Goal: Task Accomplishment & Management: Complete application form

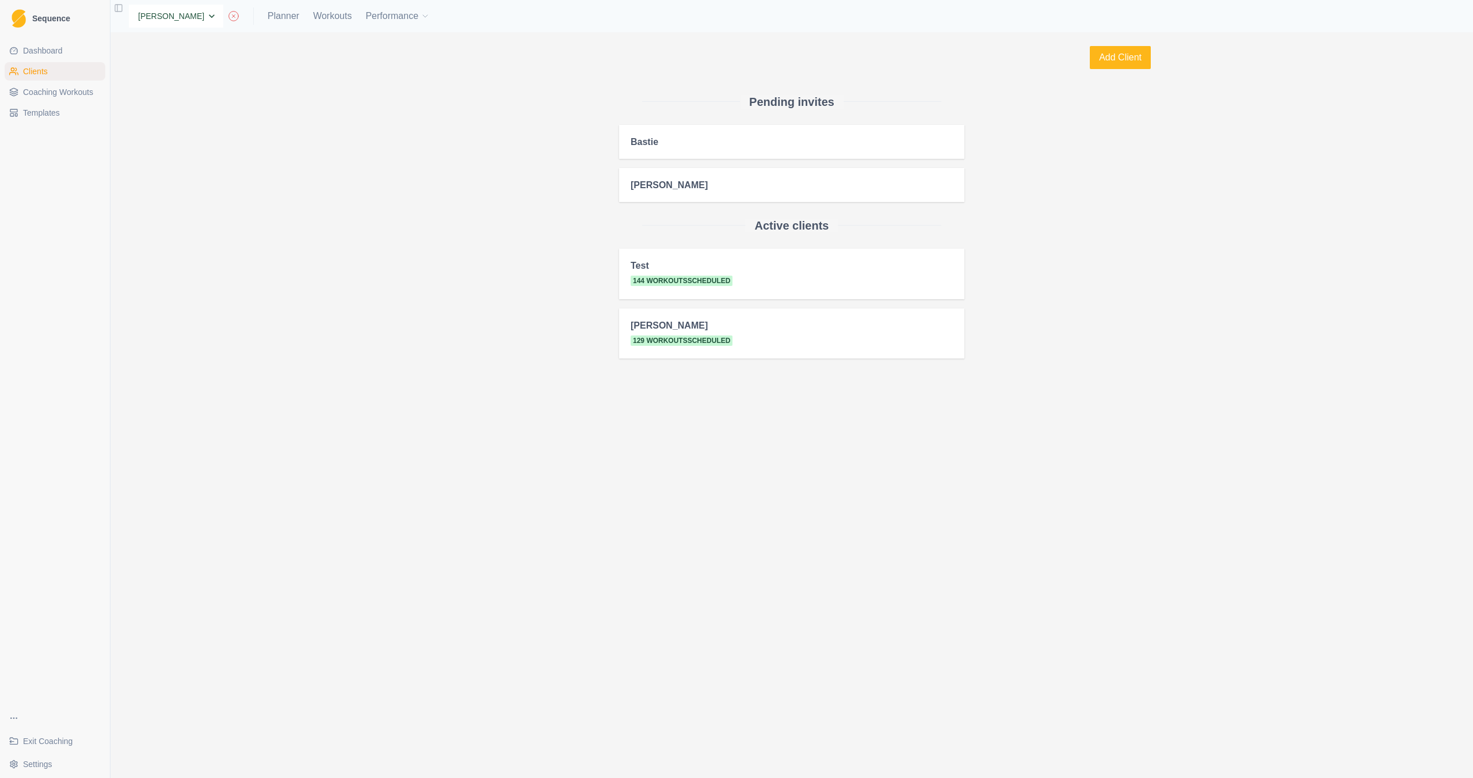
click at [197, 15] on select "None Bastie Test [PERSON_NAME] [PERSON_NAME]" at bounding box center [176, 16] width 94 height 23
select select "1cef10ec-6aef-4350-a5b6-6c84b1da175f"
click at [93, 93] on span "Coaching Workouts" at bounding box center [58, 92] width 70 height 12
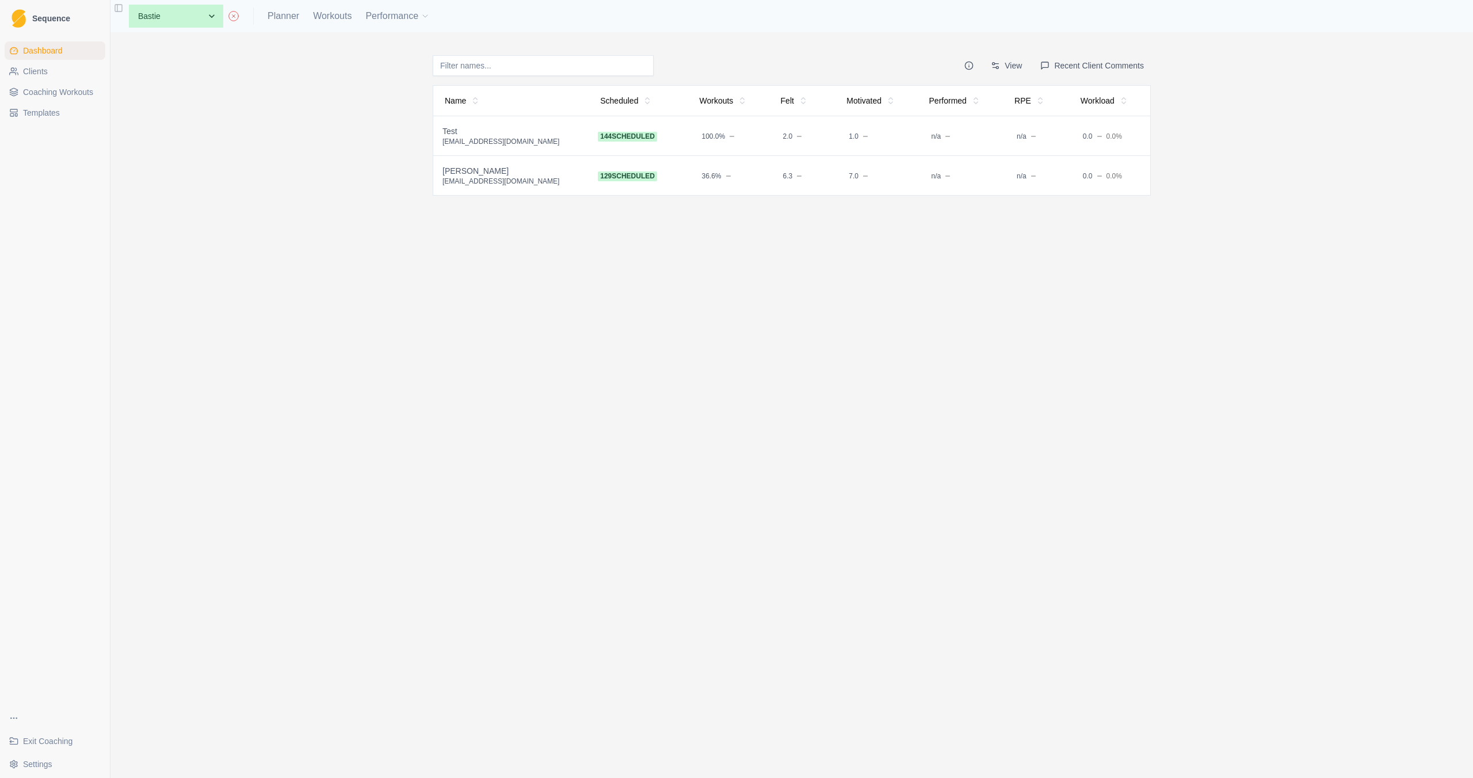
click at [83, 87] on span "Coaching Workouts" at bounding box center [58, 92] width 70 height 12
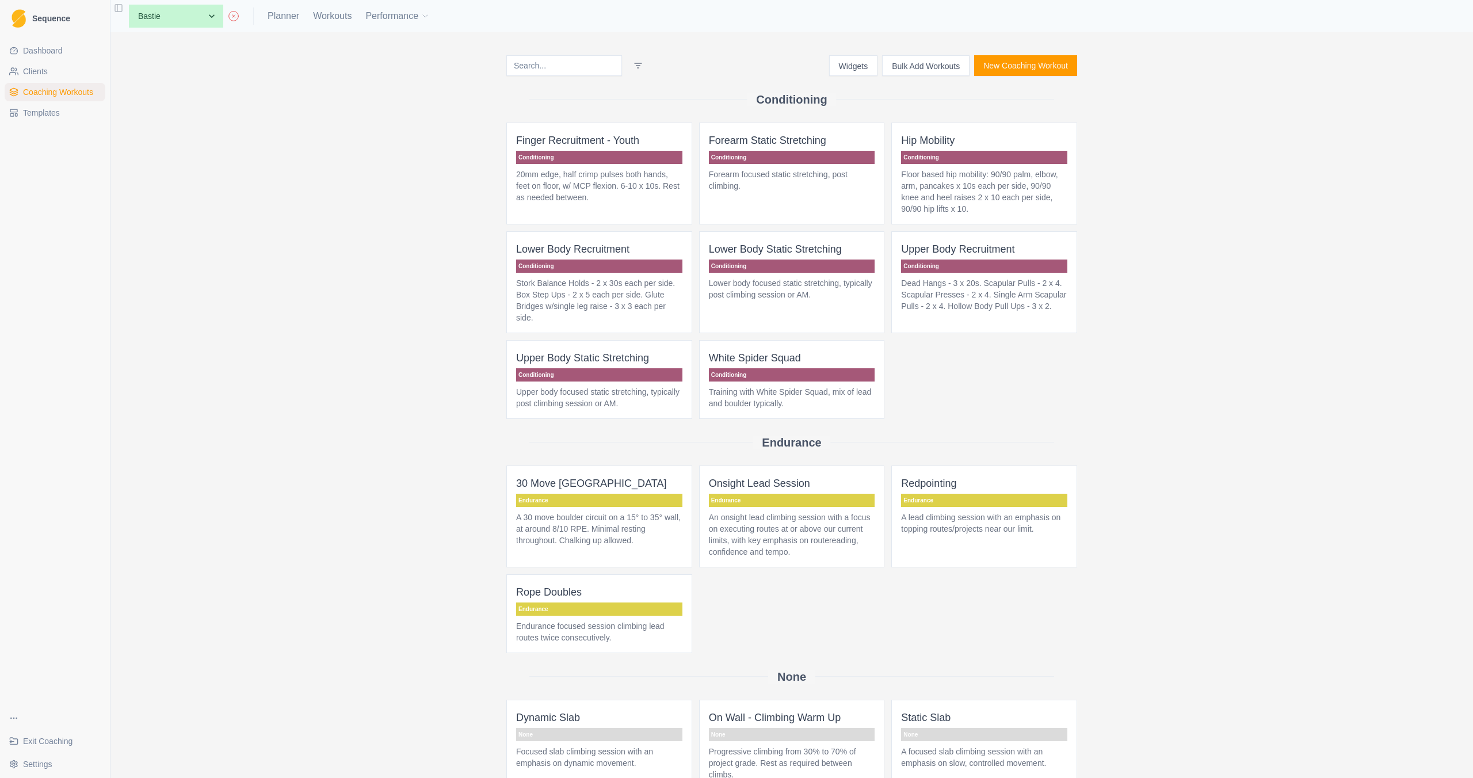
click at [1026, 74] on button "New Coaching Workout" at bounding box center [1025, 65] width 103 height 21
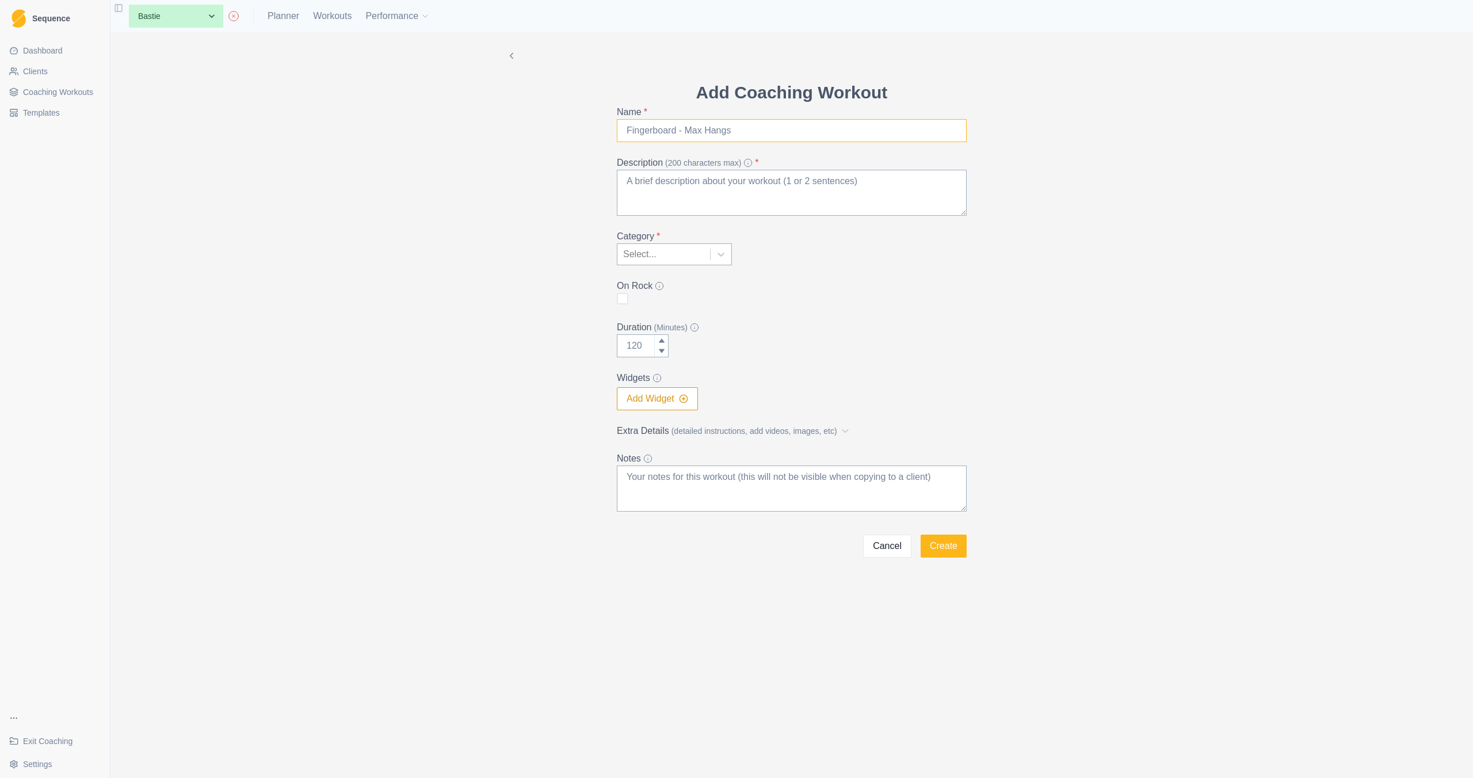
click at [725, 128] on input "Name *" at bounding box center [792, 130] width 350 height 23
click at [554, 135] on div "Add Coaching Workout Name * Description (200 characters max) * Category * Selec…" at bounding box center [791, 294] width 589 height 525
click at [655, 127] on input "Name *" at bounding box center [792, 130] width 350 height 23
type input "Home S&C"
click at [726, 195] on textarea "Description (200 characters max) *" at bounding box center [792, 193] width 350 height 46
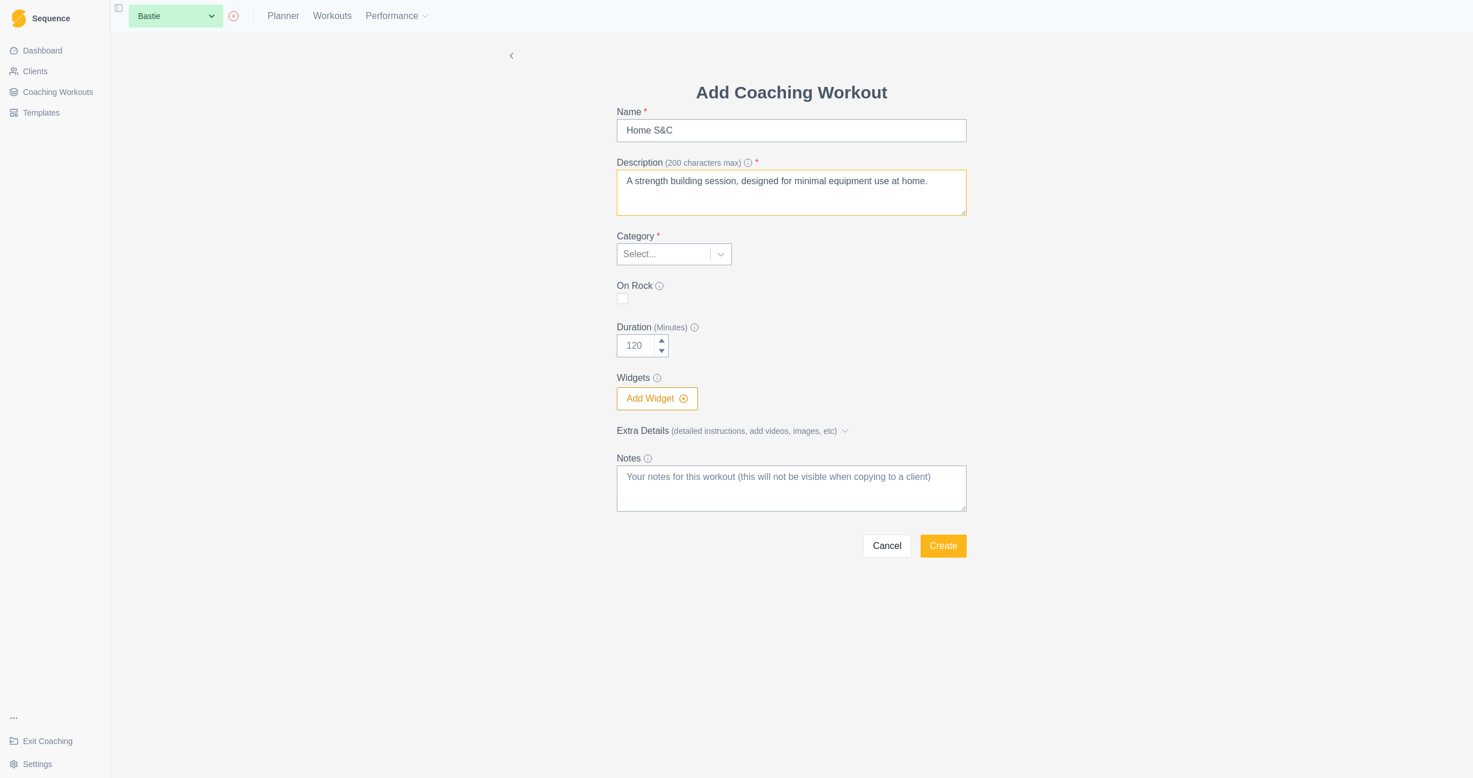
type textarea "A strength building session, designed for minimal equipment use at home."
click at [689, 260] on div at bounding box center [663, 254] width 81 height 16
click at [887, 318] on form "Add Coaching Workout Name * Home S&C Description (200 characters max) * A stren…" at bounding box center [792, 318] width 350 height 478
click at [709, 261] on div "Select..." at bounding box center [664, 254] width 93 height 21
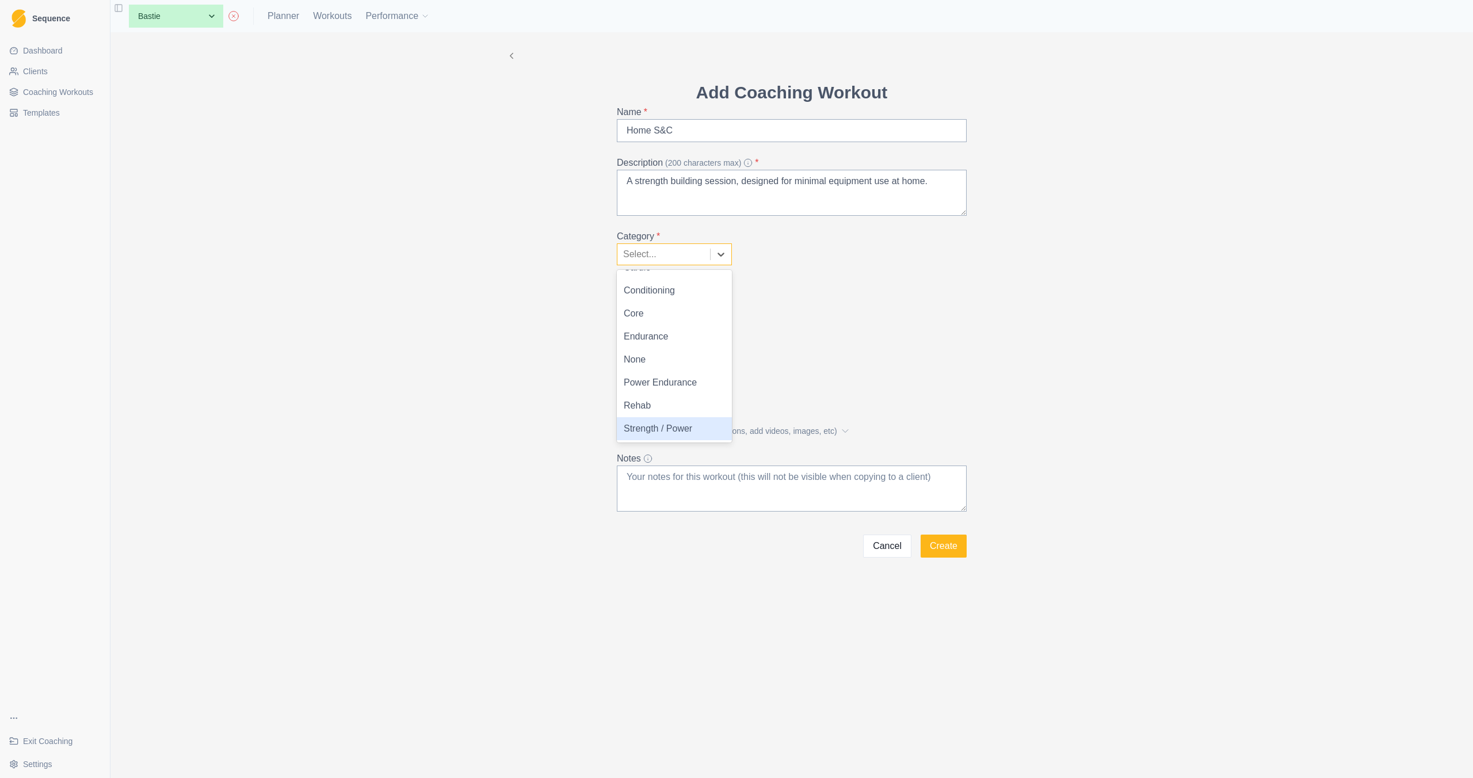
click at [668, 430] on div "Strength / Power" at bounding box center [674, 428] width 115 height 23
click at [685, 399] on line "button" at bounding box center [683, 399] width 3 height 0
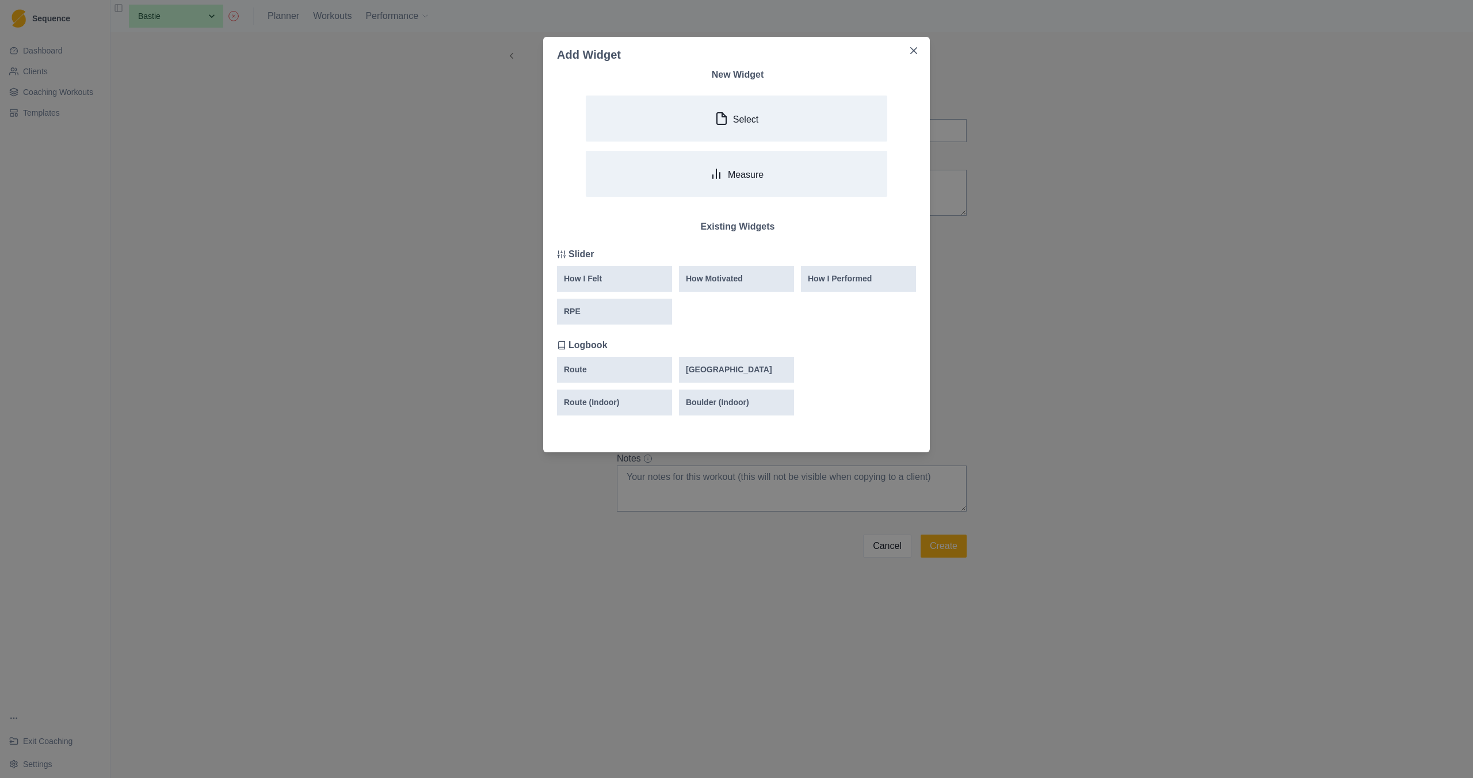
click at [1054, 353] on div "Add Widget New Widget Select Measure Existing Widgets Slider How I Felt How Mot…" at bounding box center [736, 389] width 1473 height 778
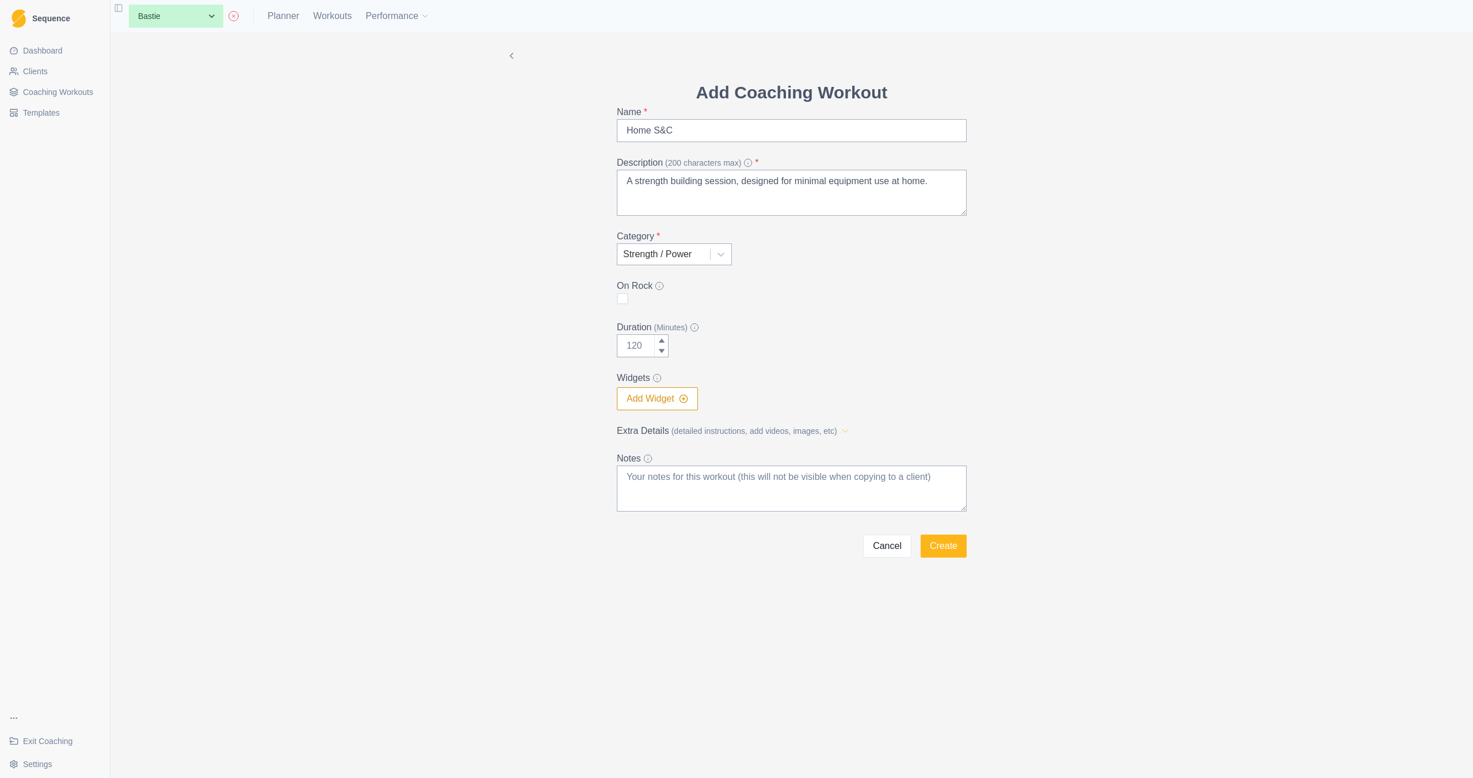
click at [851, 433] on icon at bounding box center [846, 431] width 12 height 12
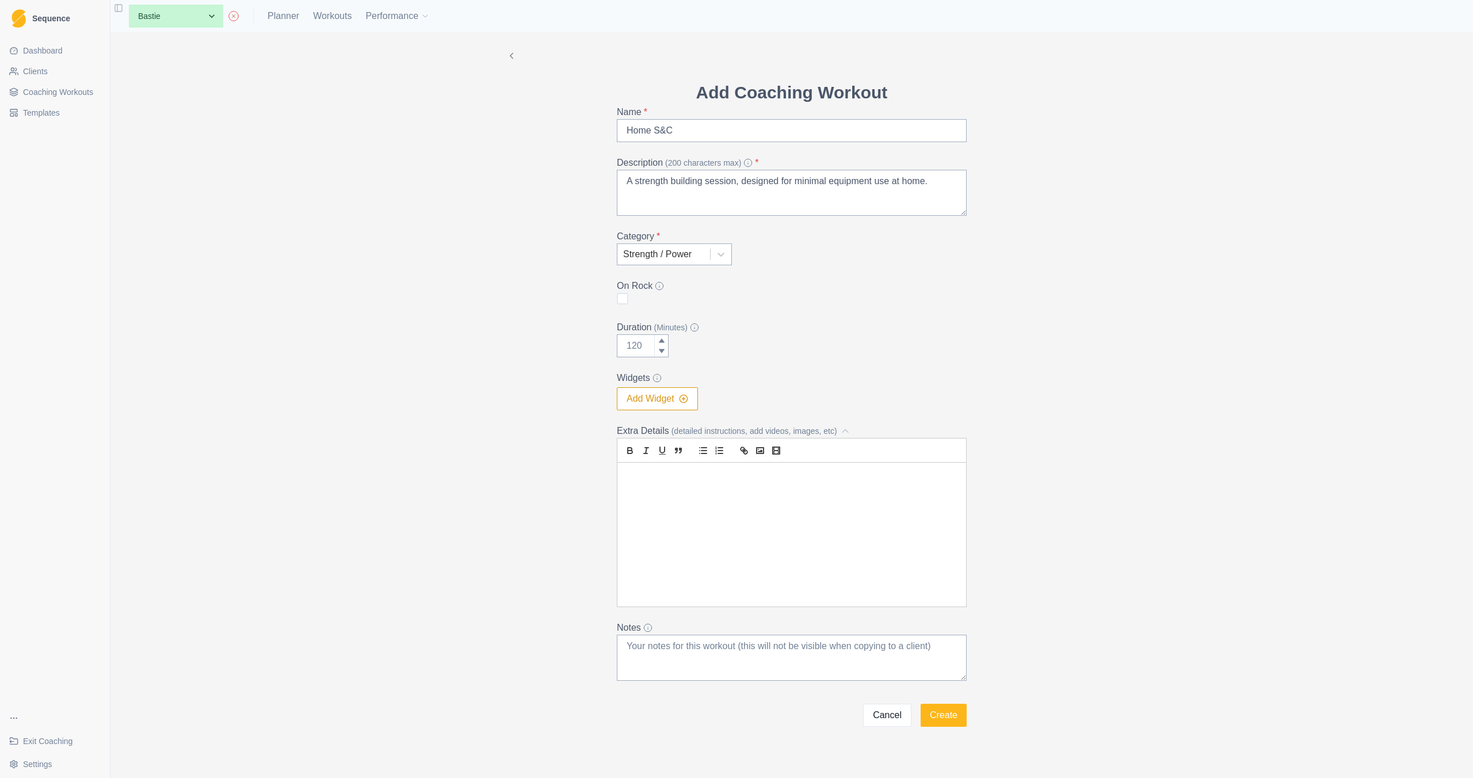
click at [670, 480] on p at bounding box center [791, 476] width 331 height 13
click at [660, 475] on p "Exercises - Sets - Reps" at bounding box center [791, 476] width 331 height 13
click at [711, 494] on p "Pull Ups - 4 - 6" at bounding box center [791, 488] width 331 height 13
click at [678, 505] on p "Pull Ups - 4 - 6" at bounding box center [791, 502] width 331 height 13
click at [735, 517] on p "Dumbbell Bench Press - 4 - 6" at bounding box center [791, 515] width 331 height 13
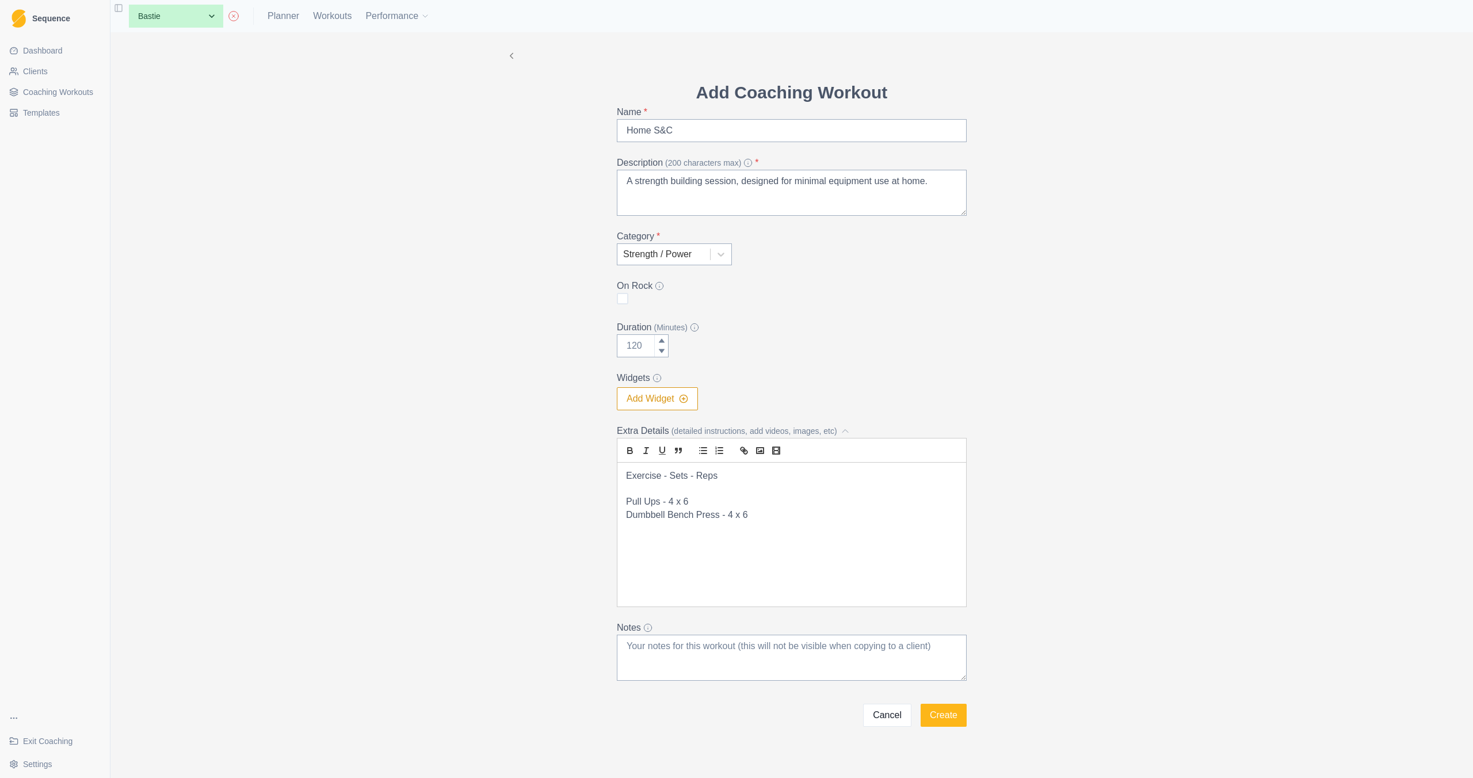
click at [756, 498] on p "Pull Ups - 4 x 6" at bounding box center [791, 502] width 331 height 13
click at [804, 523] on div "Exercise - Sets - Reps Pull Ups - 4 x 6 (EL 2) Dumbbell Bench Press - 4 x 6" at bounding box center [792, 535] width 349 height 144
click at [725, 509] on p "Dumbbell Bench Press - 4 x 6 (" at bounding box center [791, 515] width 331 height 13
click at [727, 499] on p "Pull Ups - 4 x 6 (EL 2)" at bounding box center [791, 502] width 331 height 13
click at [774, 519] on p "Dumbbell Bench Press - 4 x 6 (" at bounding box center [791, 515] width 331 height 13
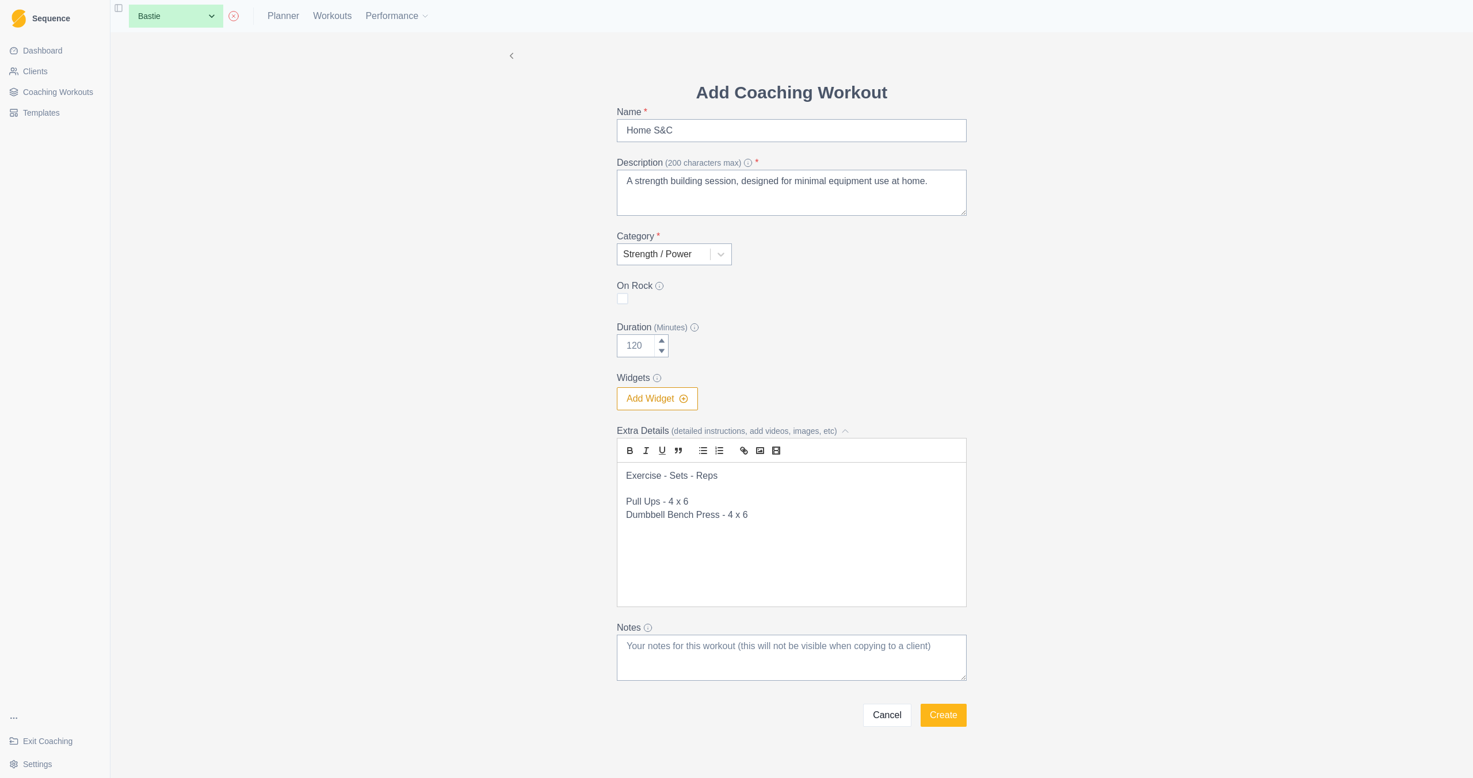
click at [746, 482] on p "Exercise - Sets - Reps" at bounding box center [791, 476] width 331 height 13
click at [719, 502] on p "Pull Ups - 4 x 6" at bounding box center [791, 502] width 331 height 13
click at [752, 512] on p "Dumbbell Bench Press - 4 x 6" at bounding box center [791, 515] width 331 height 13
click at [951, 185] on textarea "A strength building session, designed for minimal equipment use at home." at bounding box center [792, 193] width 350 height 46
click at [844, 524] on p at bounding box center [791, 528] width 331 height 13
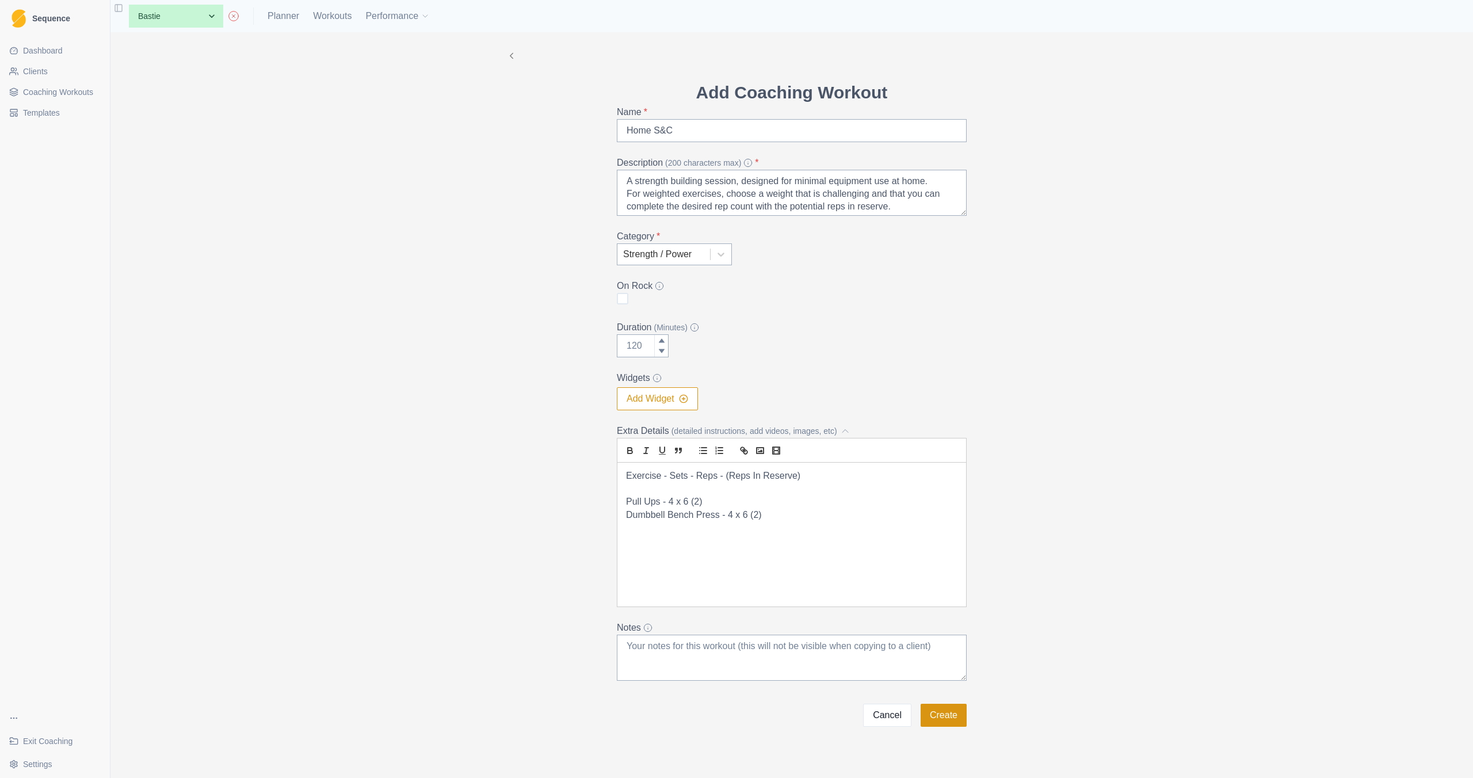
click at [930, 717] on button "Create" at bounding box center [944, 715] width 46 height 23
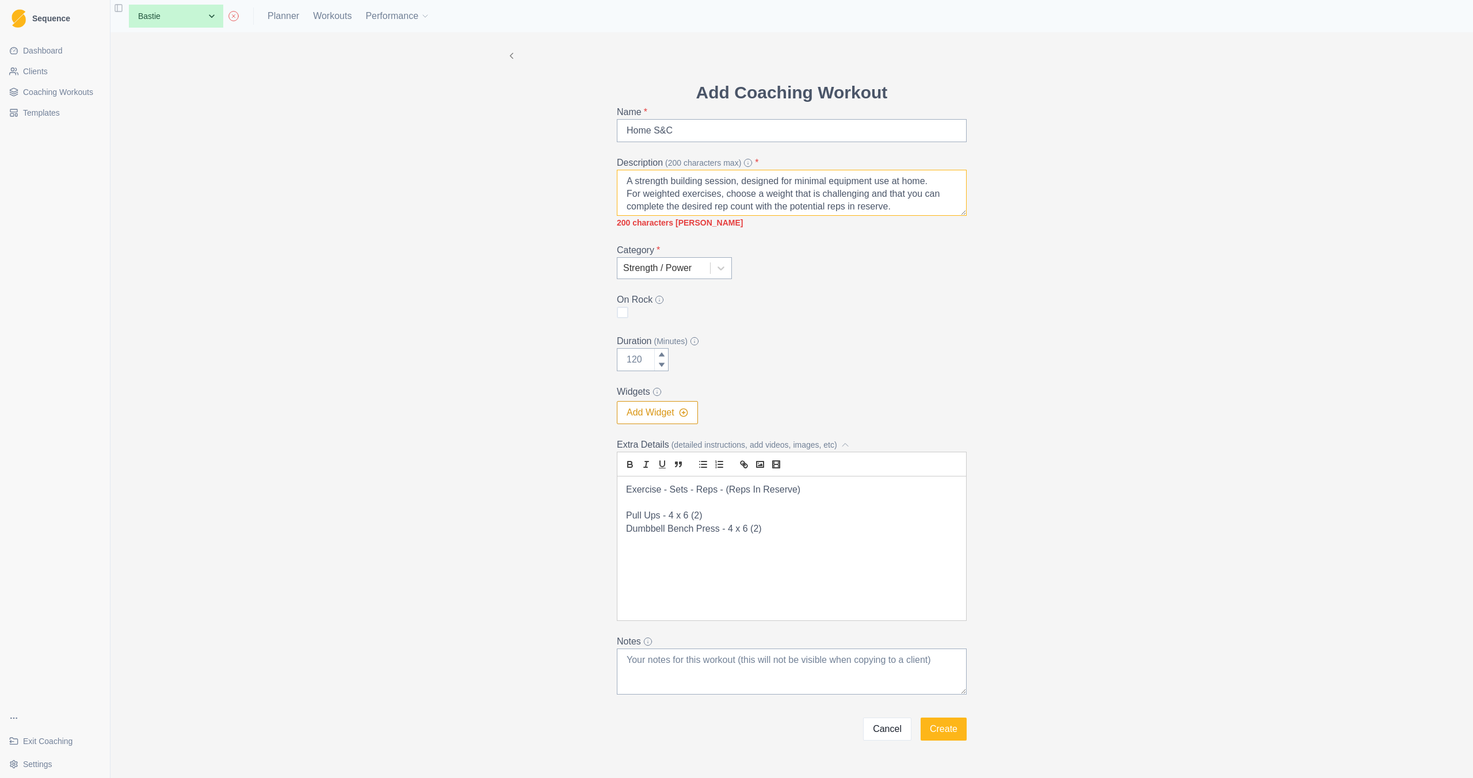
drag, startPoint x: 905, startPoint y: 206, endPoint x: 616, endPoint y: 196, distance: 288.5
click at [617, 196] on textarea "A strength building session, designed for minimal equipment use at home. For we…" at bounding box center [792, 193] width 350 height 46
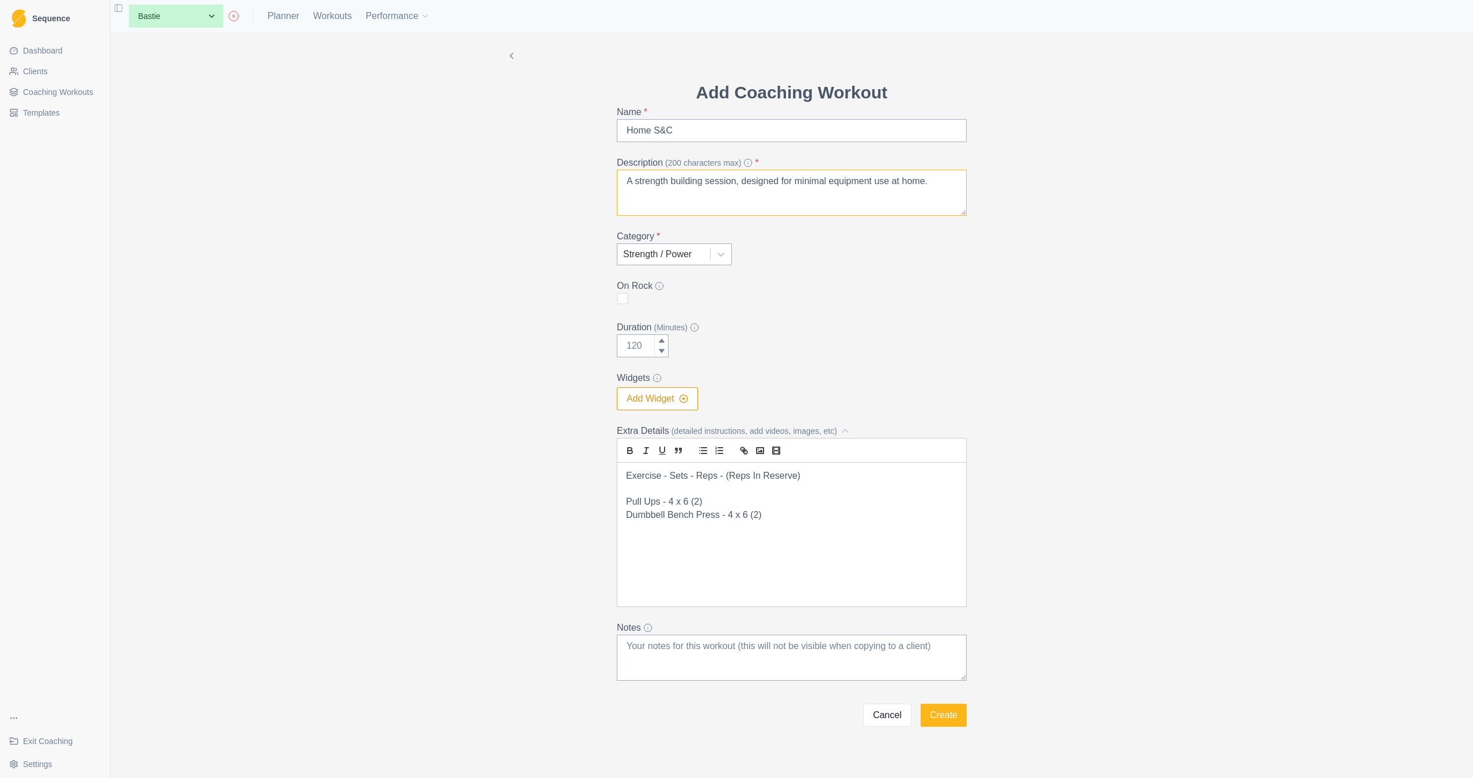
type textarea "A strength building session, designed for minimal equipment use at home."
click at [761, 567] on div "Exercise - Sets - Reps - (Reps In Reserve) Pull Ups - 4 x 6 (2) Dumbbell Bench …" at bounding box center [792, 535] width 349 height 144
drag, startPoint x: 889, startPoint y: 596, endPoint x: 620, endPoint y: 585, distance: 269.0
click at [620, 585] on div "Exercise - Sets - Reps - (Reps In Reserve) Pull Ups - 4 x 6 (2) Dumbbell Bench …" at bounding box center [792, 535] width 349 height 144
click at [628, 449] on icon "bold" at bounding box center [630, 449] width 4 height 3
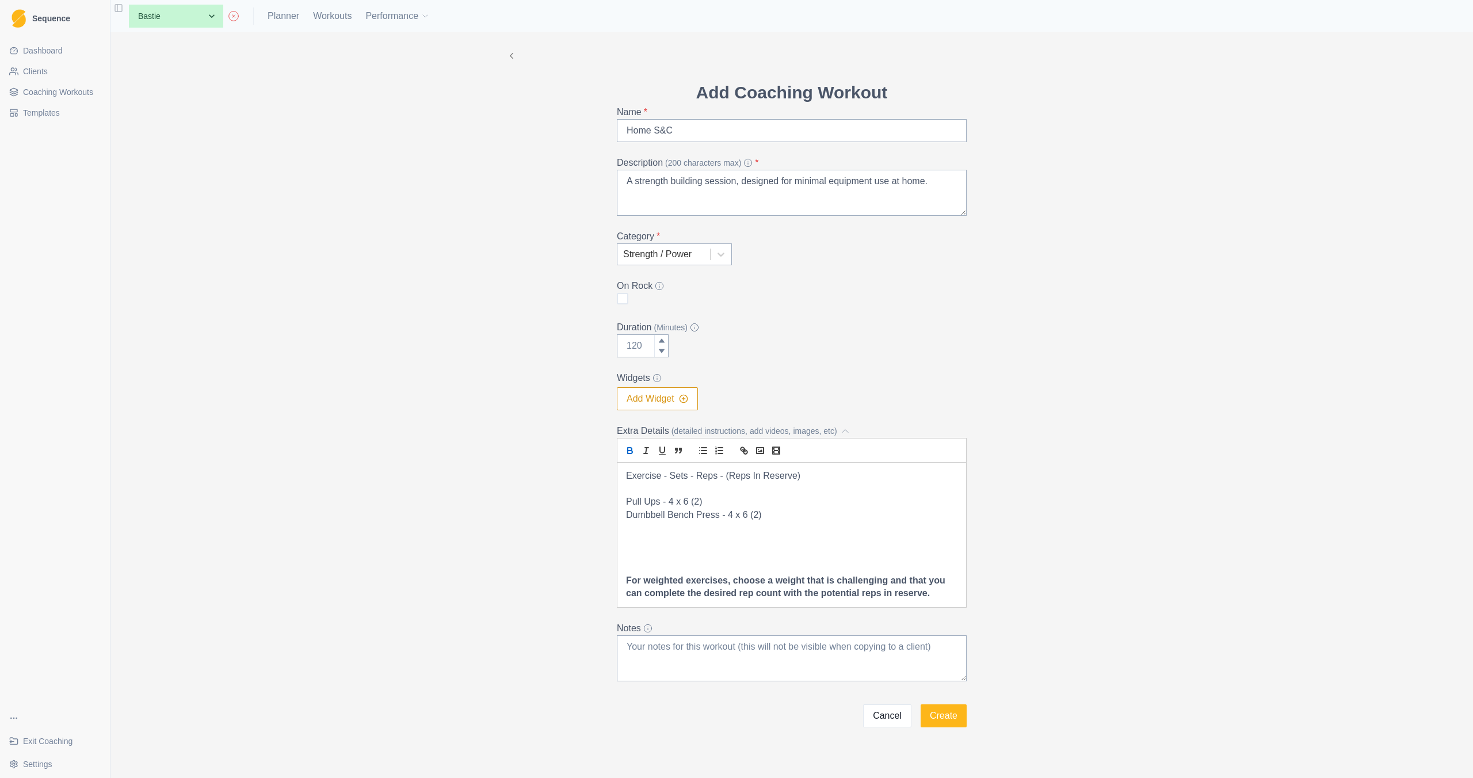
click at [628, 449] on icon "bold" at bounding box center [630, 449] width 4 height 3
click at [802, 528] on p at bounding box center [791, 528] width 331 height 13
click at [819, 592] on p "For weighted exercises, choose a weight that is challenging and that you can co…" at bounding box center [791, 587] width 331 height 26
click at [767, 521] on p "Dumbbell Bench Press - 4 x 6 (2)" at bounding box center [791, 515] width 331 height 13
click at [818, 480] on p "Exercise - Sets - Reps - (Reps In Reserve)" at bounding box center [791, 476] width 331 height 13
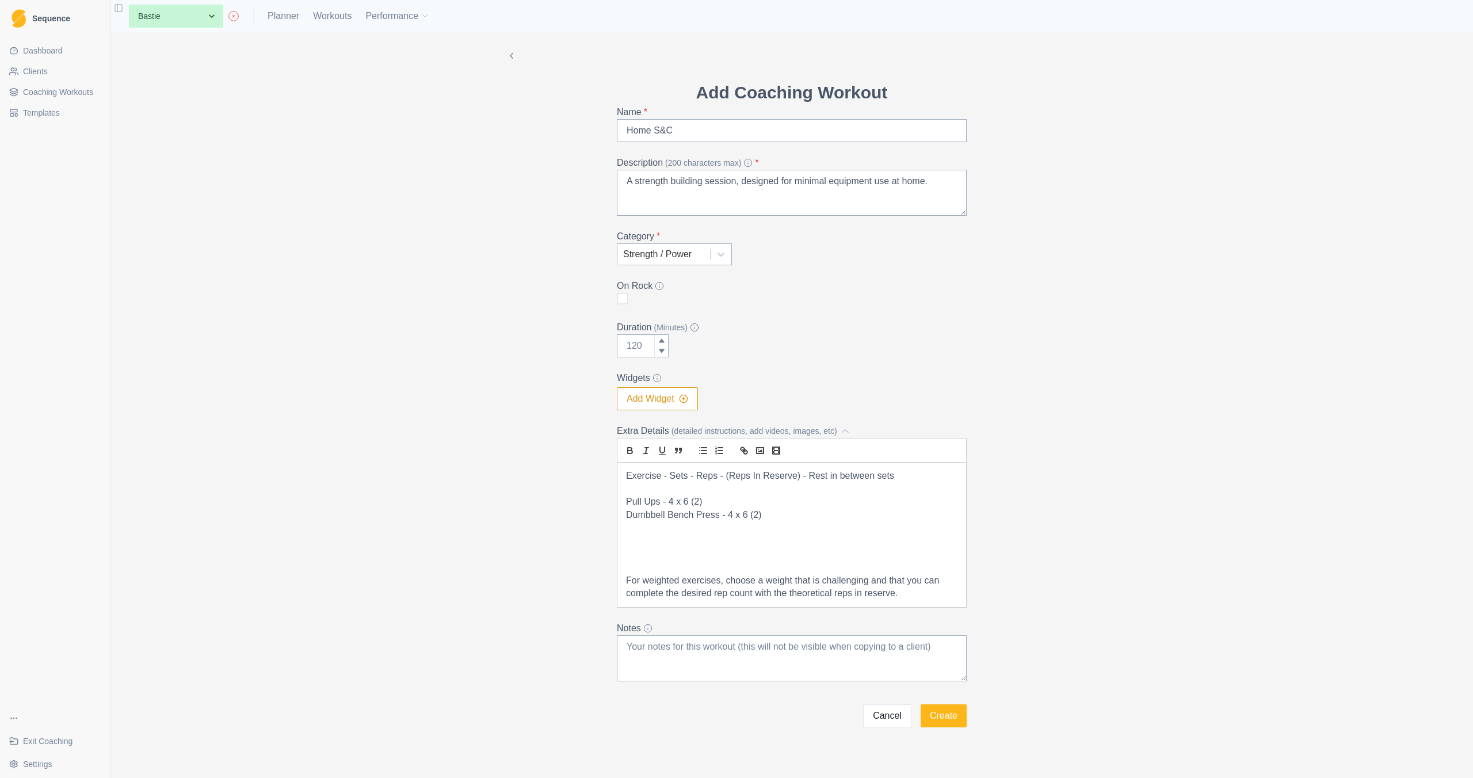
click at [708, 505] on p "Pull Ups - 4 x 6 (2)" at bounding box center [791, 502] width 331 height 13
click at [689, 474] on p "Exercise - Sets - Reps - (Reps In Reserve) - Rest in between sets" at bounding box center [791, 476] width 331 height 13
click at [724, 477] on p "Exercise - Sets x Reps - (Reps In Reserve) - Rest in between sets" at bounding box center [791, 476] width 331 height 13
click at [723, 507] on p "Pull Ups - 4 x 6 (2) -" at bounding box center [791, 502] width 331 height 13
click at [769, 515] on p "Dumbbell Bench Press - 4 x 6 (2)" at bounding box center [791, 515] width 331 height 13
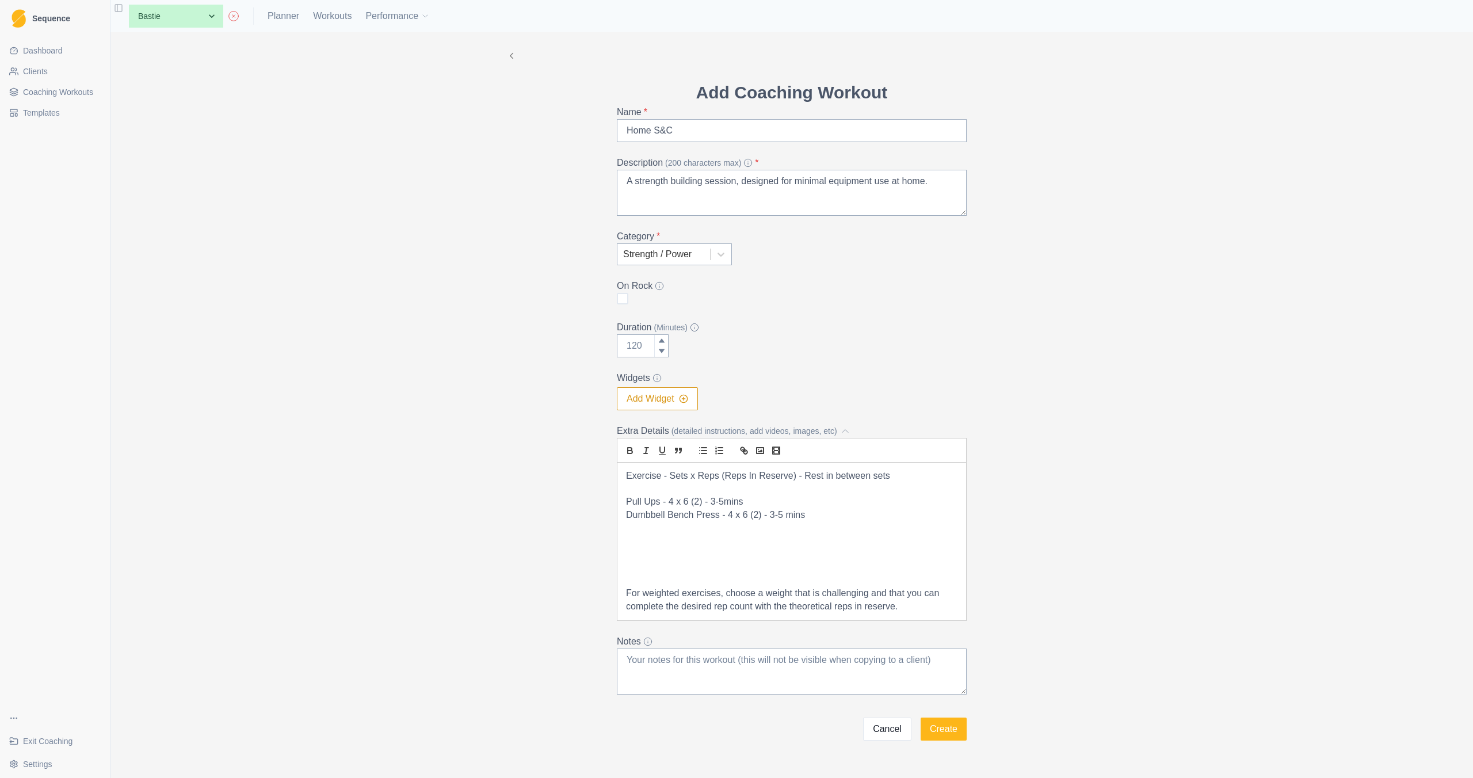
click at [686, 501] on p "Pull Ups - 4 x 6 (2) - 3-5mins" at bounding box center [791, 502] width 331 height 13
click at [729, 516] on p "Dumbbell Bench Press - 4 x 6 (2) - 3-5 mins" at bounding box center [791, 515] width 331 height 13
click at [817, 511] on p "Dumbbell Bench Press - 4 x 6 (2) - 3-5 mins" at bounding box center [791, 515] width 331 height 13
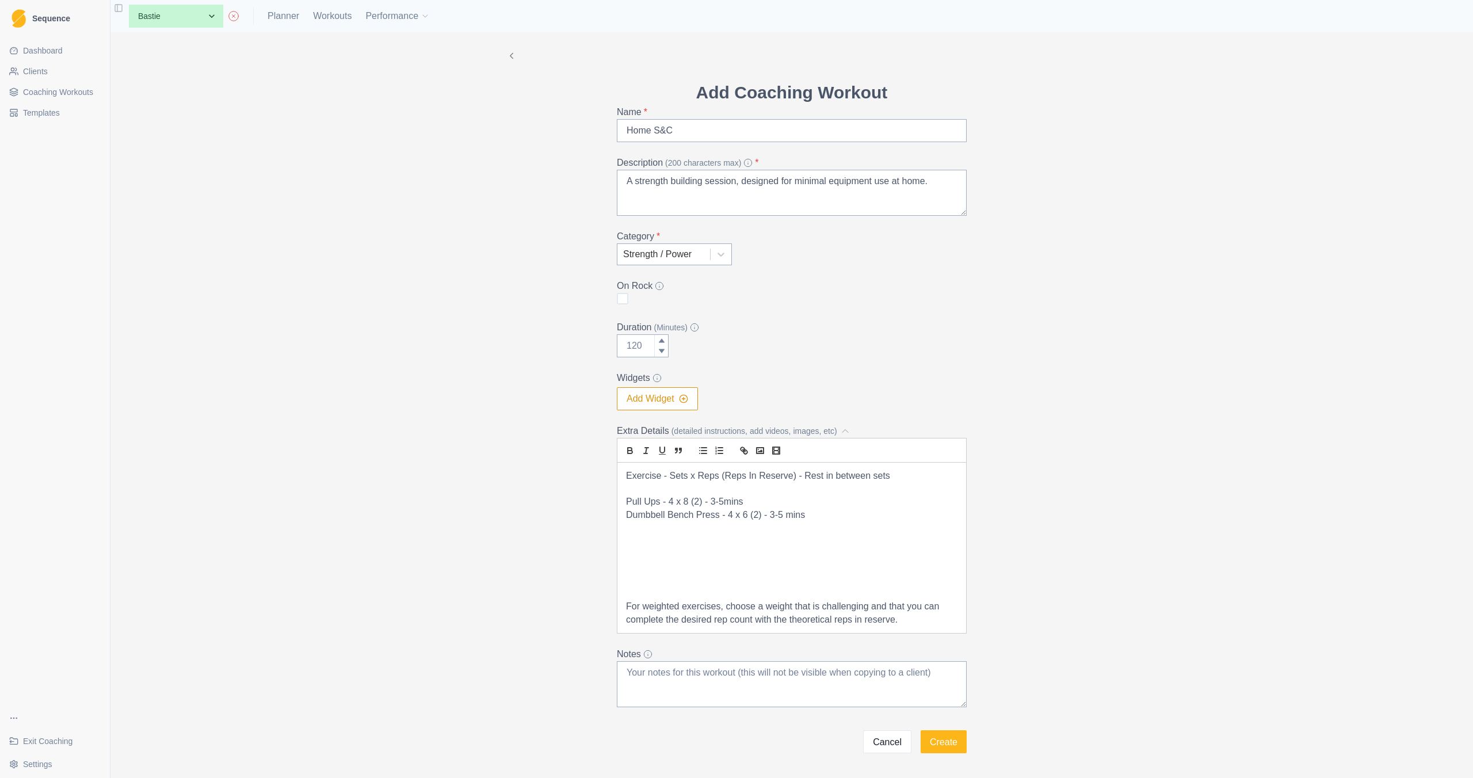
click at [683, 504] on p "Pull Ups - 4 x 8 (2) - 3-5mins" at bounding box center [791, 502] width 331 height 13
click at [813, 517] on p "Dumbbell Bench Press - 4 x 6 (2) - 3-5 mins" at bounding box center [791, 515] width 331 height 13
click at [714, 132] on input "Home S&C" at bounding box center [792, 130] width 350 height 23
type input "Home S&C - Upper Body"
click at [820, 515] on p "Dumbbell Bench Press - 4 x 6 (2) - 3-5 mins" at bounding box center [791, 515] width 331 height 13
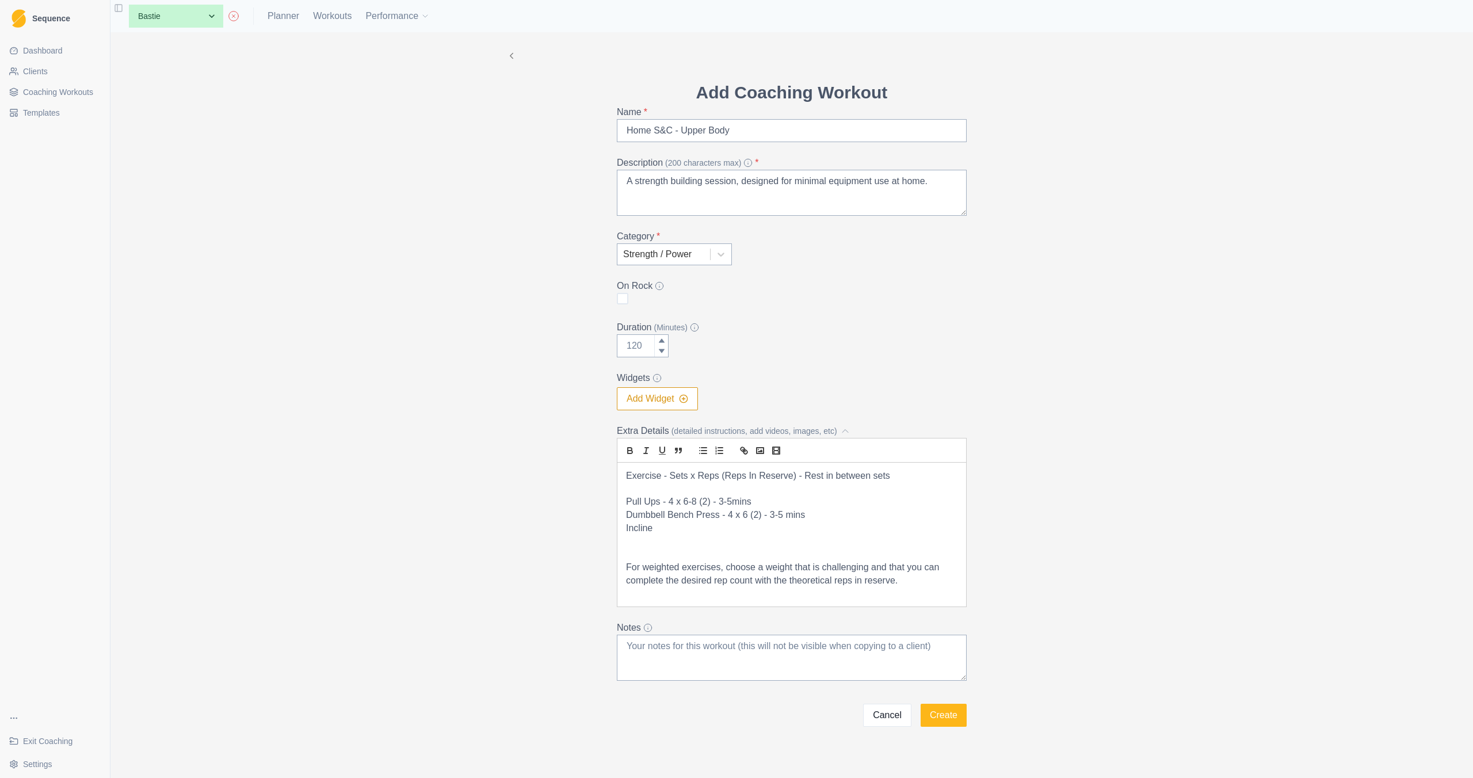
click at [626, 502] on p "Pull Ups - 4 x 6-8 (2) - 3-5mins" at bounding box center [791, 502] width 331 height 13
click at [626, 529] on p "Incline" at bounding box center [791, 528] width 331 height 13
click at [673, 529] on p "BW Incline" at bounding box center [791, 528] width 331 height 13
click at [638, 498] on p "BW Pull Ups - 4 x 6-8 (2) - 3-5mins" at bounding box center [791, 502] width 331 height 13
click at [640, 529] on p "BW Incline Rows - 2 x 10 (4)" at bounding box center [791, 528] width 331 height 13
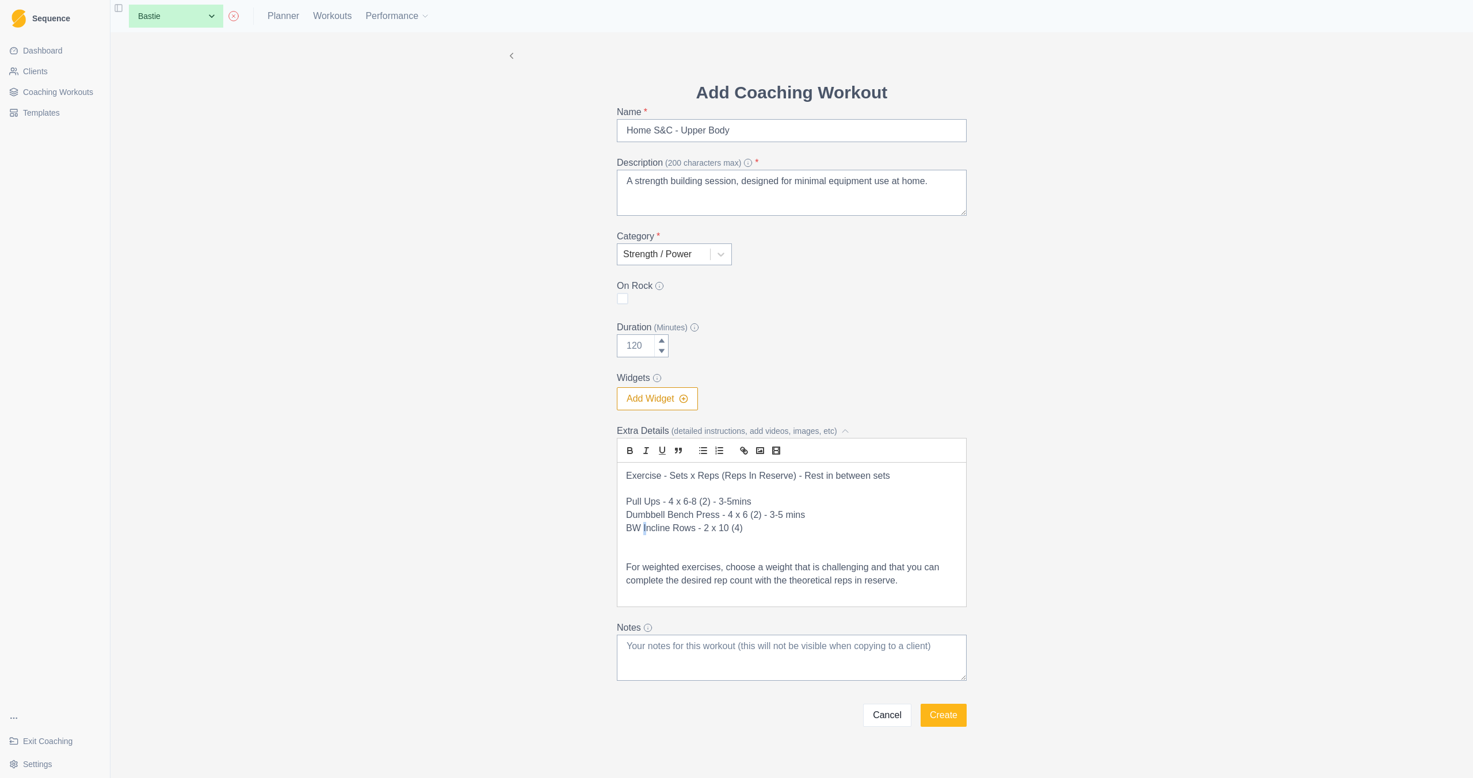
click at [641, 531] on p "BW Incline Rows - 2 x 10 (4)" at bounding box center [791, 528] width 331 height 13
click at [639, 528] on p "BW Incline Rows - 2 x 10 (4)" at bounding box center [791, 528] width 331 height 13
click at [742, 529] on p "Incline Rows - 2 x 10 (4)" at bounding box center [791, 528] width 331 height 13
click at [783, 513] on p "Dumbbell Bench Press - 4 x 6 (2) - 3-5 mins" at bounding box center [791, 515] width 331 height 13
click at [729, 501] on p "Pull Ups - 4 x 6-8 (2) - 3-5mins" at bounding box center [791, 502] width 331 height 13
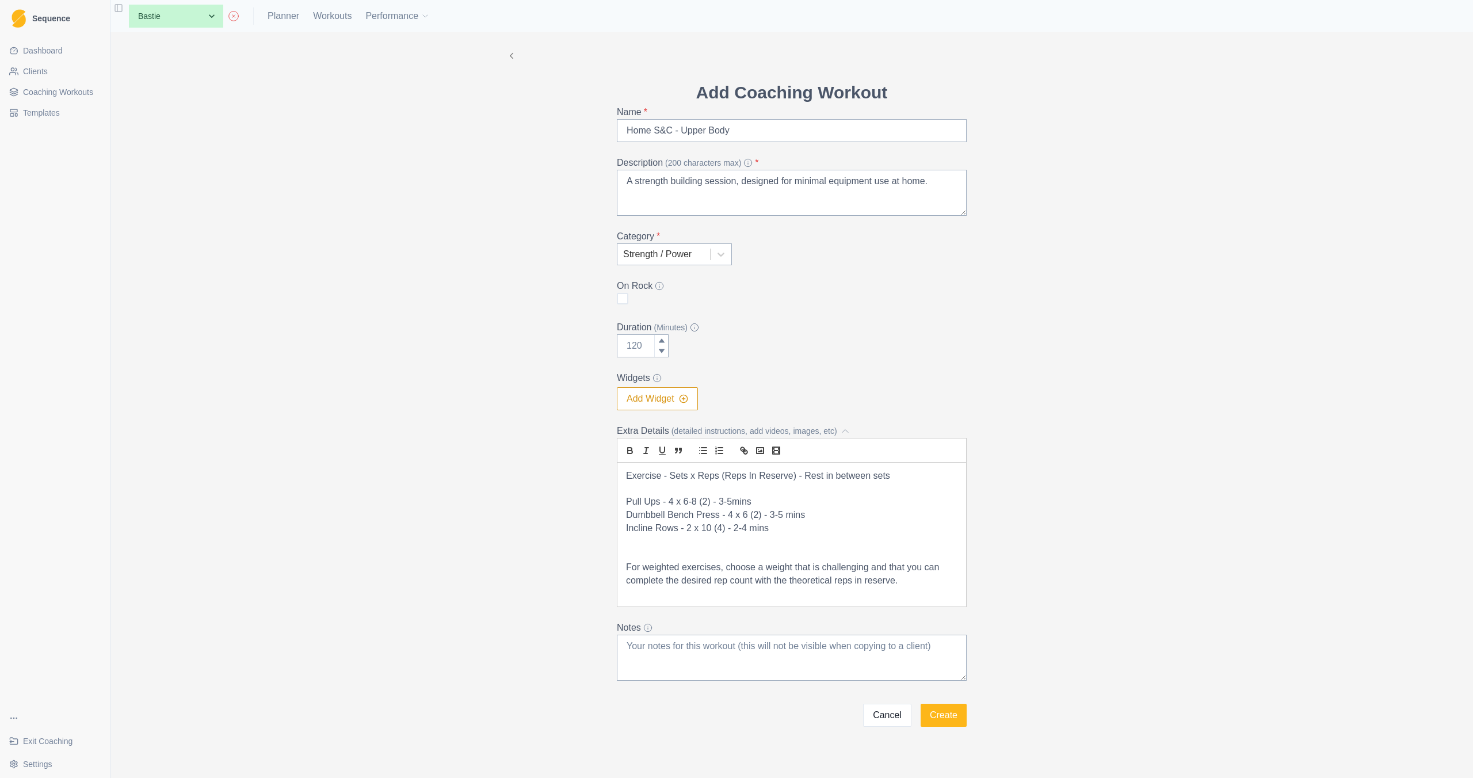
click at [784, 516] on p "Dumbbell Bench Press - 4 x 6 (2) - 3-5 mins" at bounding box center [791, 515] width 331 height 13
click at [747, 528] on p "Incline Rows - 2 x 10 (4) - 2-4 mins" at bounding box center [791, 528] width 331 height 13
click at [783, 528] on p "Incline Rows - 2 x 10 (4) - 2-4mins" at bounding box center [791, 528] width 331 height 13
click at [729, 517] on p "Dumbbell Bench Press - 4 x 6 (2) - 3-5mins" at bounding box center [791, 515] width 331 height 13
click at [770, 533] on p "Incline Rows - 2 x 10 (4) - 2-4mins" at bounding box center [791, 528] width 331 height 13
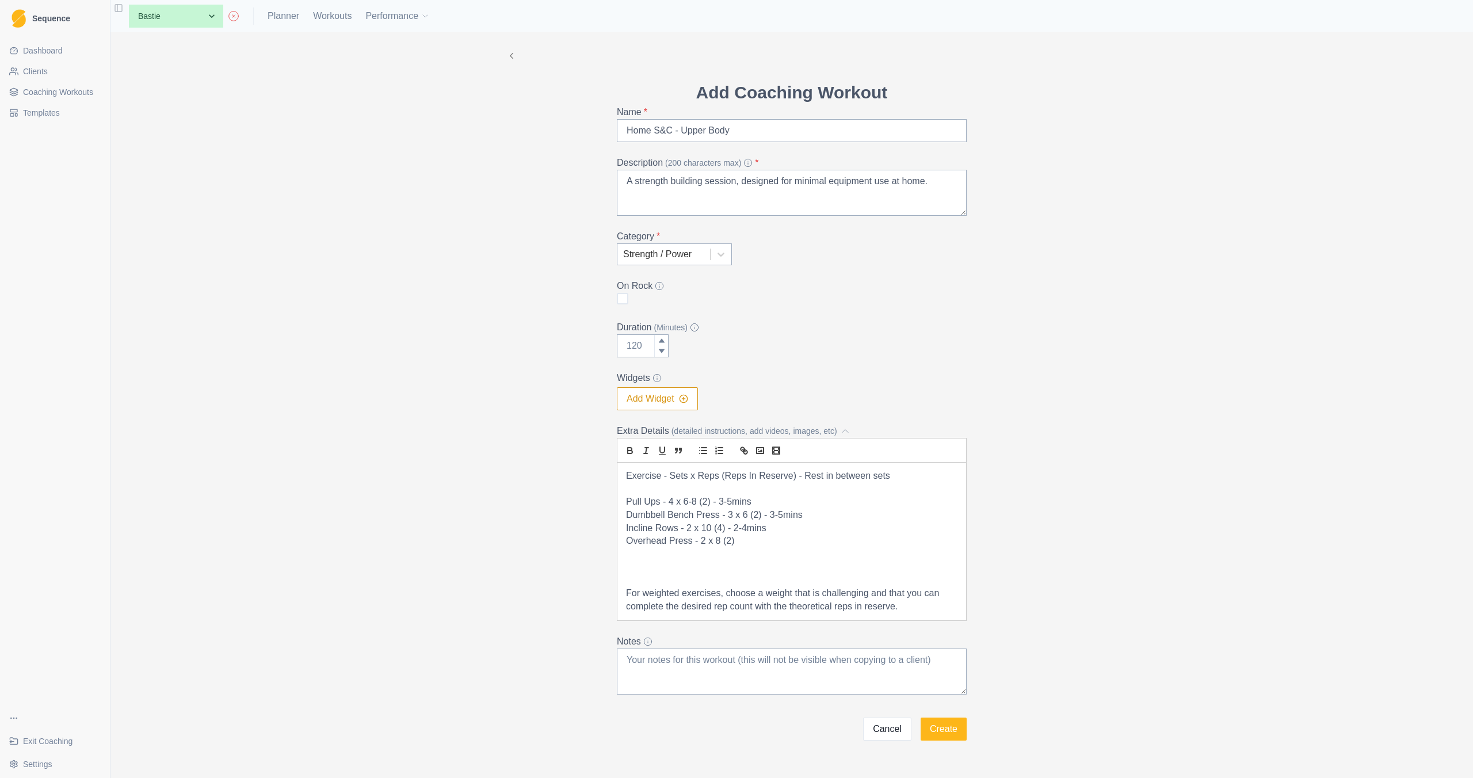
click at [685, 502] on p "Pull Ups - 4 x 6-8 (2) - 3-5mins" at bounding box center [791, 502] width 331 height 13
drag, startPoint x: 647, startPoint y: 527, endPoint x: 618, endPoint y: 528, distance: 29.4
click at [618, 528] on div "Exercise - Sets x Reps (Reps In Reserve) - Rest in between sets Pull Ups - 4 x …" at bounding box center [792, 542] width 349 height 158
click at [765, 548] on p at bounding box center [791, 554] width 331 height 13
click at [765, 544] on p "Overhead Press - 2 x 8 (2)" at bounding box center [791, 541] width 331 height 13
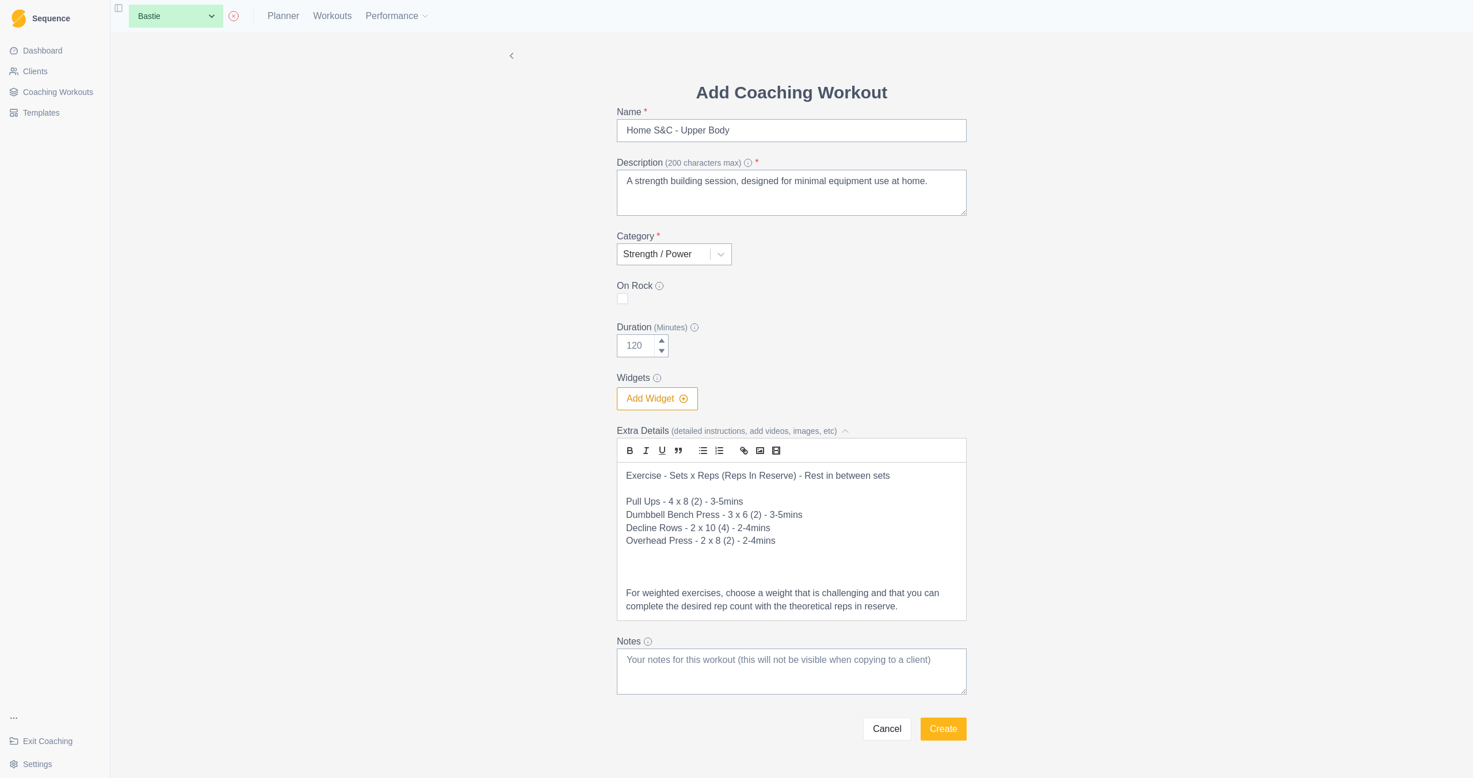
click at [741, 586] on p at bounding box center [791, 580] width 331 height 13
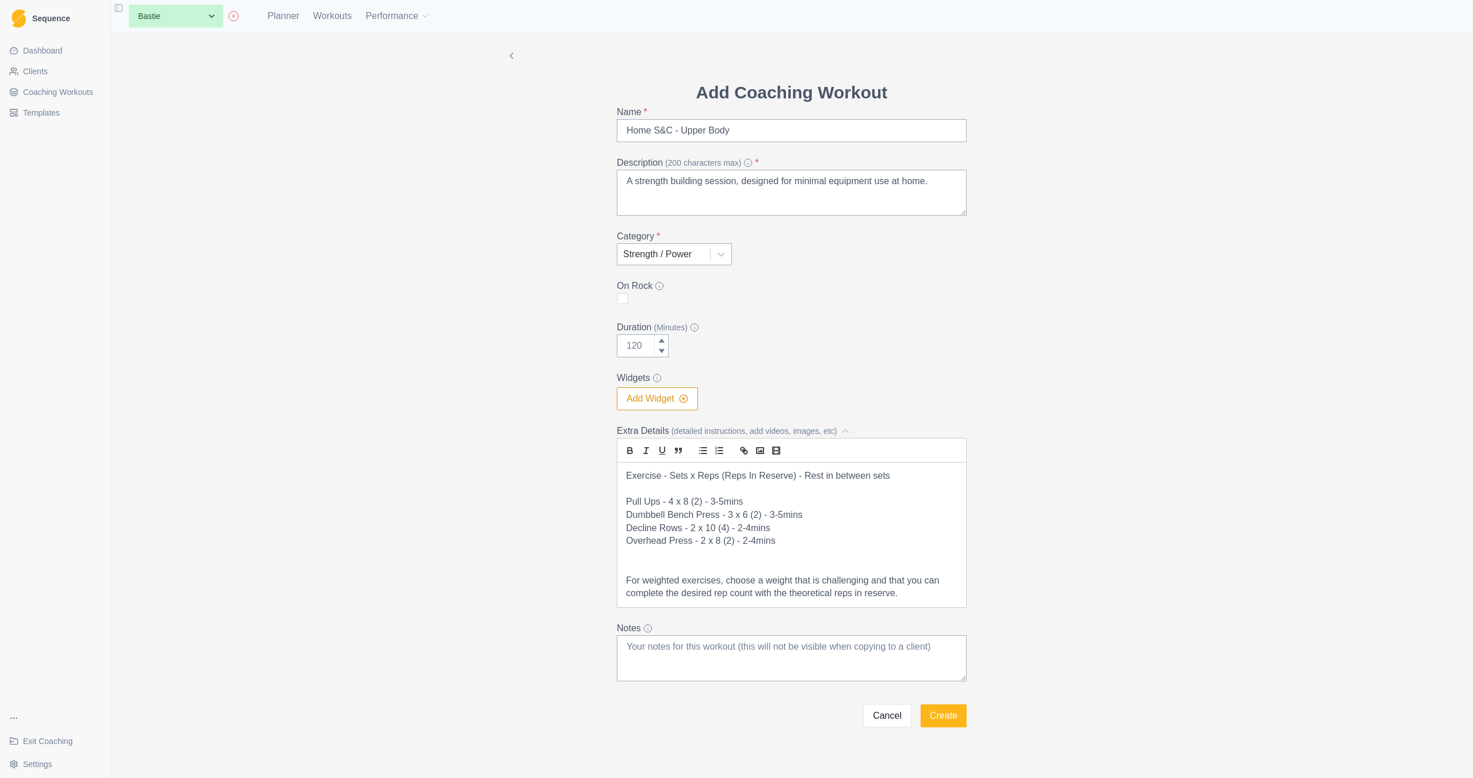
click at [626, 543] on p "Overhead Press - 2 x 8 (2) - 2-4mins" at bounding box center [791, 541] width 331 height 13
click at [640, 344] on input "Duration (Minutes)" at bounding box center [643, 345] width 52 height 23
type input "1"
type input "60"
click at [849, 383] on label "Widgets" at bounding box center [788, 378] width 343 height 14
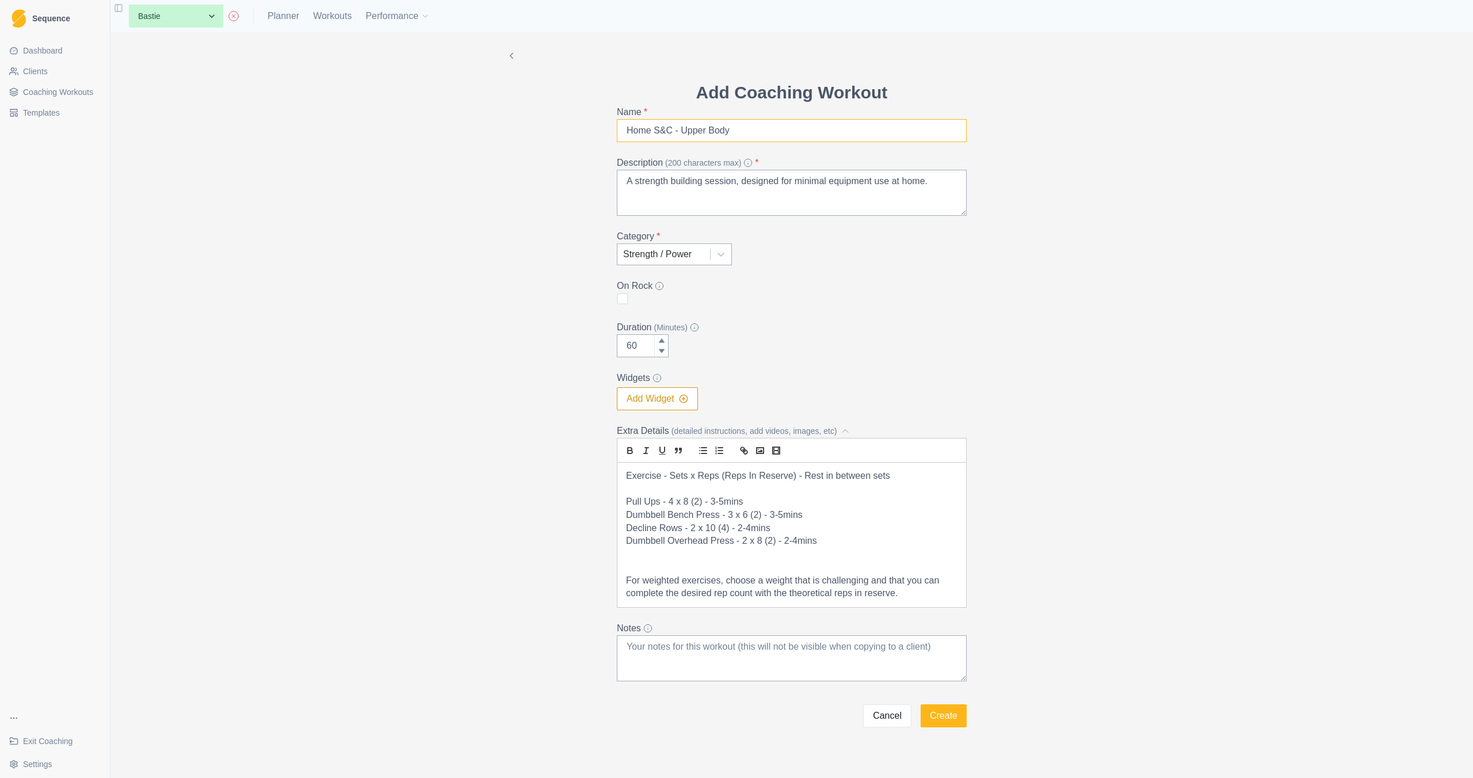
click at [796, 129] on input "Home S&C - Upper Body" at bounding box center [792, 130] width 350 height 23
type input "Home S&C - Pull/Push"
click at [711, 557] on p at bounding box center [791, 554] width 331 height 13
click at [916, 582] on p "For weighted exercises, choose a weight that is challenging and that you can co…" at bounding box center [791, 574] width 331 height 26
click at [626, 506] on p "Pull Ups - 4 x 8 (2) - 3-5mins" at bounding box center [791, 502] width 331 height 13
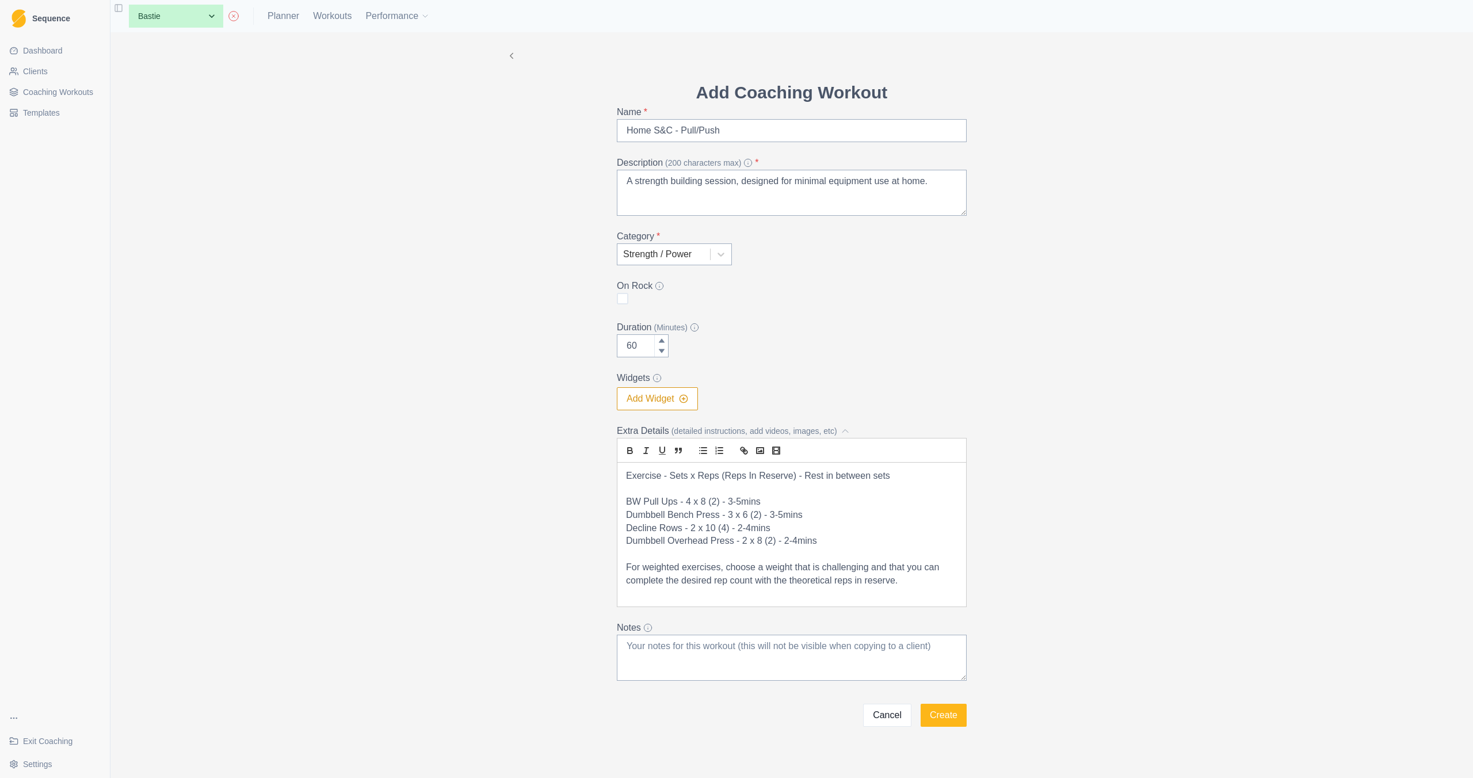
click at [620, 542] on div "Exercise - Sets x Reps (Reps In Reserve) - Rest in between sets BW Pull Ups - 4…" at bounding box center [792, 535] width 349 height 144
click at [626, 528] on p "Decline Rows - 2 x 10 (4) - 2-4mins" at bounding box center [791, 528] width 331 height 13
drag, startPoint x: 668, startPoint y: 528, endPoint x: 643, endPoint y: 528, distance: 25.3
click at [643, 528] on p "BW Decline Rows - 2 x 10 (4) - 2-4mins" at bounding box center [791, 528] width 331 height 13
click at [697, 528] on p "BW Inverted Rows - 2 x 10 (4) - 2-4mins" at bounding box center [791, 528] width 331 height 13
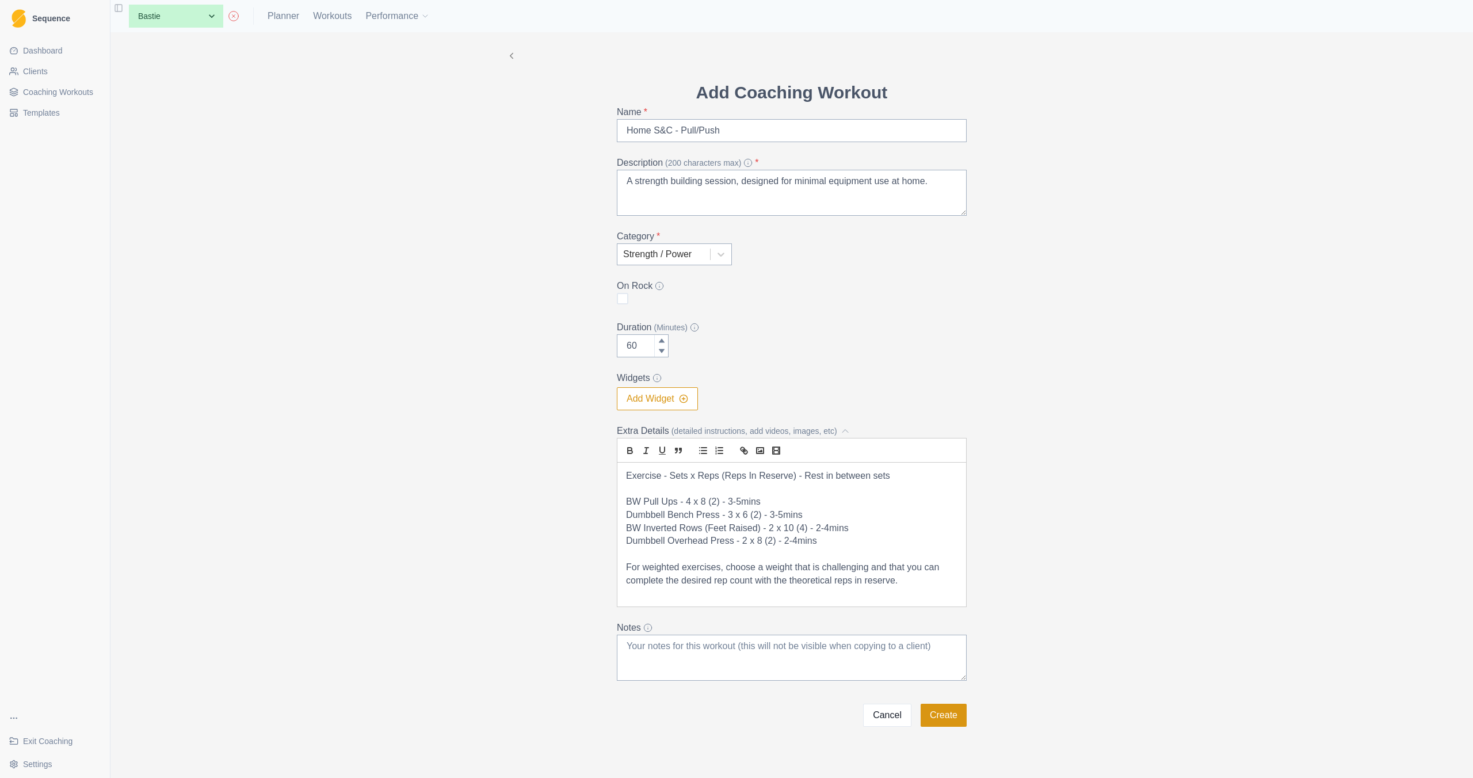
click at [947, 721] on button "Create" at bounding box center [944, 715] width 46 height 23
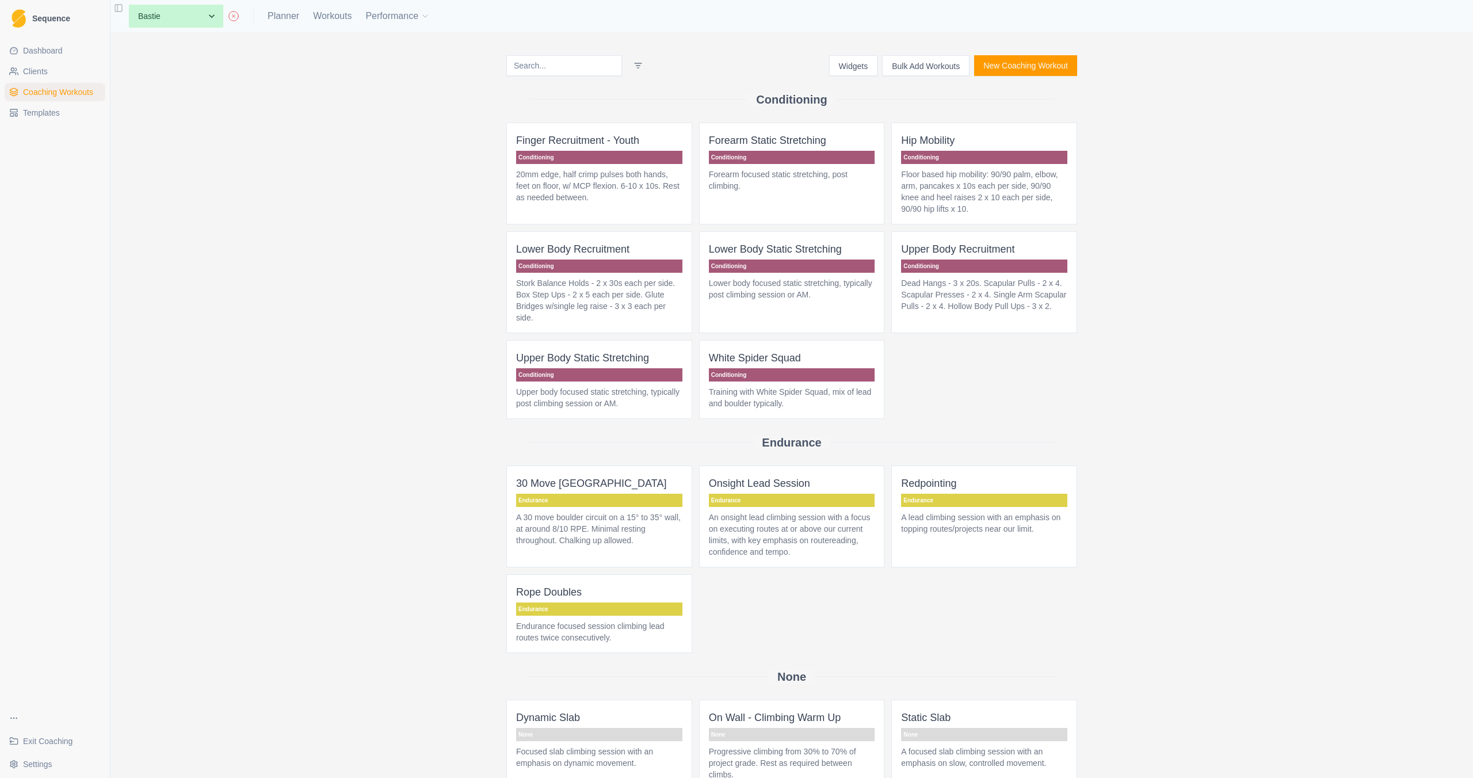
click at [1024, 69] on button "New Coaching Workout" at bounding box center [1025, 65] width 103 height 21
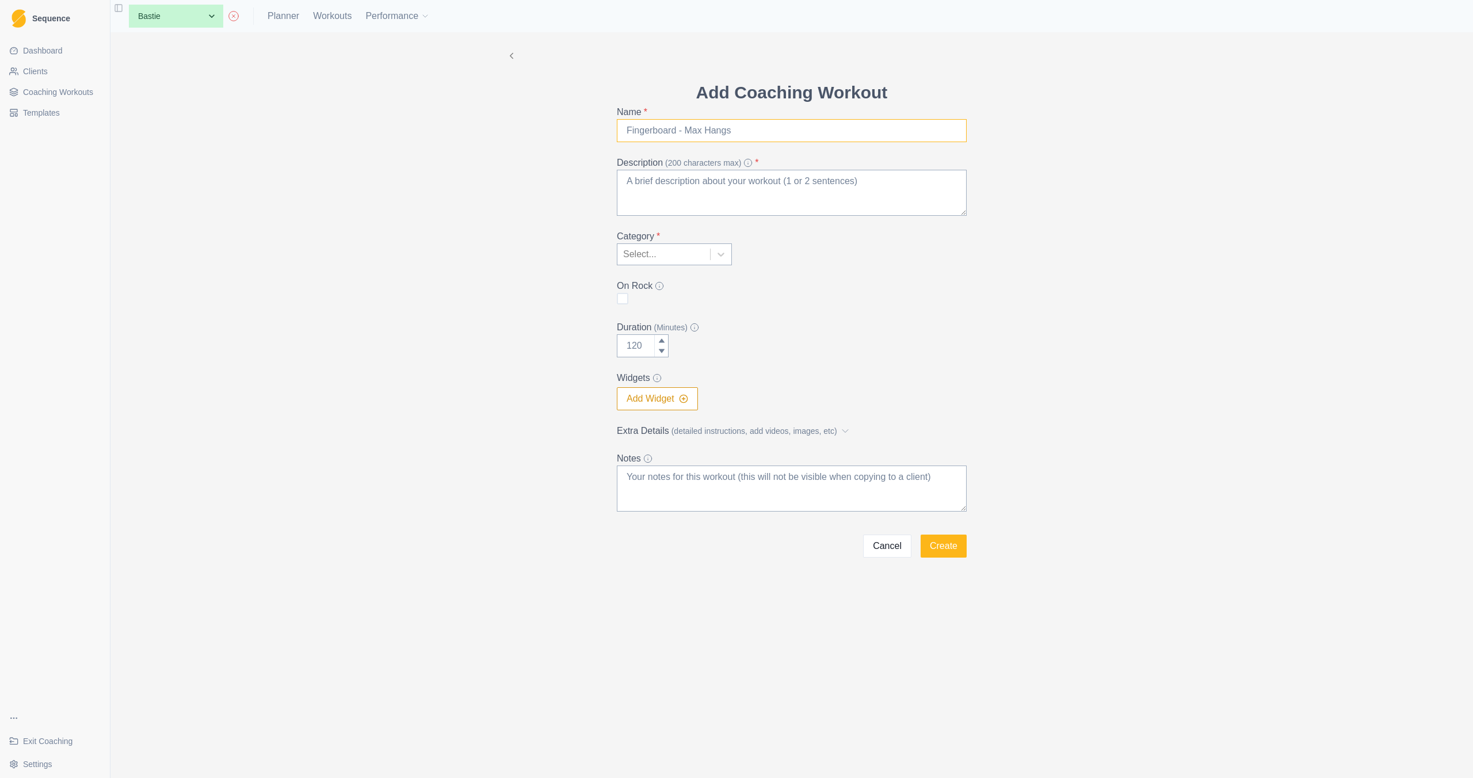
click at [674, 124] on input "Name *" at bounding box center [792, 130] width 350 height 23
type input "Home S&C - Hips/Legs"
click at [753, 199] on textarea "Description (200 characters max) *" at bounding box center [792, 193] width 350 height 46
paste textarea "A strength building session, designed for minimal equipment use at home."
click at [717, 191] on textarea "A strength building session, designed for minimal equipment use at home, with f…" at bounding box center [792, 193] width 350 height 46
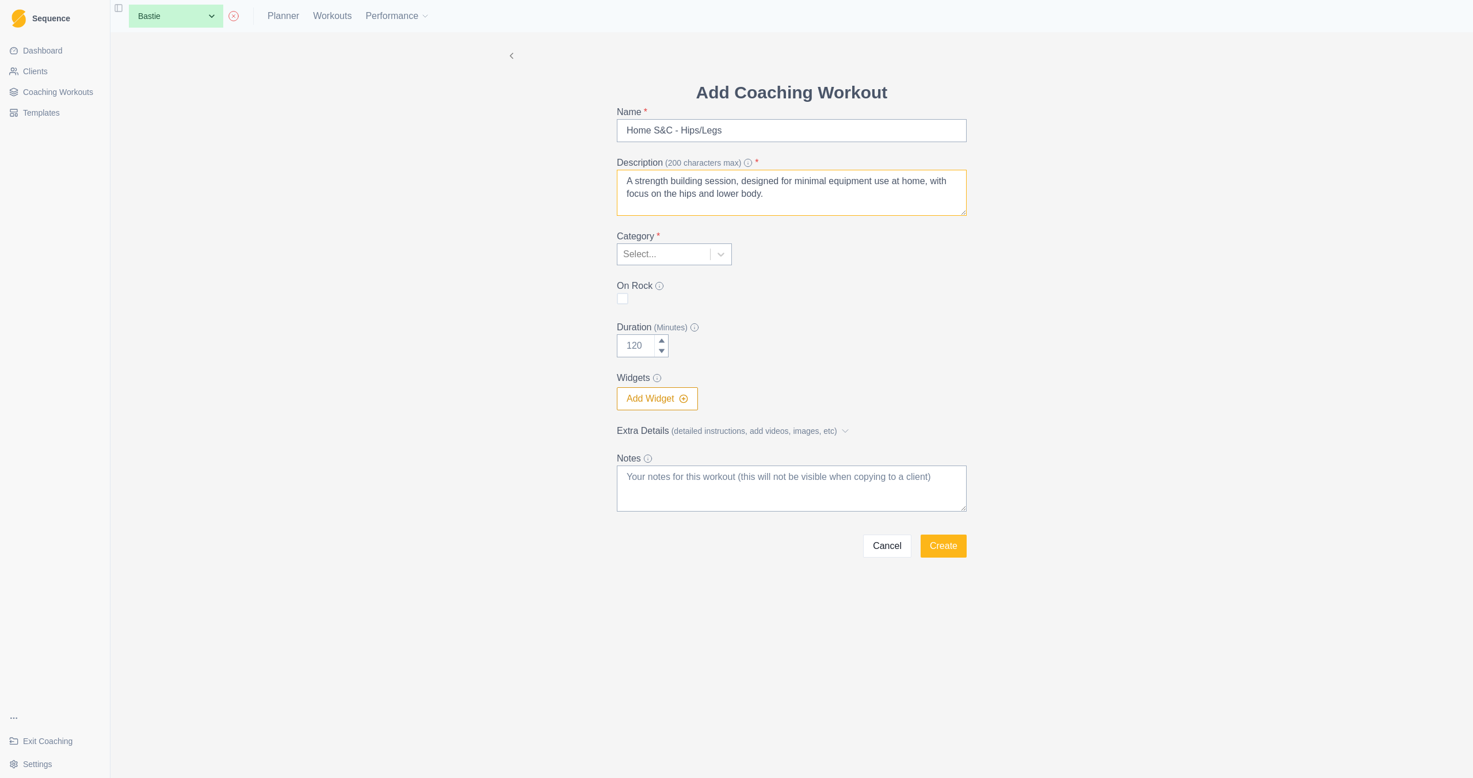
type textarea "A strength building session, designed for minimal equipment use at home, with f…"
click at [680, 247] on div at bounding box center [663, 254] width 81 height 16
click at [669, 429] on div "Strength / Power" at bounding box center [674, 428] width 115 height 23
click at [638, 348] on input "Duration (Minutes)" at bounding box center [643, 345] width 52 height 23
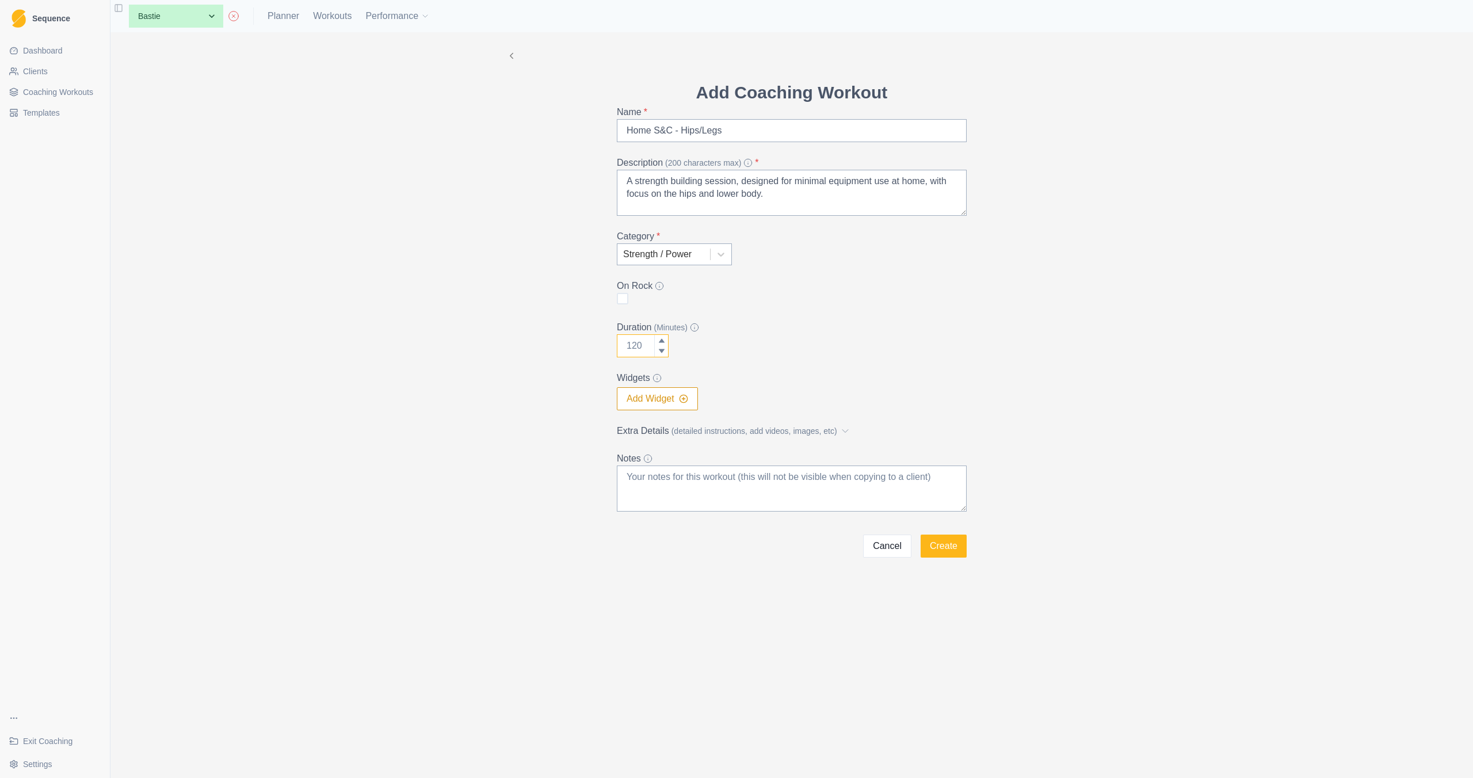
drag, startPoint x: 647, startPoint y: 342, endPoint x: 613, endPoint y: 342, distance: 34.0
click at [619, 342] on input "Duration (Minutes)" at bounding box center [643, 345] width 52 height 23
type input "60"
click at [730, 435] on span "(detailed instructions, add videos, images, etc)" at bounding box center [755, 431] width 166 height 12
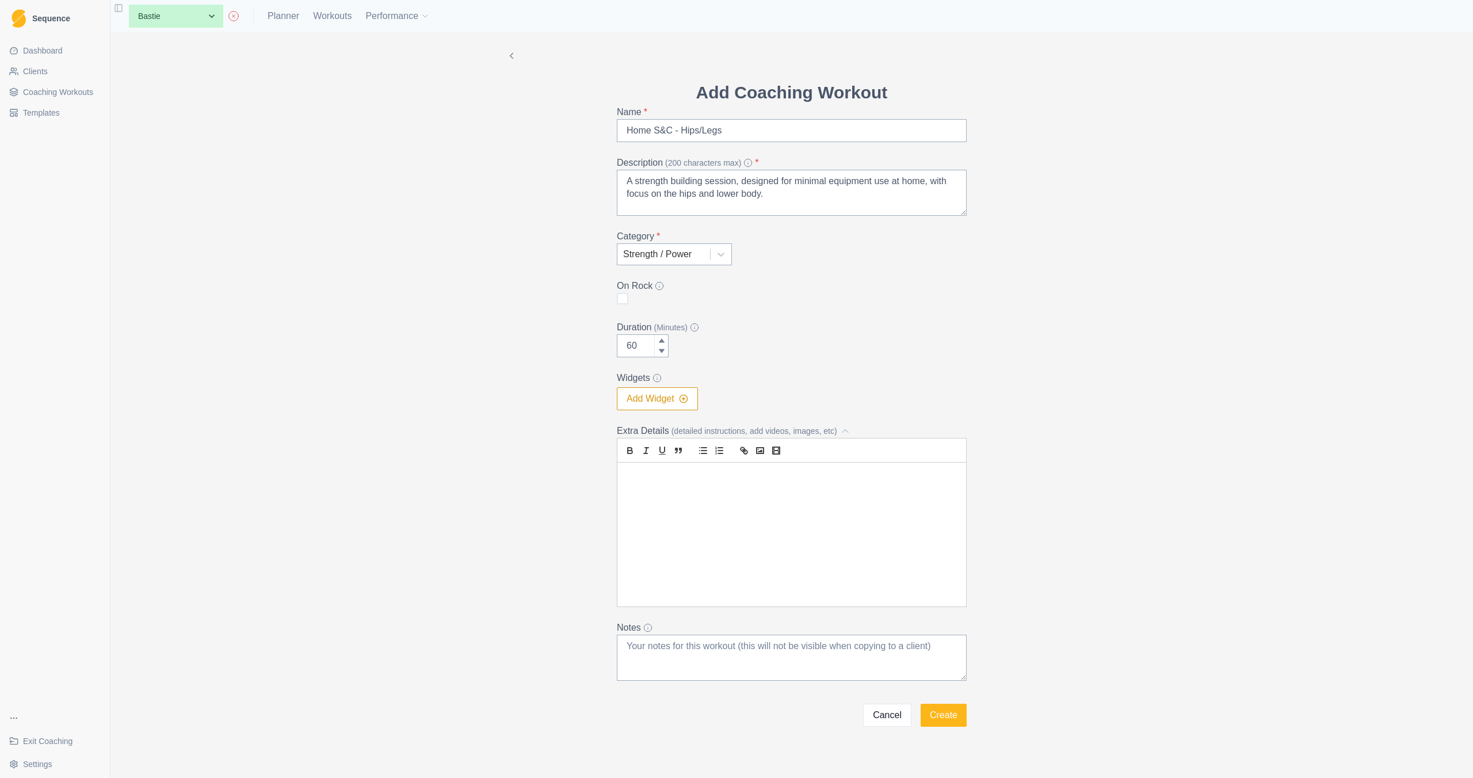
click at [707, 485] on div at bounding box center [792, 535] width 349 height 144
paste div
click at [626, 500] on p "Goblet Squats - 4 x 6" at bounding box center [791, 502] width 331 height 13
click at [774, 505] on p "Dumbbell Goblet Squats - 4 x 6" at bounding box center [791, 502] width 331 height 13
click at [745, 515] on p "Dumbbell Calf Raises - 2 x 10 (2) - 3-5mins" at bounding box center [791, 515] width 331 height 13
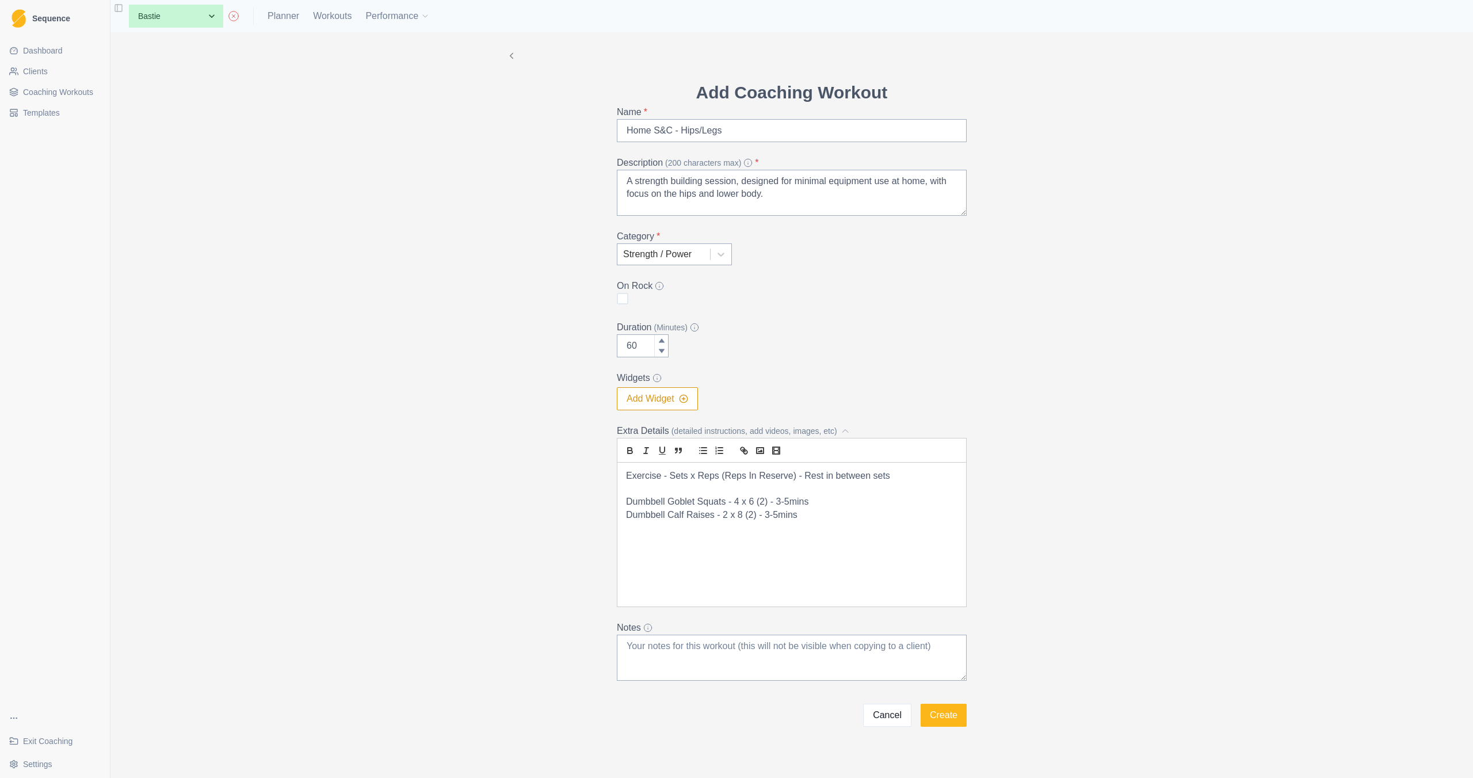
click at [807, 515] on p "Dumbbell Calf Raises - 2 x 8 (2) - 3-5mins" at bounding box center [791, 515] width 331 height 13
click at [813, 506] on p "Dumbbell Goblet Squats - 4 x 6 (2) - 3-5mins" at bounding box center [791, 502] width 331 height 13
click at [774, 528] on p "Dumbbell Calf Raises - 2 x 8 (2) - 3-5mins" at bounding box center [791, 528] width 331 height 13
click at [831, 530] on p "Dumbbell Calf Raises - 2 x 8 (2) - 2-4mins" at bounding box center [791, 528] width 331 height 13
click at [938, 710] on button "Create" at bounding box center [944, 715] width 46 height 23
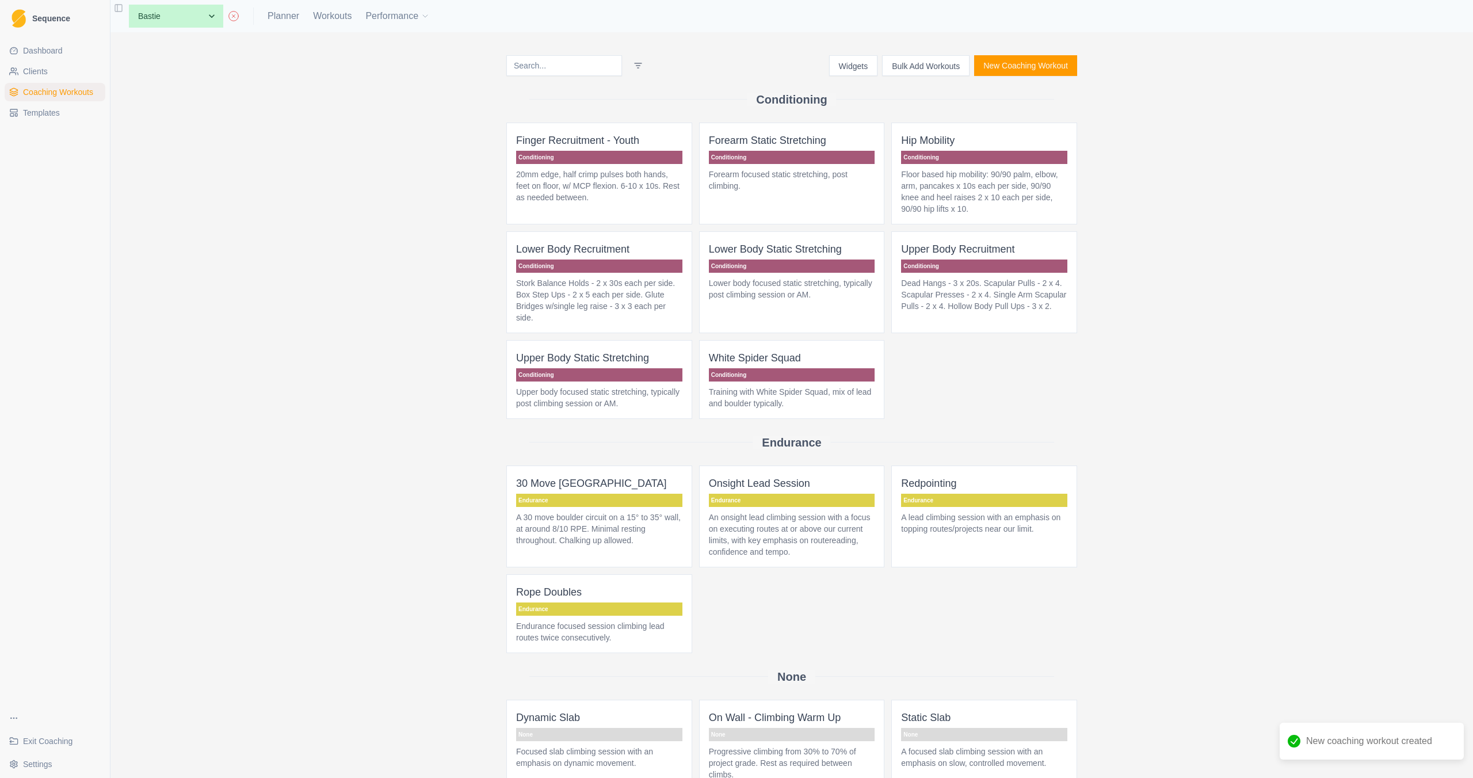
scroll to position [693, 0]
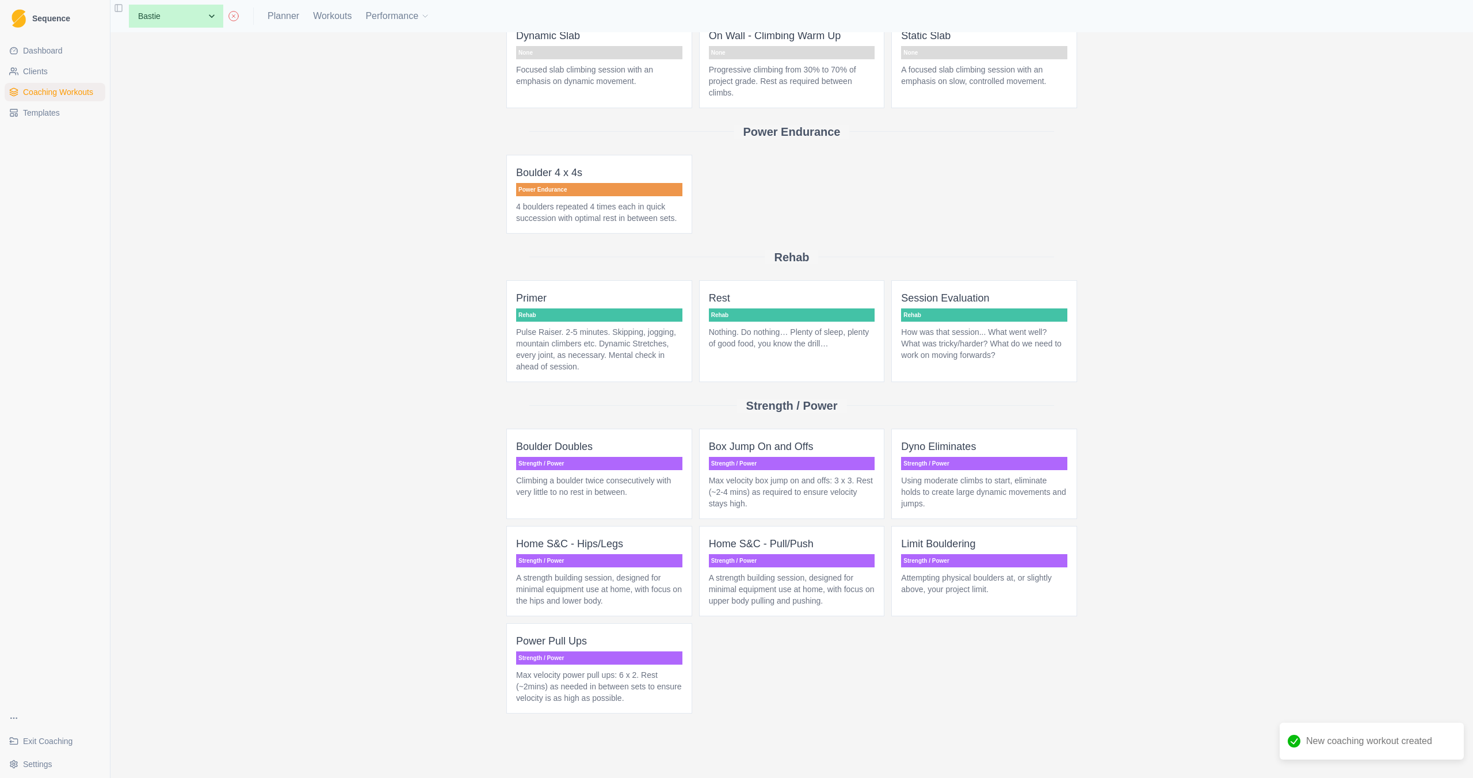
click at [622, 583] on p "A strength building session, designed for minimal equipment use at home, with f…" at bounding box center [599, 589] width 166 height 35
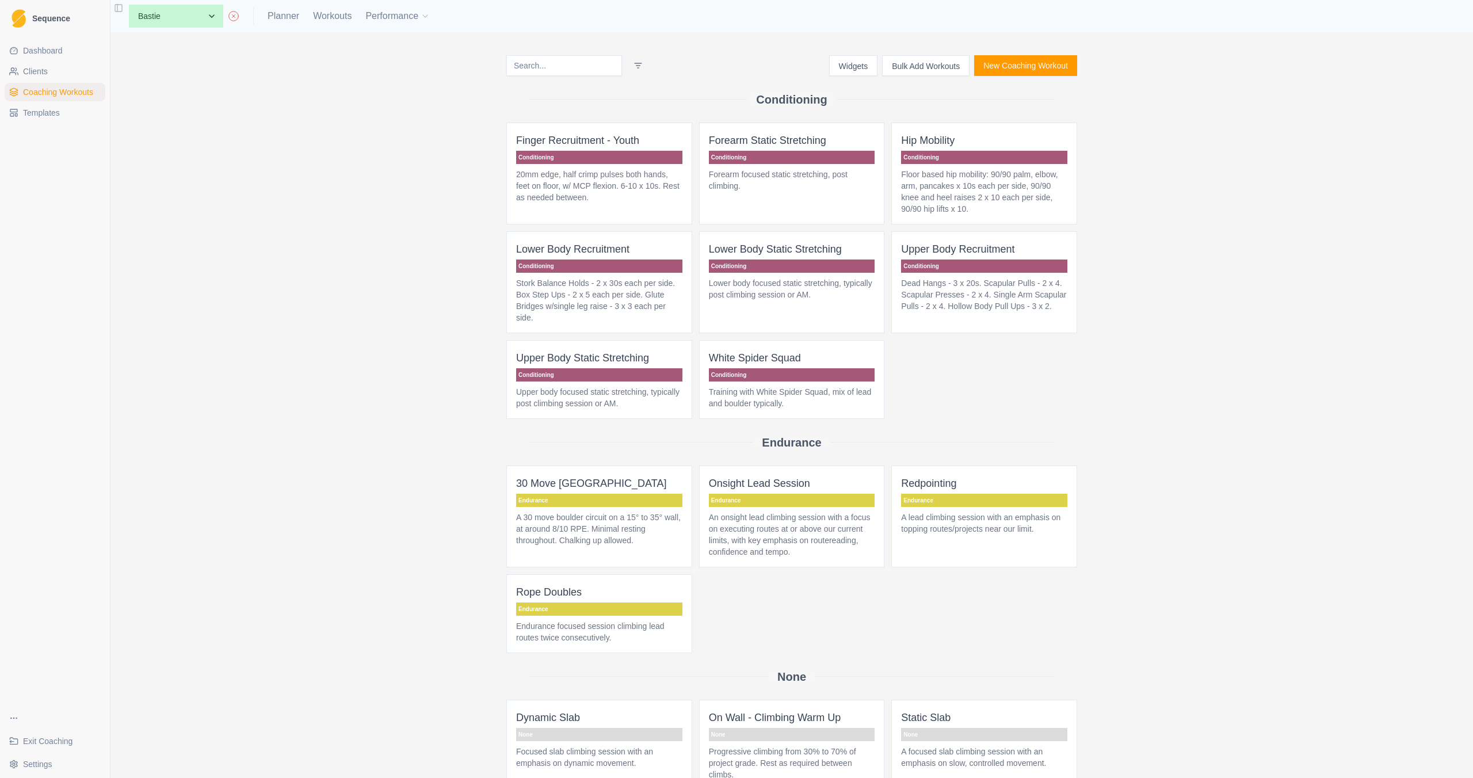
click at [1003, 72] on button "New Coaching Workout" at bounding box center [1025, 65] width 103 height 21
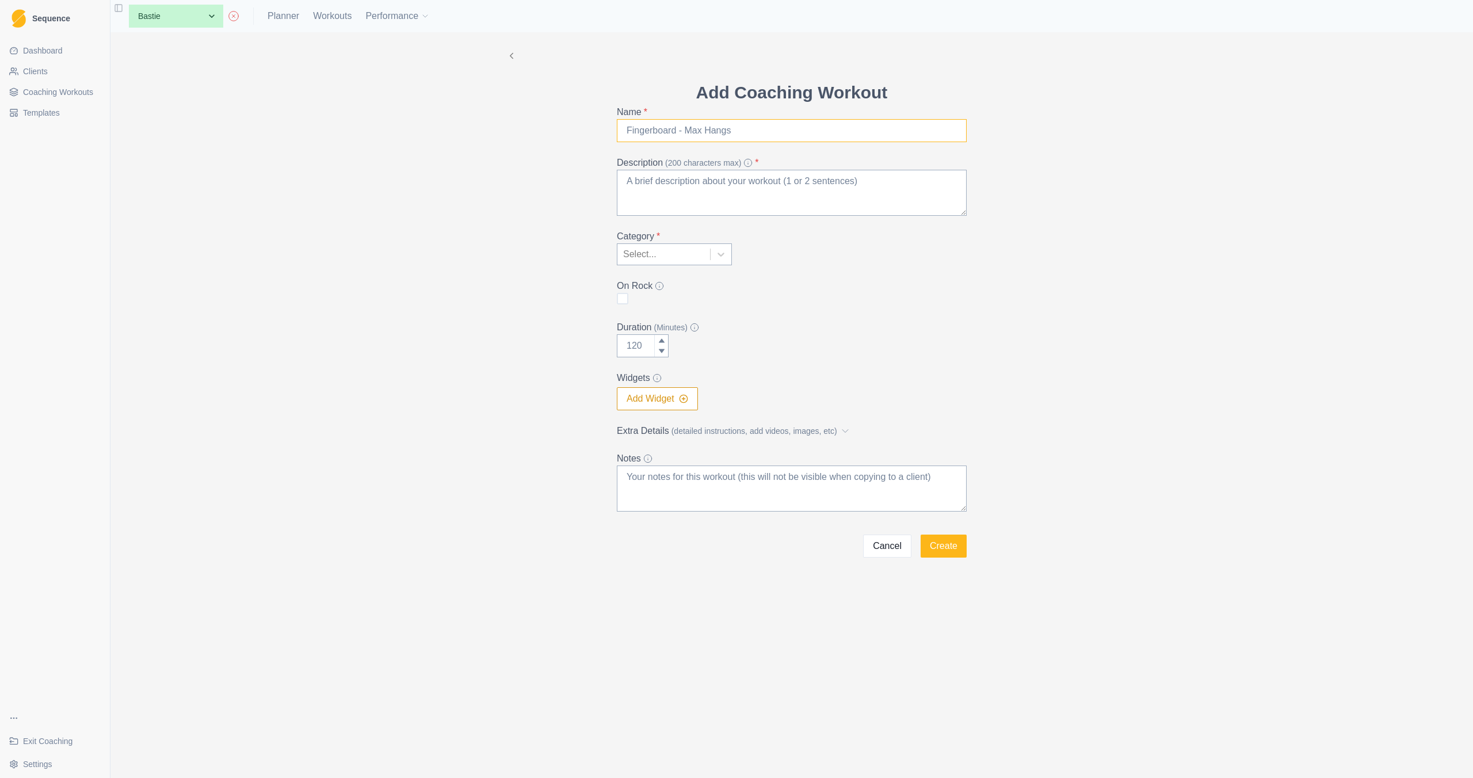
click at [712, 127] on input "Name *" at bounding box center [792, 130] width 350 height 23
type input "Home S&C - Stability"
click at [715, 201] on textarea "Description (200 characters max) *" at bounding box center [792, 193] width 350 height 46
paste textarea "A strength building session, designed for minimal equipment use at home, with f…"
drag, startPoint x: 709, startPoint y: 185, endPoint x: 637, endPoint y: 183, distance: 72.0
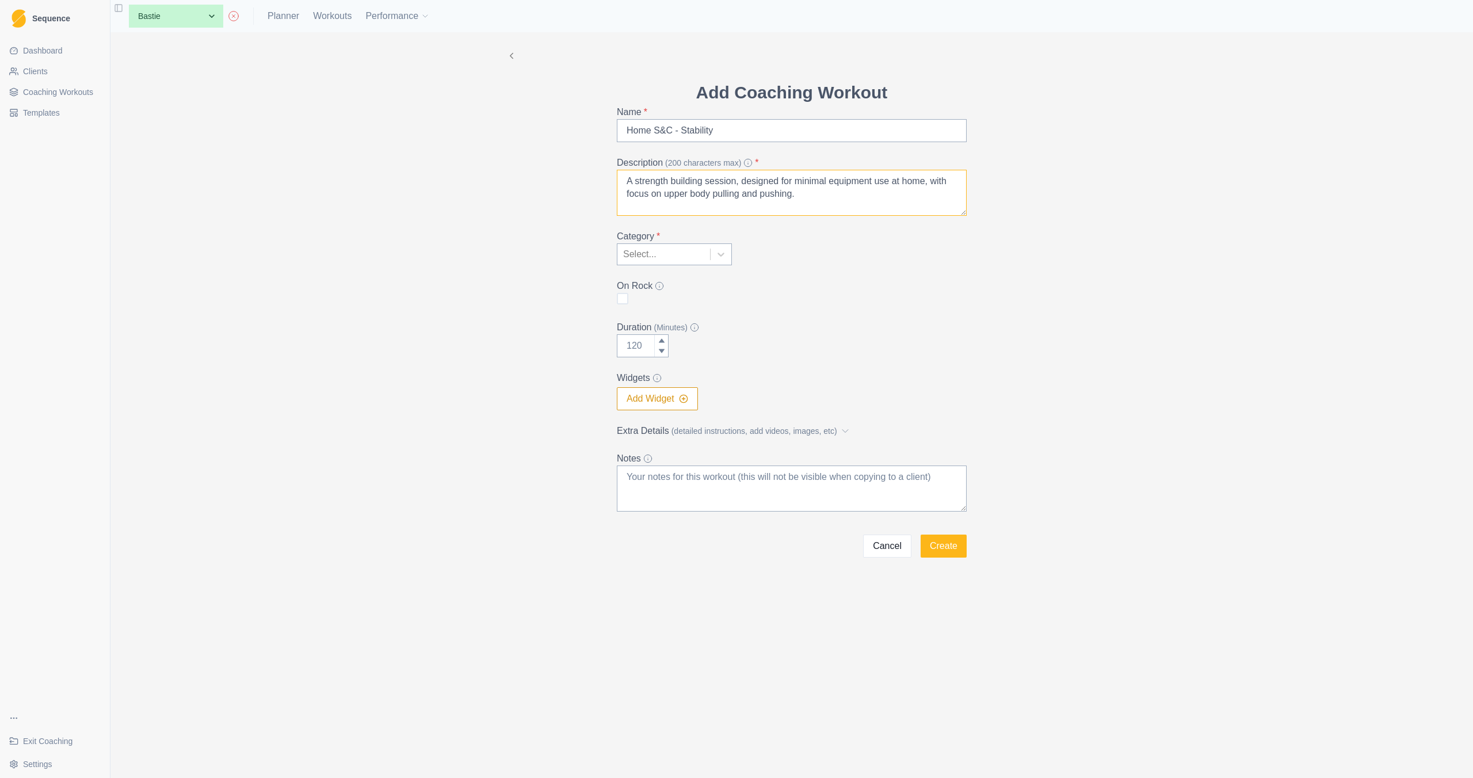
click at [637, 183] on textarea "A strength building session, designed for minimal equipment use at home, with f…" at bounding box center [792, 193] width 350 height 46
drag, startPoint x: 811, startPoint y: 195, endPoint x: 665, endPoint y: 196, distance: 146.2
click at [665, 196] on textarea "A conditioning session, designed for minimal equipment use at home, with focus …" at bounding box center [792, 193] width 350 height 46
type textarea "A conditioning session, designed for minimal equipment use at home, with focus …"
click at [657, 250] on div at bounding box center [663, 254] width 81 height 16
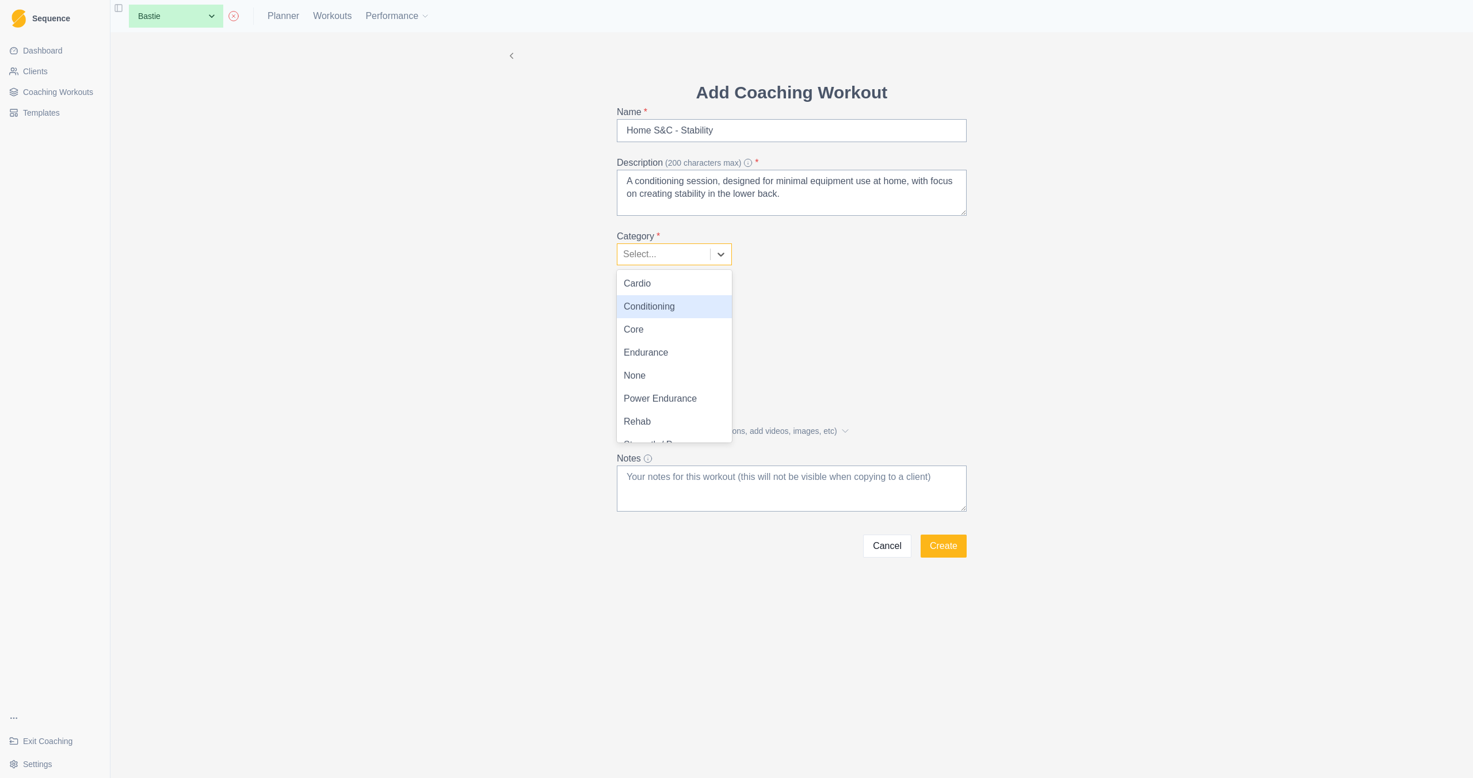
drag, startPoint x: 654, startPoint y: 305, endPoint x: 659, endPoint y: 302, distance: 6.2
click at [654, 305] on div "Conditioning" at bounding box center [674, 306] width 115 height 23
click at [646, 339] on input "Duration (Minutes)" at bounding box center [643, 345] width 52 height 23
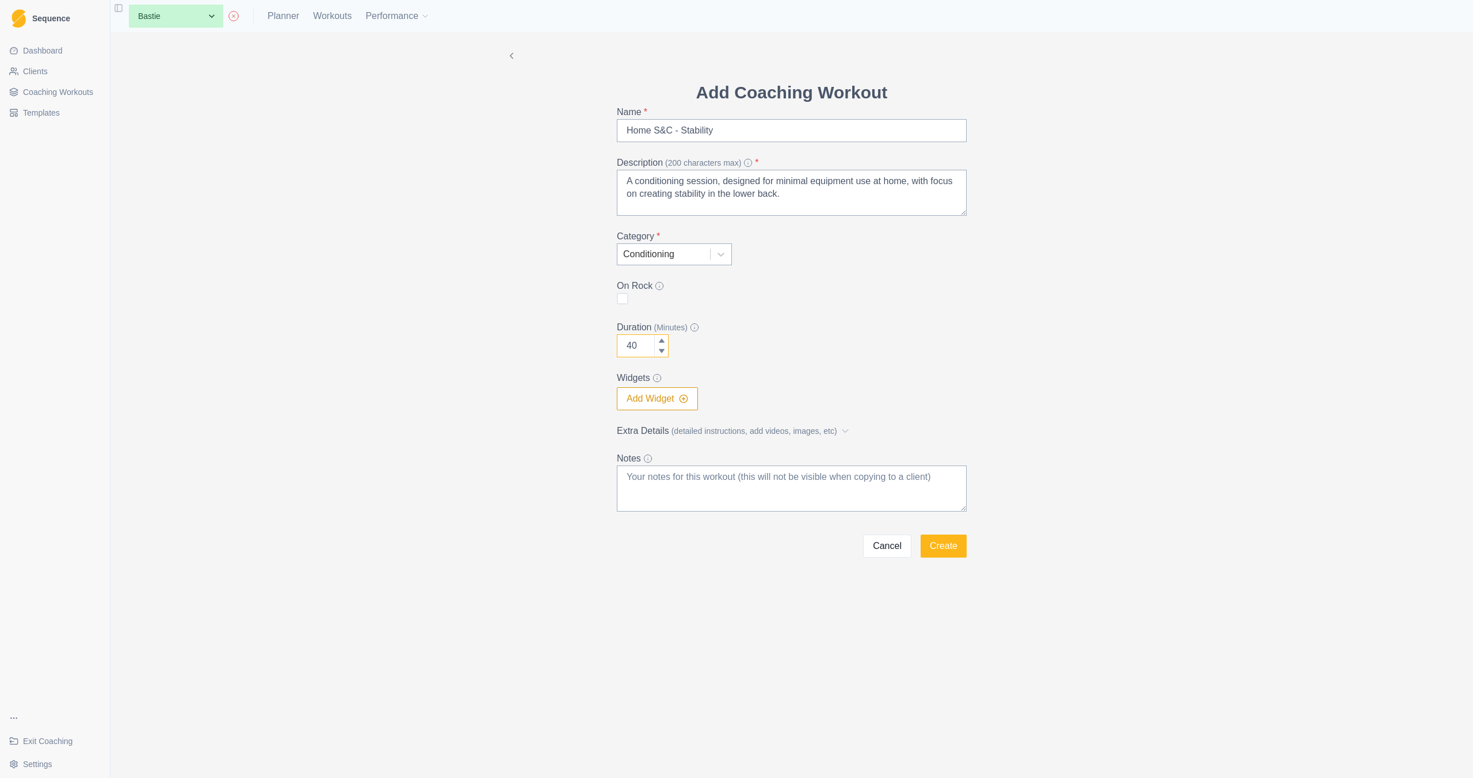
type input "40"
click at [817, 435] on span "(detailed instructions, add videos, images, etc)" at bounding box center [755, 431] width 166 height 12
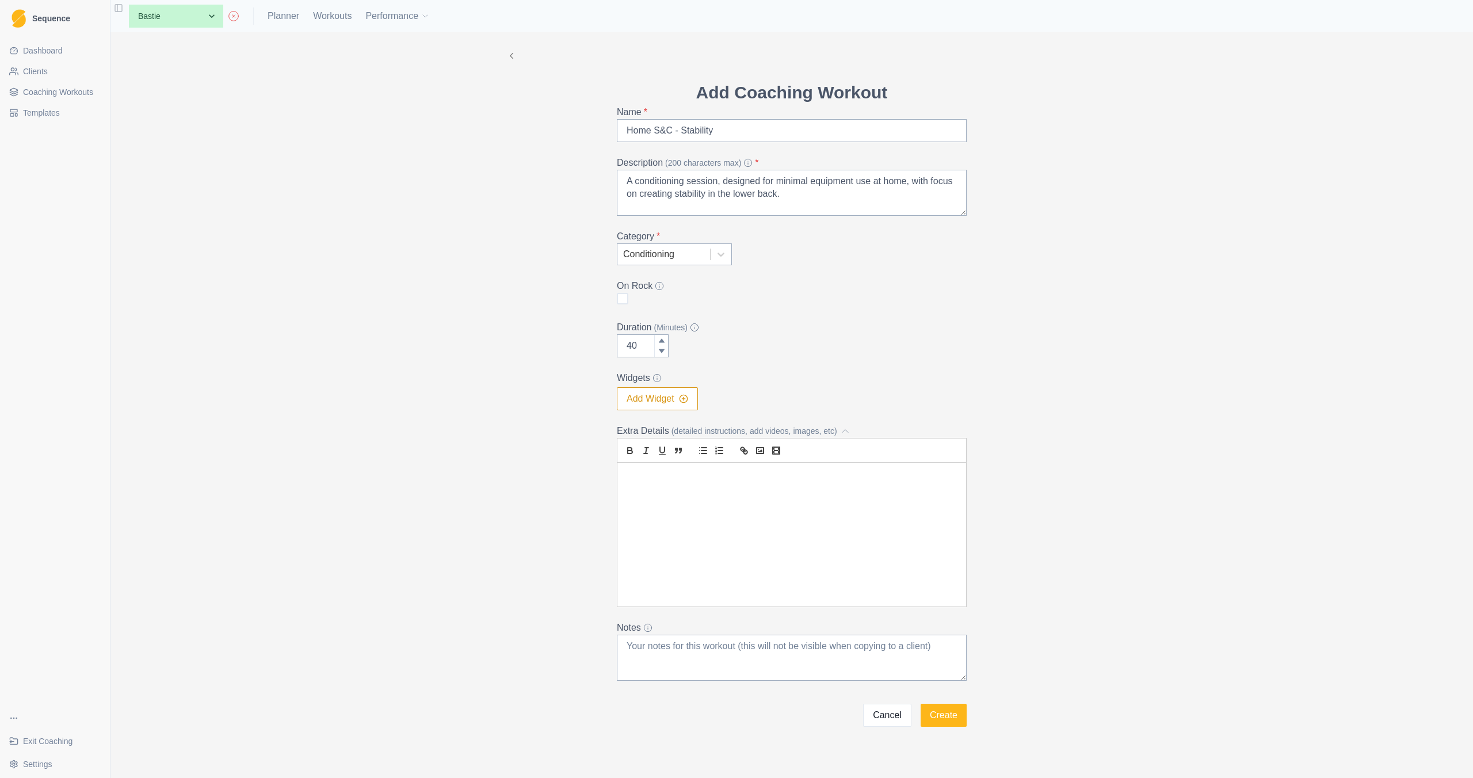
click at [670, 496] on div at bounding box center [792, 535] width 349 height 144
drag, startPoint x: 791, startPoint y: 477, endPoint x: 718, endPoint y: 480, distance: 73.2
click at [718, 480] on p "Exercise - Sets x Reps (Reps In Reserve) - Rest in between sets" at bounding box center [791, 476] width 331 height 13
click at [852, 478] on p "Exercise - Sets x Reps - Rest in between sets" at bounding box center [791, 476] width 331 height 13
click at [639, 349] on input "40" at bounding box center [643, 345] width 52 height 23
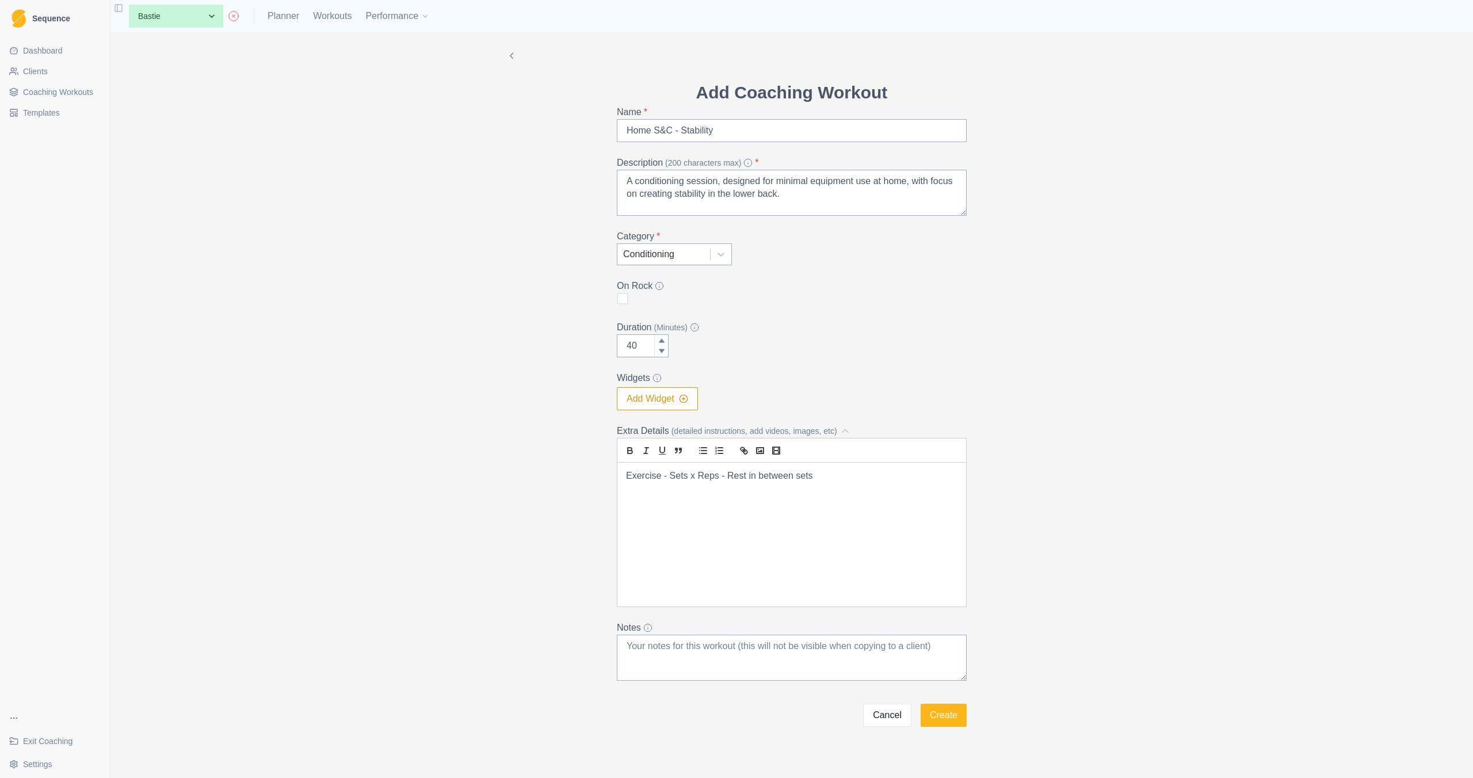
click at [674, 502] on p at bounding box center [791, 502] width 331 height 13
click at [626, 501] on p "Farmer Carries" at bounding box center [791, 502] width 331 height 13
drag, startPoint x: 699, startPoint y: 505, endPoint x: 621, endPoint y: 502, distance: 77.8
click at [621, 502] on div "Exercise - Sets x Reps - Rest in between sets Single ArmFarmer Carries" at bounding box center [792, 535] width 349 height 144
click at [701, 503] on p "Suitcase Carries" at bounding box center [791, 502] width 331 height 13
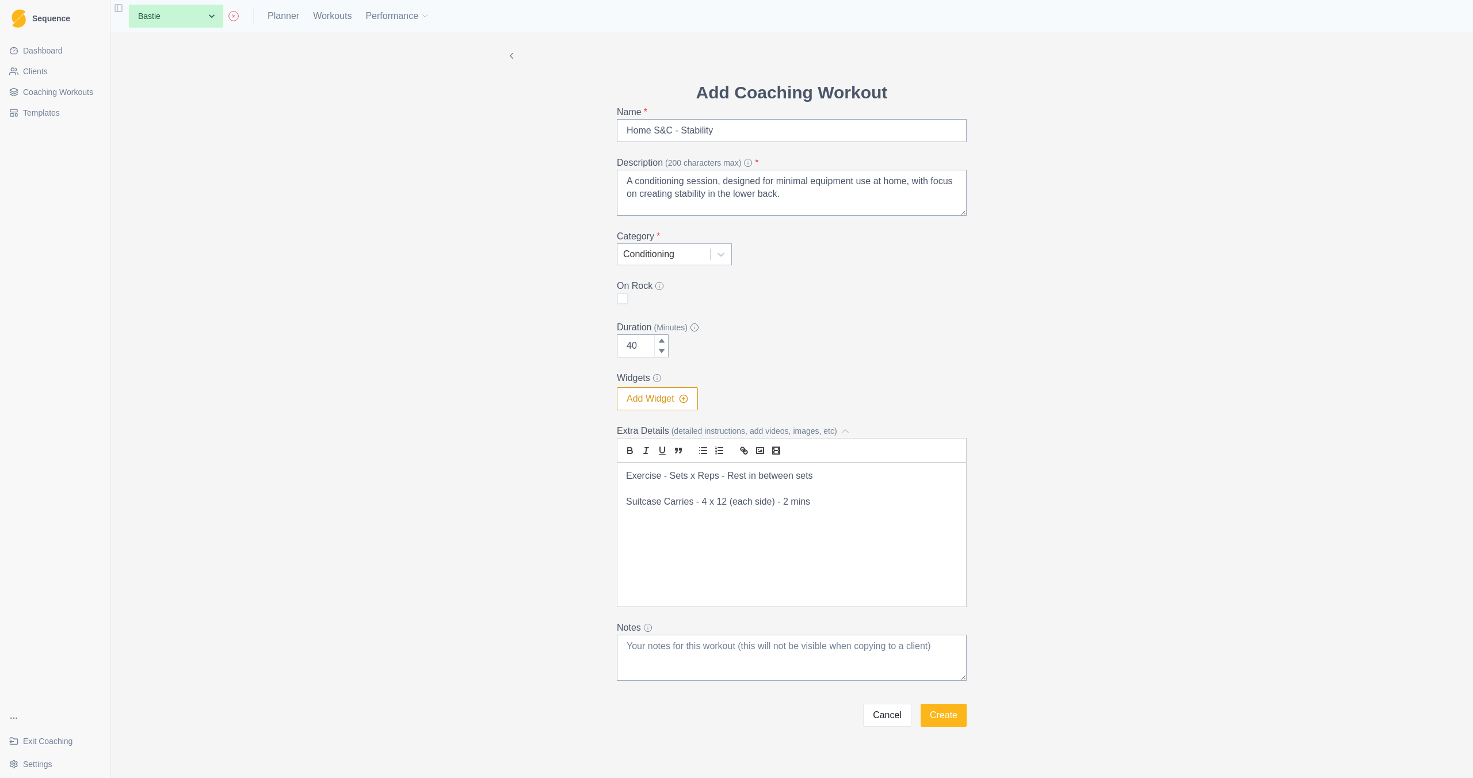
click at [784, 498] on p "Suitcase Carries - 4 x 12 (each side) - 2 mins" at bounding box center [791, 502] width 331 height 13
click at [811, 517] on p at bounding box center [791, 515] width 331 height 13
click at [702, 510] on p at bounding box center [791, 515] width 331 height 13
click at [702, 502] on p "Suitcase Carries - 4 x 12 (each side) - 2-4 mins" at bounding box center [791, 502] width 331 height 13
click at [722, 500] on p "Suitcase Carries - 3 x 12 (each side) - 2-4 mins" at bounding box center [791, 502] width 331 height 13
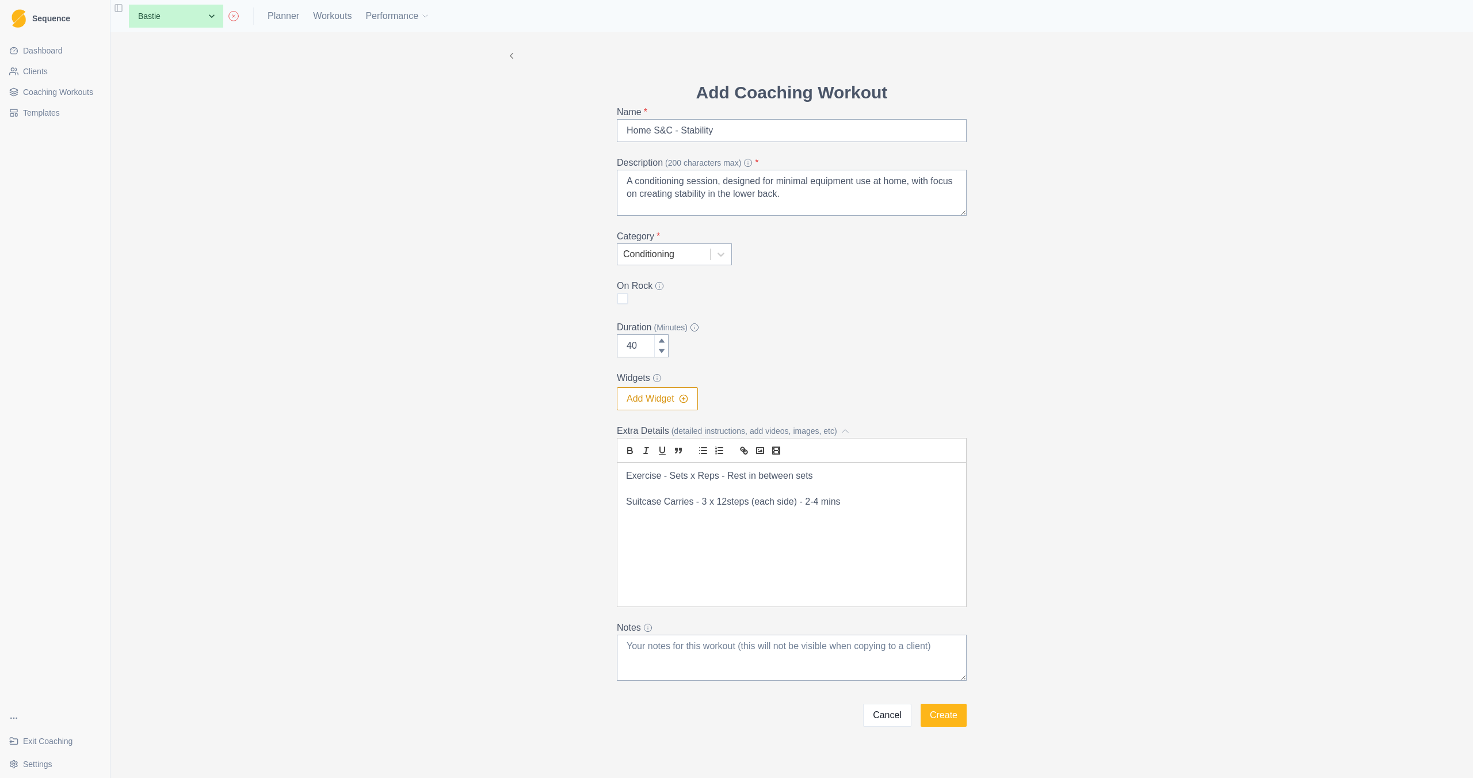
drag, startPoint x: 723, startPoint y: 501, endPoint x: 735, endPoint y: 498, distance: 12.4
click at [723, 501] on p "Suitcase Carries - 3 x 12steps (each side) - 2-4 mins" at bounding box center [791, 502] width 331 height 13
click at [849, 504] on p "Suitcase Carries - 3 x 12 steps (each side) - 2-4 mins" at bounding box center [791, 502] width 331 height 13
click at [749, 505] on p "Suitcase Carries - 3 x 12 steps (each side) - 2-4 mins" at bounding box center [791, 502] width 331 height 13
click at [715, 481] on p "Exercise - Sets x Reps - Rest in between sets" at bounding box center [791, 476] width 331 height 13
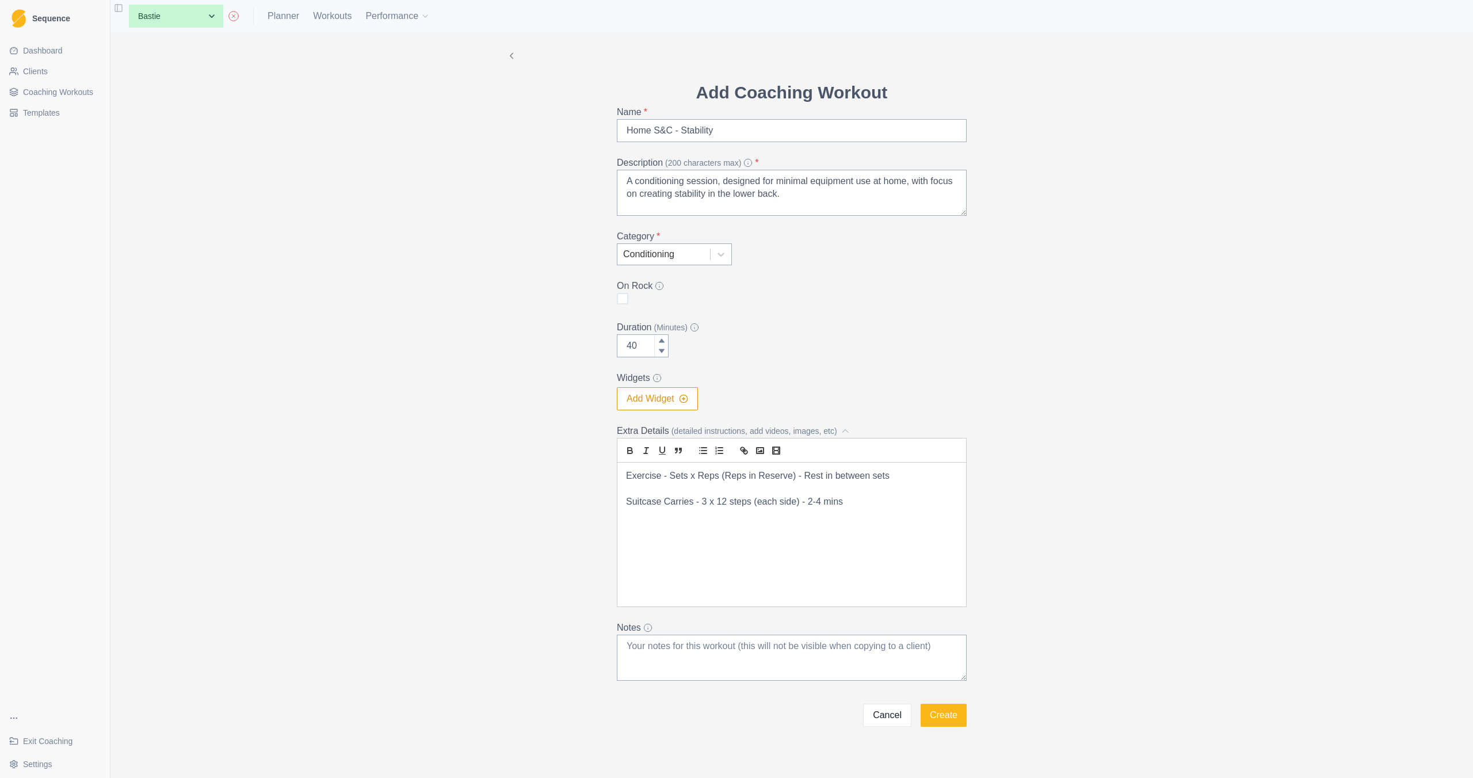
click at [749, 506] on p "Suitcase Carries - 3 x 12 steps (each side) - 2-4 mins" at bounding box center [791, 502] width 331 height 13
click at [871, 506] on p "Suitcase Carries - 3 x 12 steps (2) (each side) - 2-4 mins" at bounding box center [791, 502] width 331 height 13
click at [837, 501] on p "Suitcase Carries - 3 x 12 steps (2) (each side) - 2-4 mins" at bounding box center [791, 502] width 331 height 13
click at [863, 515] on p "Banded Palof Press - 2 x 8 (2) (each side) - 2-4mins" at bounding box center [791, 515] width 331 height 13
click at [678, 529] on p "Medicine Ball (or dumbbell) - 2 x 8 (2) (each side) - 2-4mins" at bounding box center [791, 528] width 331 height 13
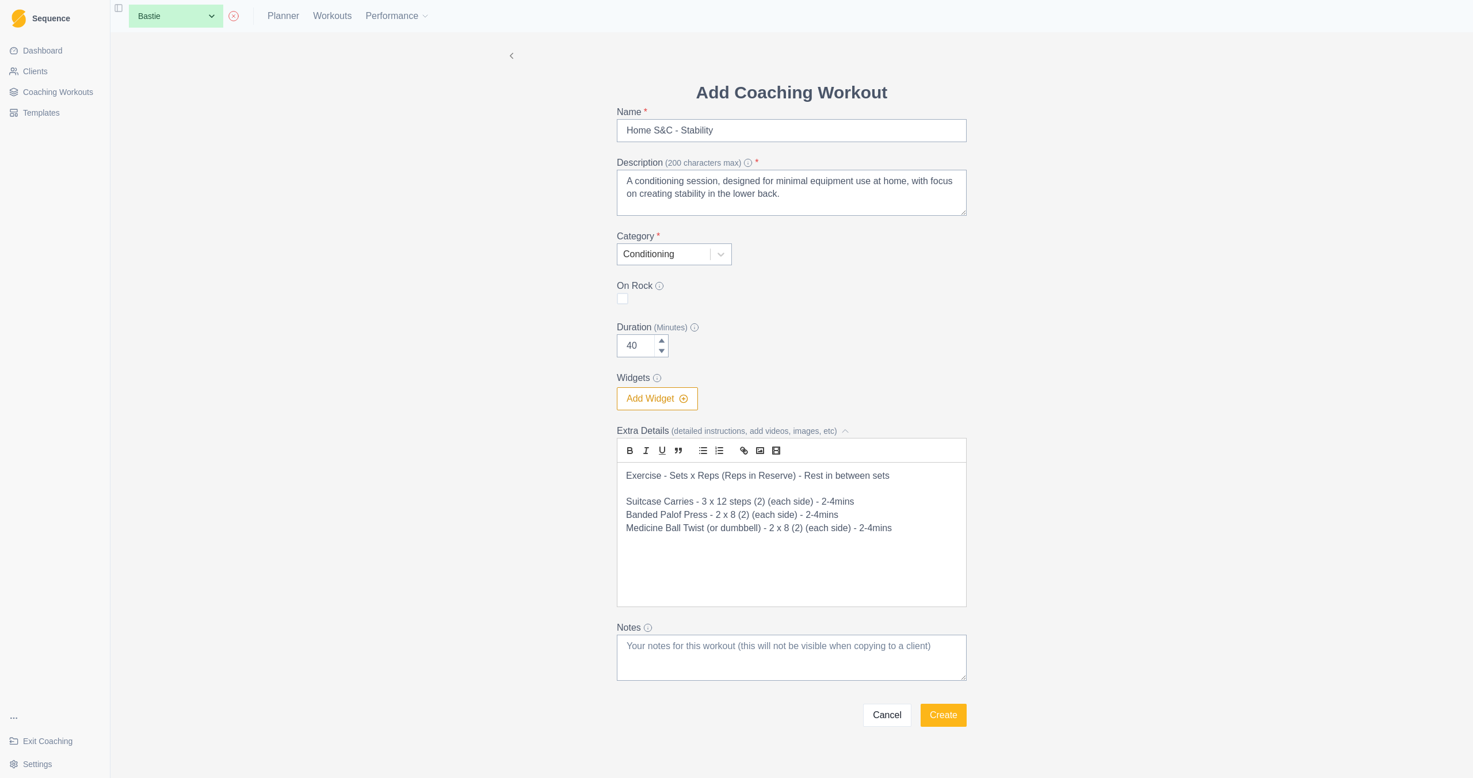
click at [890, 529] on p "Medicine Ball Twist (or dumbbell) - 2 x 8 (2) (each side) - 2-4mins" at bounding box center [791, 528] width 331 height 13
click at [744, 586] on div "Exercise - Sets x Reps (Reps in Reserve) - Rest in between sets Suitcase Carrie…" at bounding box center [792, 535] width 349 height 144
click at [947, 716] on button "Create" at bounding box center [944, 715] width 46 height 23
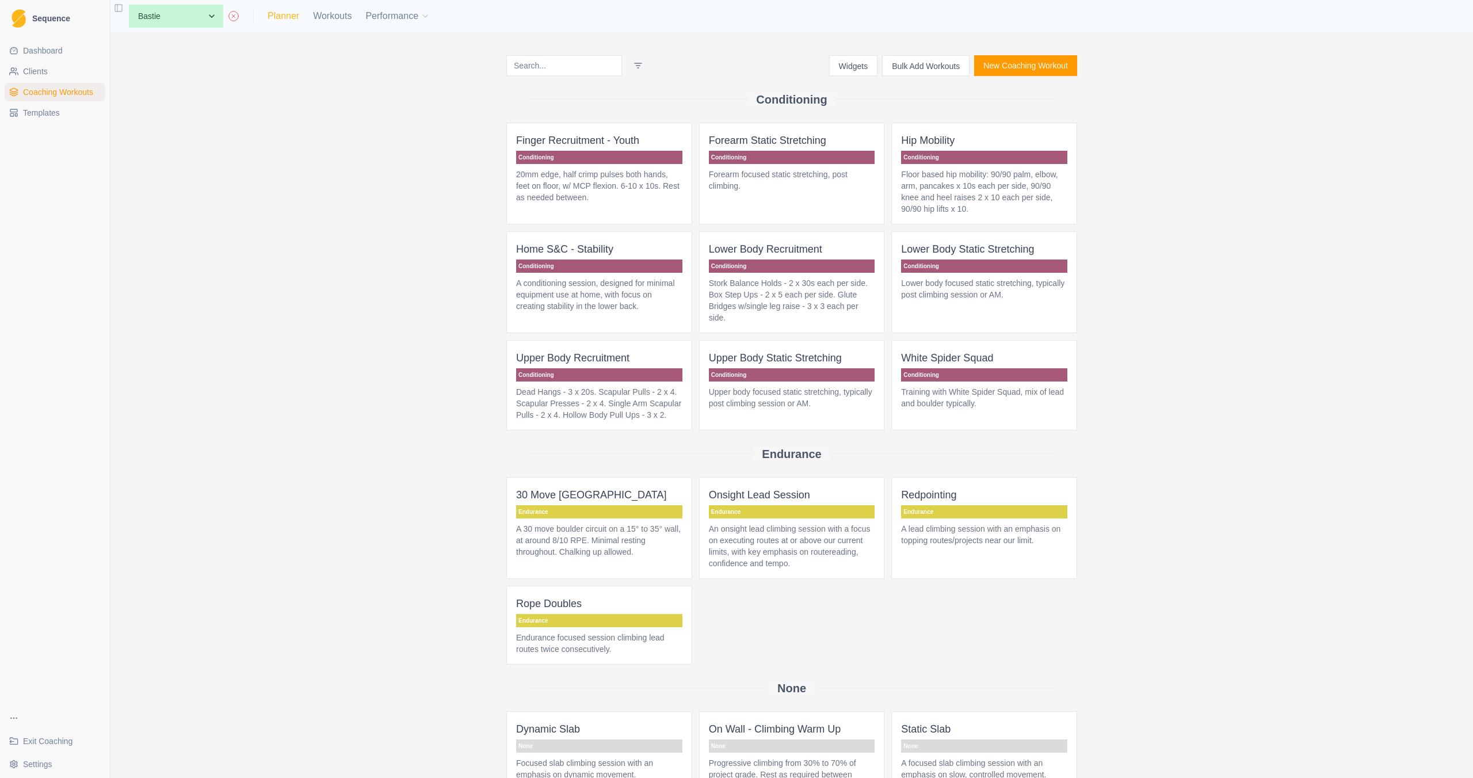
click at [275, 17] on link "Planner" at bounding box center [284, 16] width 32 height 14
select select "month"
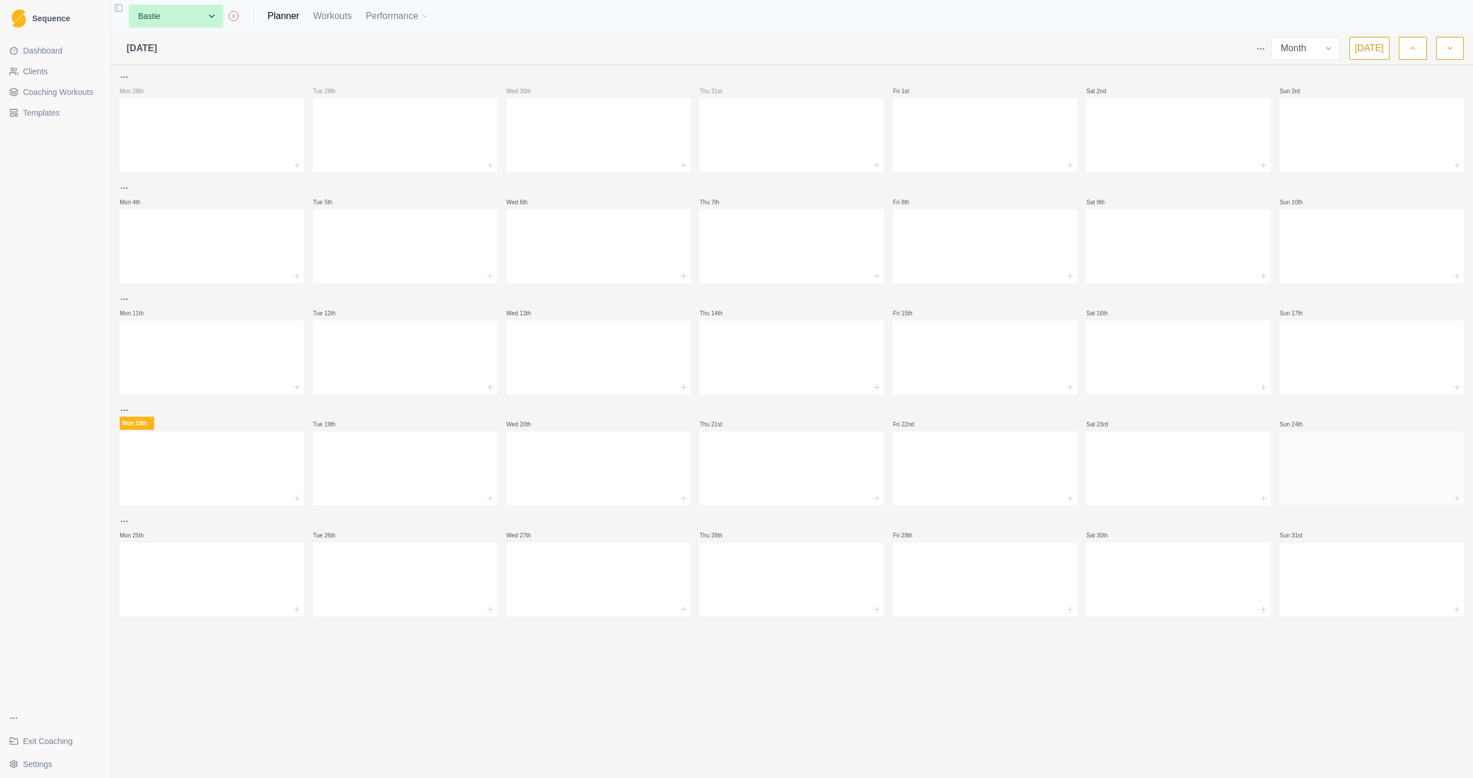
click at [1332, 473] on div at bounding box center [1372, 466] width 184 height 51
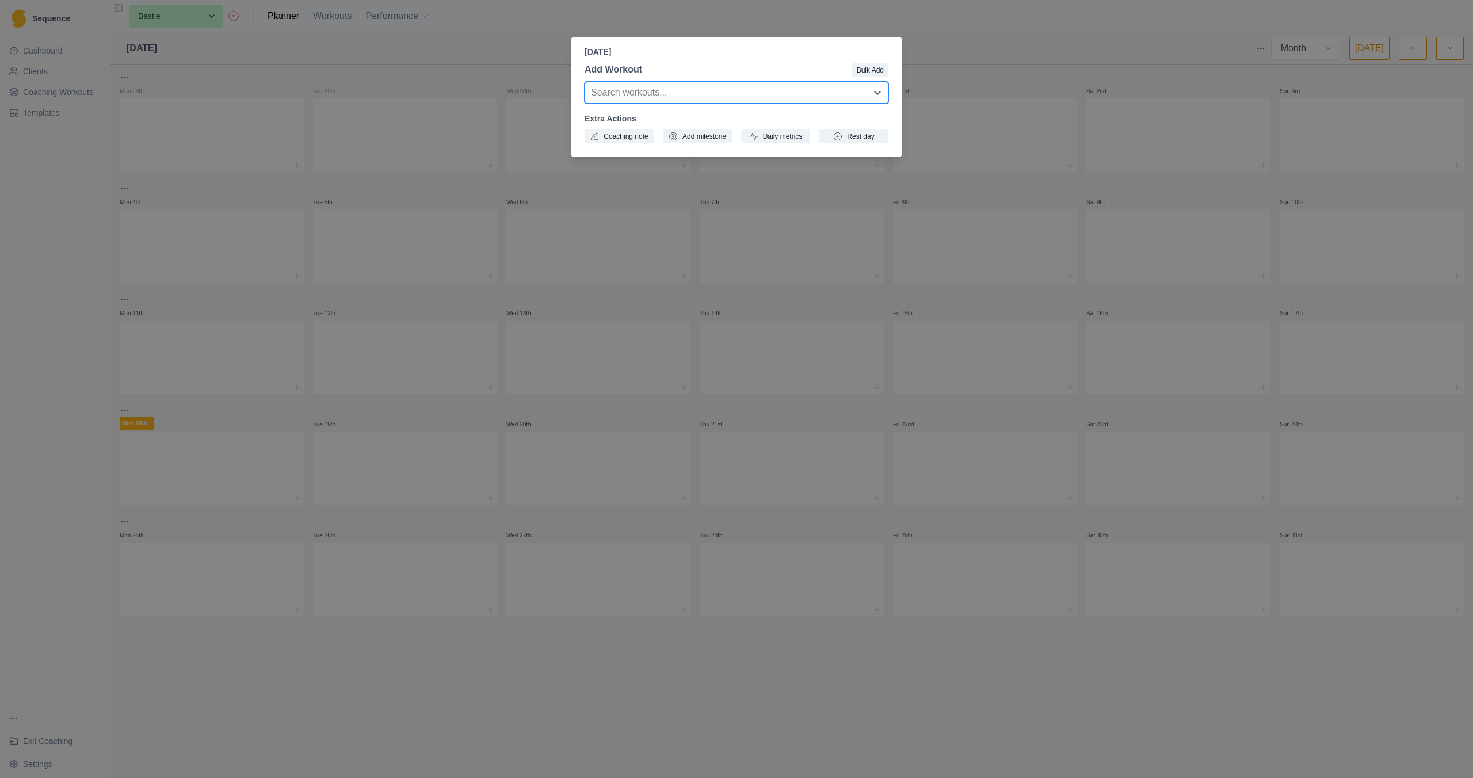
click at [1049, 130] on div "Sunday, August 24th, 2025 Add Workout Bulk Add option , selected. Select is foc…" at bounding box center [736, 389] width 1473 height 778
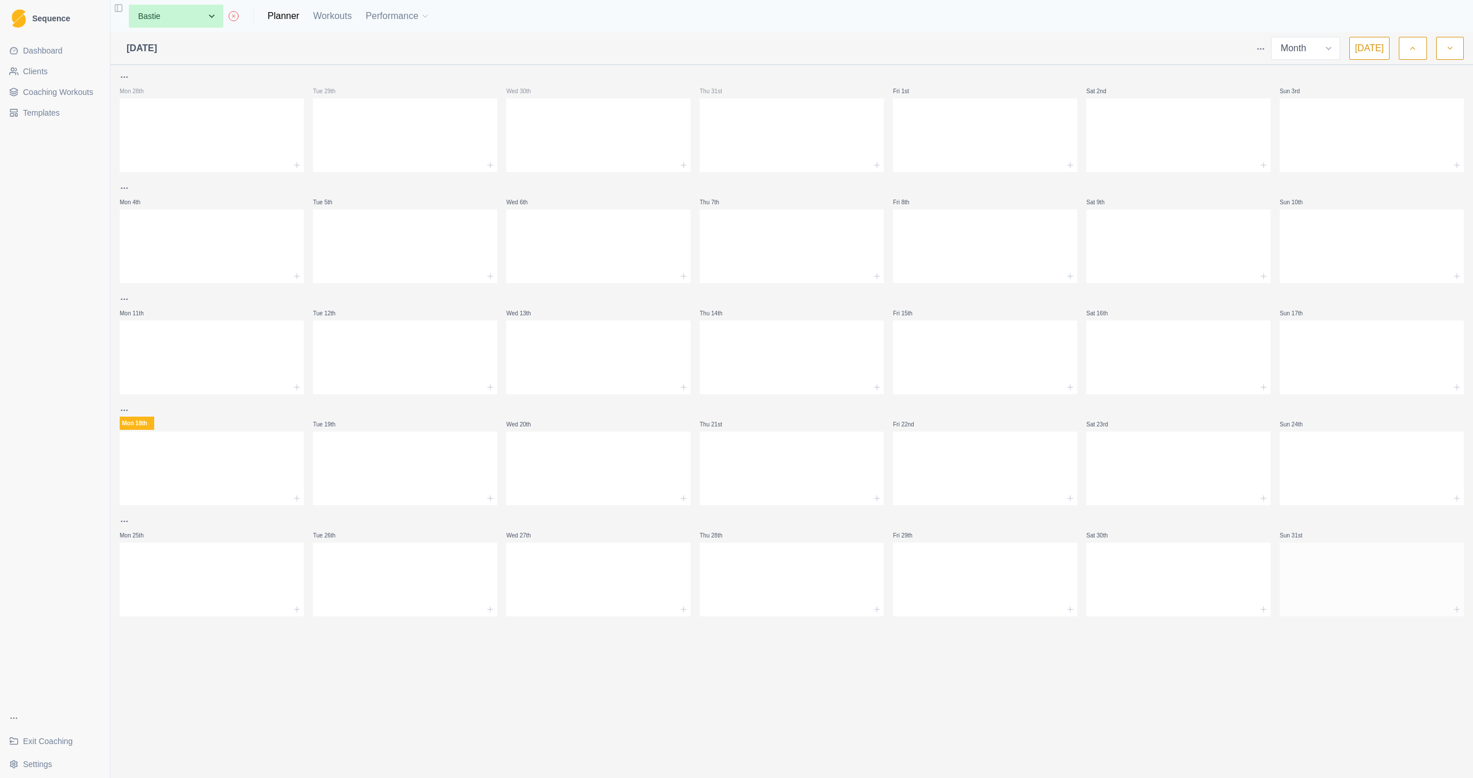
click at [1324, 550] on div at bounding box center [1372, 547] width 184 height 9
click at [1454, 609] on icon at bounding box center [1457, 609] width 9 height 9
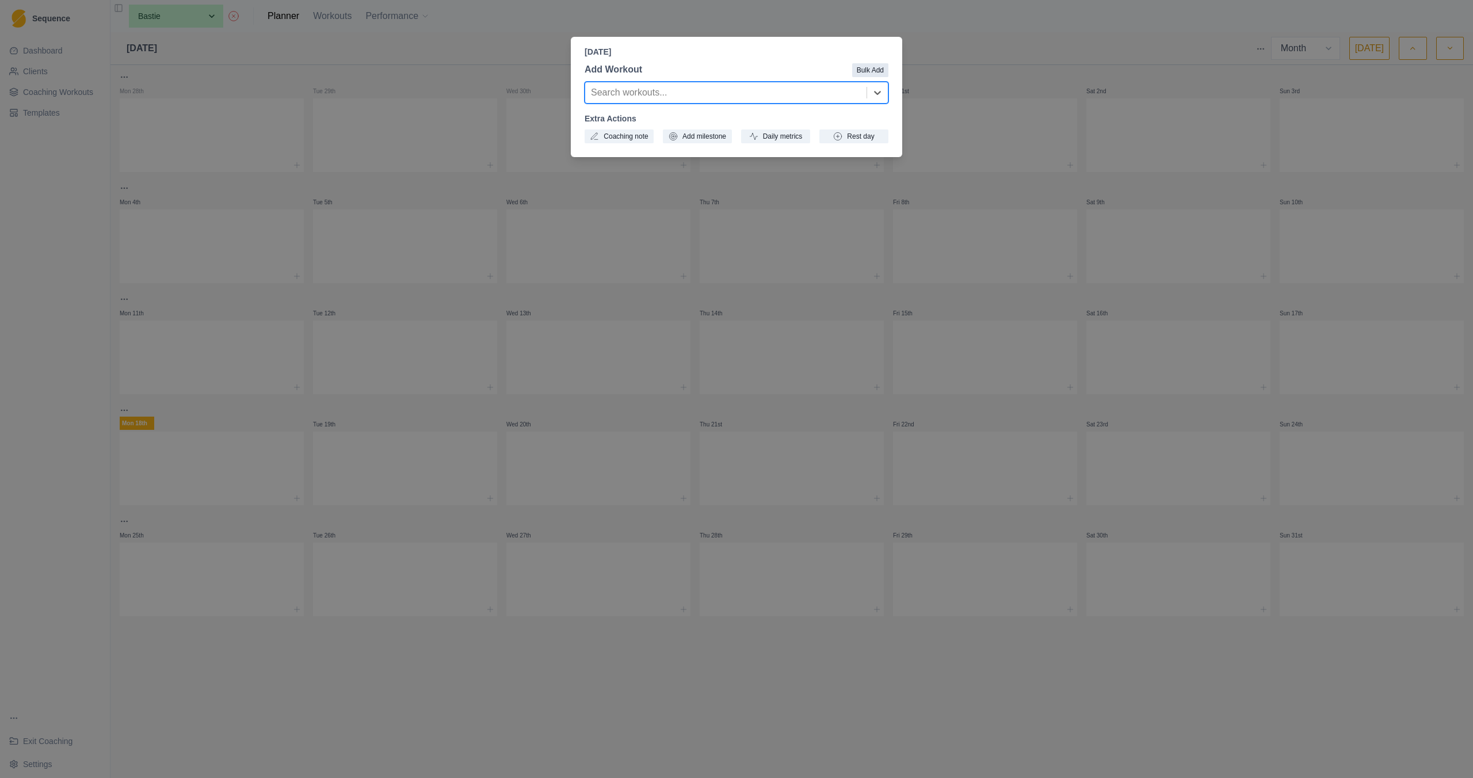
click at [870, 74] on button "Bulk Add" at bounding box center [870, 70] width 36 height 14
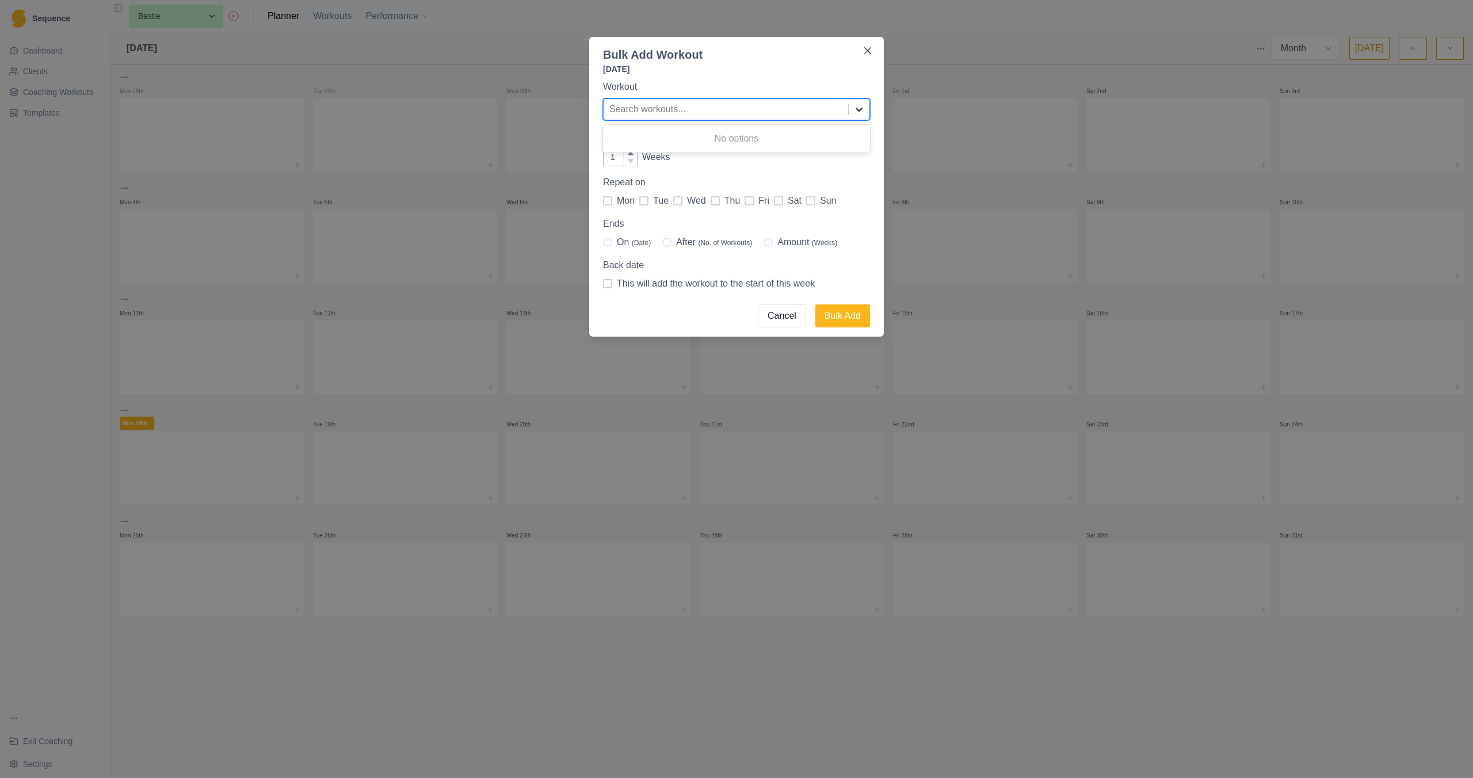
click at [858, 108] on icon at bounding box center [859, 110] width 12 height 12
click at [664, 167] on div "Workout Use Up and Down to choose options, press Enter to select the currently …" at bounding box center [736, 185] width 267 height 211
click at [657, 101] on div at bounding box center [725, 109] width 233 height 16
type input "H"
type input "Prim"
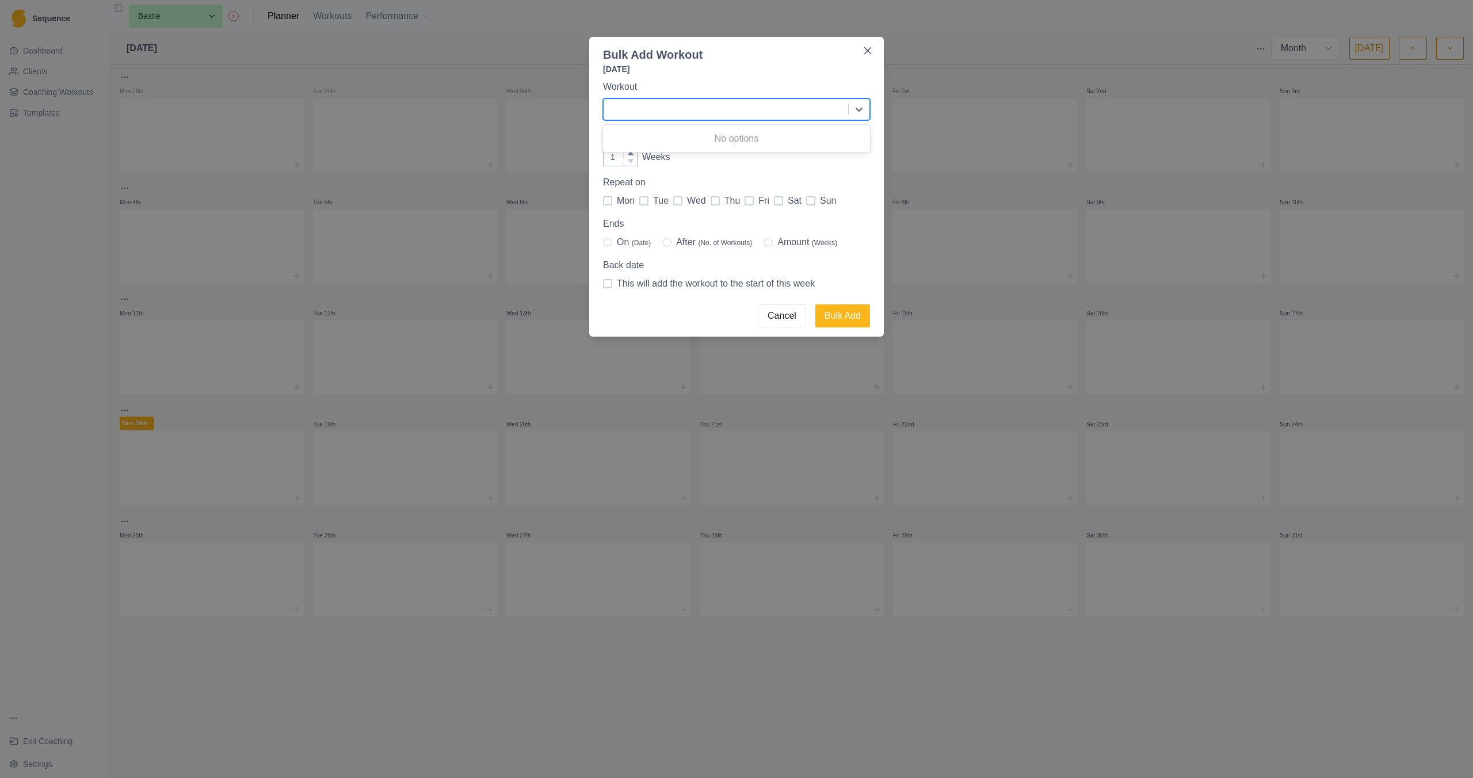
click at [48, 74] on div "Bulk Add Workout Sunday, August 31st, 2025 Workout Use Up and Down to choose op…" at bounding box center [736, 389] width 1473 height 778
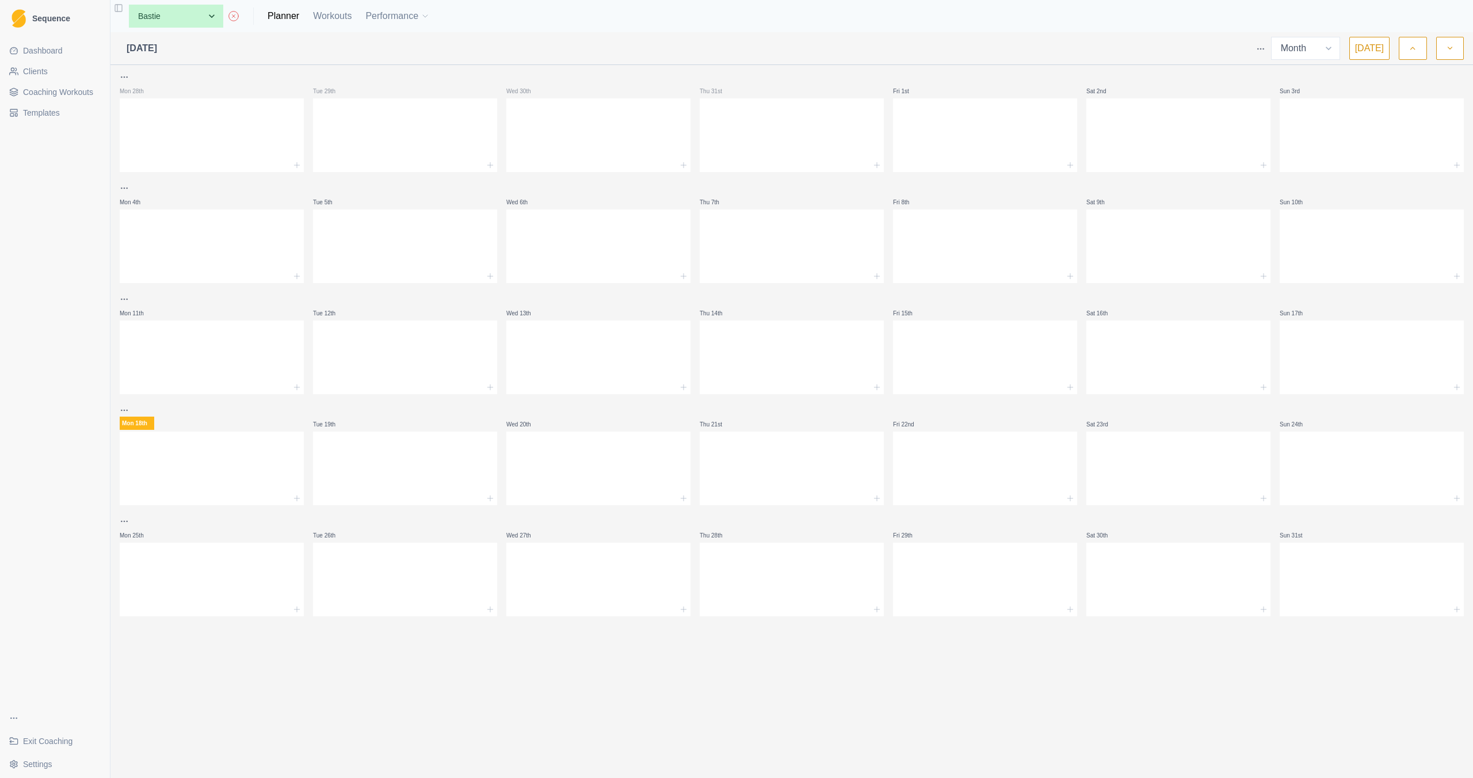
click at [46, 86] on link "Coaching Workouts" at bounding box center [55, 92] width 101 height 18
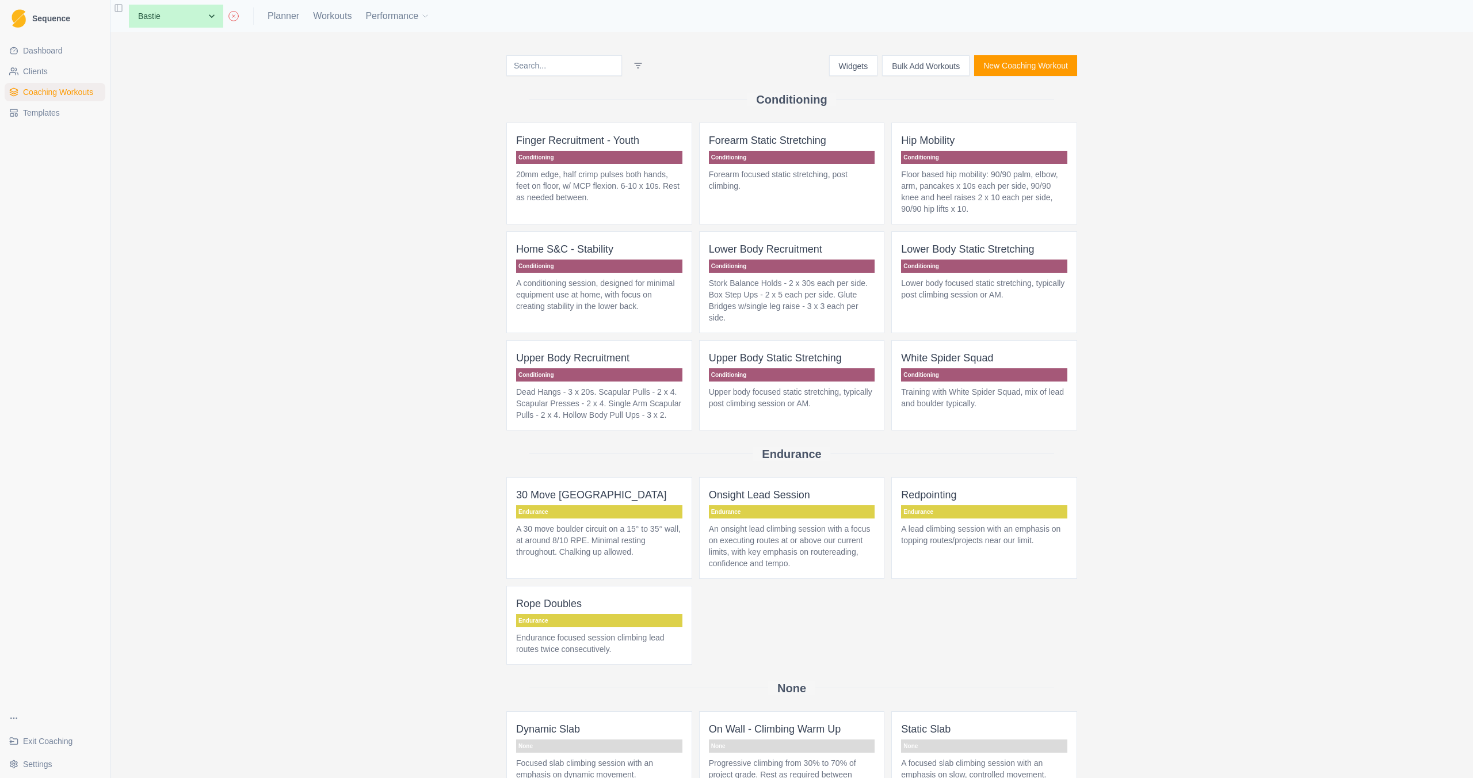
click at [29, 72] on span "Clients" at bounding box center [35, 72] width 25 height 12
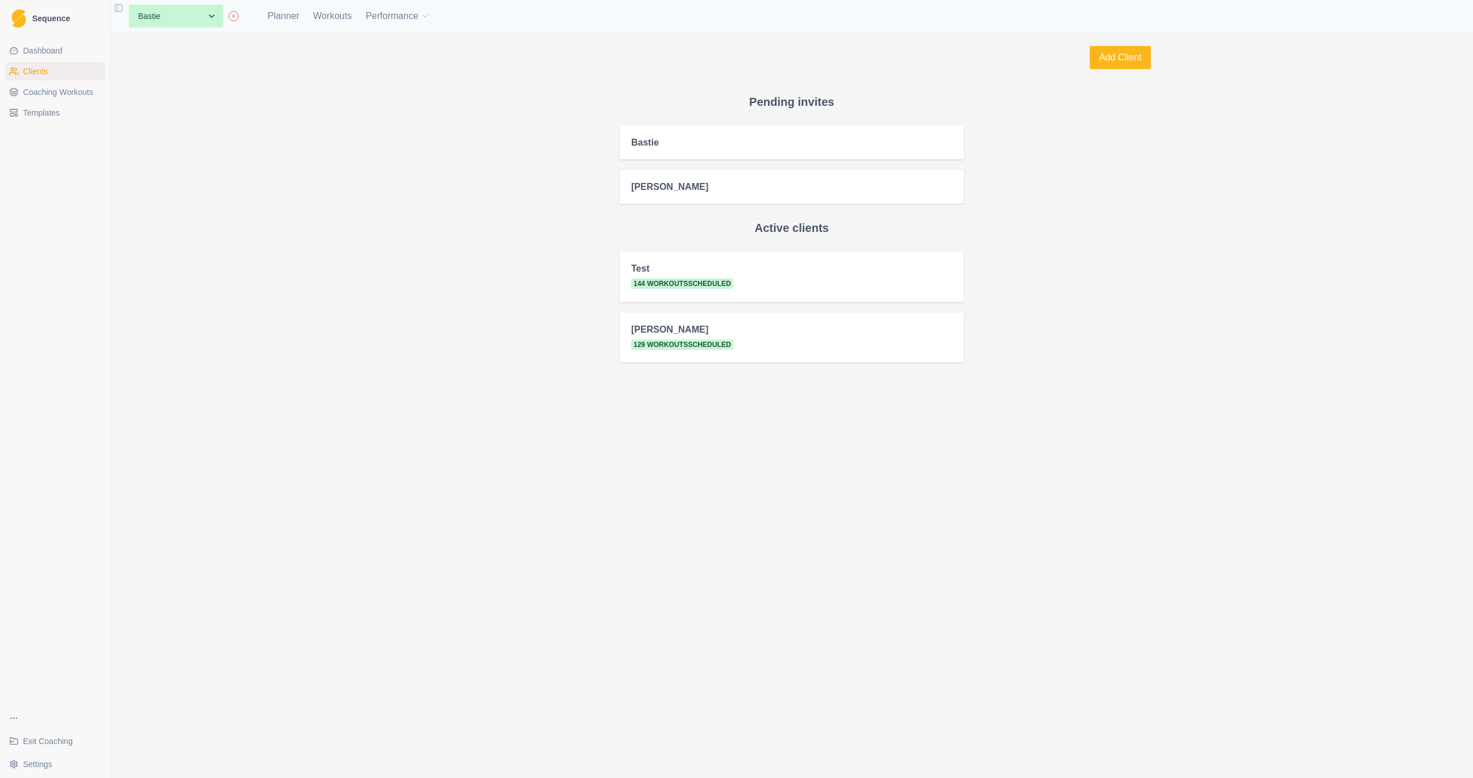
click at [13, 97] on link "Coaching Workouts" at bounding box center [55, 92] width 101 height 18
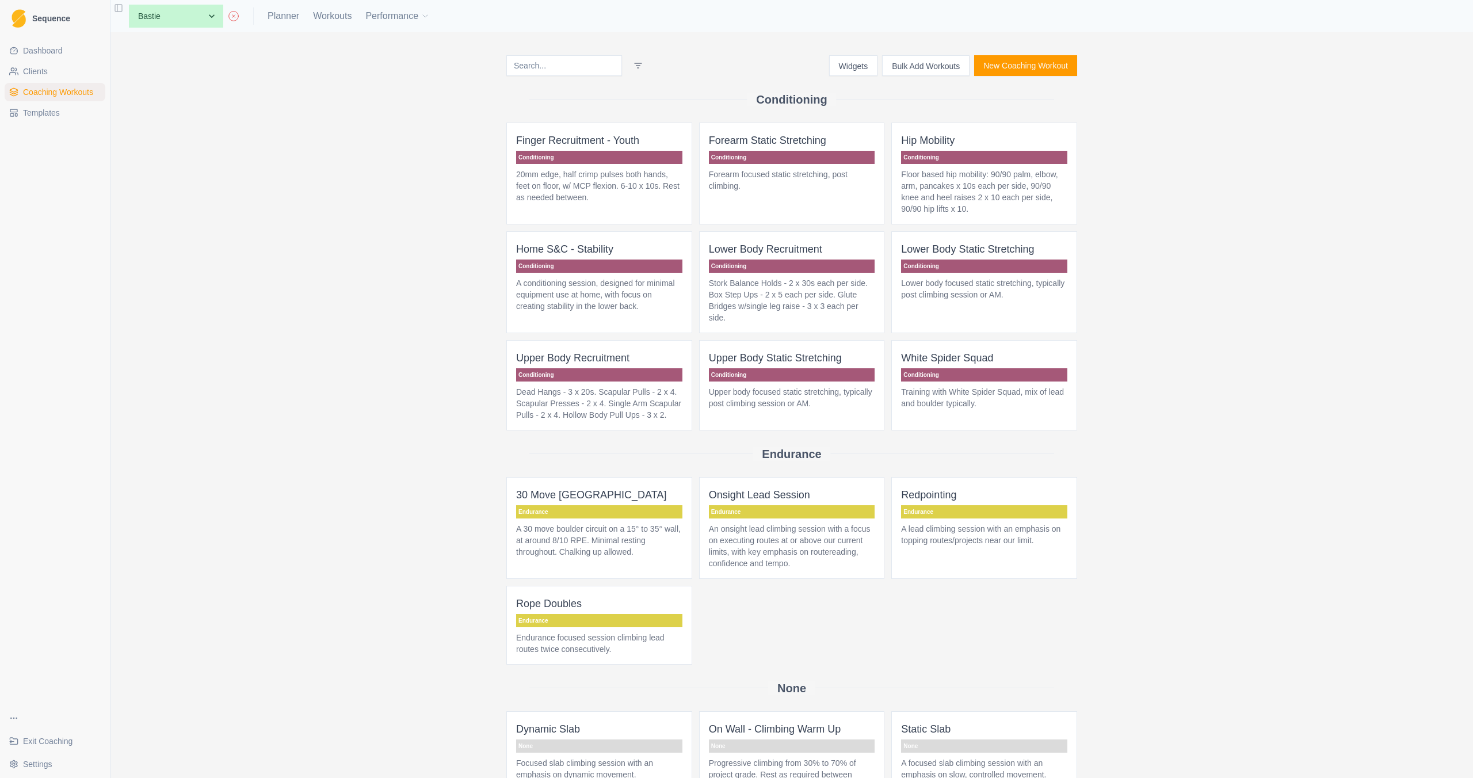
click at [924, 60] on button "Bulk Add Workouts" at bounding box center [925, 65] width 87 height 21
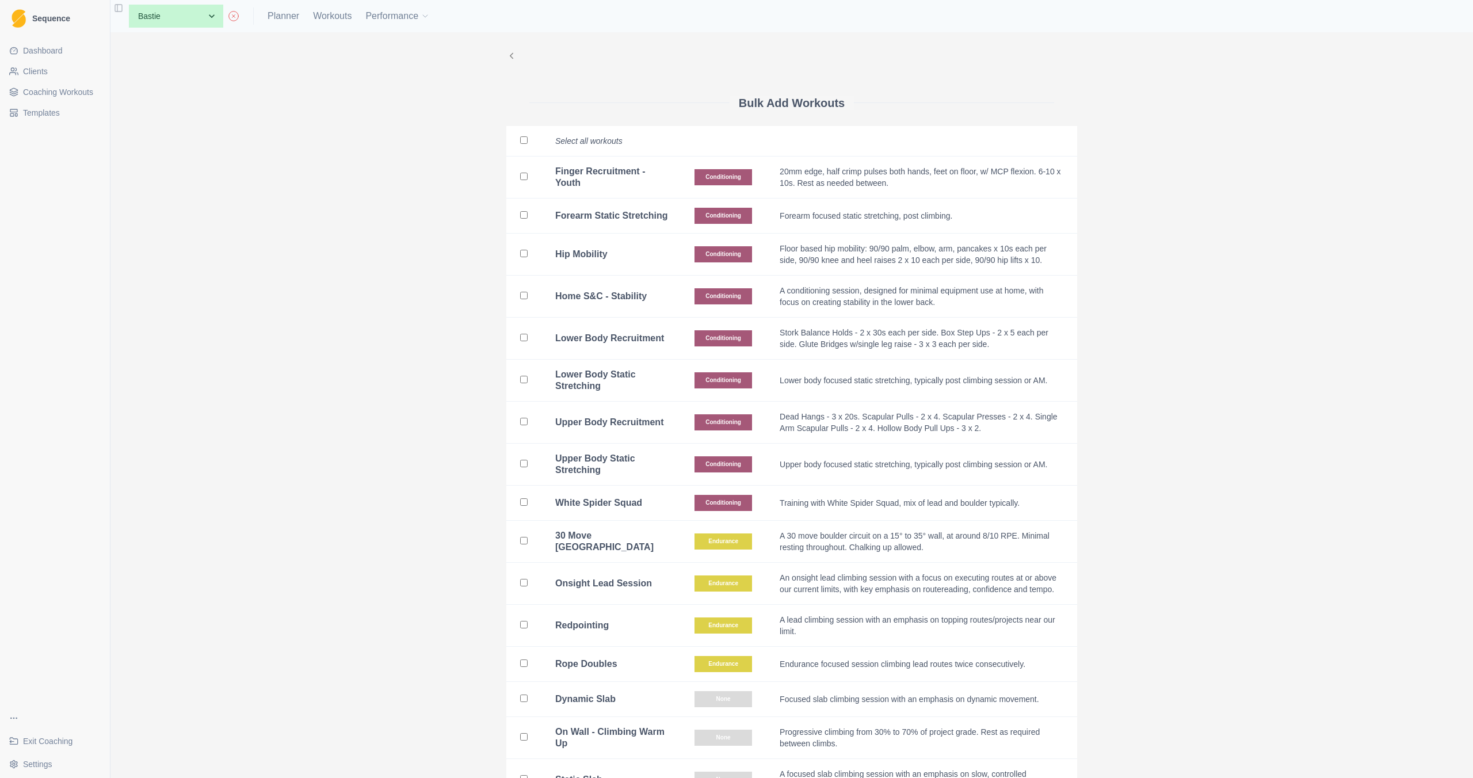
click at [523, 142] on input "checkbox" at bounding box center [523, 139] width 7 height 7
checkbox input "true"
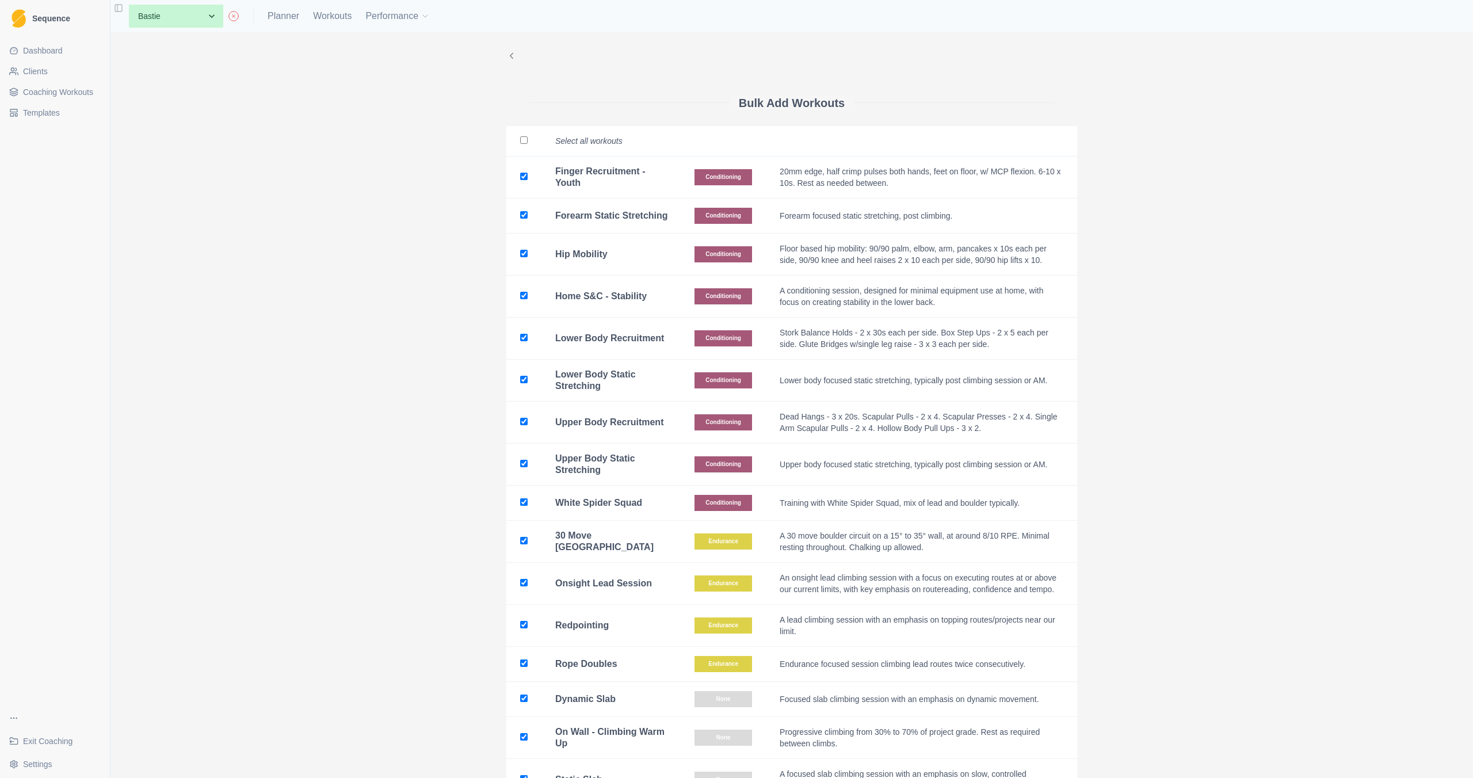
checkbox input "true"
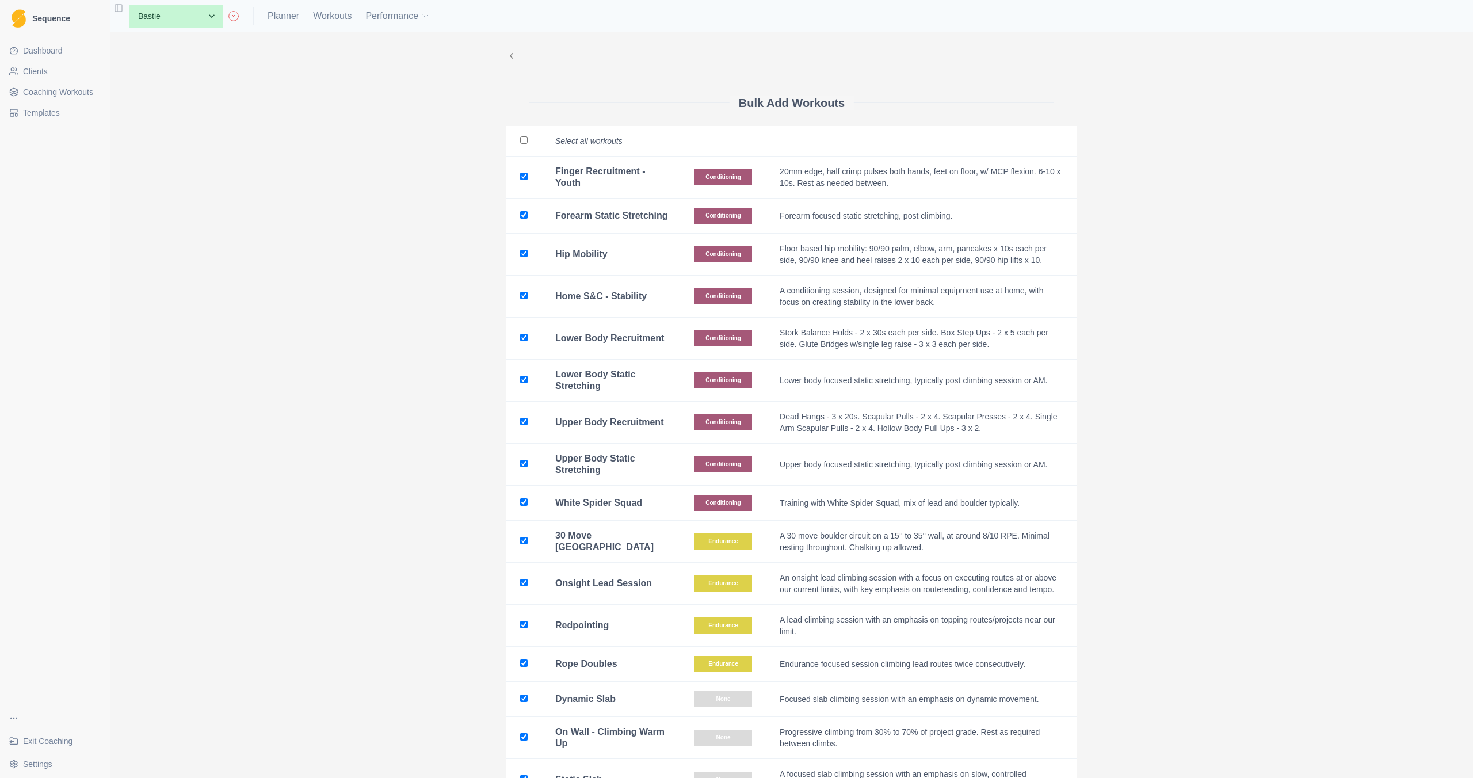
checkbox input "true"
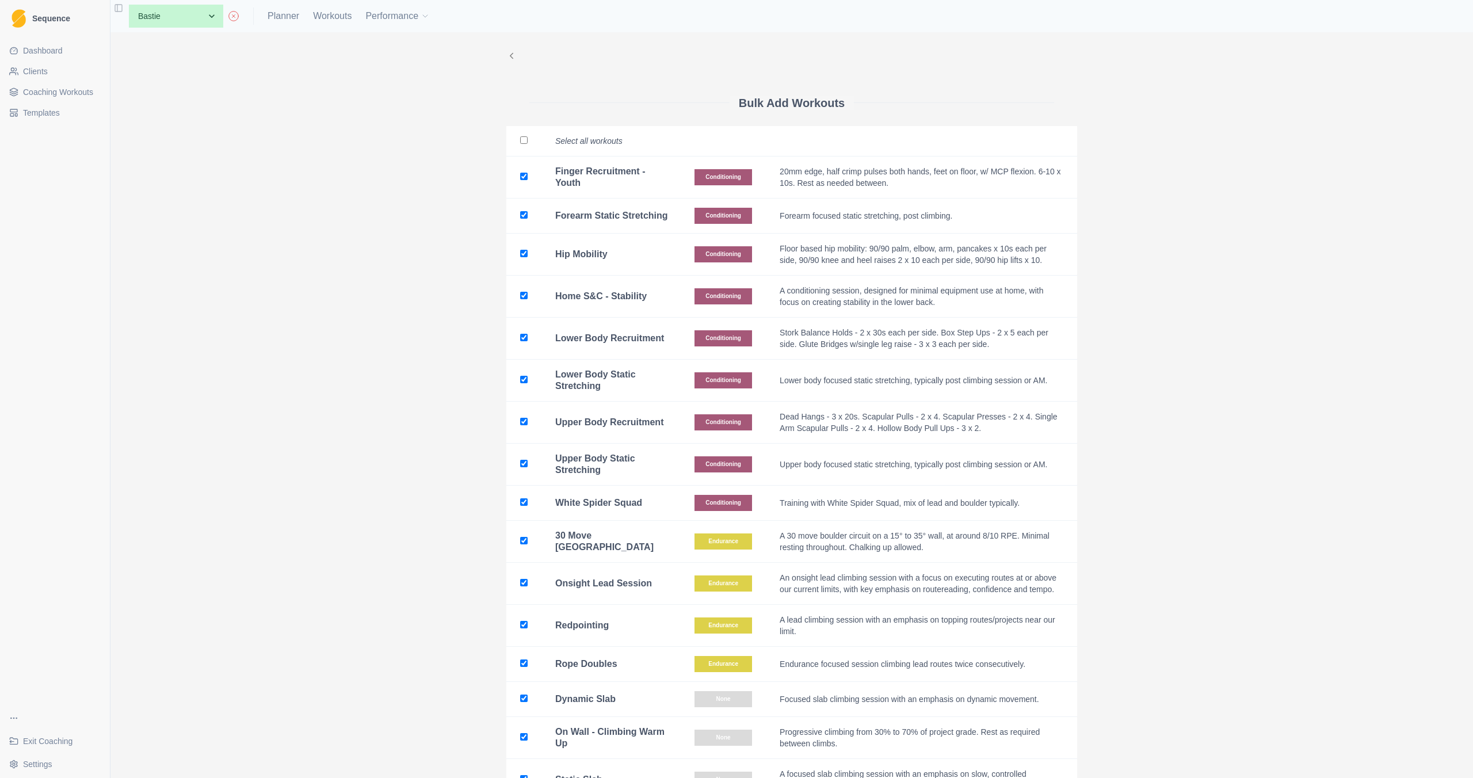
checkbox input "true"
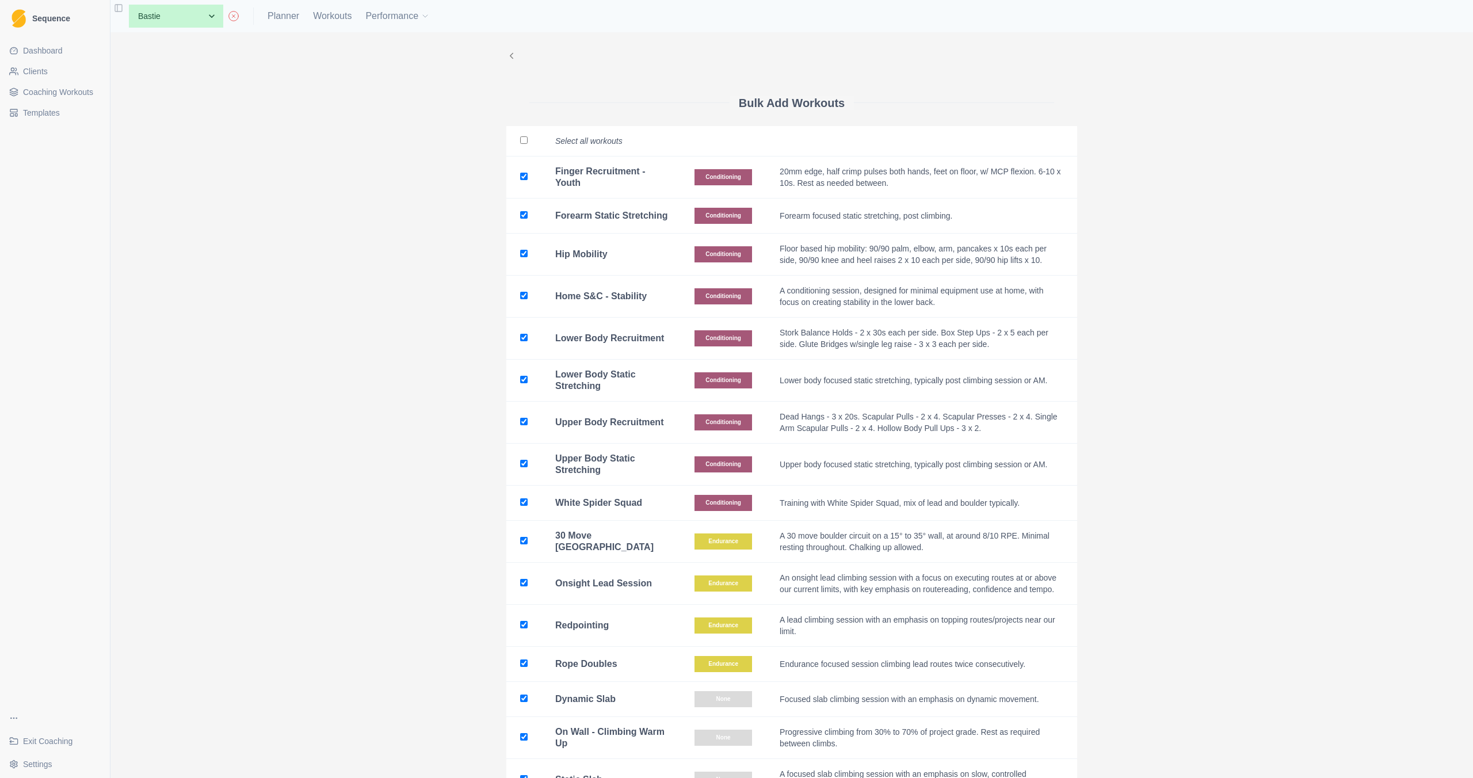
checkbox input "true"
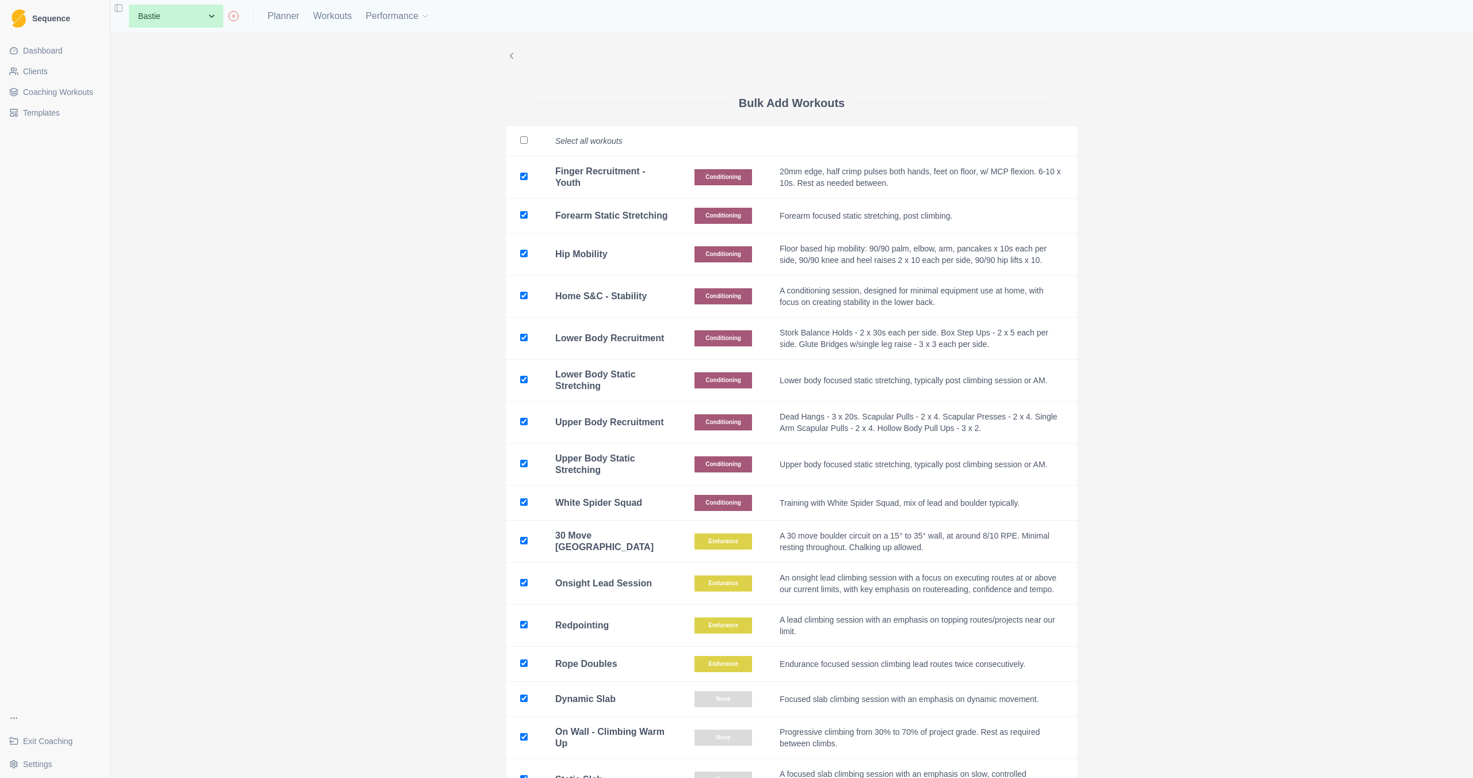
checkbox input "true"
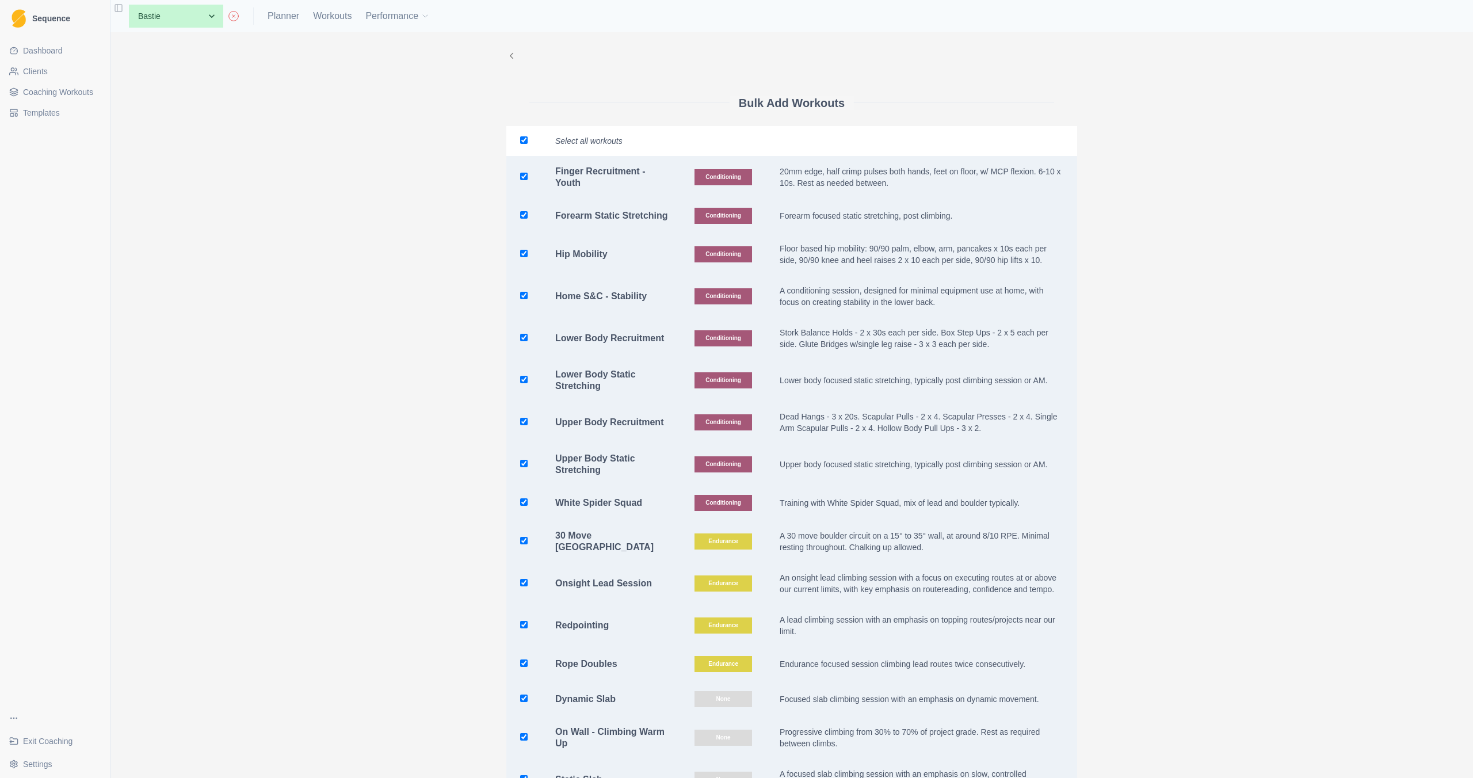
scroll to position [567, 0]
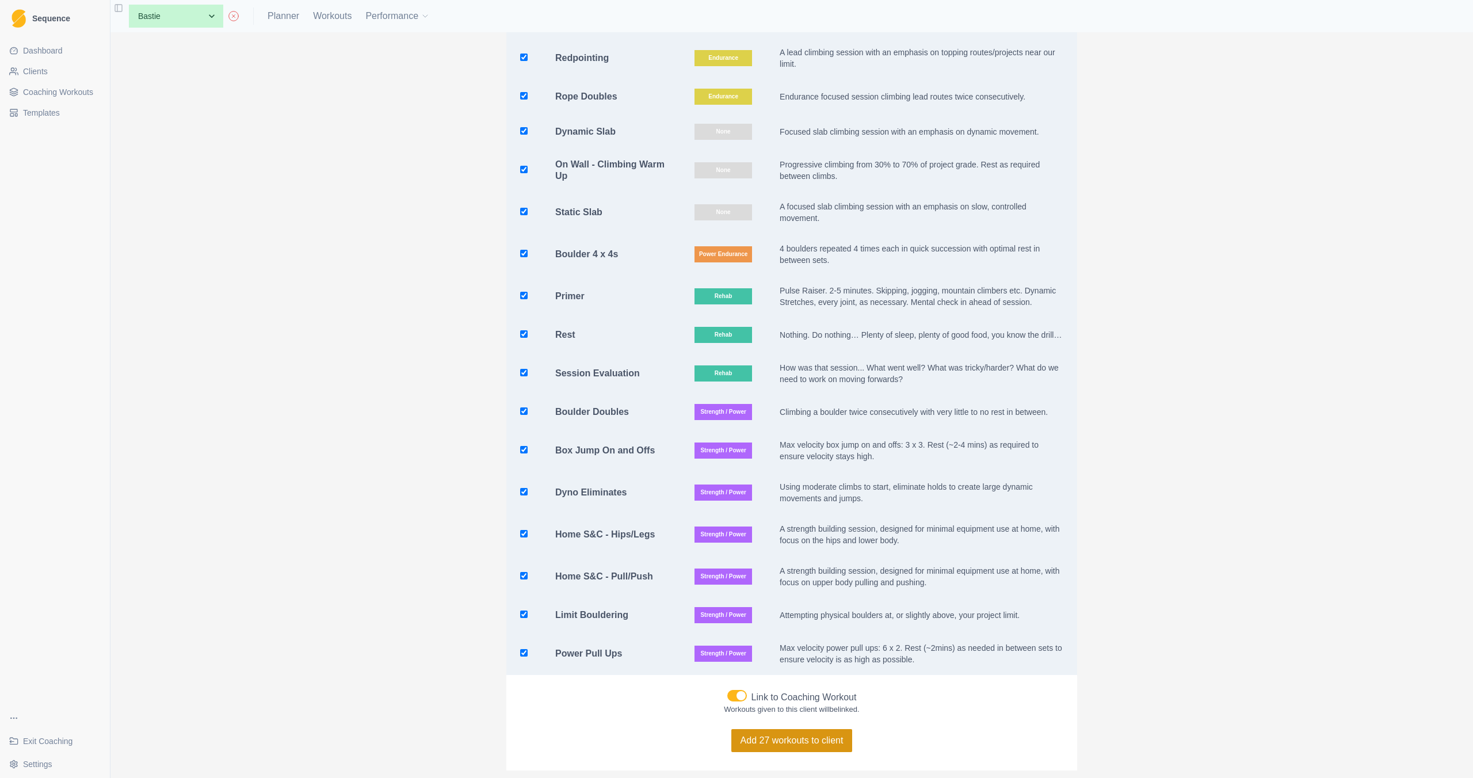
click at [829, 752] on button "Add 27 workouts to client" at bounding box center [791, 740] width 121 height 23
checkbox input "false"
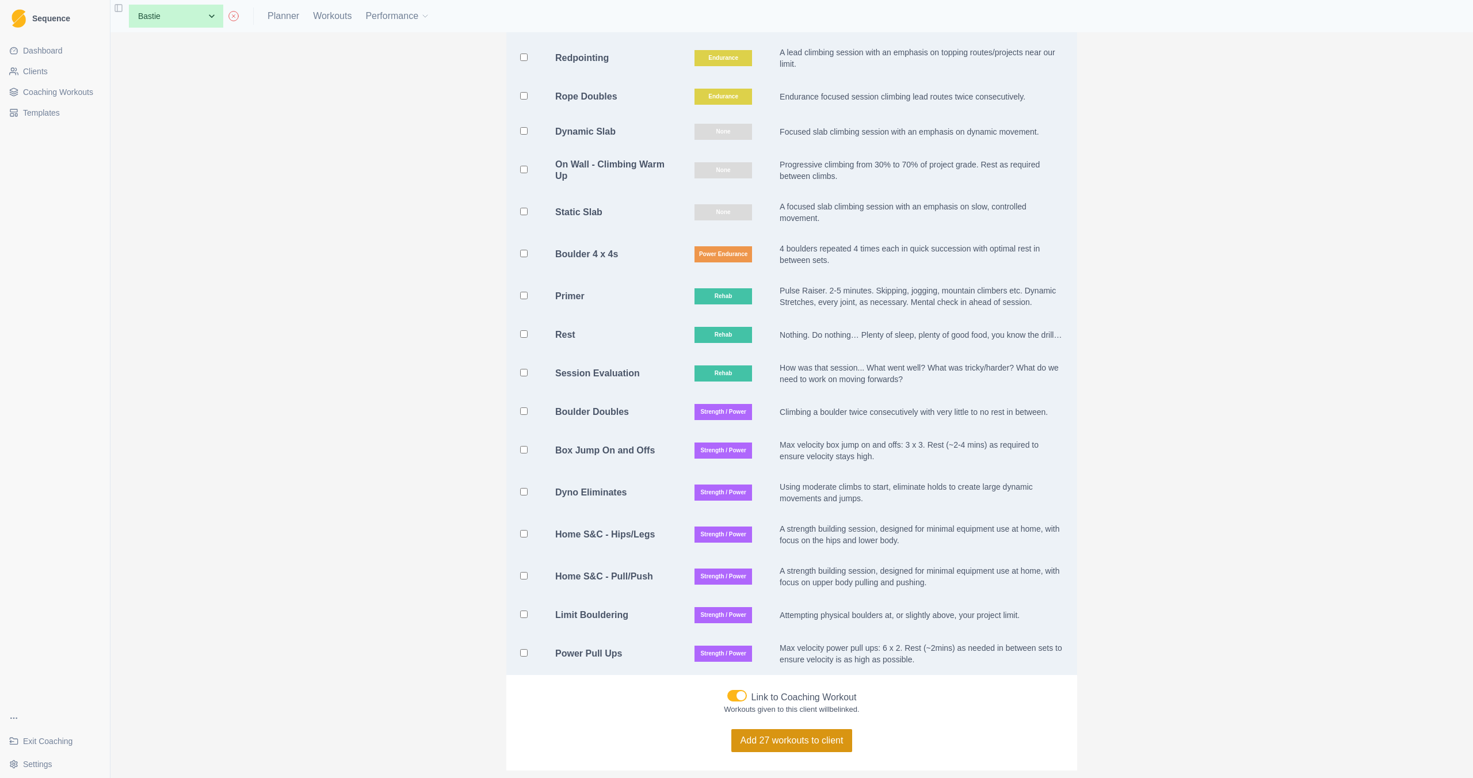
checkbox input "false"
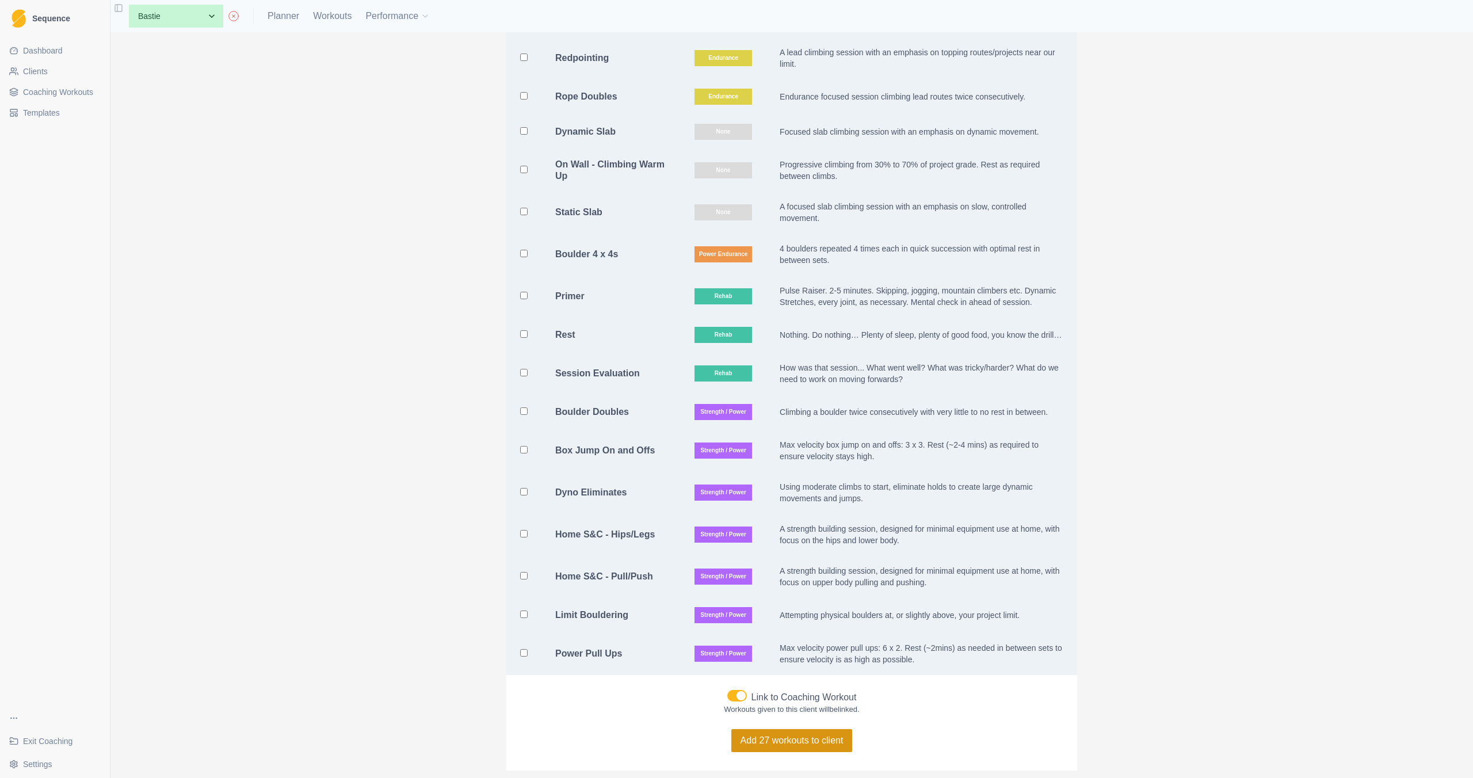
checkbox input "false"
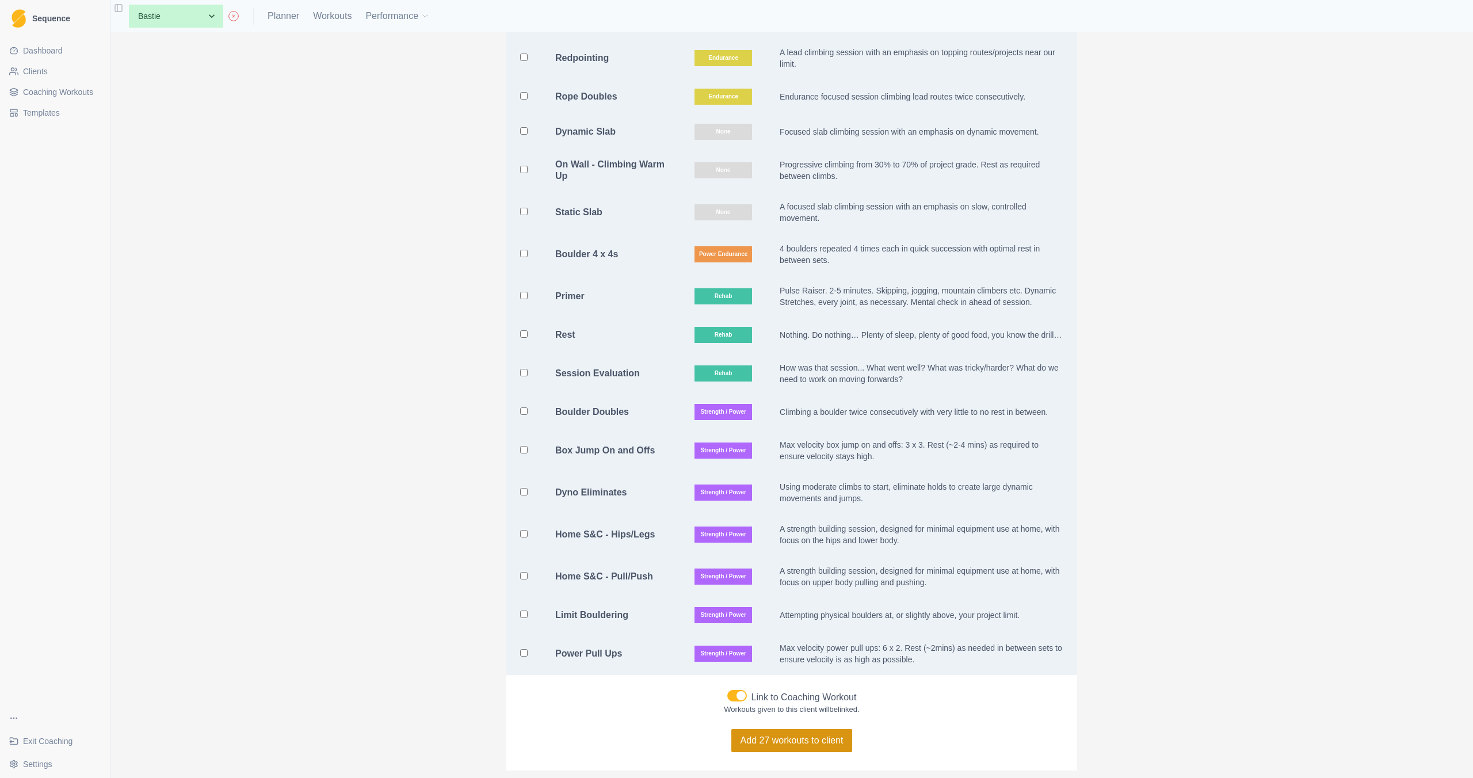
checkbox input "false"
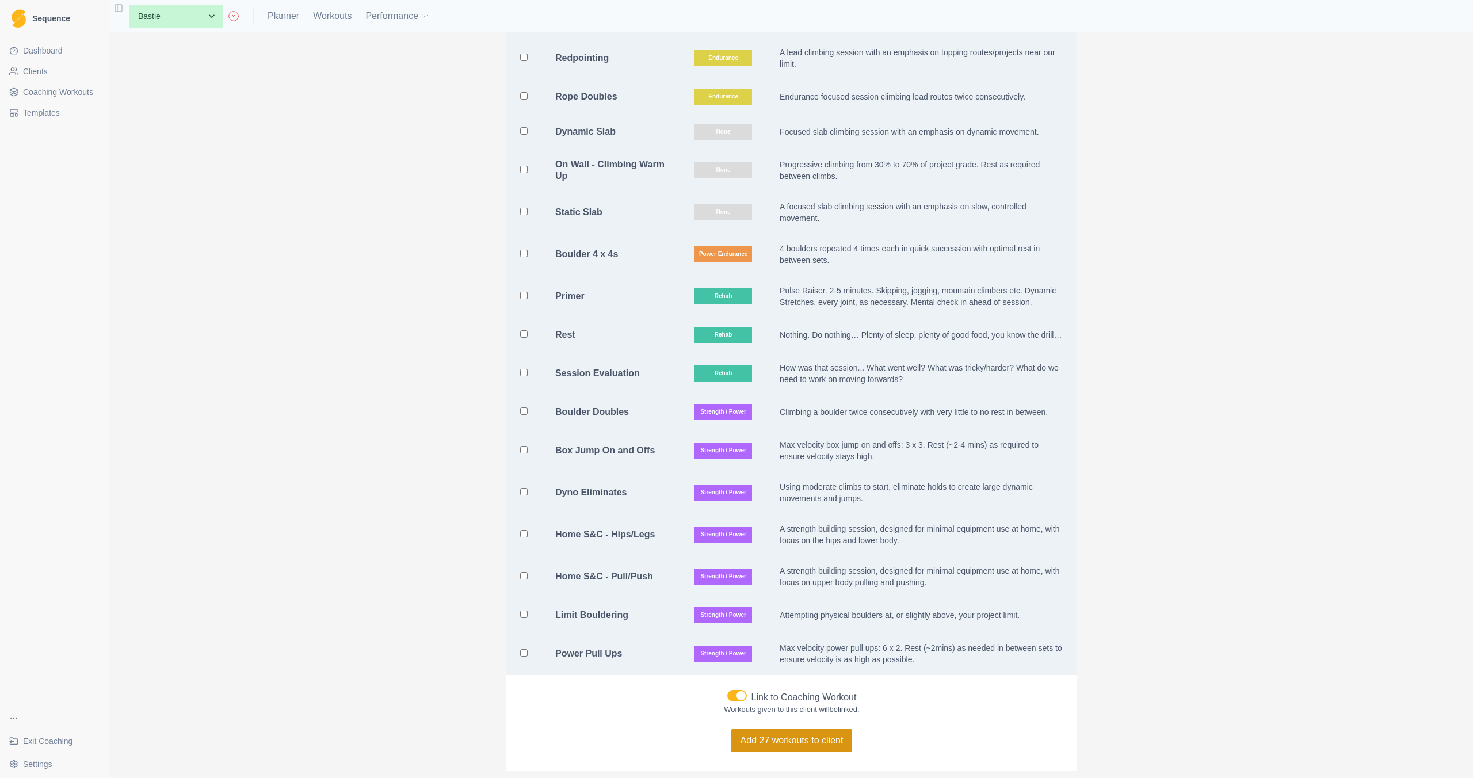
checkbox input "false"
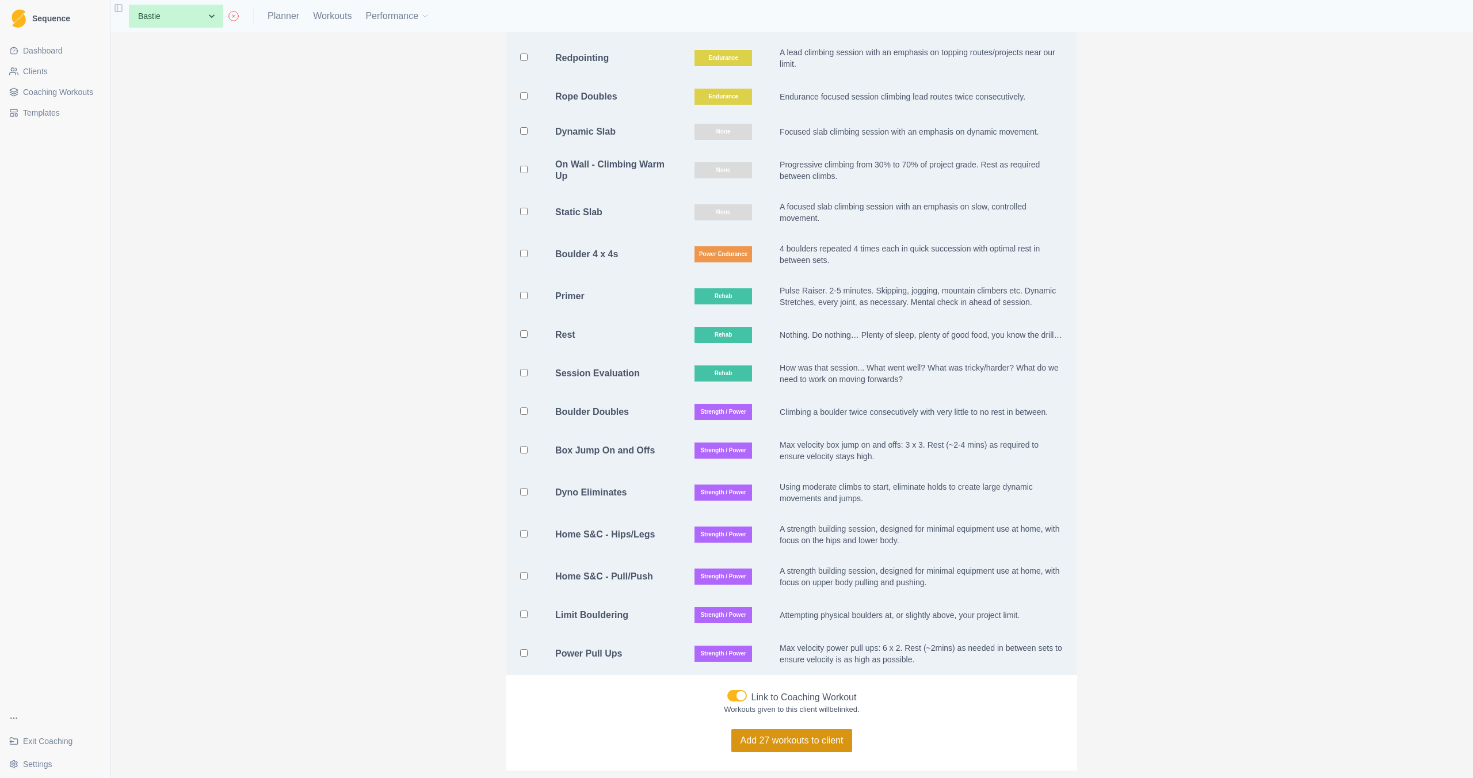
checkbox input "false"
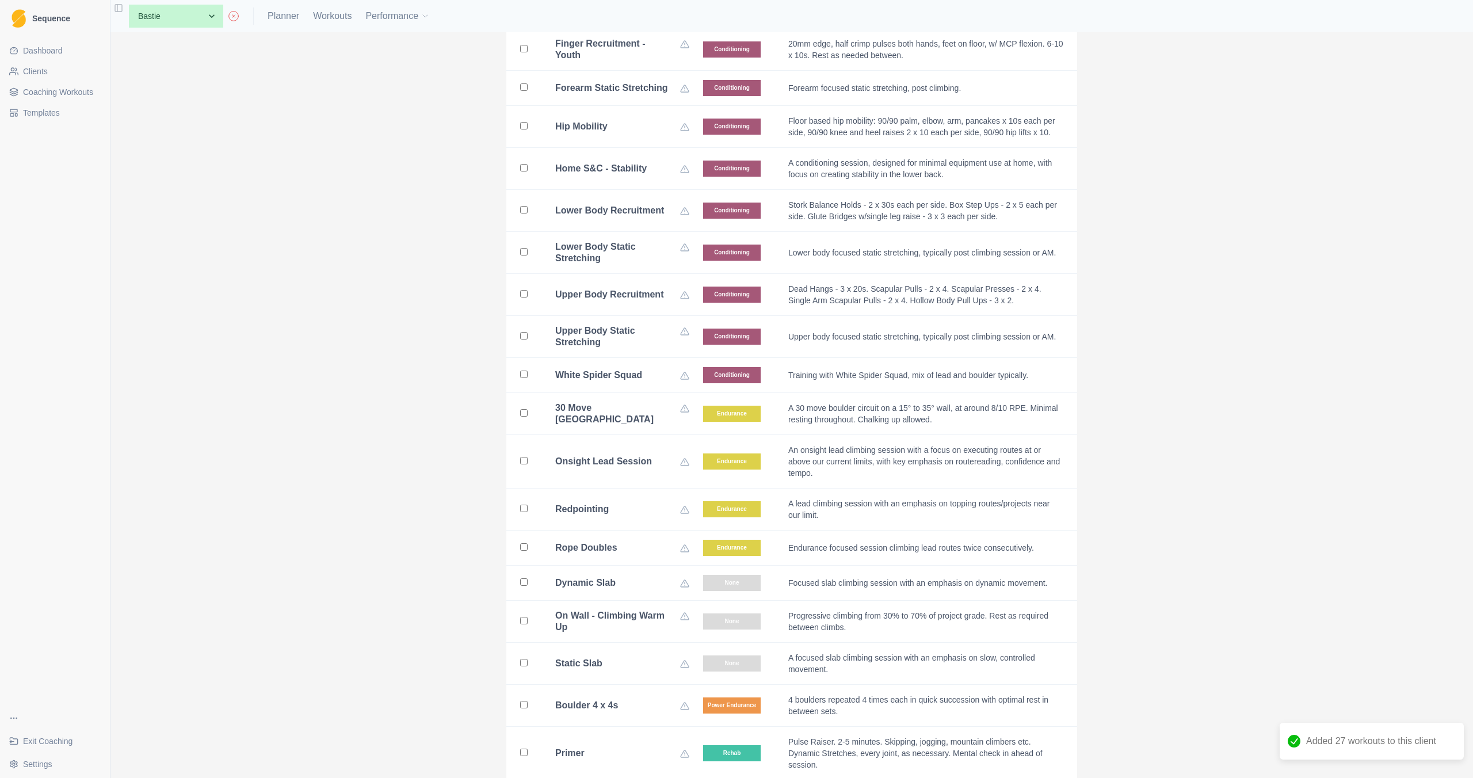
scroll to position [0, 0]
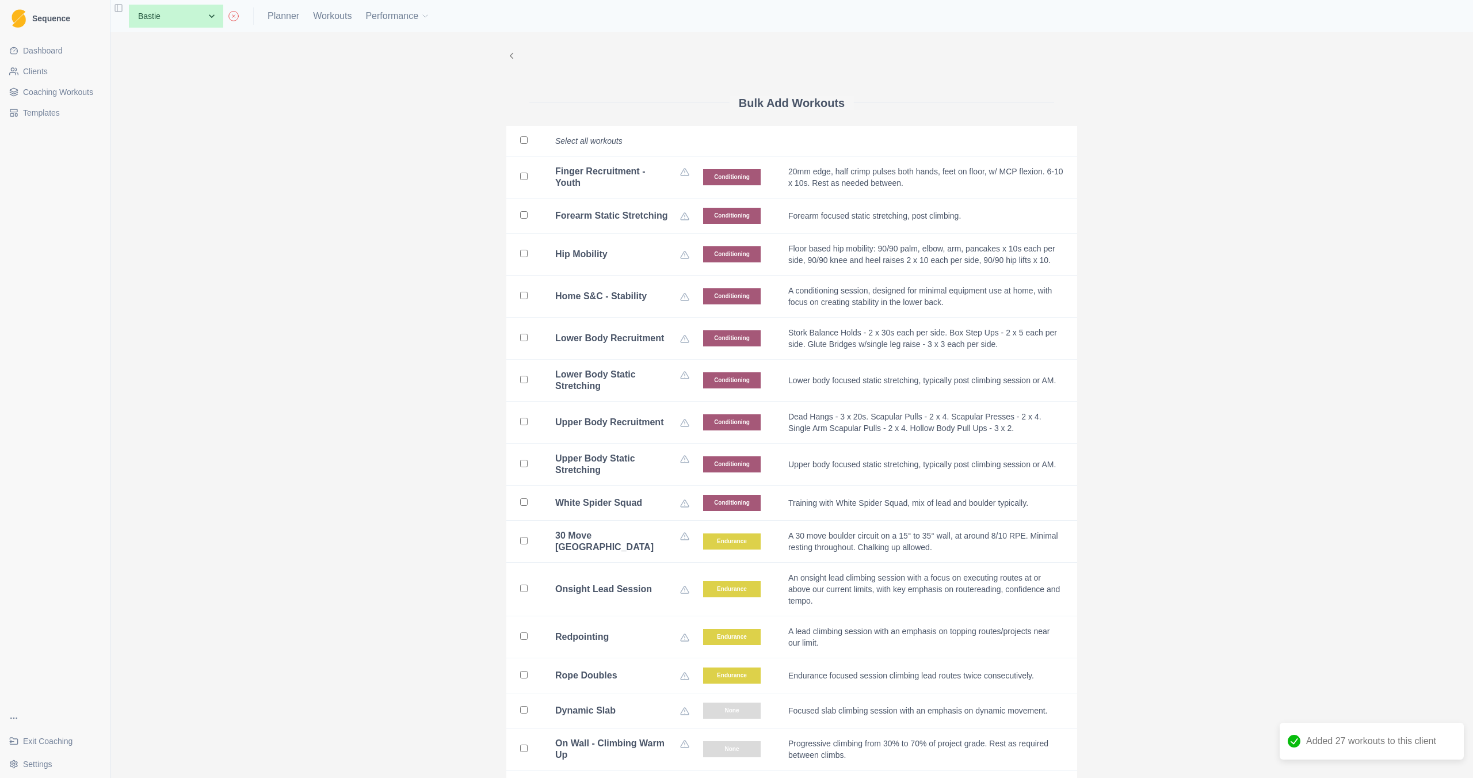
click at [44, 93] on span "Coaching Workouts" at bounding box center [58, 92] width 70 height 12
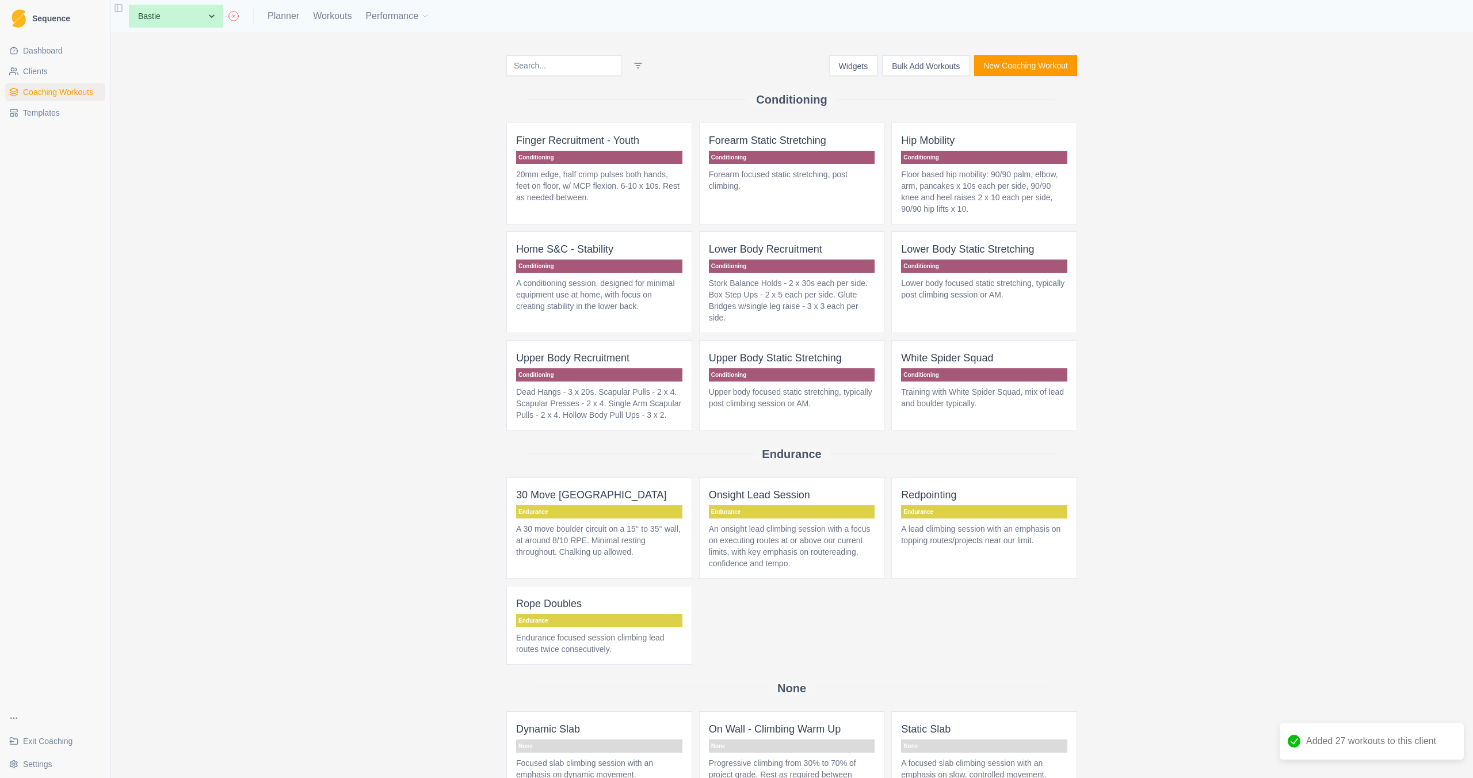
click at [916, 74] on button "Bulk Add Workouts" at bounding box center [925, 65] width 87 height 21
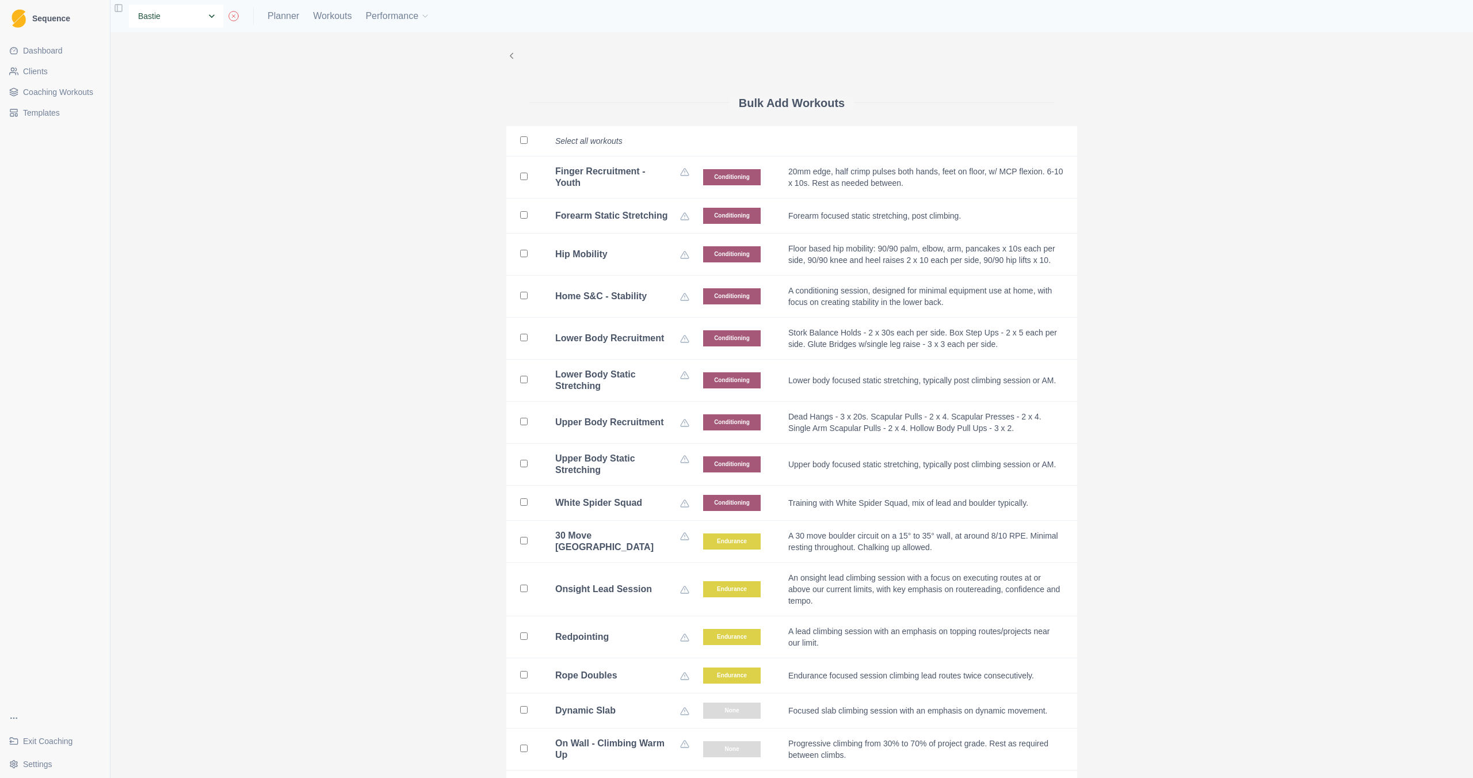
click at [200, 20] on select "None Bastie Test Emily Hopper Emily" at bounding box center [176, 16] width 94 height 23
select select "06facba1-3612-482b-8bdb-8ca9327297a3"
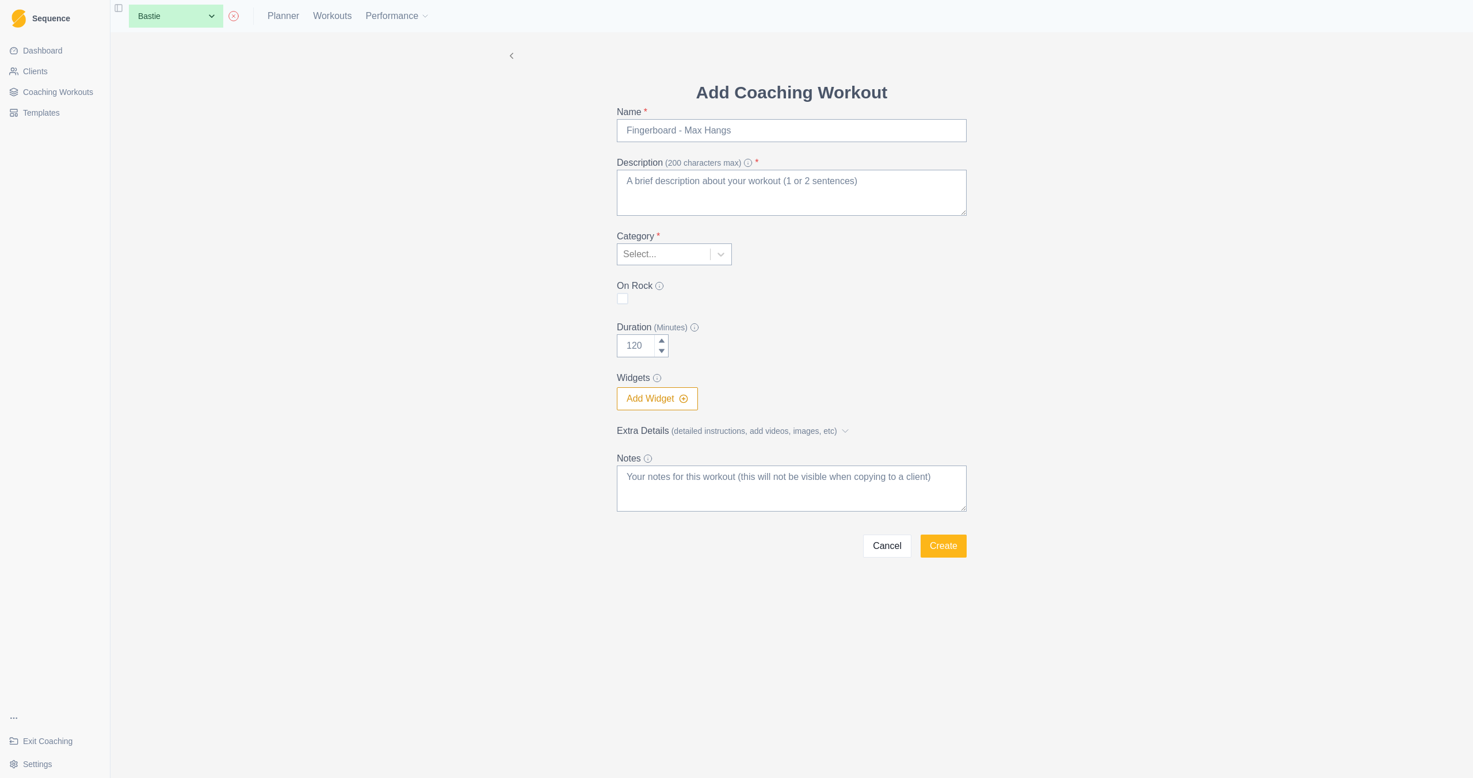
click at [62, 90] on span "Coaching Workouts" at bounding box center [58, 92] width 70 height 12
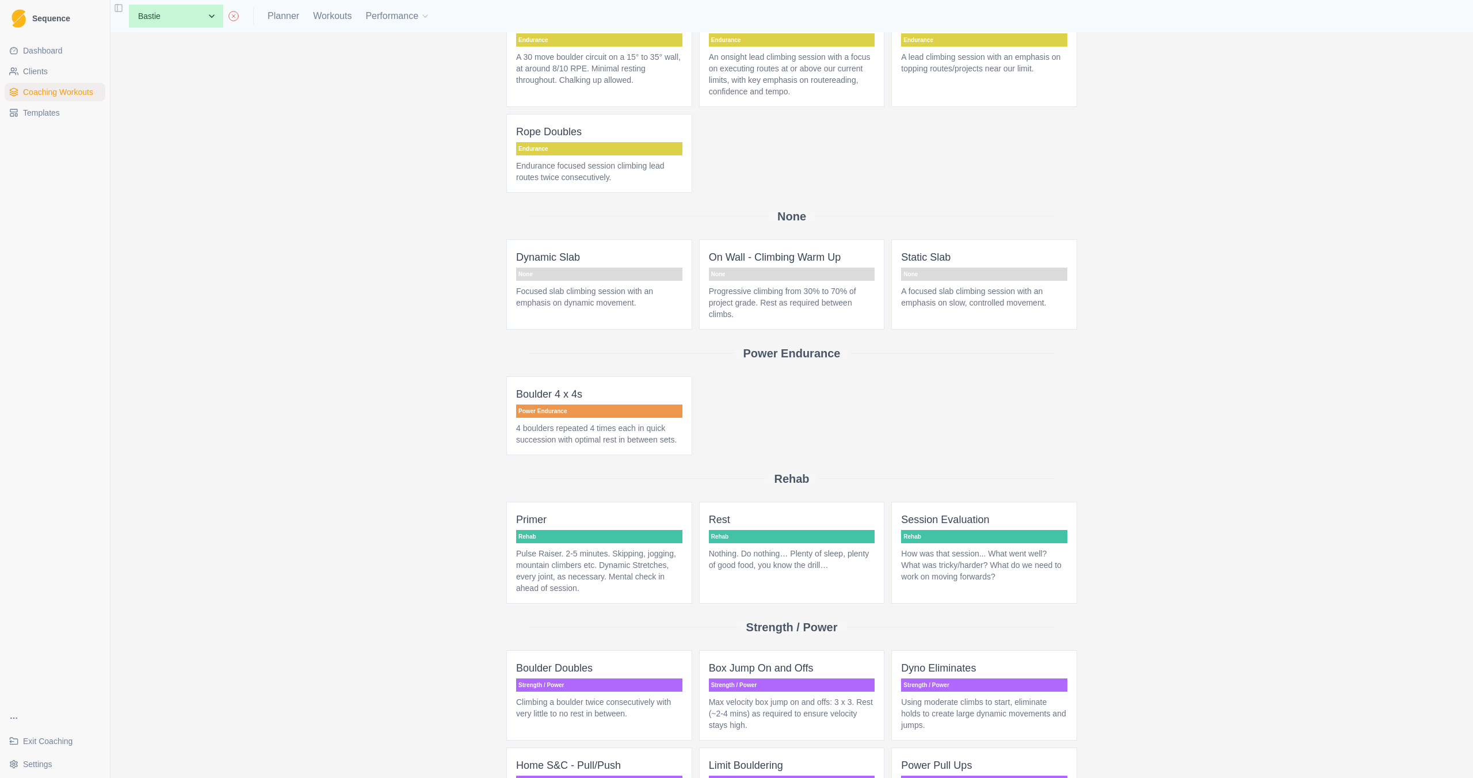
scroll to position [596, 0]
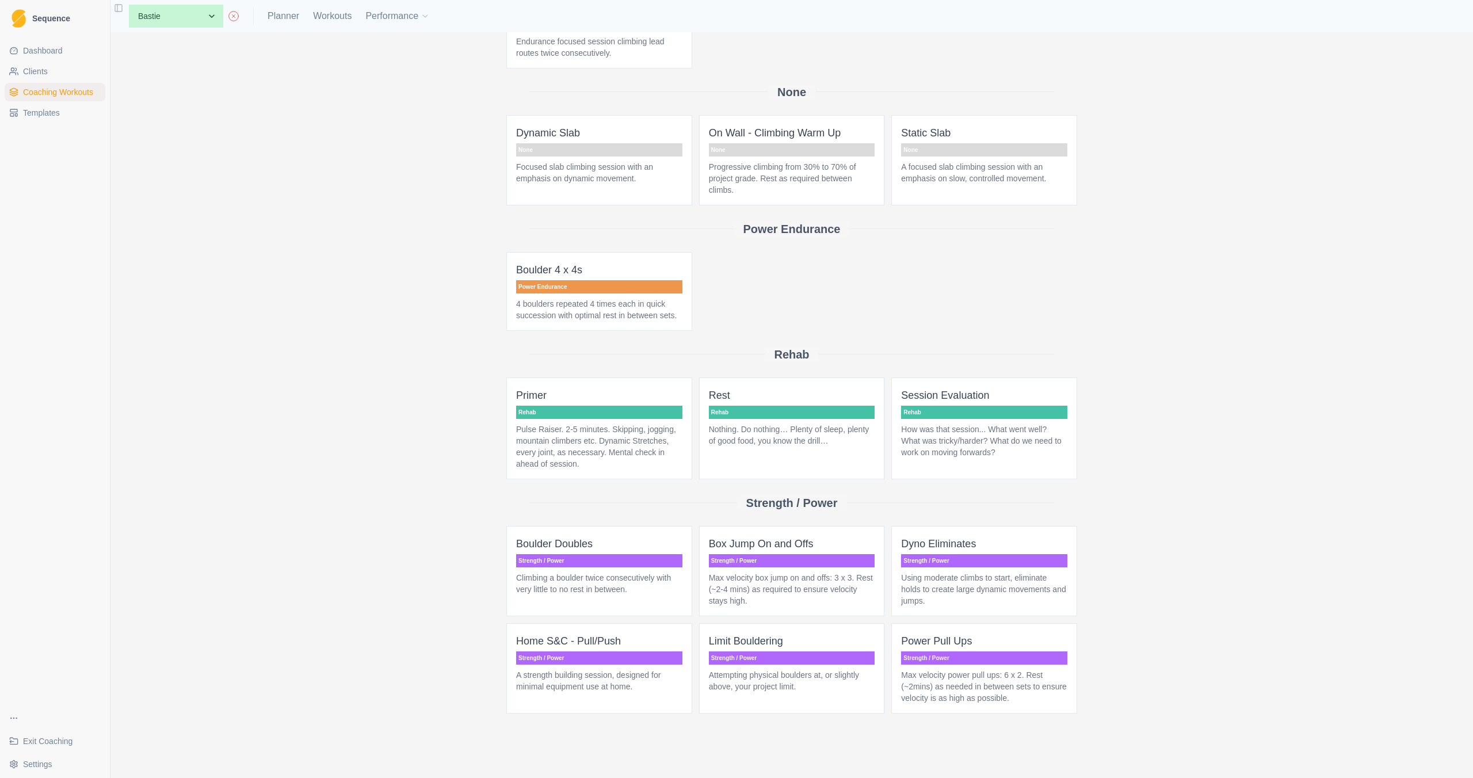
click at [621, 691] on p "A strength building session, designed for minimal equipment use at home." at bounding box center [599, 680] width 166 height 23
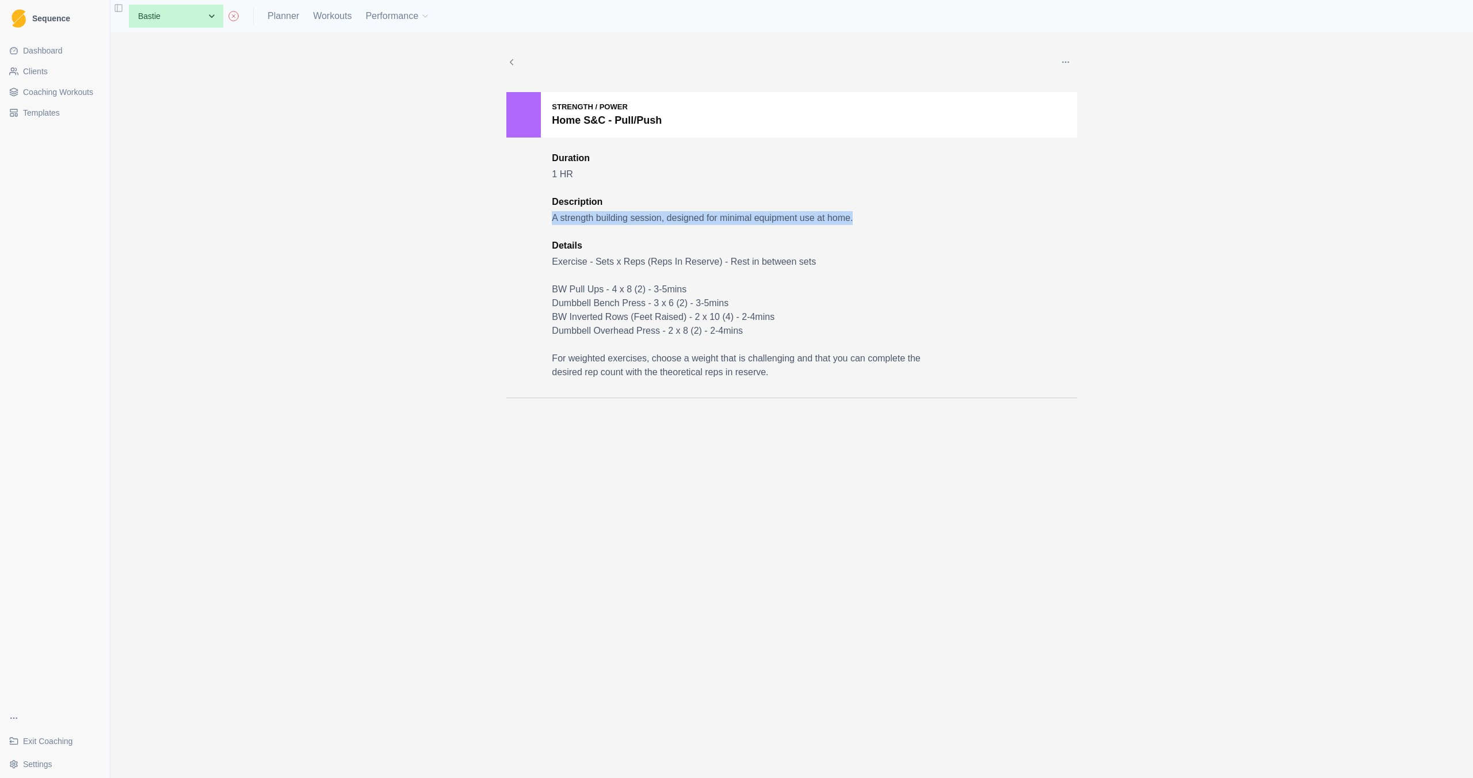
drag, startPoint x: 861, startPoint y: 221, endPoint x: 516, endPoint y: 213, distance: 345.4
click at [516, 213] on div "Strength / Power Home S&C - Pull/Push Duration 1 HR Description A strength buil…" at bounding box center [791, 245] width 571 height 306
copy p "A strength building session, designed for minimal equipment use at home."
click at [1062, 62] on icon "button" at bounding box center [1065, 62] width 9 height 9
click at [1075, 94] on p "Edit" at bounding box center [1119, 89] width 120 height 12
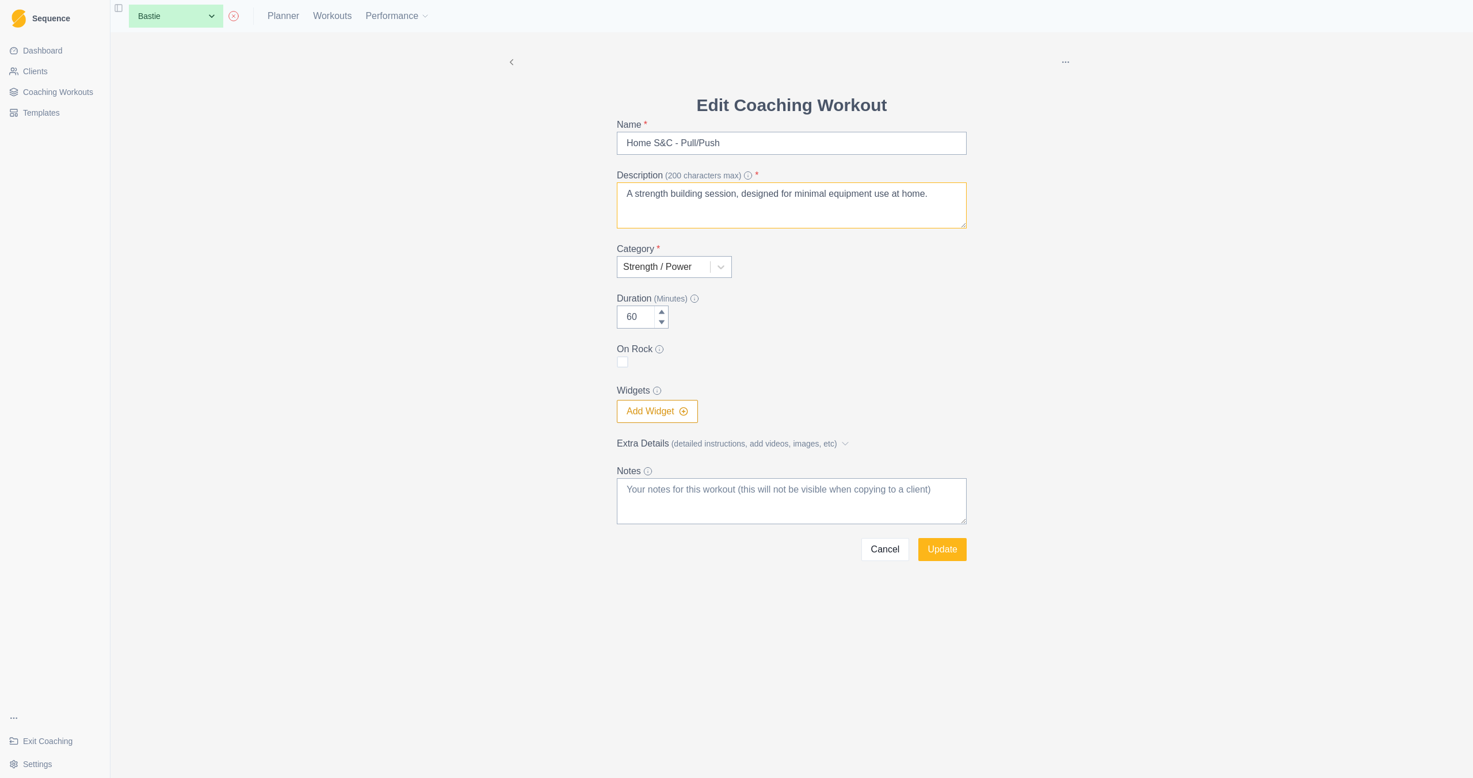
click at [957, 196] on textarea "A strength building session, designed for minimal equipment use at home." at bounding box center [792, 205] width 350 height 46
type textarea "A strength building session, designed for minimal equipment use at home, with f…"
click at [826, 445] on span "(detailed instructions, add videos, images, etc)" at bounding box center [755, 444] width 166 height 12
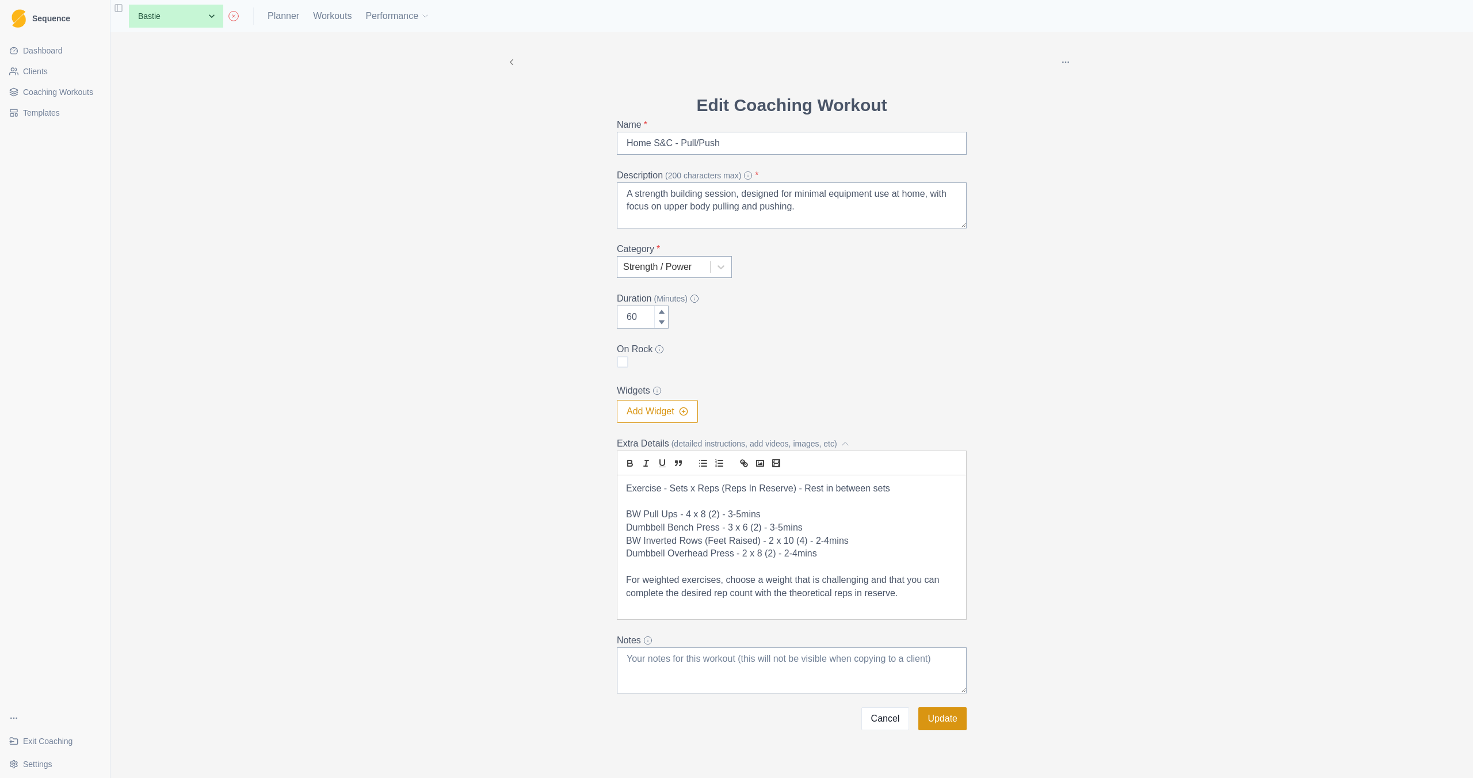
click at [939, 717] on button "Update" at bounding box center [943, 718] width 48 height 23
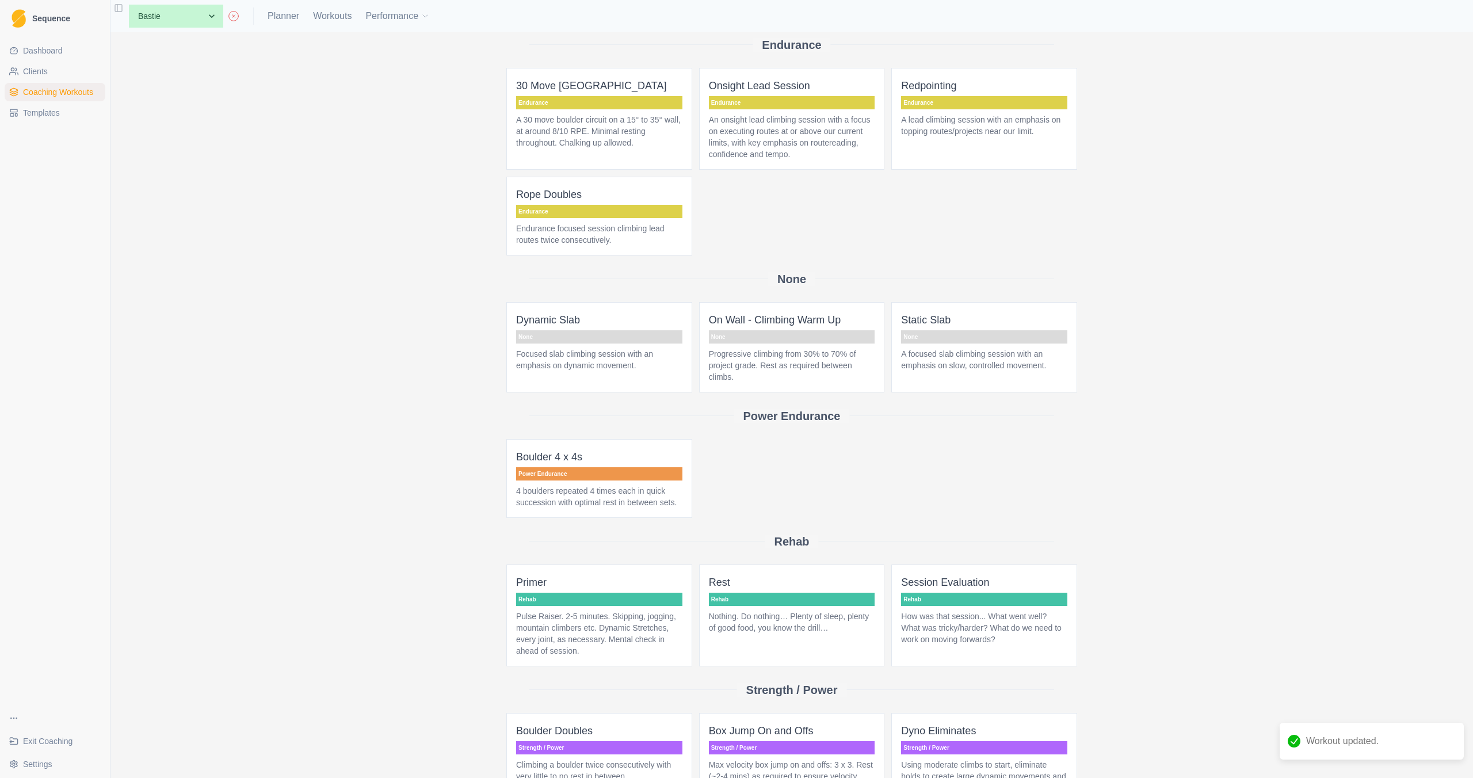
scroll to position [596, 0]
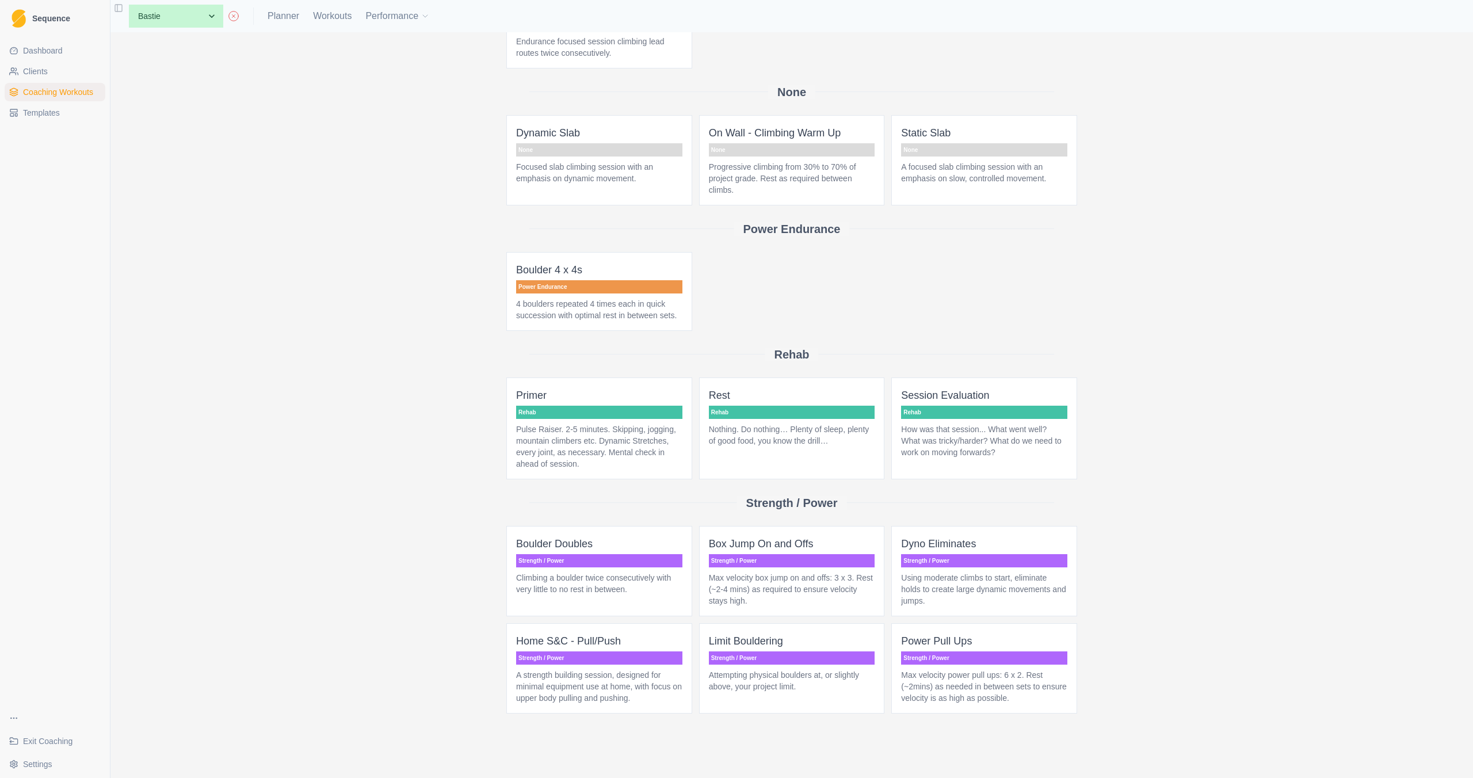
click at [604, 702] on p "A strength building session, designed for minimal equipment use at home, with f…" at bounding box center [599, 686] width 166 height 35
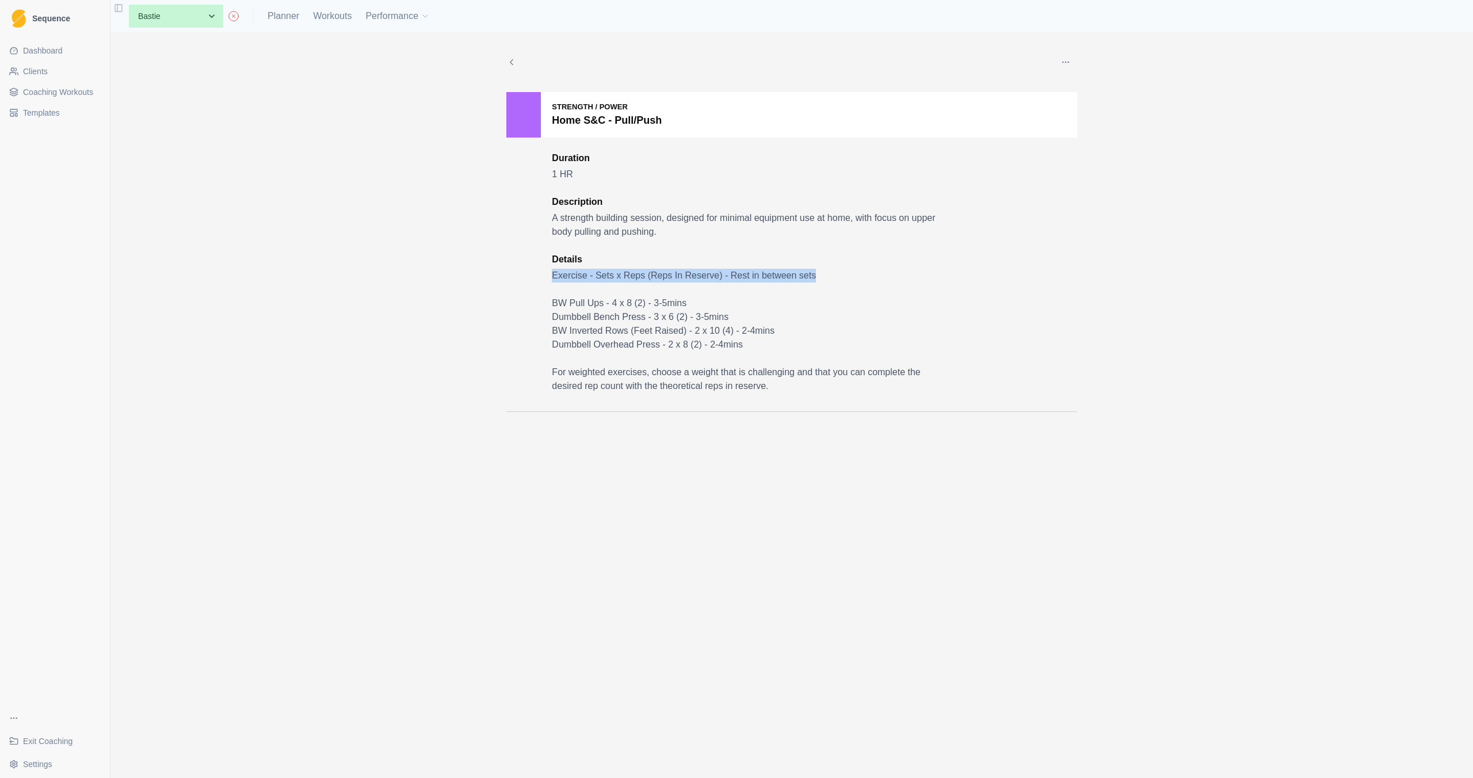
drag, startPoint x: 749, startPoint y: 283, endPoint x: 539, endPoint y: 280, distance: 210.1
click at [539, 280] on div "Strength / Power Home S&C - Pull/Push Duration 1 HR Description A strength buil…" at bounding box center [791, 252] width 571 height 320
copy p "Exercise - Sets x Reps (Reps In Reserve) - Rest in between sets"
click at [681, 379] on p "For weighted exercises, choose a weight that is challenging and that you can co…" at bounding box center [745, 379] width 386 height 28
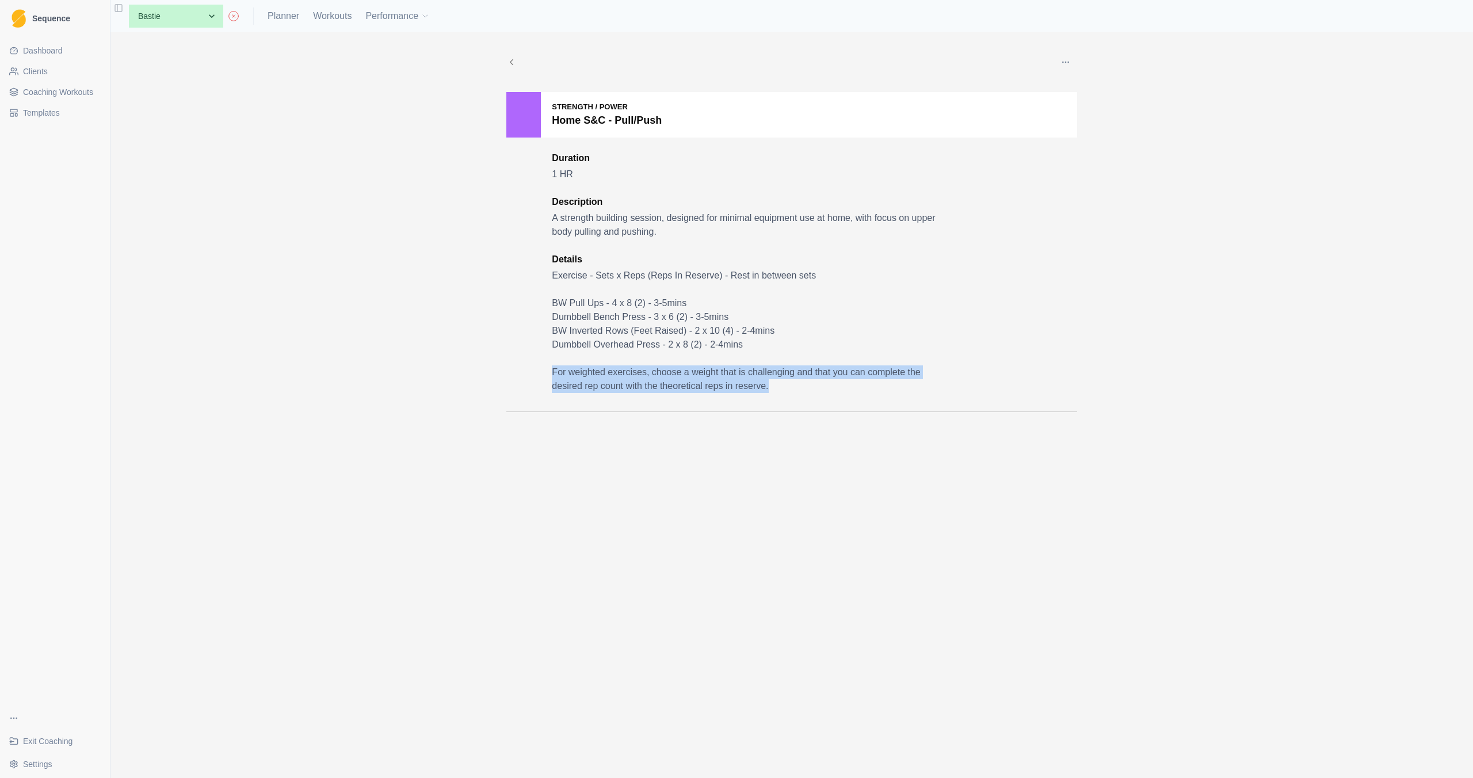
click at [681, 379] on p "For weighted exercises, choose a weight that is challenging and that you can co…" at bounding box center [745, 379] width 386 height 28
copy p "For weighted exercises, choose a weight that is challenging and that you can co…"
click at [589, 224] on p "A strength building session, designed for minimal equipment use at home, with f…" at bounding box center [745, 225] width 386 height 28
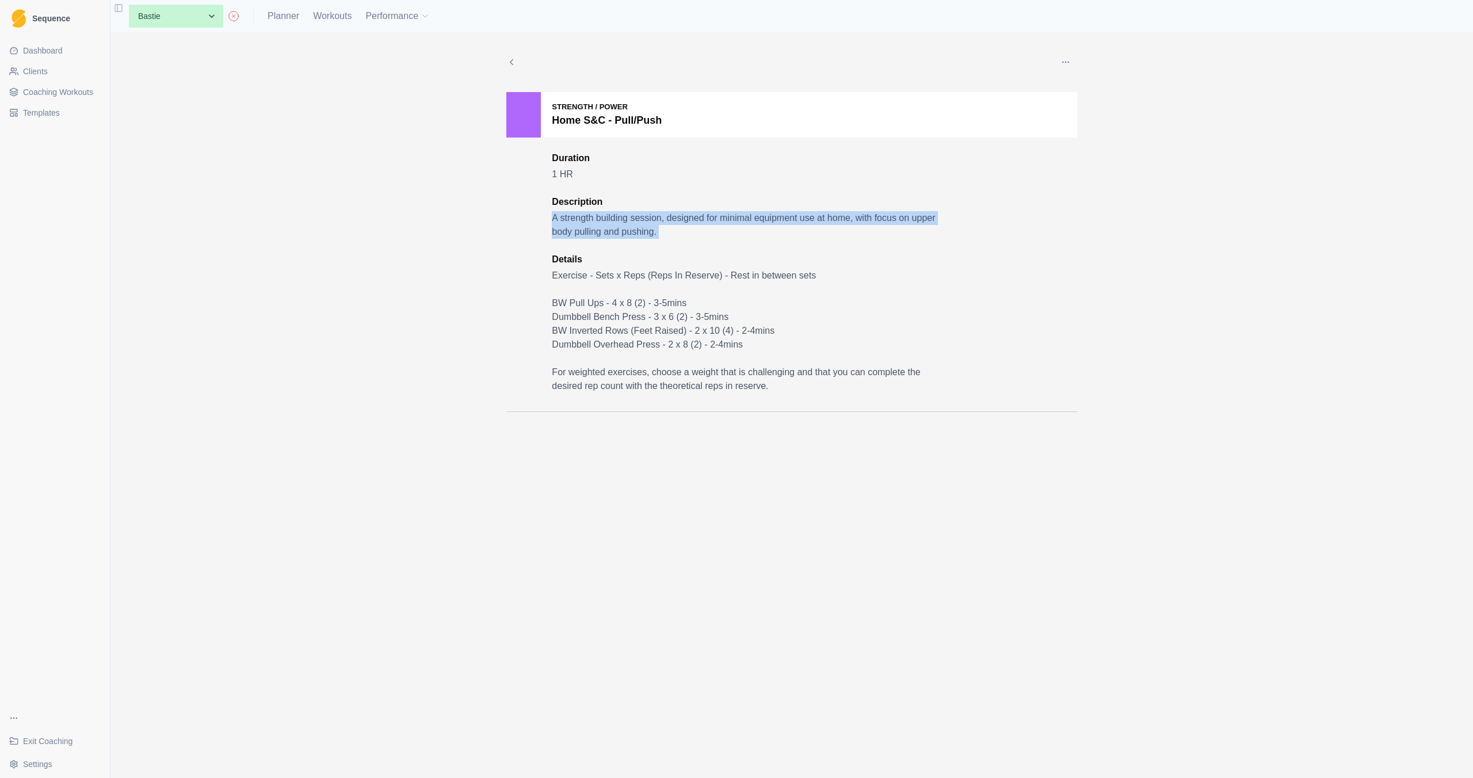
click at [589, 224] on p "A strength building session, designed for minimal equipment use at home, with f…" at bounding box center [745, 225] width 386 height 28
copy p "A strength building session, designed for minimal equipment use at home, with f…"
click at [596, 275] on p "Exercise - Sets x Reps (Reps In Reserve) - Rest in between sets" at bounding box center [745, 276] width 386 height 14
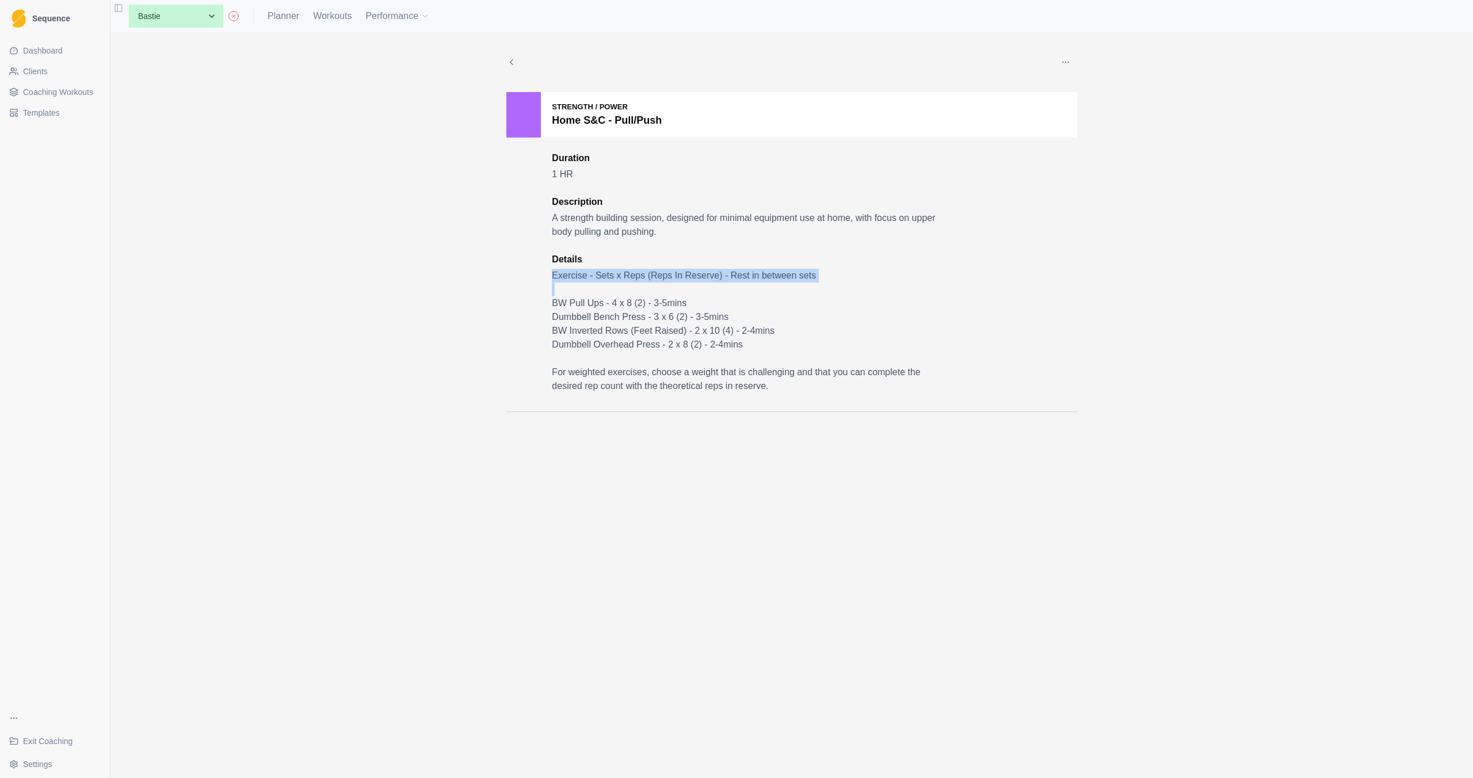
click at [596, 275] on p "Exercise - Sets x Reps (Reps In Reserve) - Rest in between sets" at bounding box center [745, 276] width 386 height 14
copy p "Exercise - Sets x Reps (Reps In Reserve) - Rest in between sets"
click at [398, 256] on div "Edit Duplicate Add to this client Delete Strength / Power Home S&C - Pull/Push …" at bounding box center [791, 405] width 1363 height 746
click at [650, 366] on p "For weighted exercises, choose a weight that is challenging and that you can co…" at bounding box center [745, 379] width 386 height 28
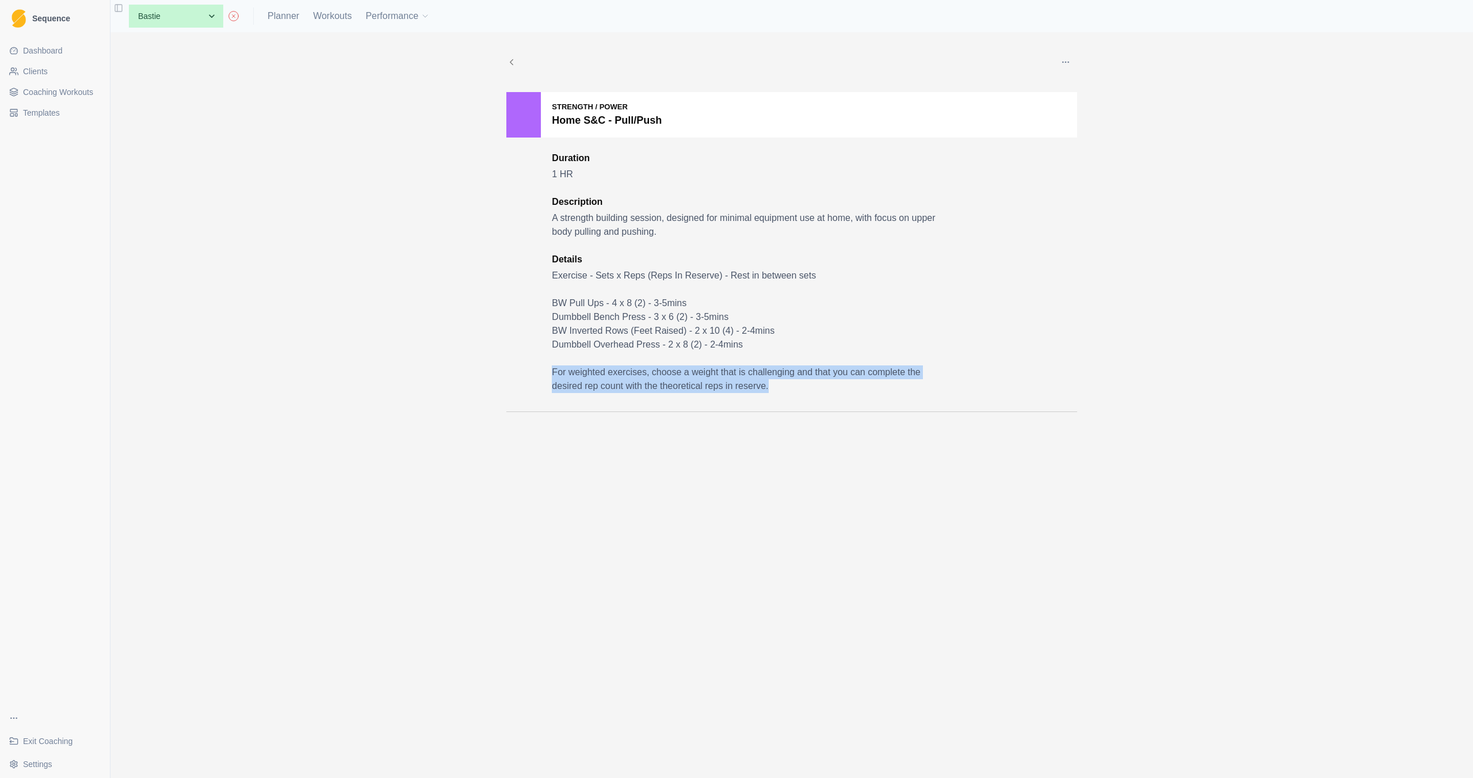
click at [650, 366] on p "For weighted exercises, choose a weight that is challenging and that you can co…" at bounding box center [745, 379] width 386 height 28
copy p "For weighted exercises, choose a weight that is challenging and that you can co…"
click at [562, 275] on p "Exercise - Sets x Reps (Reps In Reserve) - Rest in between sets" at bounding box center [745, 276] width 386 height 14
click at [563, 275] on p "Exercise - Sets x Reps (Reps In Reserve) - Rest in between sets" at bounding box center [745, 276] width 386 height 14
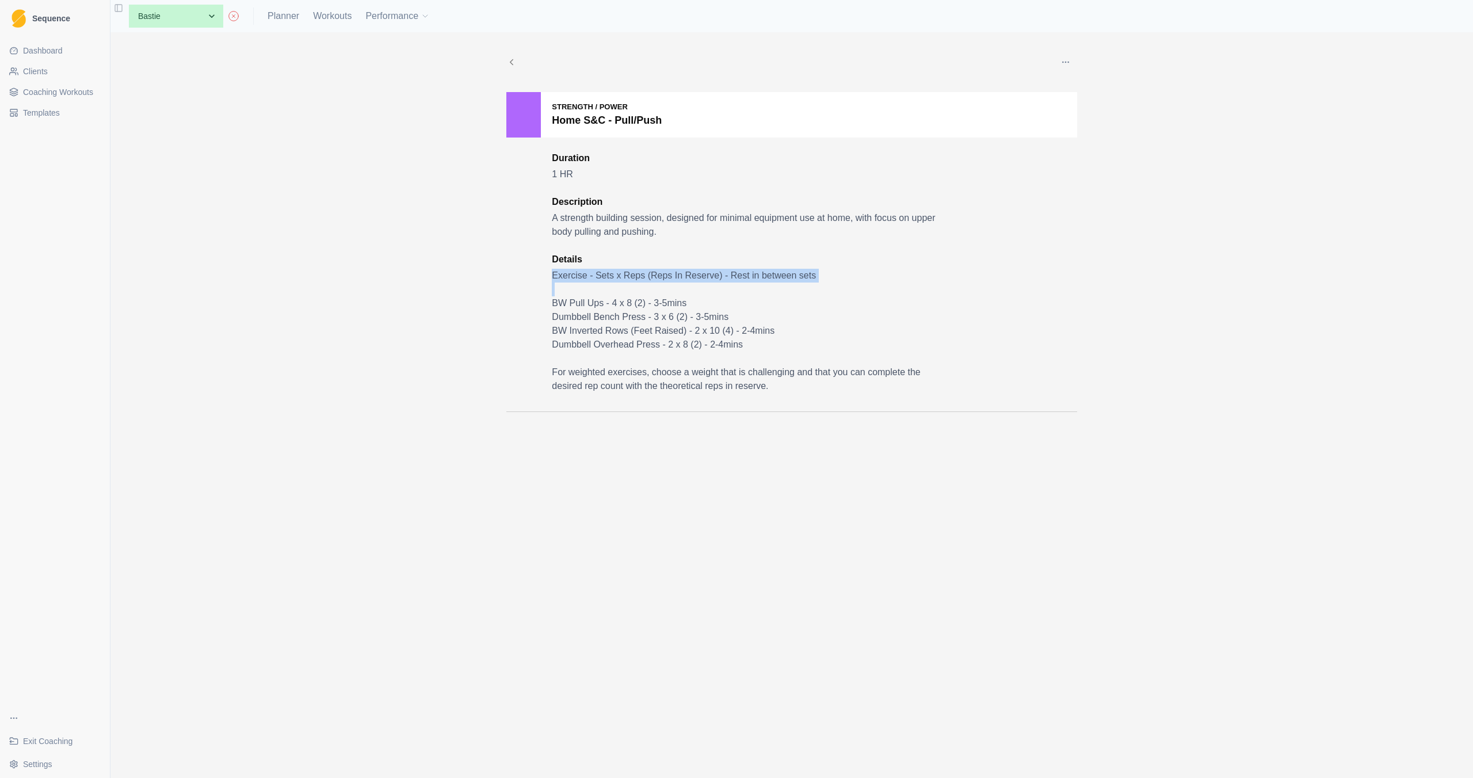
click at [563, 275] on p "Exercise - Sets x Reps (Reps In Reserve) - Rest in between sets" at bounding box center [745, 276] width 386 height 14
copy p "Exercise - Sets x Reps (Reps In Reserve) - Rest in between sets"
click at [75, 90] on span "Coaching Workouts" at bounding box center [58, 92] width 70 height 12
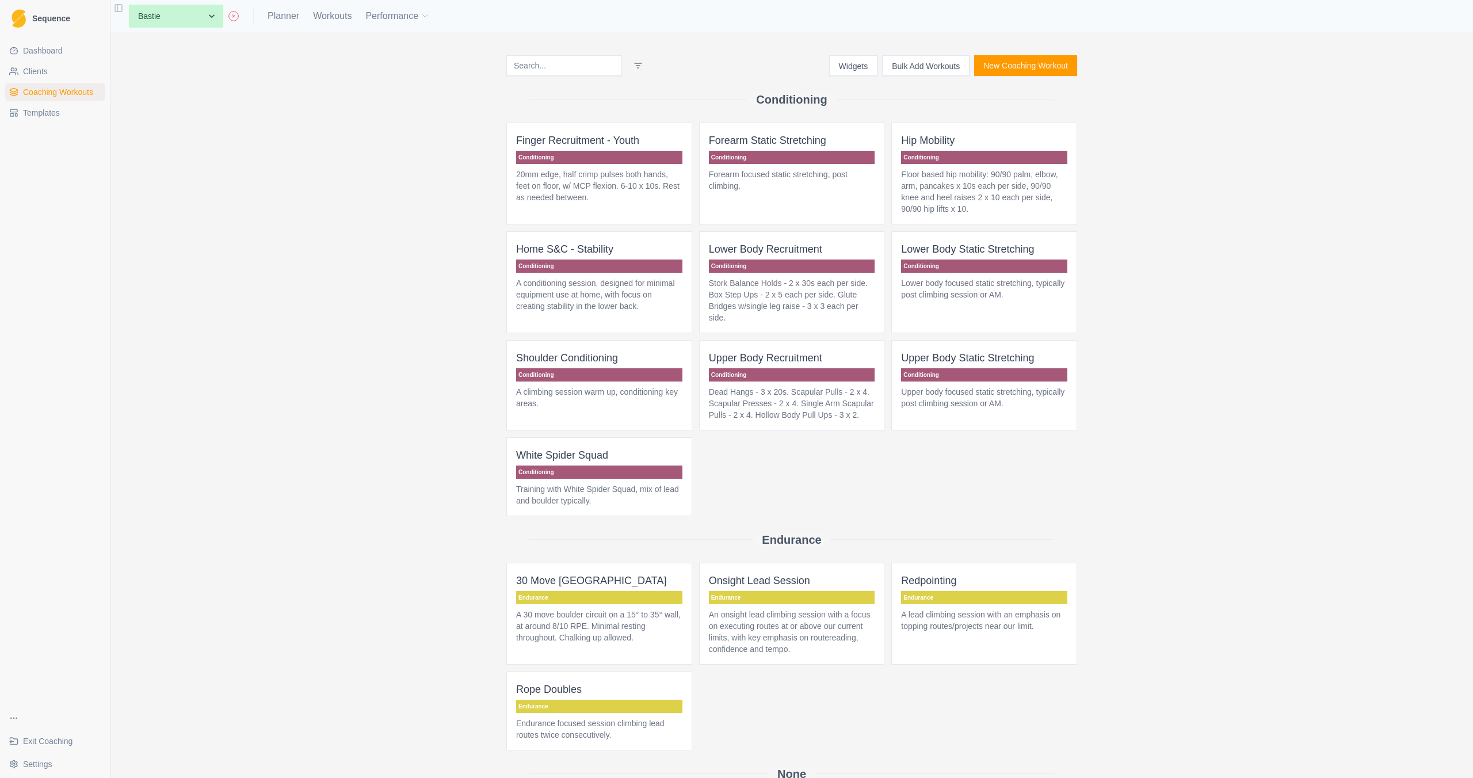
click at [550, 401] on p "A climbing session warm up, conditioning key areas." at bounding box center [599, 397] width 166 height 23
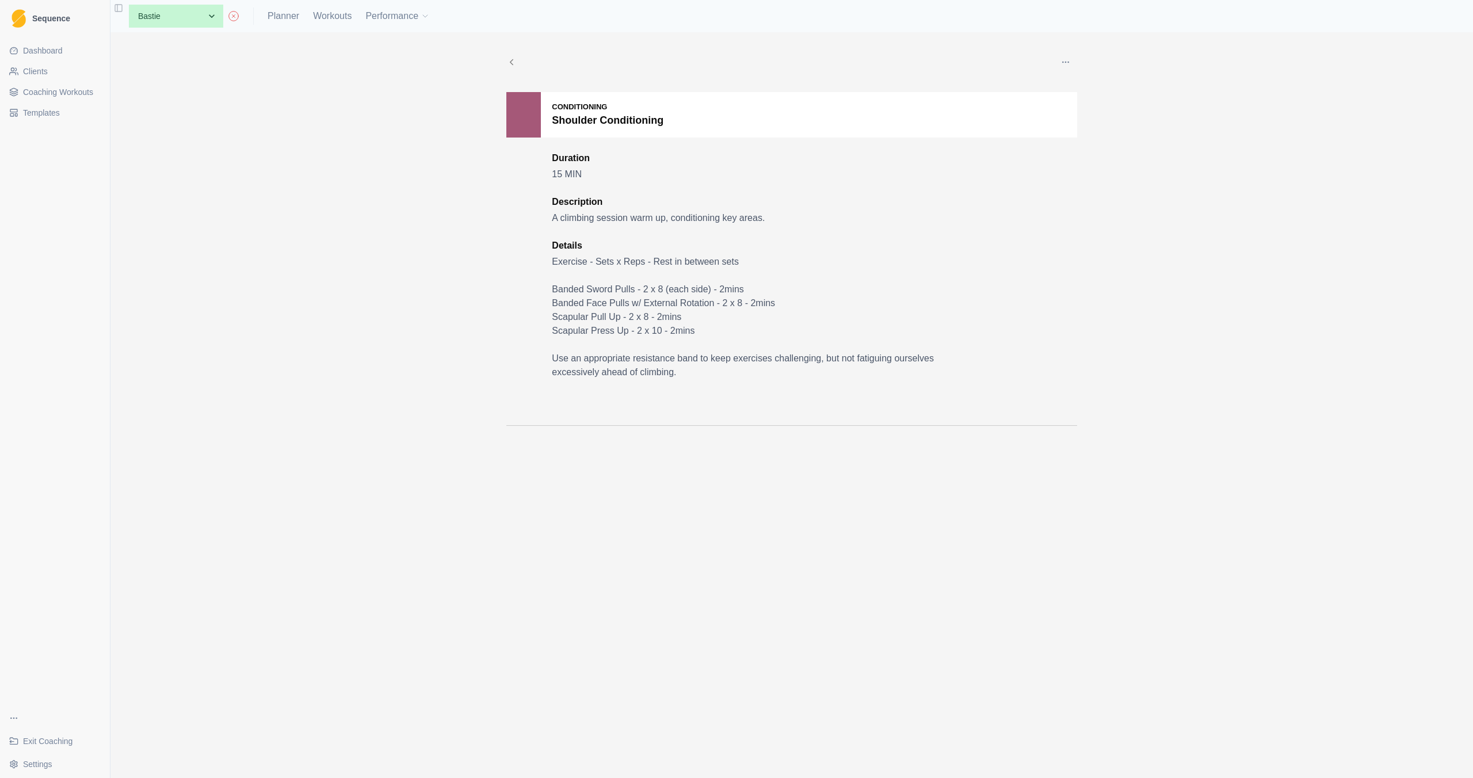
click at [684, 215] on p "A climbing session warm up, conditioning key areas." at bounding box center [745, 218] width 386 height 14
click at [782, 222] on p "A climbing session warm up, conditioning key areas." at bounding box center [745, 218] width 386 height 14
click at [1069, 53] on button "button" at bounding box center [1065, 62] width 23 height 23
click at [1069, 85] on p "Edit" at bounding box center [1119, 89] width 120 height 12
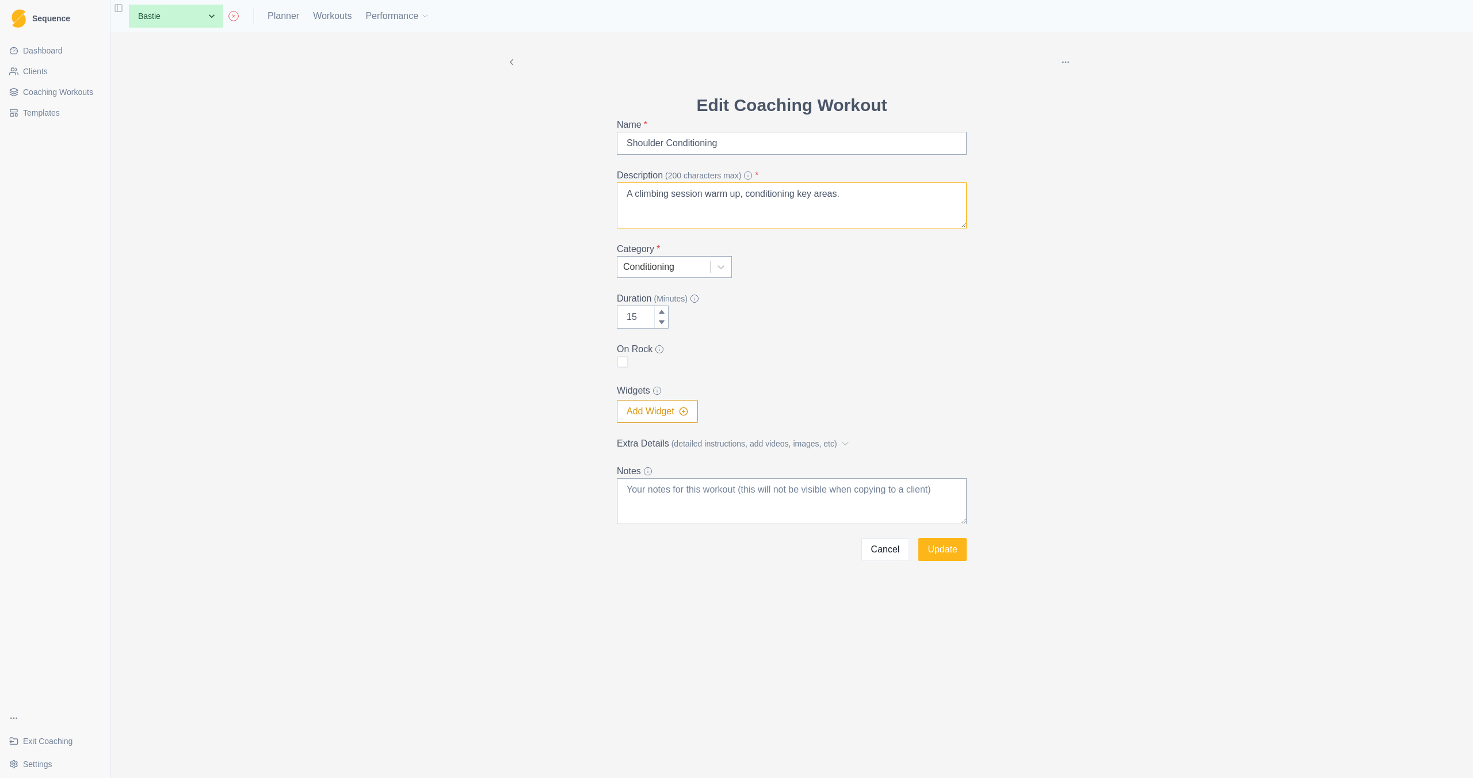
drag, startPoint x: 864, startPoint y: 189, endPoint x: 747, endPoint y: 193, distance: 117.5
click at [747, 193] on textarea "A climbing session warm up, conditioning key areas." at bounding box center [792, 205] width 350 height 46
click at [630, 192] on textarea "A climbing session warm up," at bounding box center [792, 205] width 350 height 46
click at [801, 192] on textarea "Part of our climbing session warm up," at bounding box center [792, 205] width 350 height 46
click at [828, 205] on textarea "Part of our climbing session warm up, with a focus on the [MEDICAL_DATA]." at bounding box center [792, 205] width 350 height 46
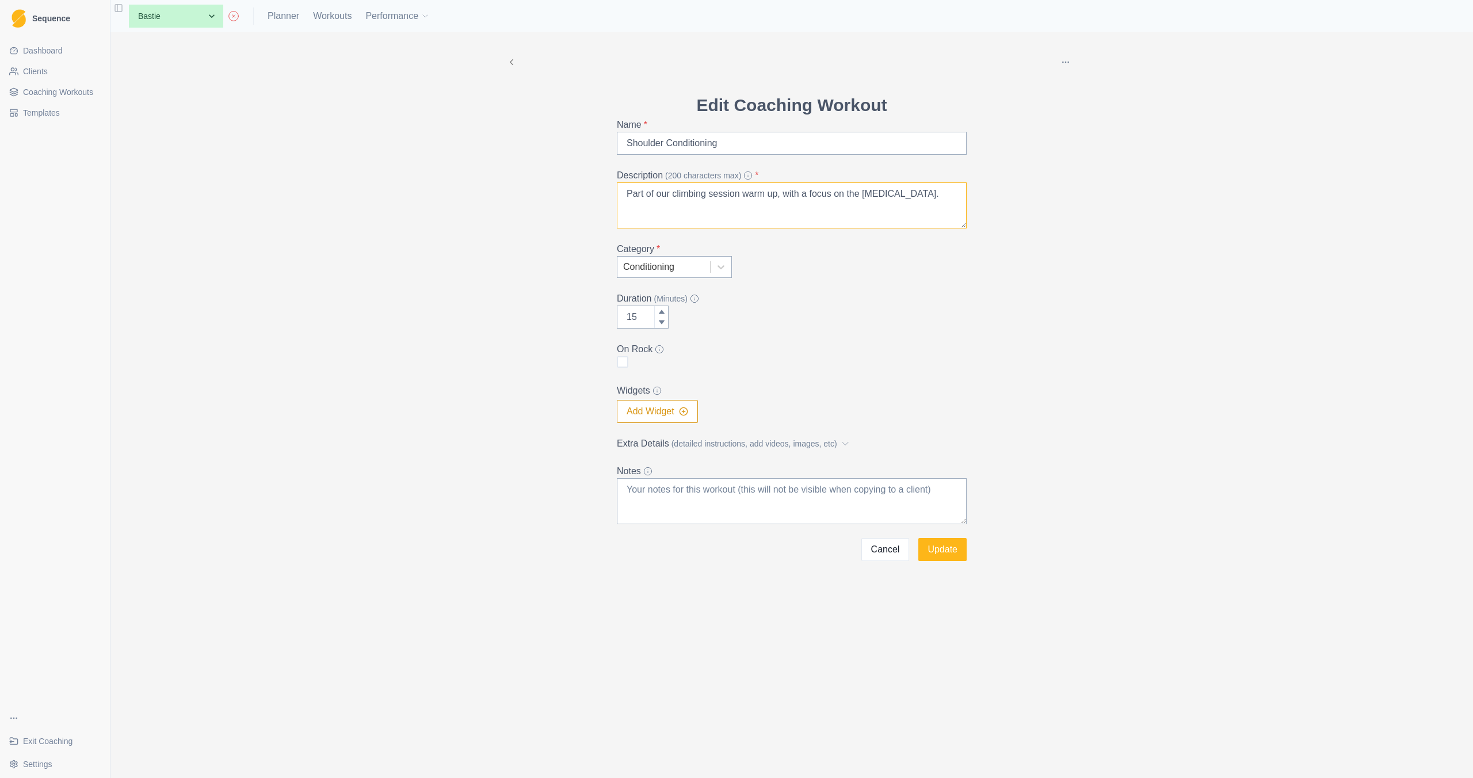
click at [828, 205] on textarea "Part of our climbing session warm up, with a focus on the [MEDICAL_DATA]." at bounding box center [792, 205] width 350 height 46
type textarea "Part of our climbing session warm up, with a focus on the [MEDICAL_DATA]."
click at [808, 440] on span "(detailed instructions, add videos, images, etc)" at bounding box center [755, 444] width 166 height 12
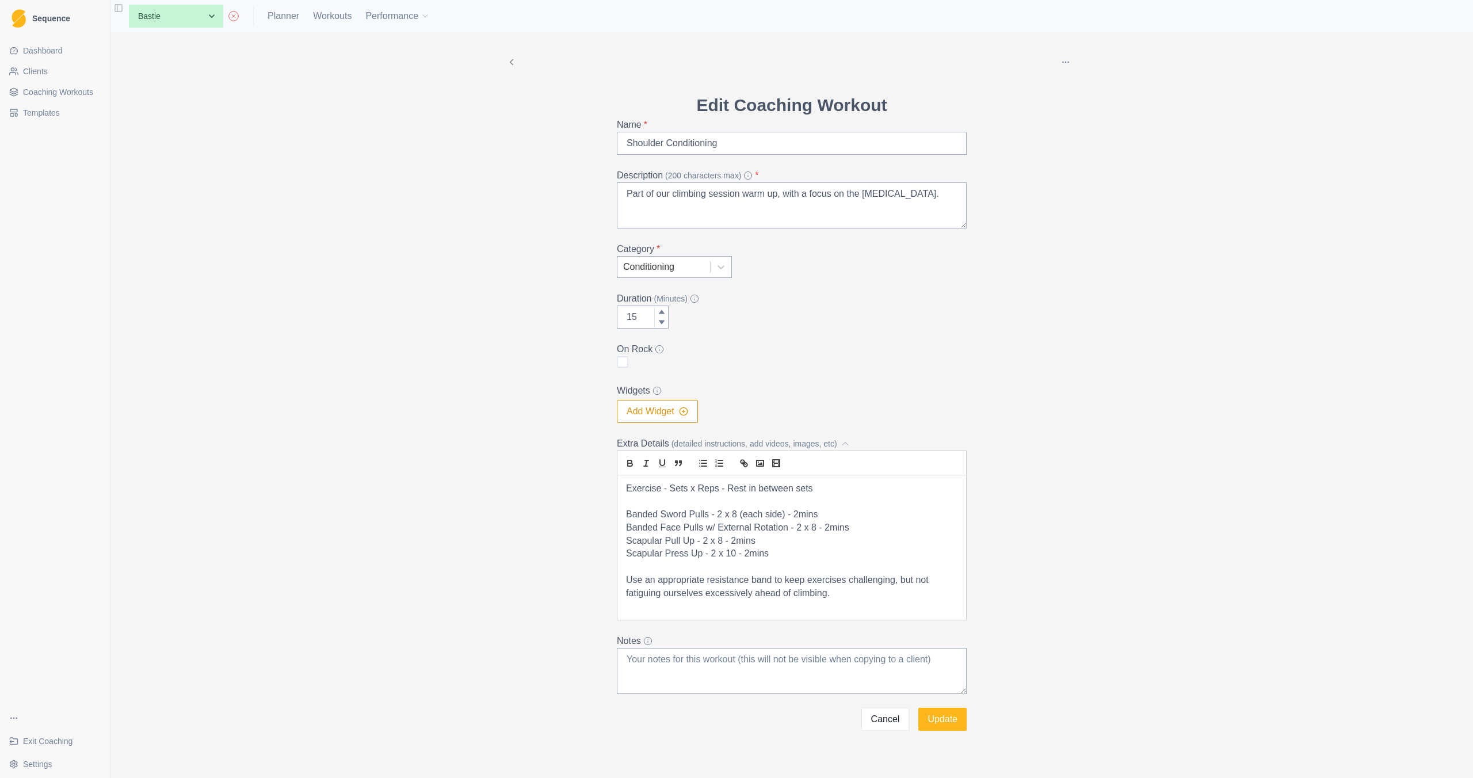
click at [950, 721] on button "Update" at bounding box center [943, 719] width 48 height 23
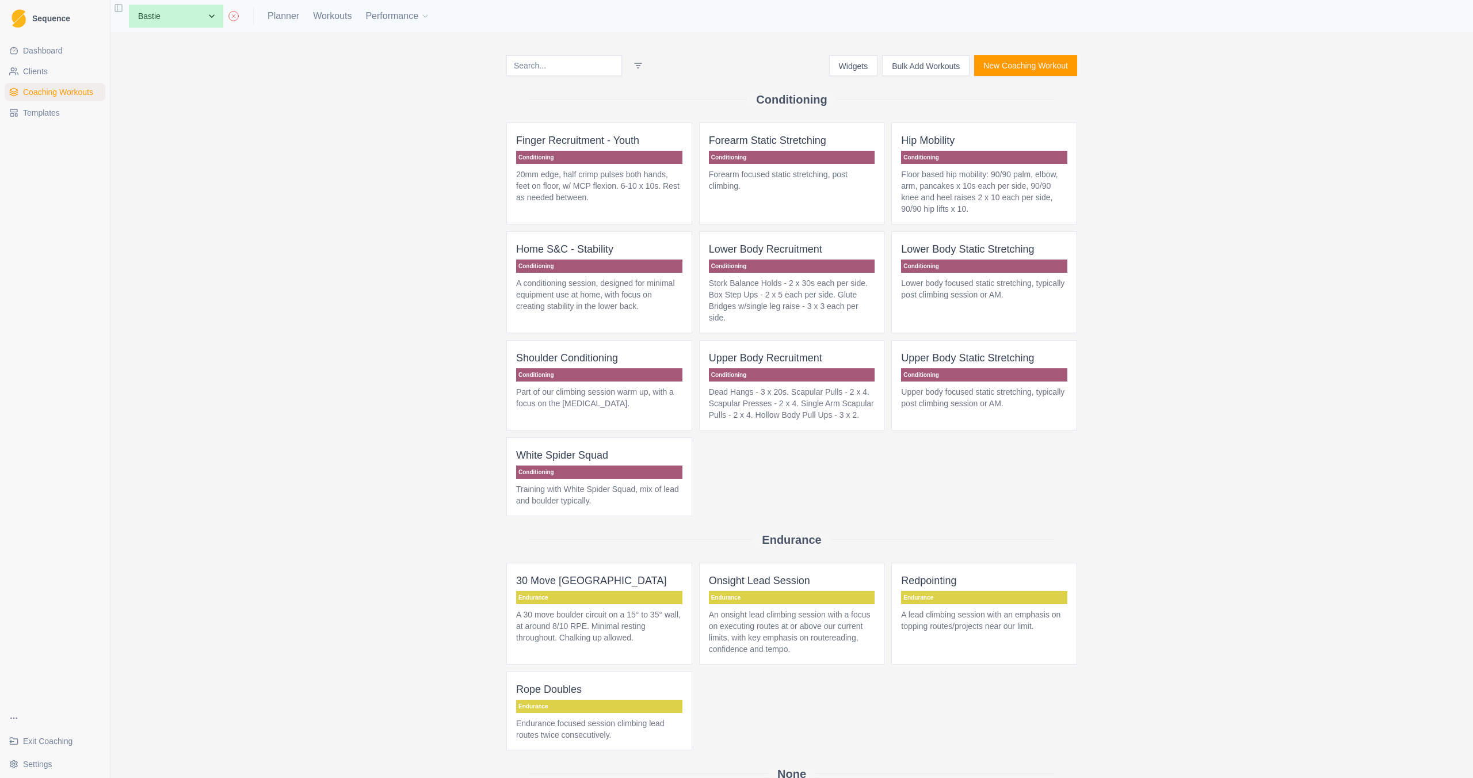
click at [573, 413] on span "Shoulder Conditioning Conditioning Part of our climbing session warm up, with a…" at bounding box center [599, 385] width 186 height 90
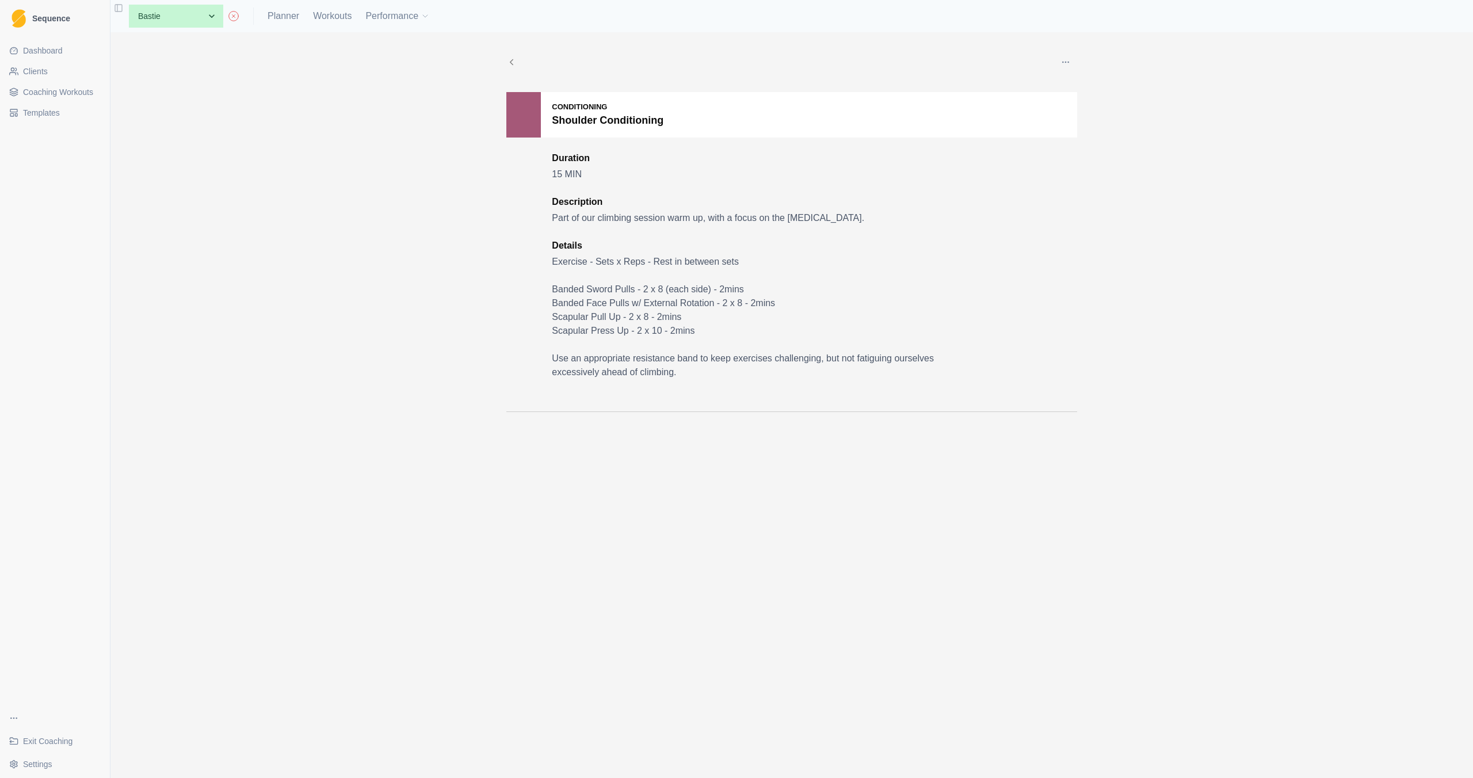
click at [578, 261] on p "Exercise - Sets x Reps - Rest in between sets" at bounding box center [745, 262] width 386 height 14
copy p "Exercise - Sets x Reps - Rest in between sets"
click at [467, 315] on div "Edit Duplicate Add to this client Delete Conditioning Shoulder Conditioning Dur…" at bounding box center [791, 405] width 1363 height 746
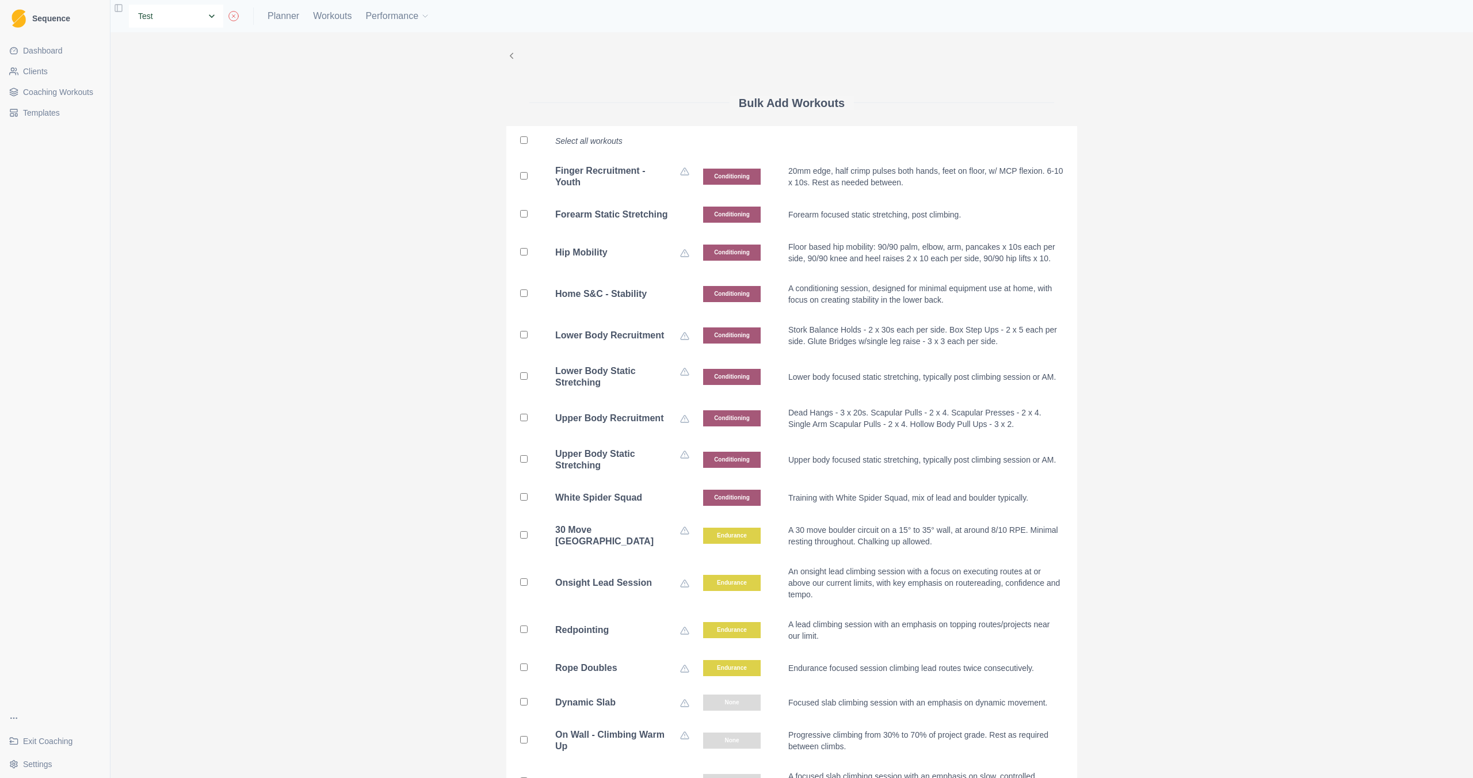
click at [195, 18] on select "None Bastie Test [PERSON_NAME] [PERSON_NAME]" at bounding box center [176, 16] width 94 height 23
select select "5bbb5cc9-667e-468e-99e6-606dd0dc1697"
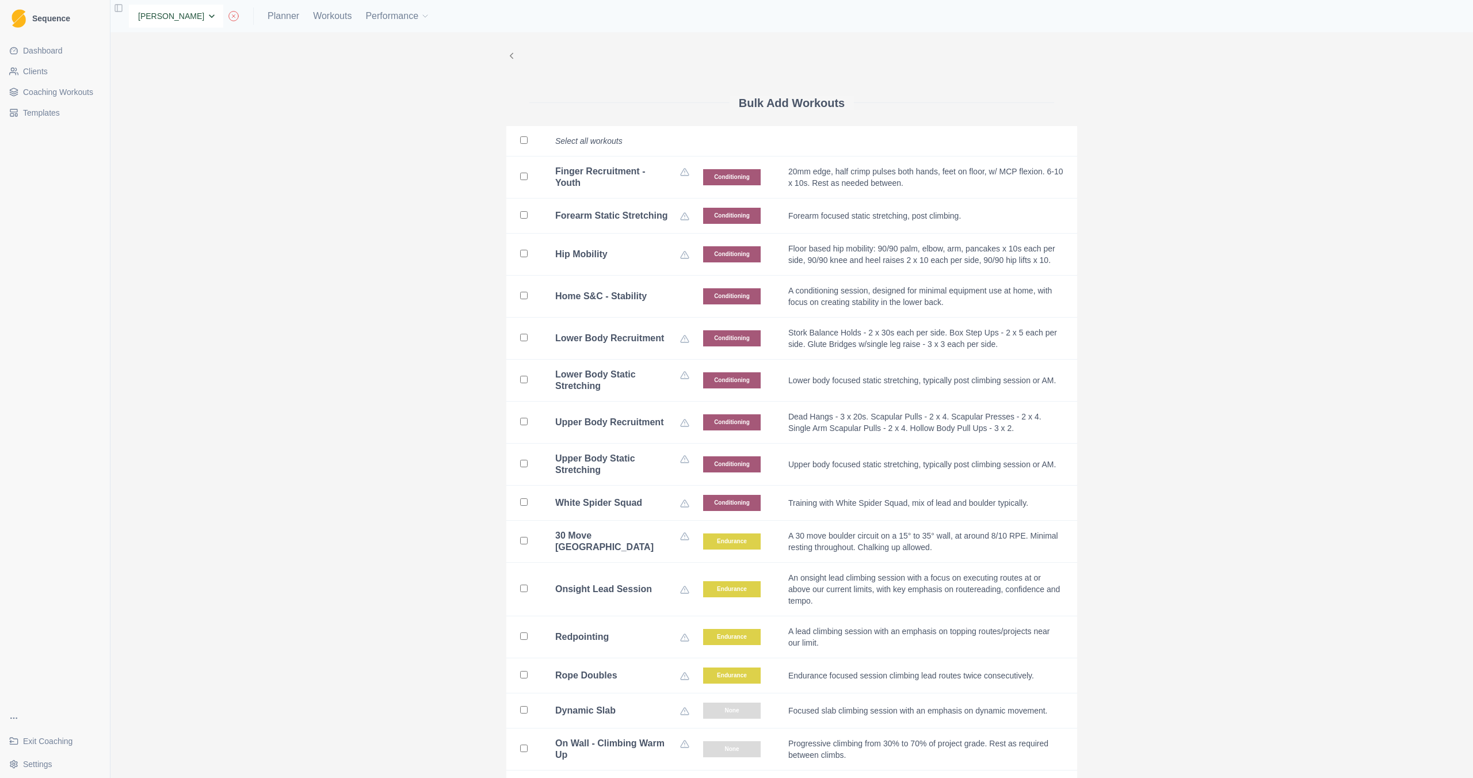
click at [186, 15] on select "None Bastie Test [PERSON_NAME] [PERSON_NAME]" at bounding box center [176, 16] width 94 height 23
select select "1cef10ec-6aef-4350-a5b6-6c84b1da175f"
click at [269, 18] on link "Planner" at bounding box center [284, 16] width 32 height 14
select select "month"
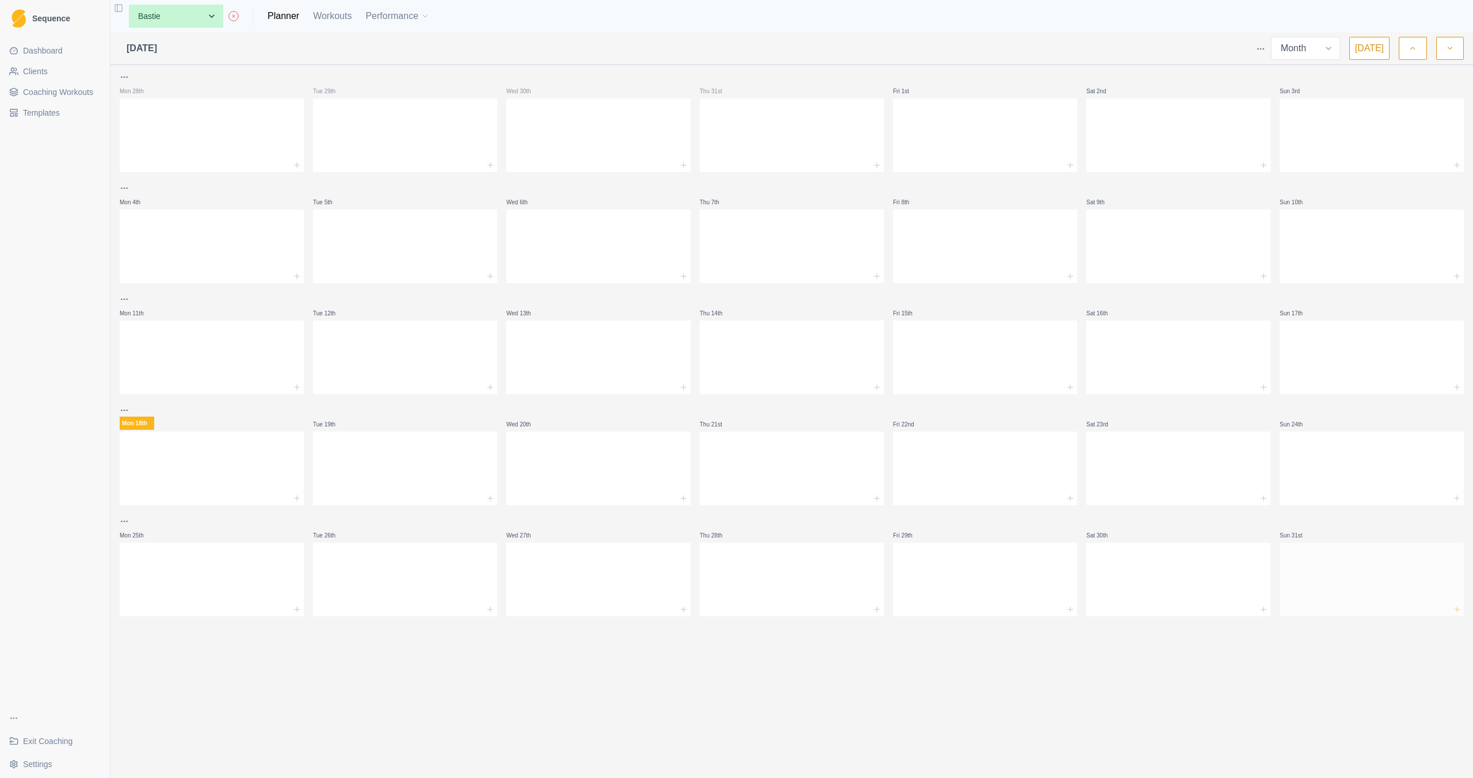
click at [1453, 608] on icon at bounding box center [1457, 609] width 9 height 9
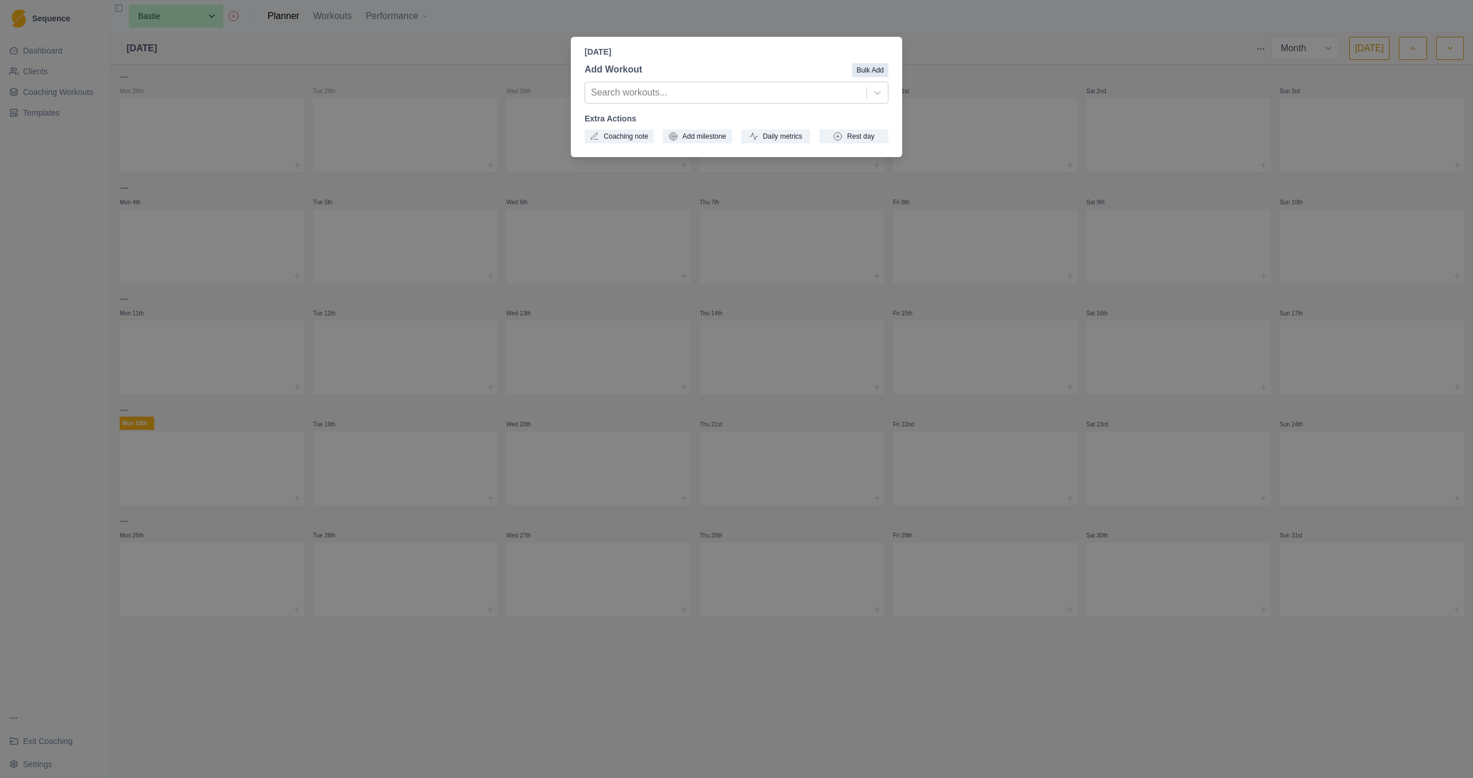
click at [859, 71] on button "Bulk Add" at bounding box center [870, 70] width 36 height 14
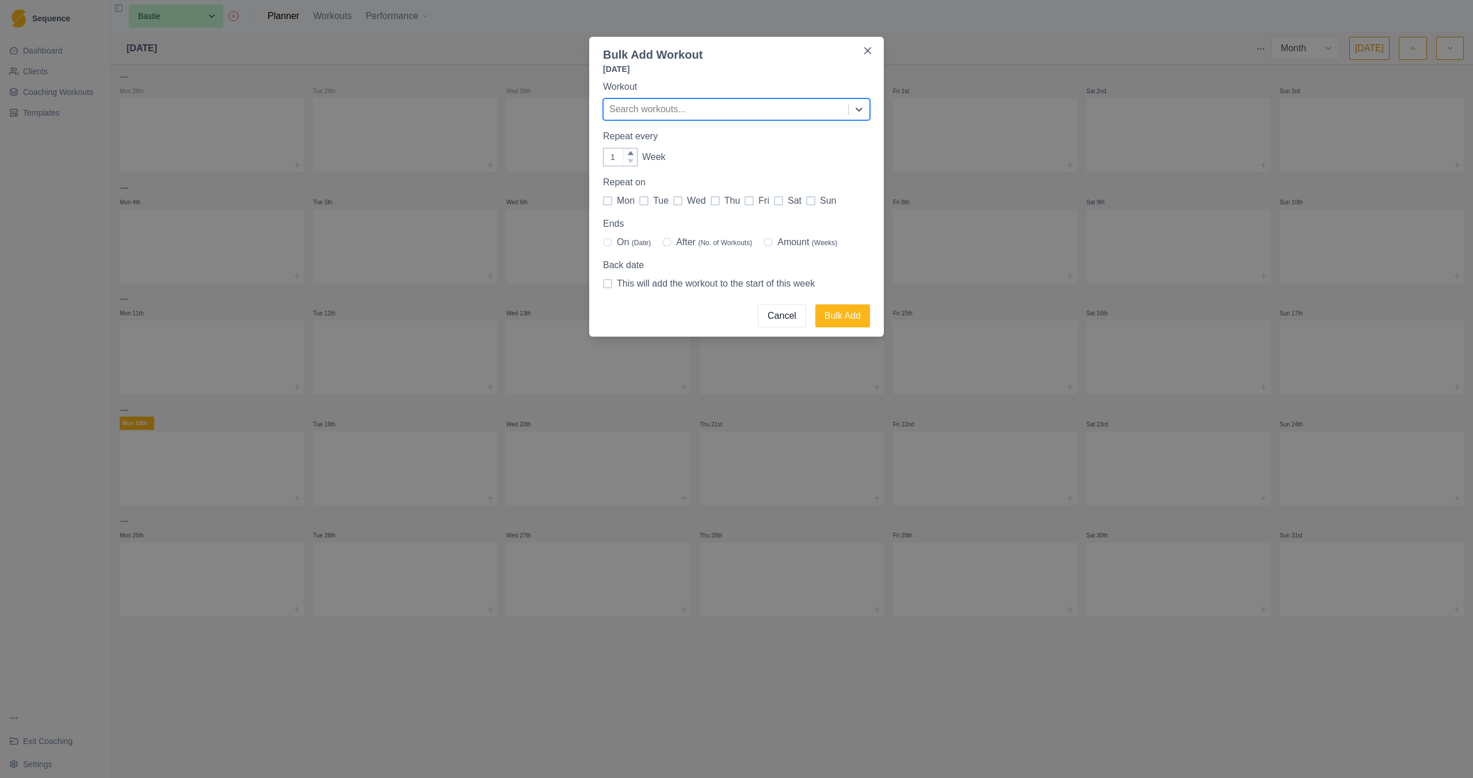
click at [814, 200] on span at bounding box center [810, 200] width 9 height 9
click at [806, 201] on input "sun" at bounding box center [806, 201] width 1 height 1
checkbox input "true"
click at [793, 105] on div at bounding box center [725, 109] width 233 height 16
type input "pri"
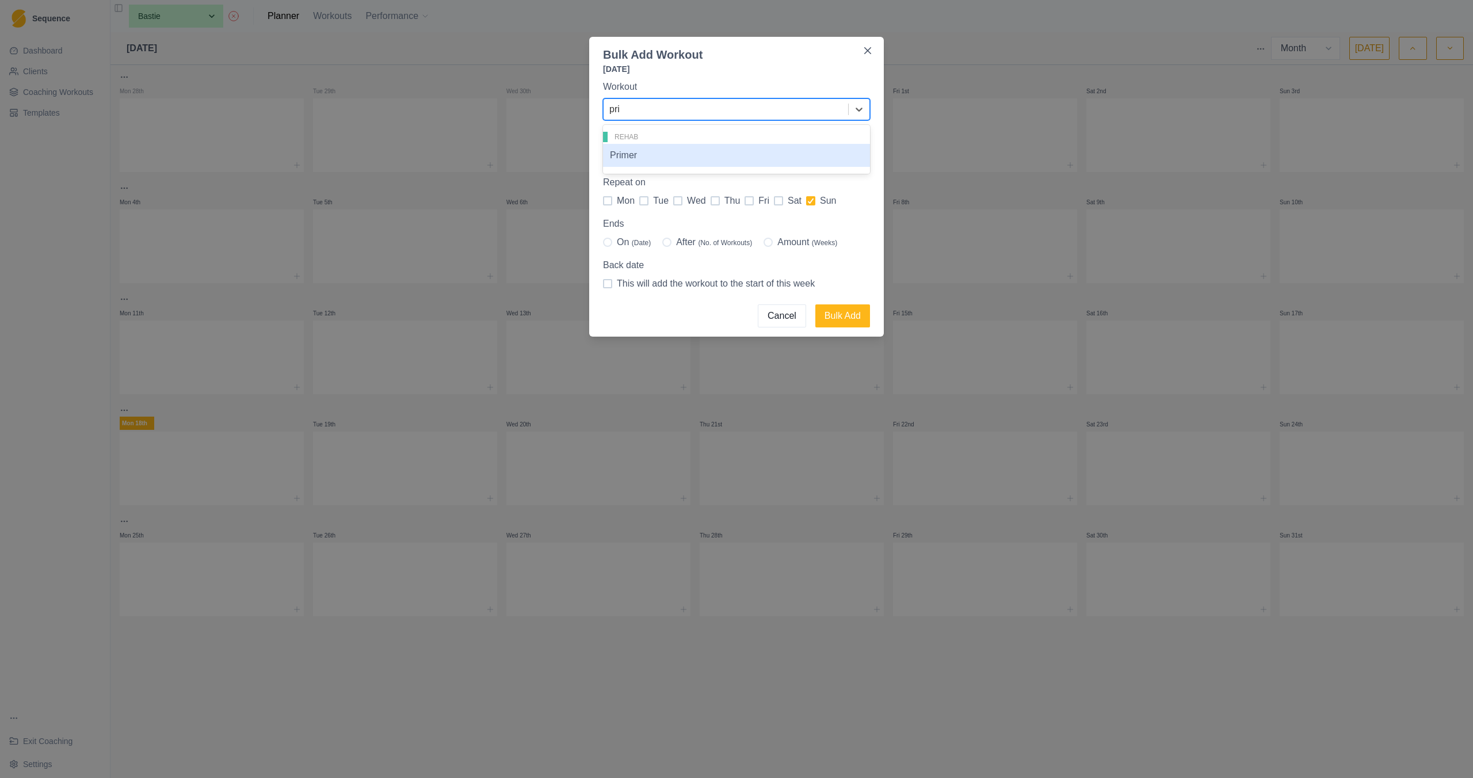
click at [679, 149] on div "Primer" at bounding box center [736, 155] width 267 height 23
click at [784, 246] on span "Amount (Weeks)" at bounding box center [808, 242] width 60 height 14
click at [764, 243] on input "Amount (Weeks)" at bounding box center [763, 242] width 1 height 1
radio input "true"
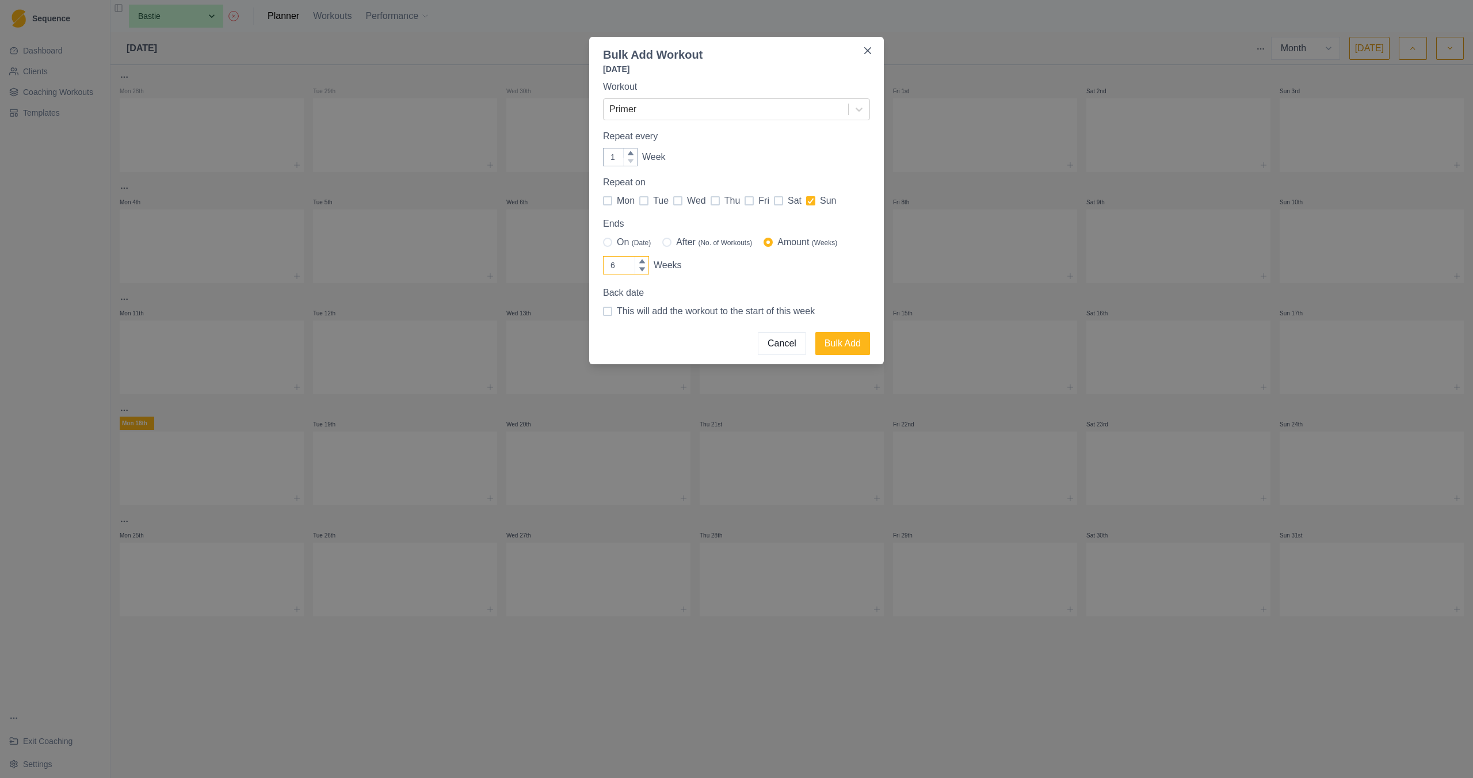
click at [643, 260] on icon at bounding box center [642, 261] width 7 height 7
click at [643, 260] on input "6" at bounding box center [626, 265] width 46 height 18
type input "7"
click at [643, 260] on icon at bounding box center [642, 261] width 7 height 7
click at [643, 260] on input "7" at bounding box center [626, 265] width 46 height 18
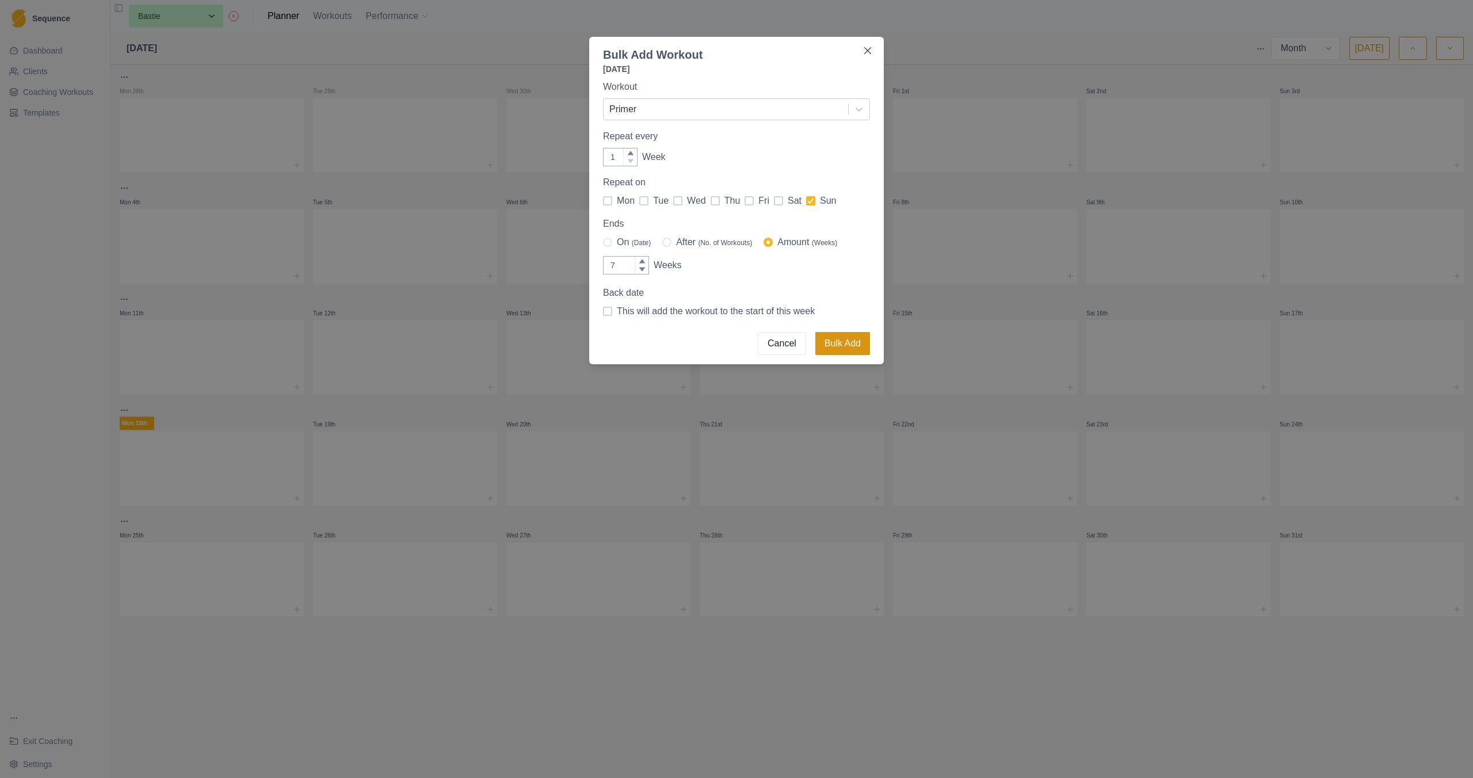
click at [852, 344] on button "Bulk Add" at bounding box center [843, 343] width 55 height 23
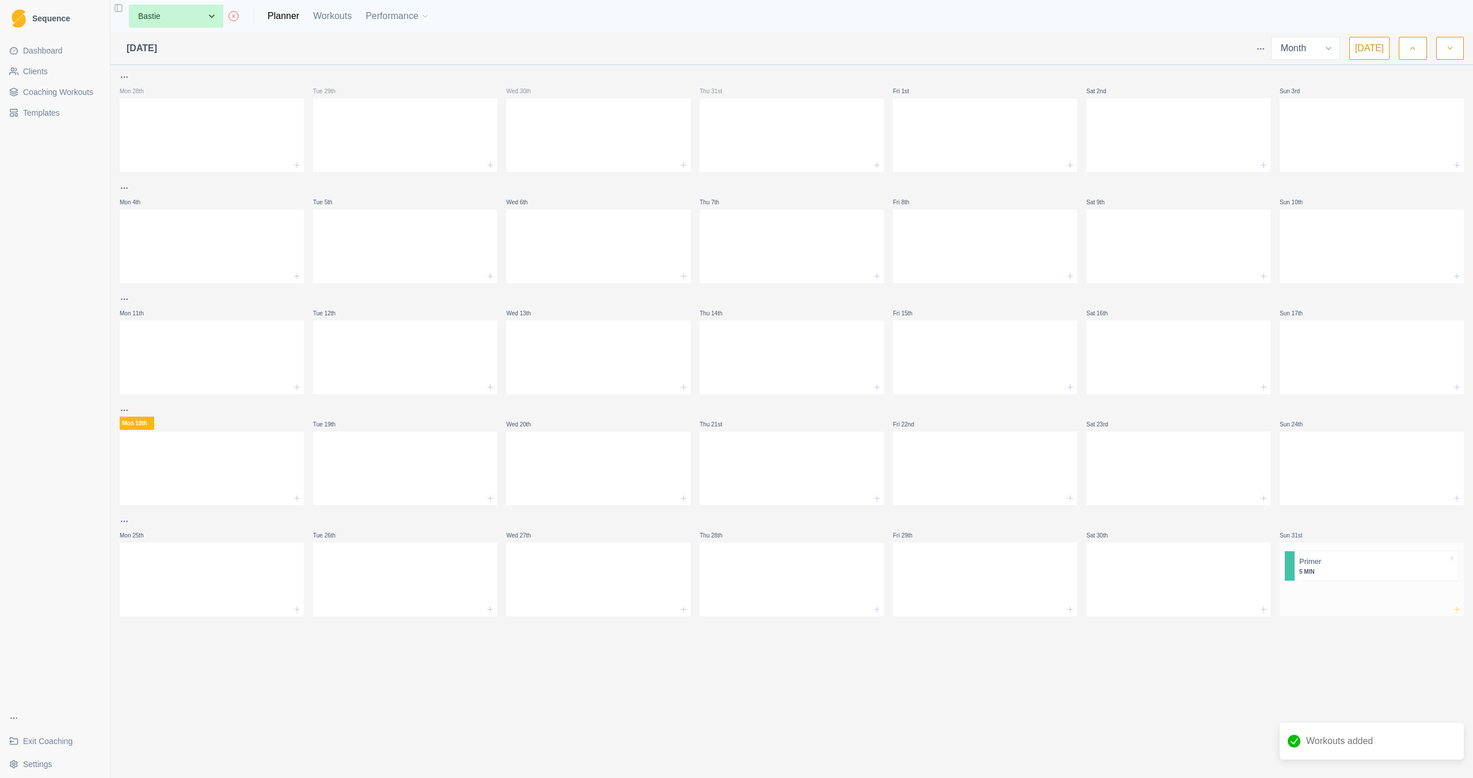
click at [1457, 612] on icon at bounding box center [1457, 609] width 9 height 9
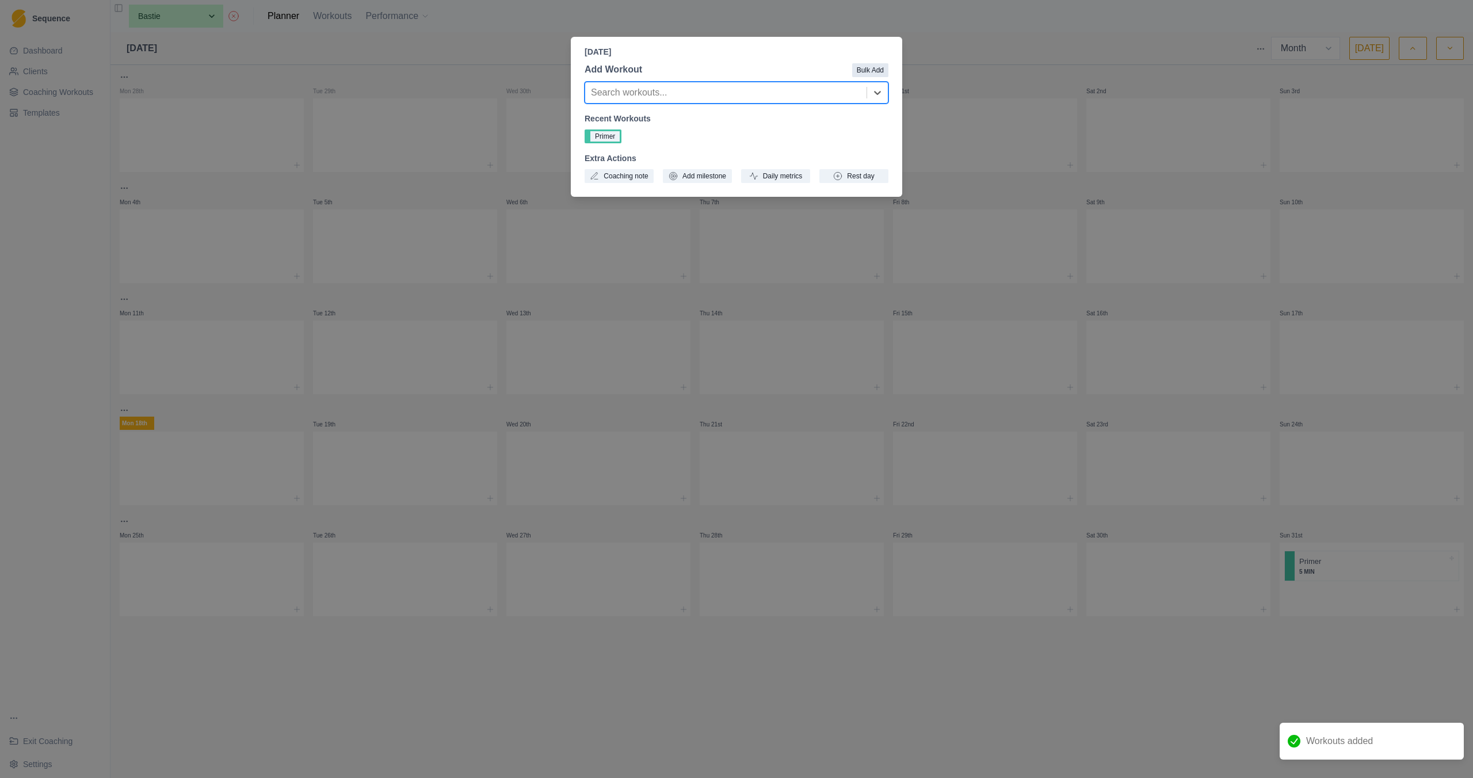
click at [881, 74] on button "Bulk Add" at bounding box center [870, 70] width 36 height 14
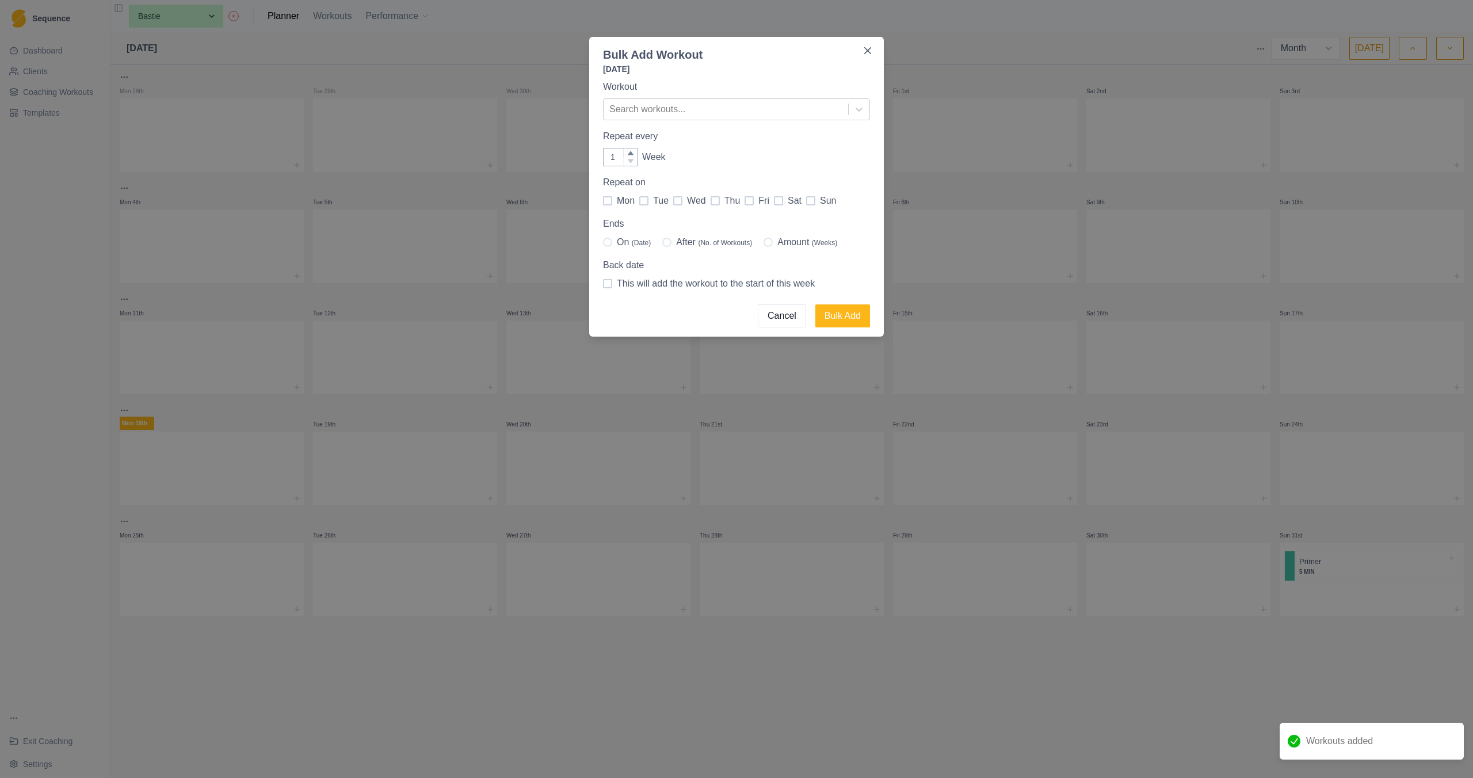
click at [806, 203] on span at bounding box center [810, 200] width 9 height 9
click at [806, 201] on input "sun" at bounding box center [806, 201] width 1 height 1
checkbox input "true"
click at [790, 240] on span "Amount (Weeks)" at bounding box center [808, 242] width 60 height 14
click at [764, 242] on input "Amount (Weeks)" at bounding box center [763, 242] width 1 height 1
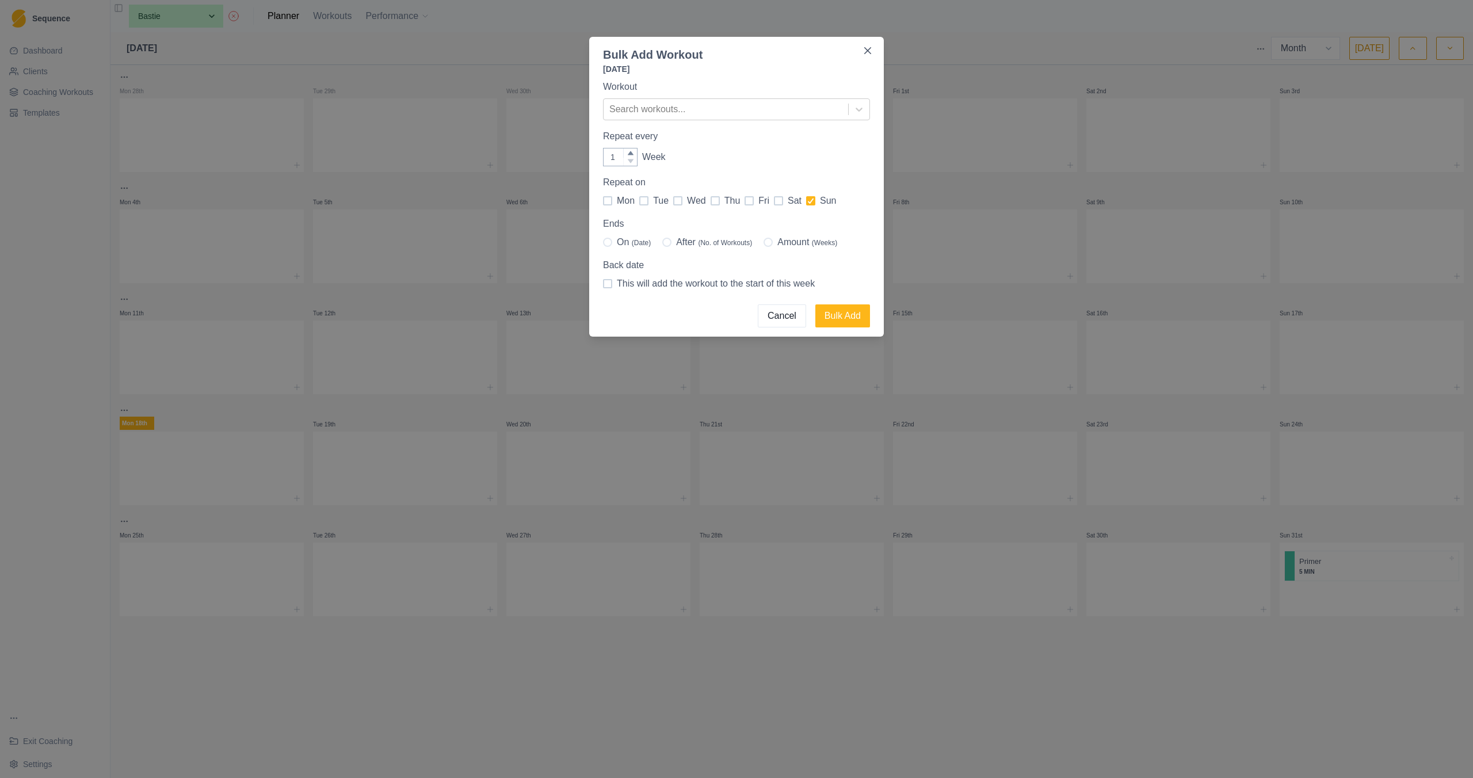
radio input "true"
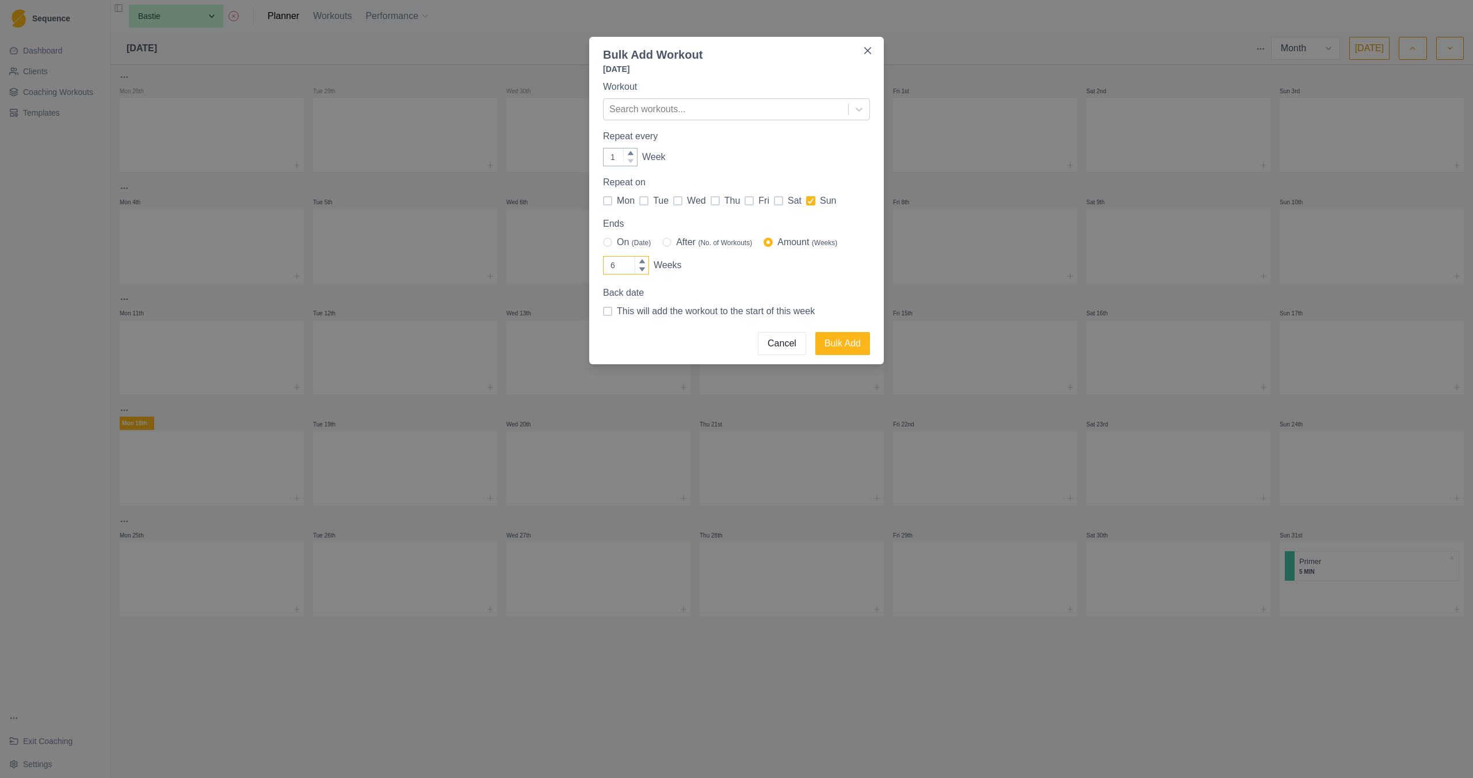
click at [643, 263] on icon at bounding box center [642, 261] width 7 height 7
click at [643, 263] on input "6" at bounding box center [626, 265] width 46 height 18
type input "7"
click at [643, 263] on icon at bounding box center [642, 261] width 6 height 4
click at [643, 263] on input "7" at bounding box center [626, 265] width 46 height 18
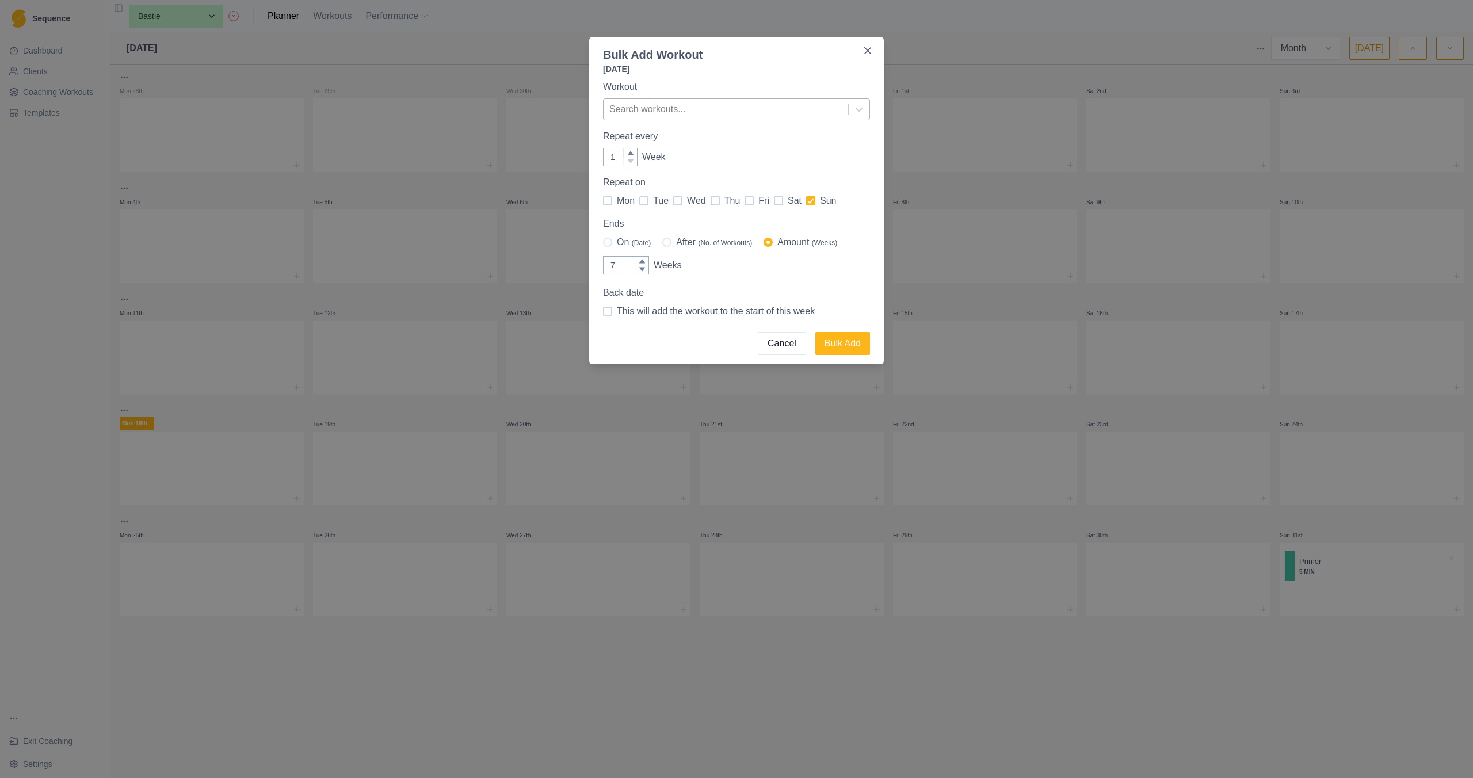
click at [818, 108] on div at bounding box center [725, 109] width 233 height 16
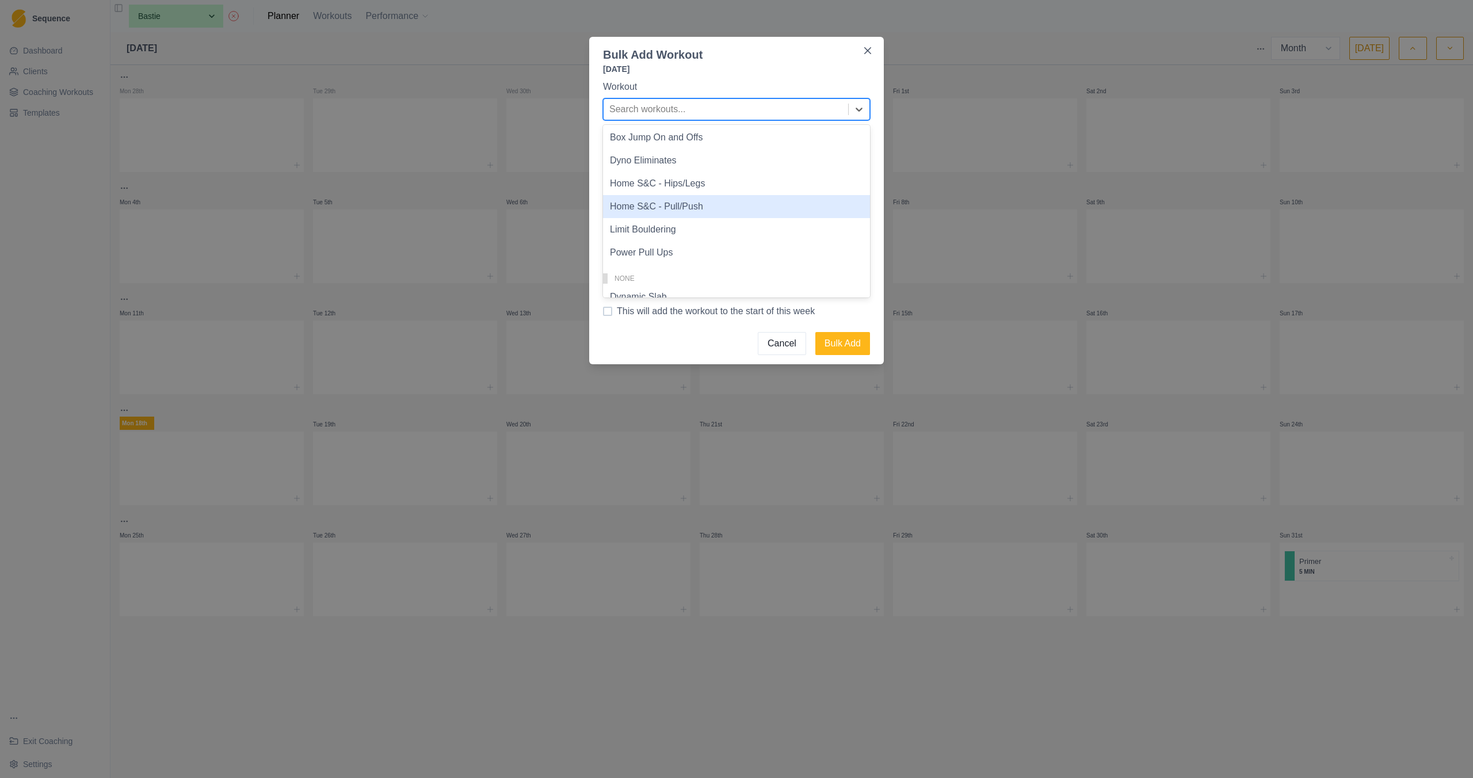
click at [704, 208] on div "Home S&C - Pull/Push" at bounding box center [736, 206] width 267 height 23
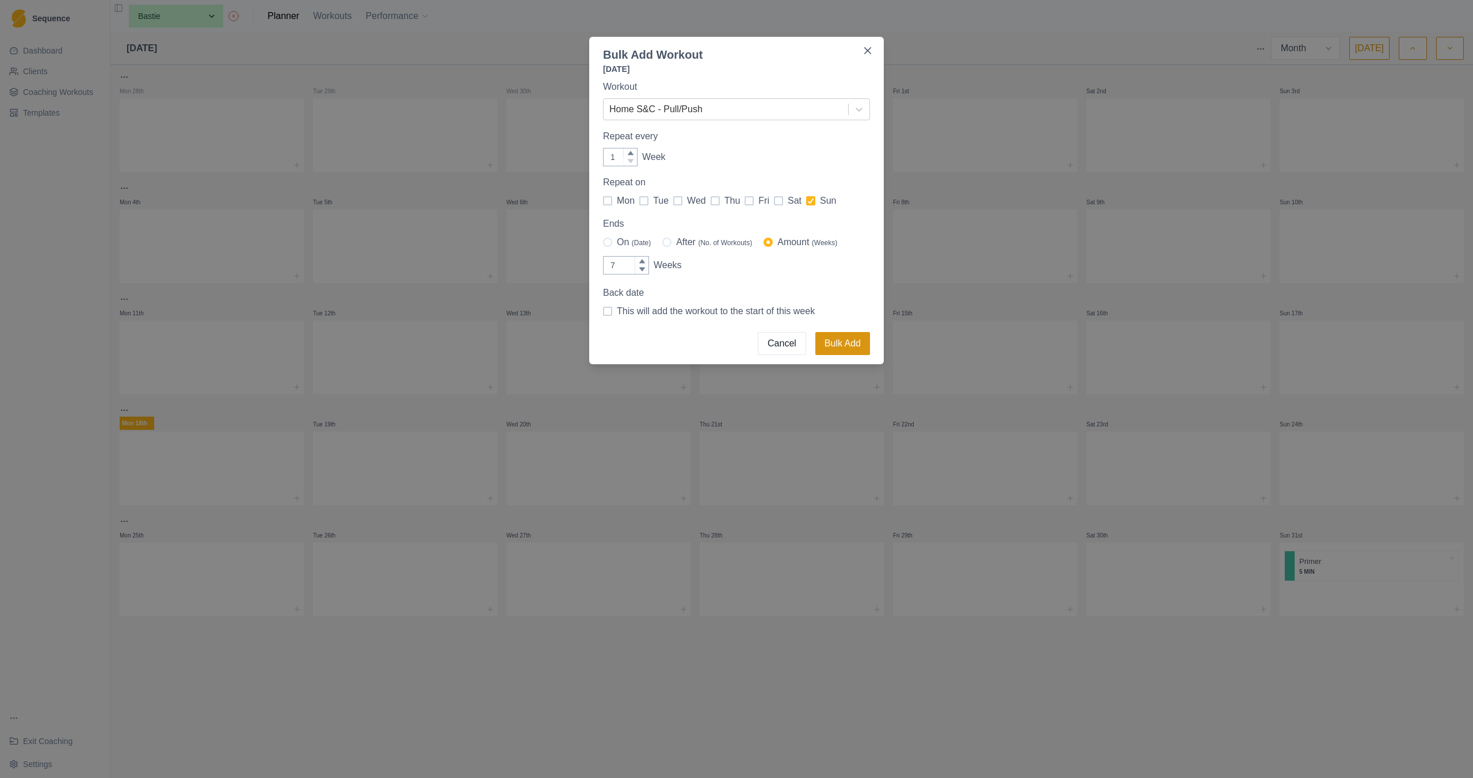
click at [839, 341] on button "Bulk Add" at bounding box center [843, 343] width 55 height 23
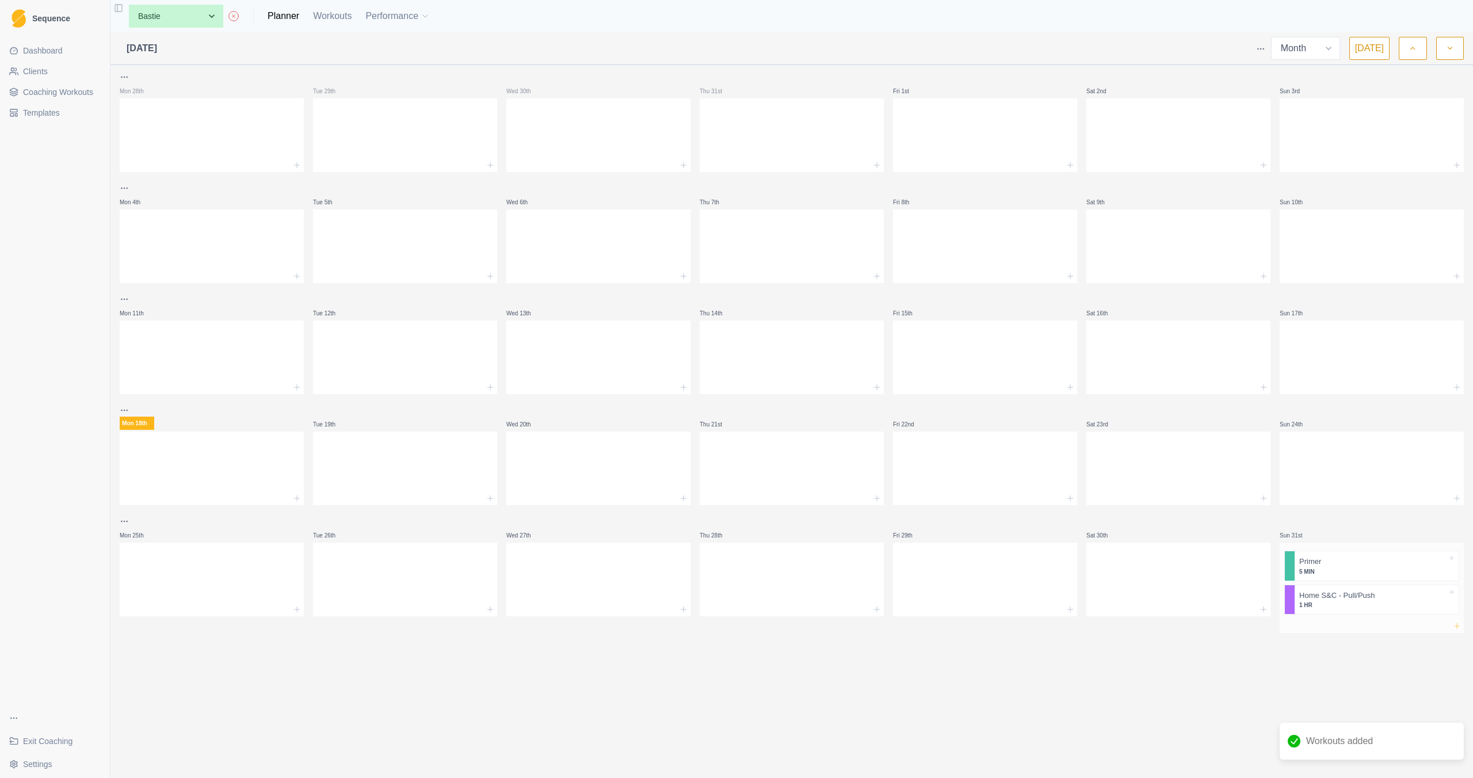
click at [1460, 626] on icon at bounding box center [1457, 626] width 9 height 9
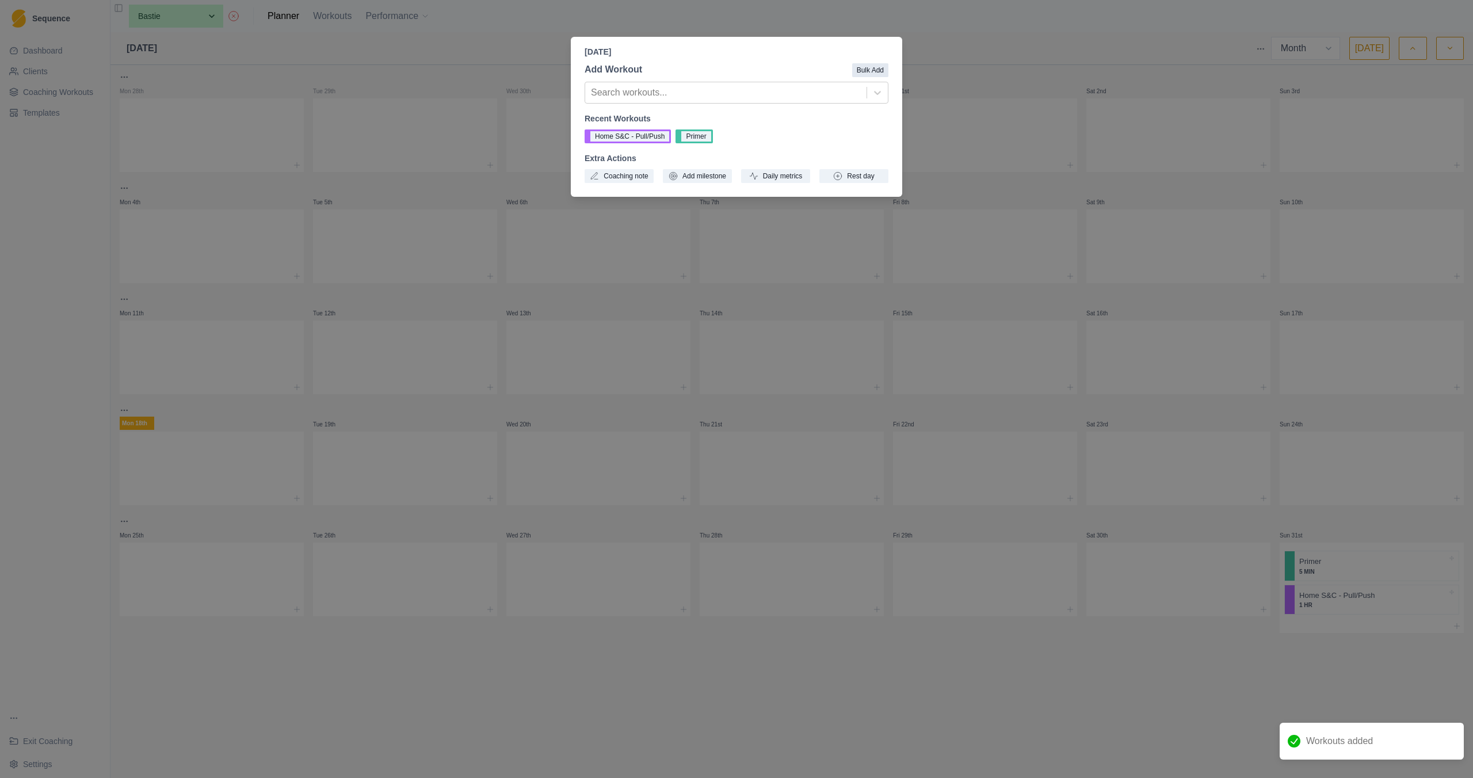
click at [873, 73] on button "Bulk Add" at bounding box center [870, 70] width 36 height 14
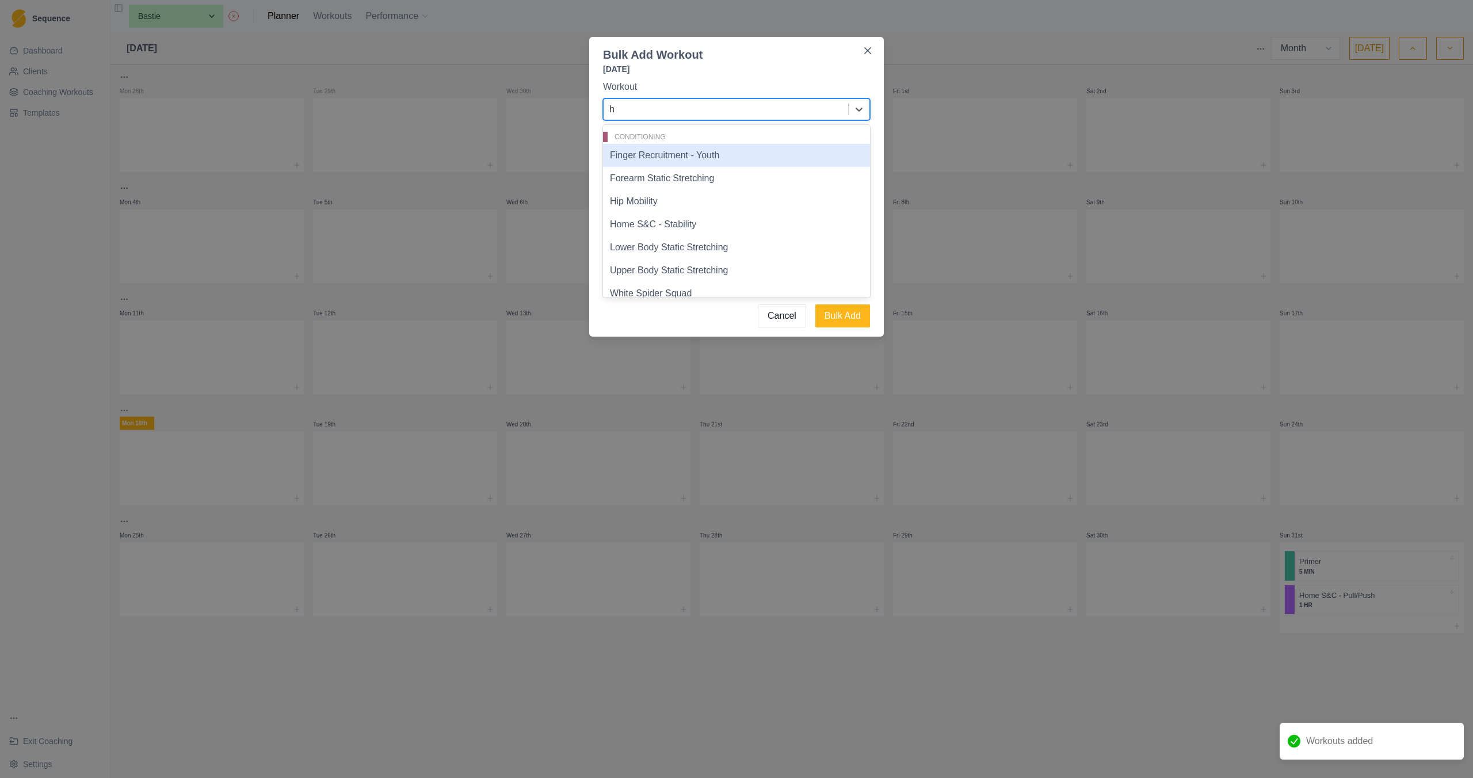
type input "ho"
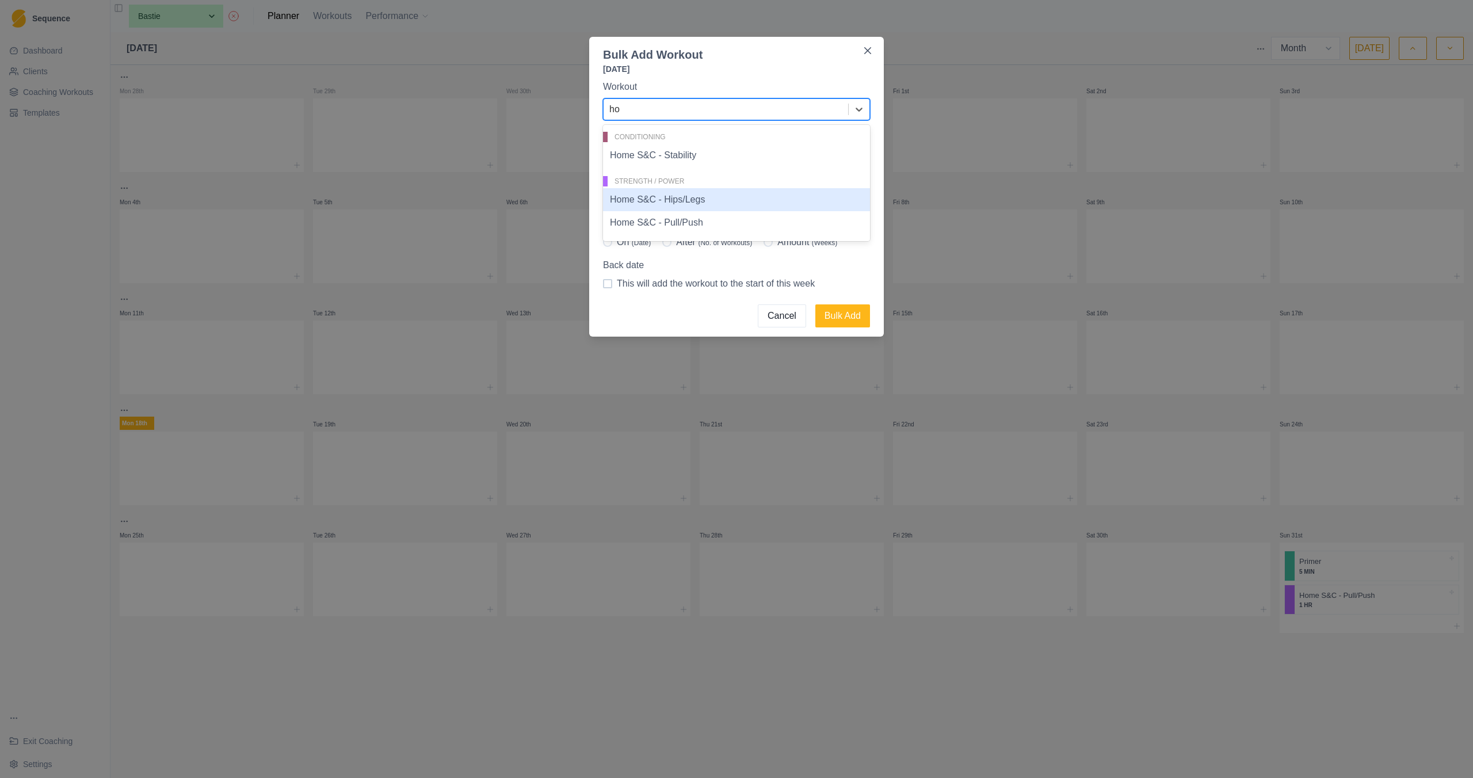
click at [708, 207] on div "Home S&C - Hips/Legs" at bounding box center [736, 199] width 267 height 23
click at [821, 196] on span "sun" at bounding box center [828, 201] width 16 height 14
click at [806, 201] on input "sun" at bounding box center [806, 201] width 1 height 1
checkbox input "true"
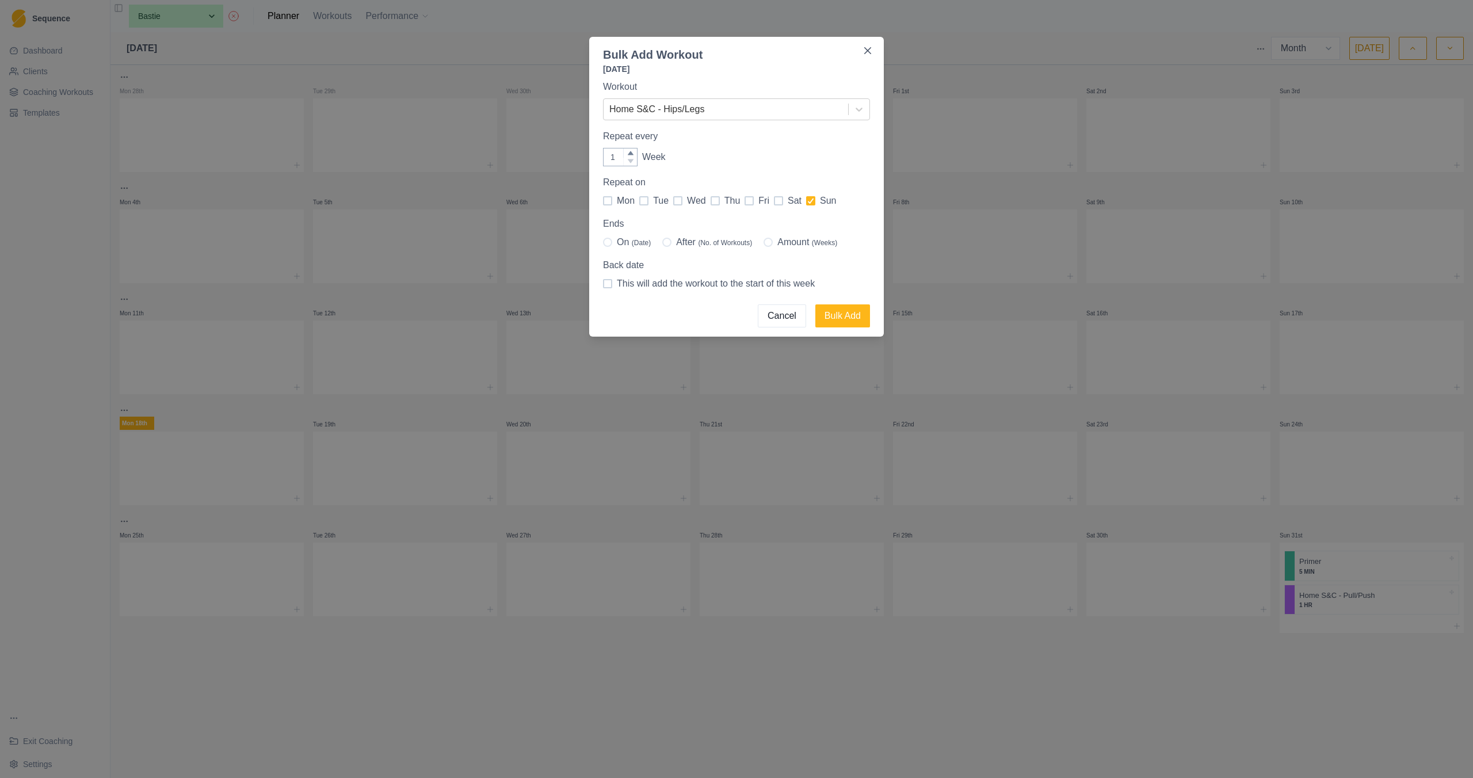
click at [802, 244] on span "Amount (Weeks)" at bounding box center [808, 242] width 60 height 14
click at [764, 243] on input "Amount (Weeks)" at bounding box center [763, 242] width 1 height 1
radio input "true"
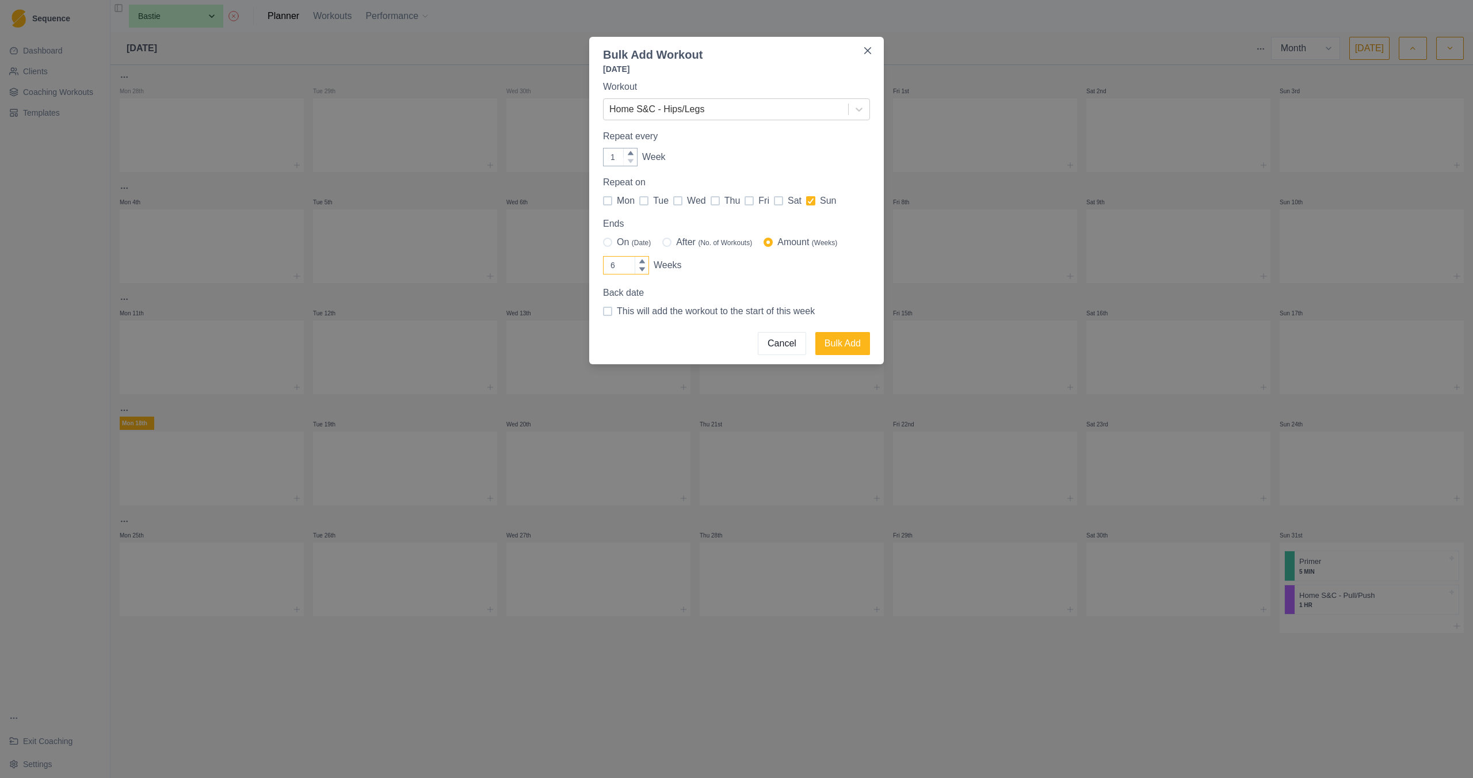
click at [639, 258] on icon at bounding box center [642, 261] width 7 height 7
click at [639, 258] on input "6" at bounding box center [626, 265] width 46 height 18
type input "7"
click at [639, 258] on icon at bounding box center [642, 261] width 7 height 7
click at [639, 258] on input "7" at bounding box center [626, 265] width 46 height 18
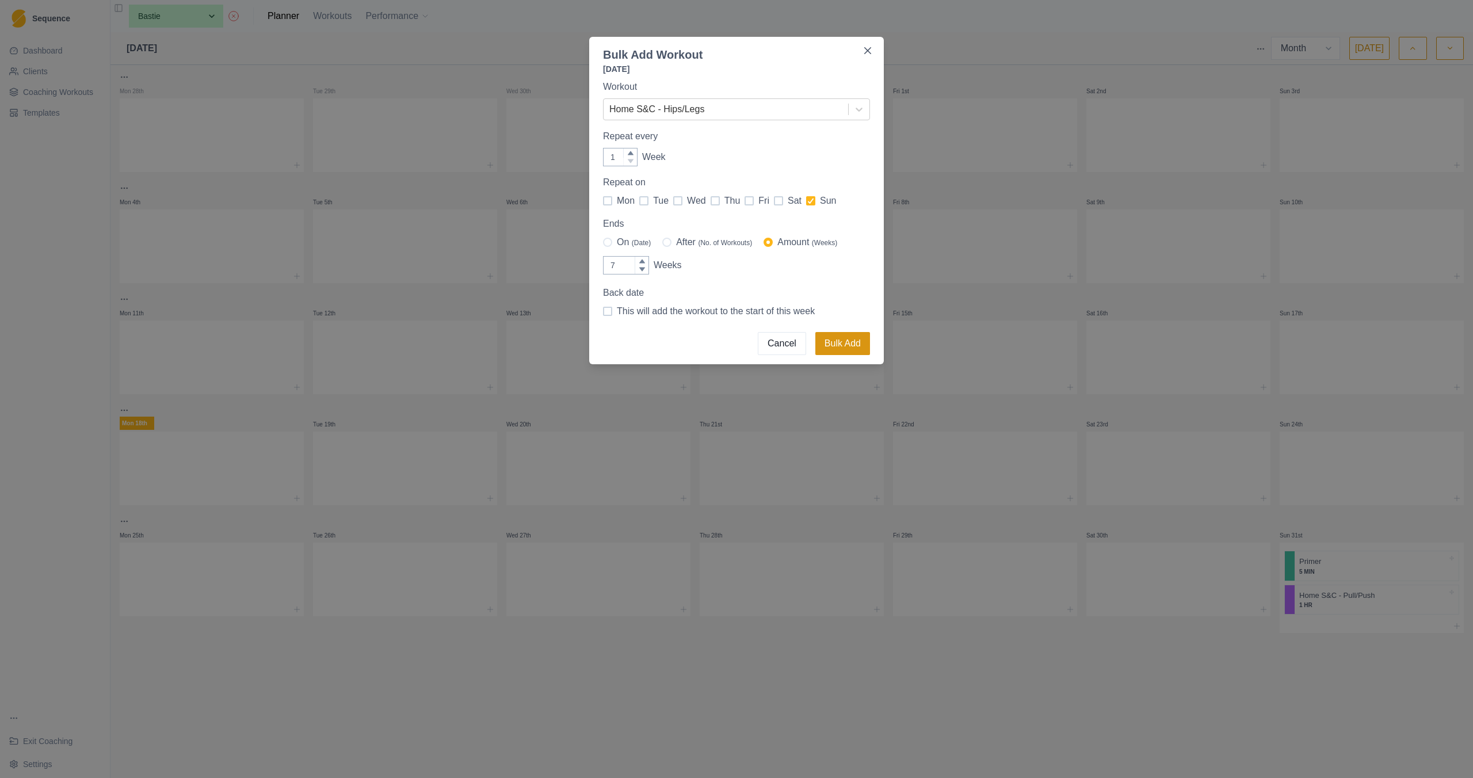
click at [861, 343] on button "Bulk Add" at bounding box center [843, 343] width 55 height 23
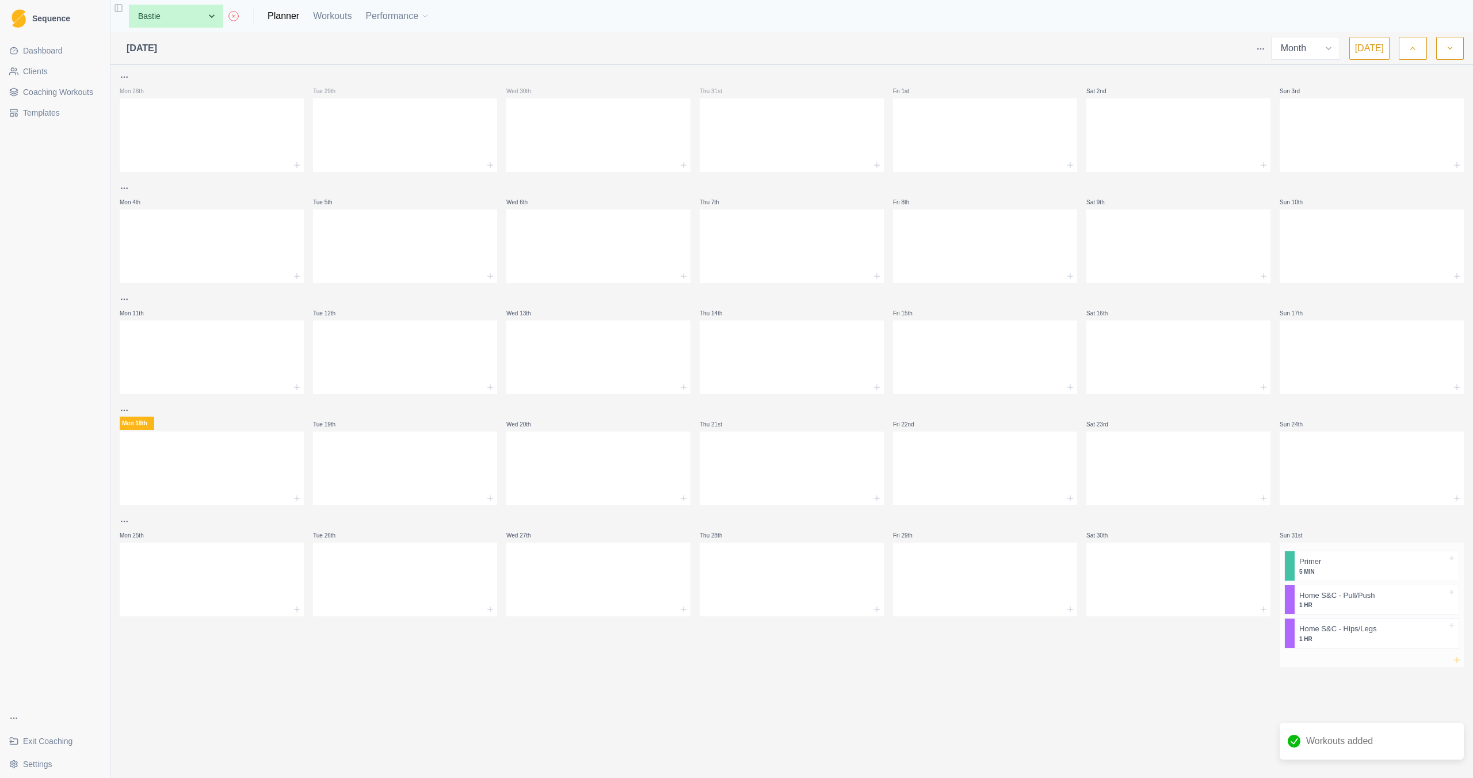
click at [1454, 659] on icon at bounding box center [1457, 660] width 9 height 9
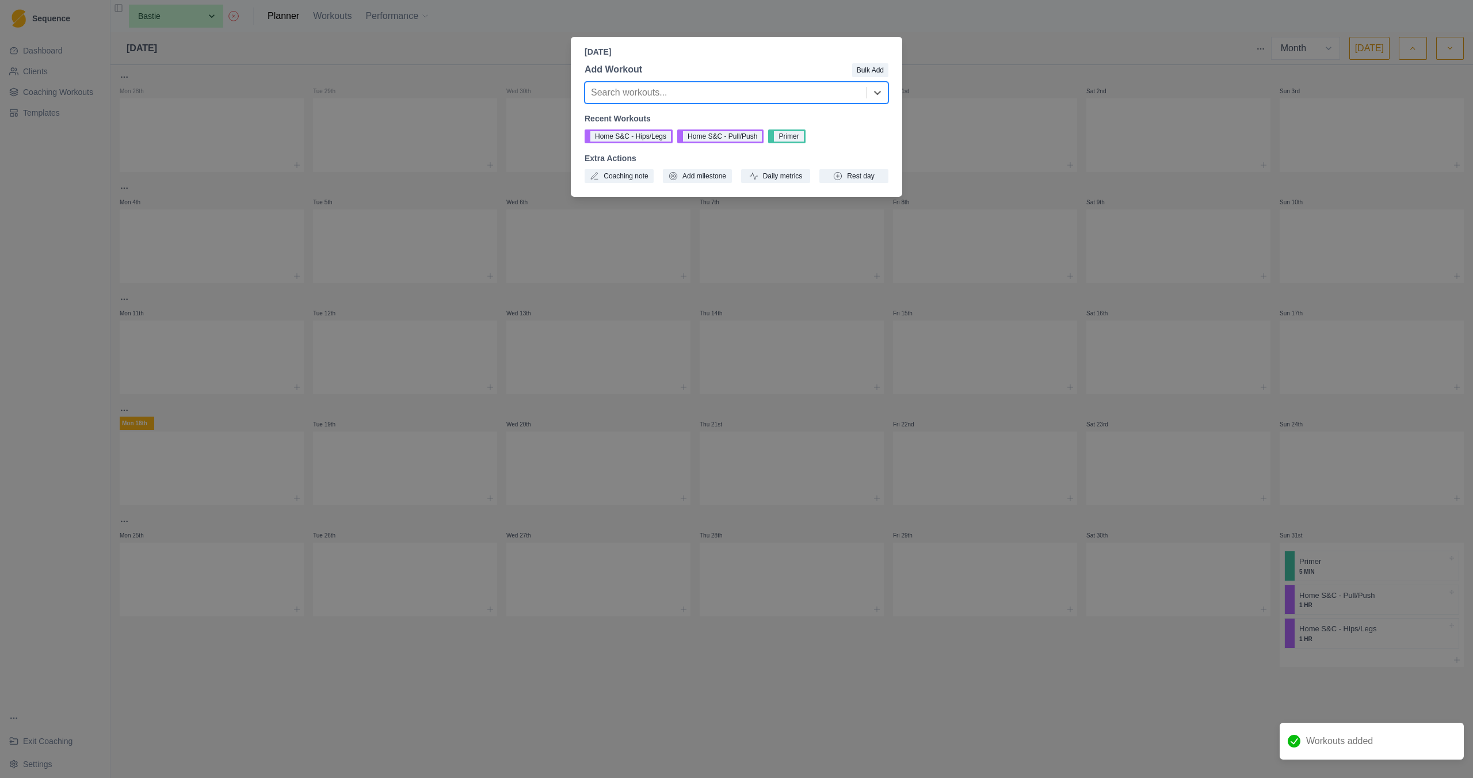
click at [748, 100] on div at bounding box center [726, 93] width 270 height 16
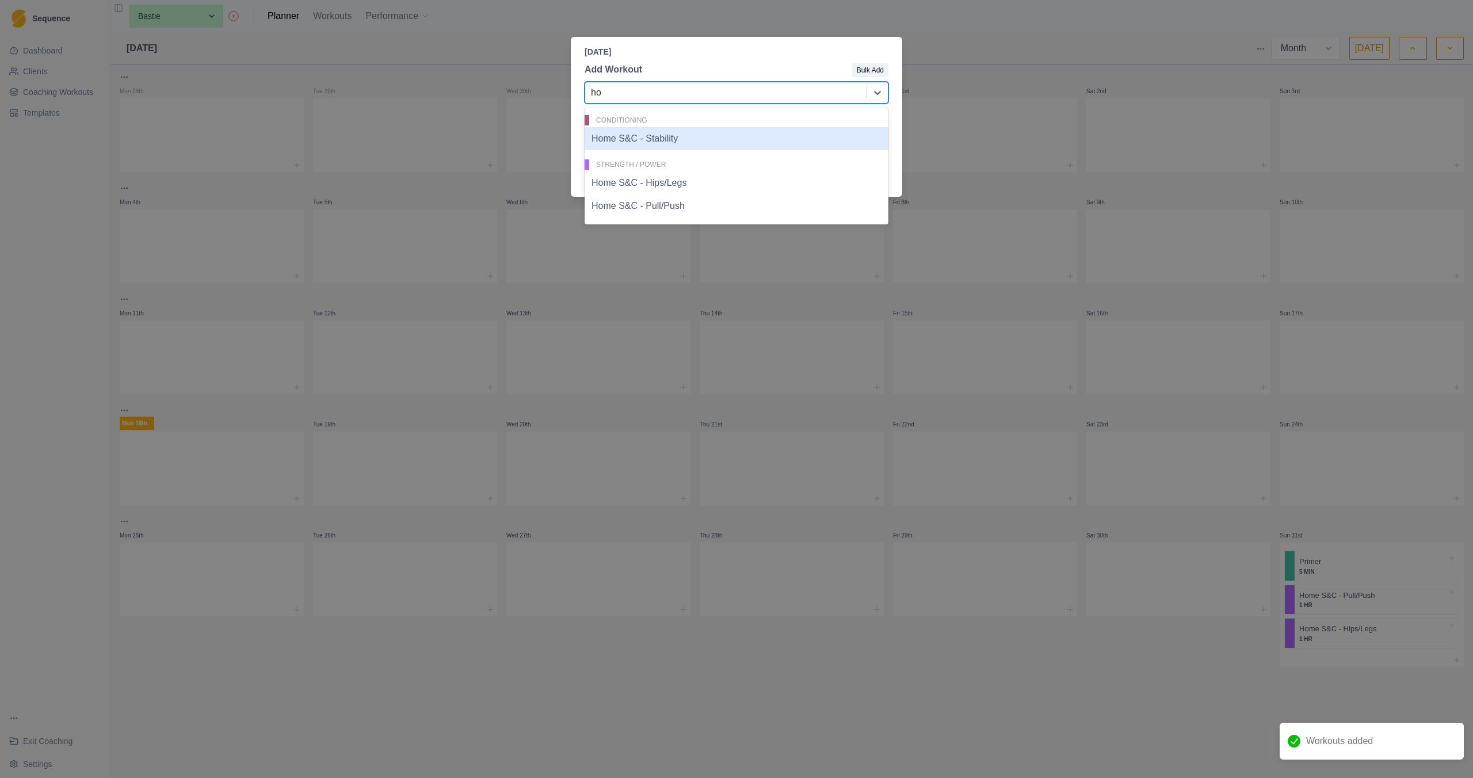
type input "hom"
click at [690, 135] on div "Home S&C - Stability" at bounding box center [737, 138] width 304 height 23
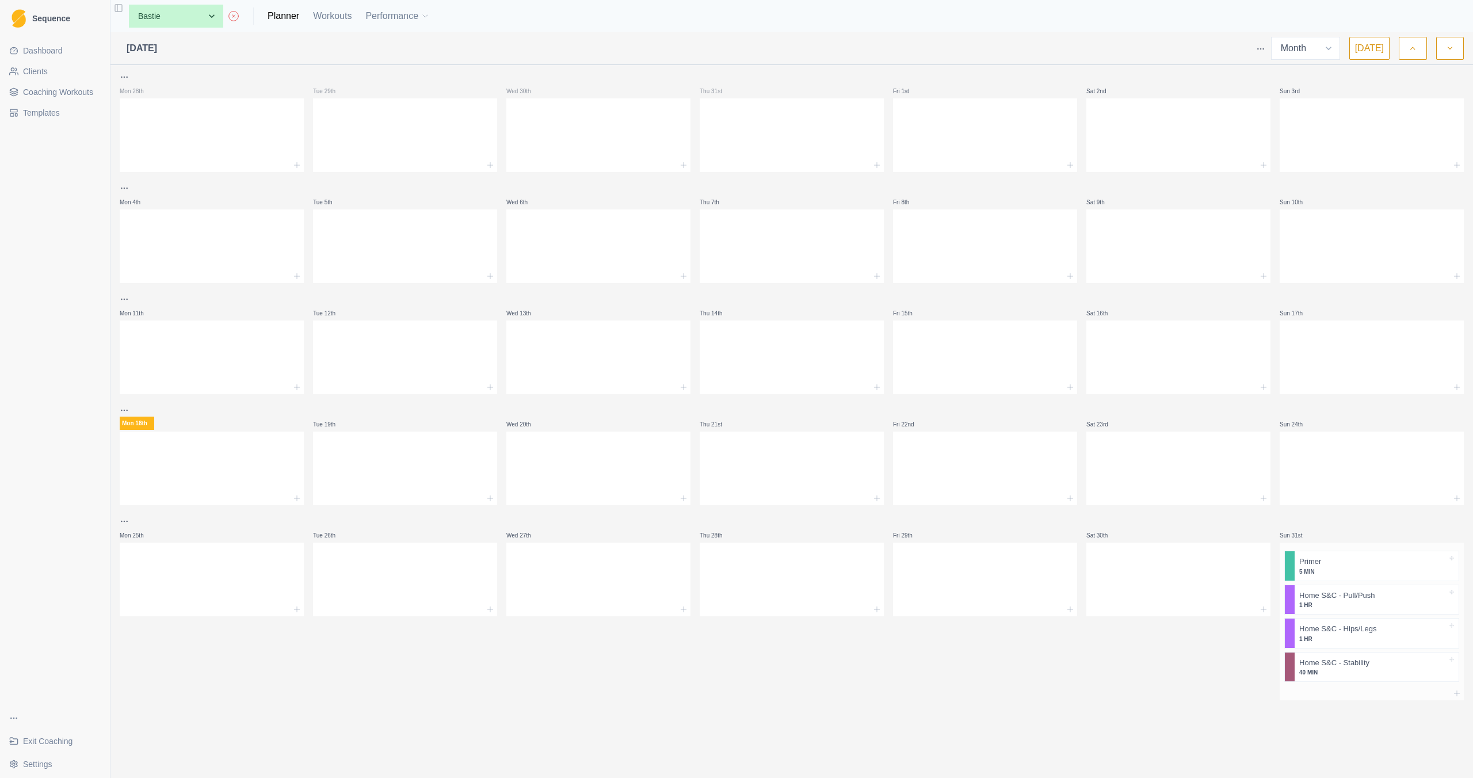
click at [1397, 675] on p "40 MIN" at bounding box center [1374, 672] width 148 height 9
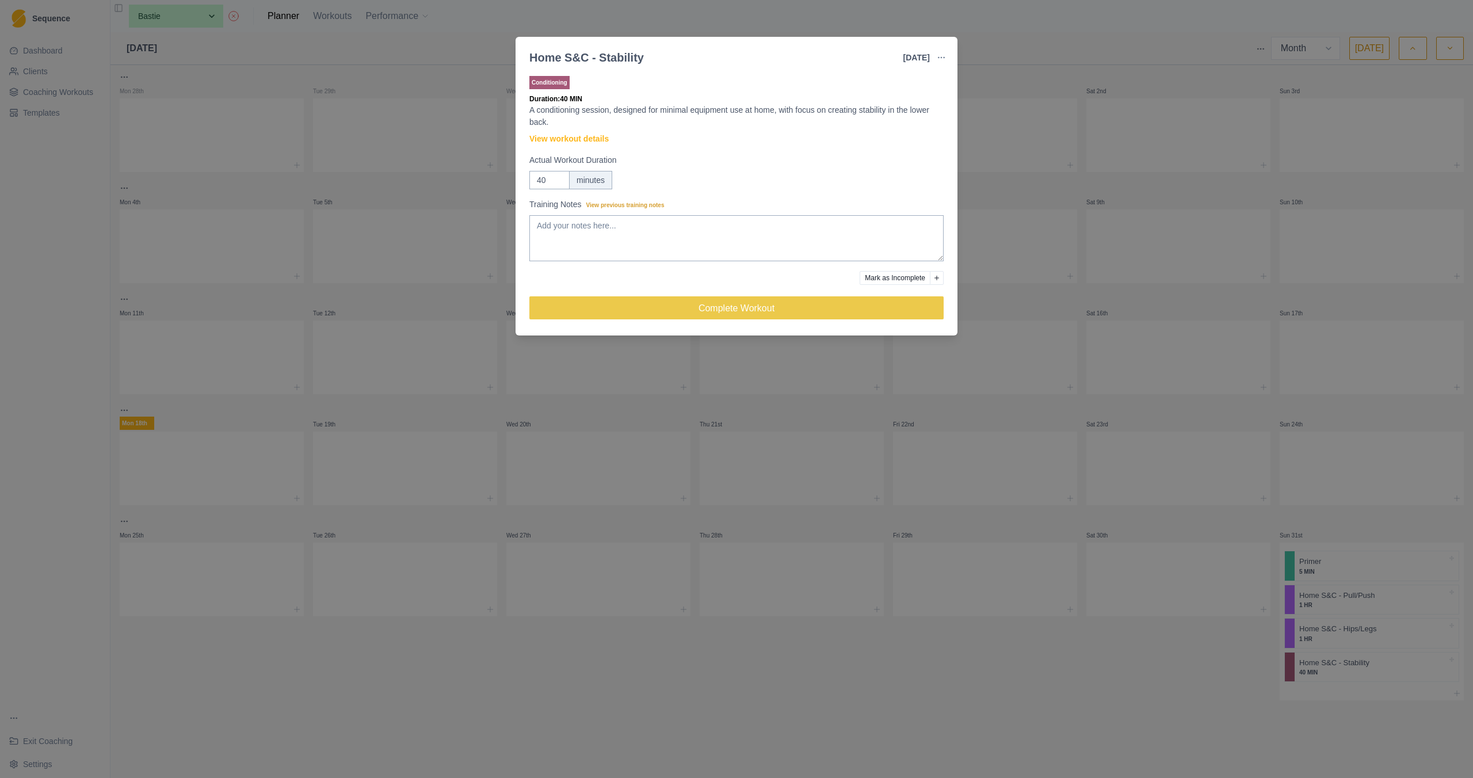
click at [940, 50] on button "button" at bounding box center [941, 57] width 23 height 23
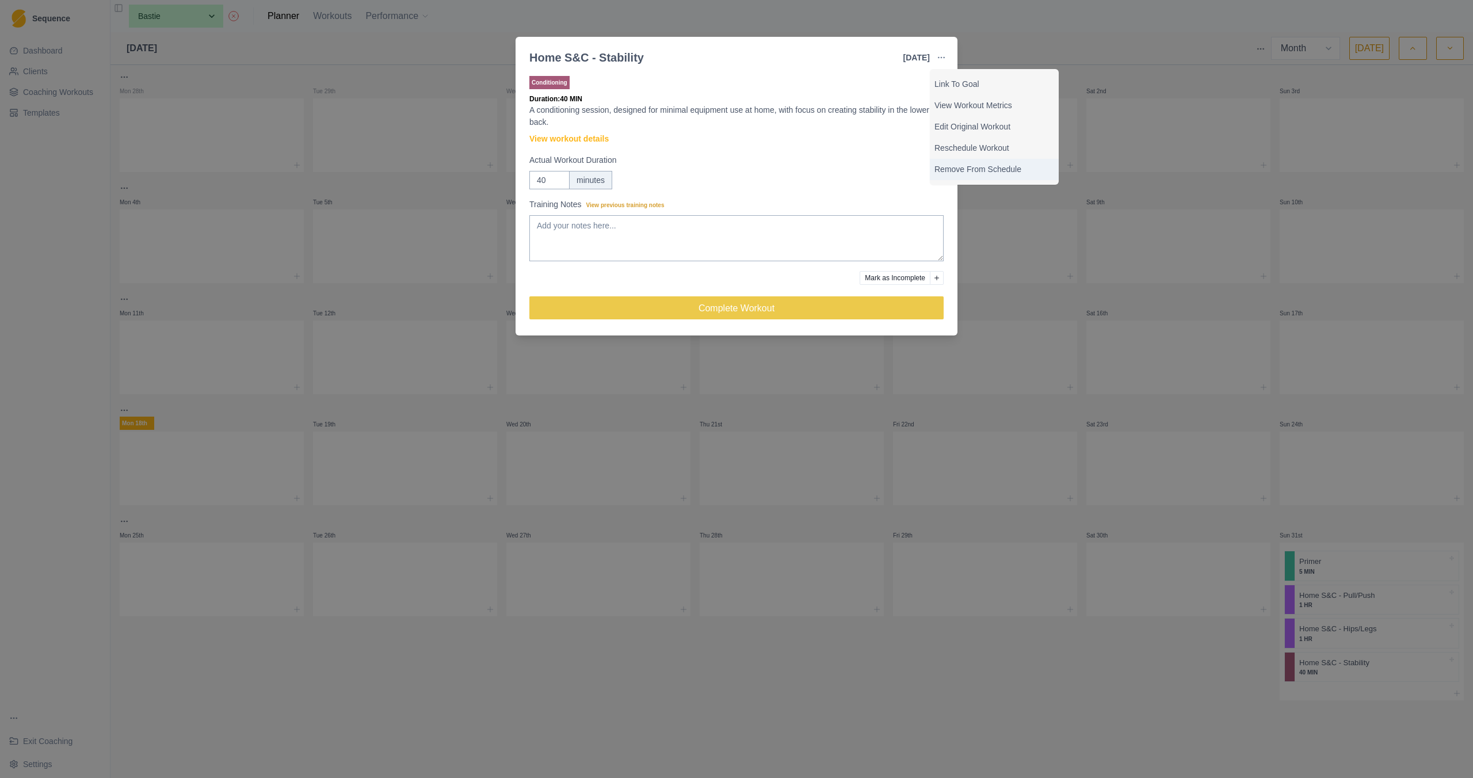
click at [975, 172] on p "Remove From Schedule" at bounding box center [995, 169] width 120 height 12
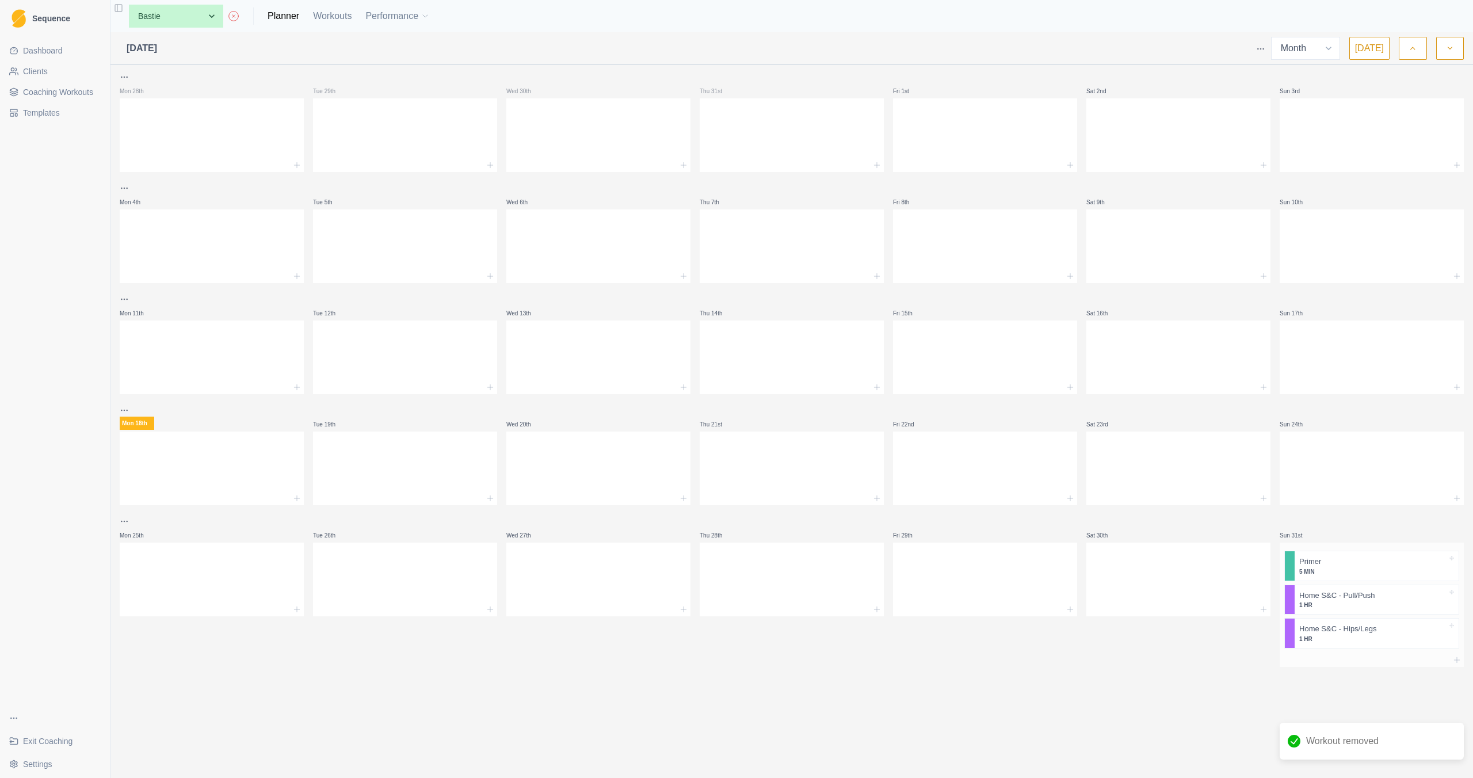
click at [1449, 659] on div at bounding box center [1372, 660] width 184 height 14
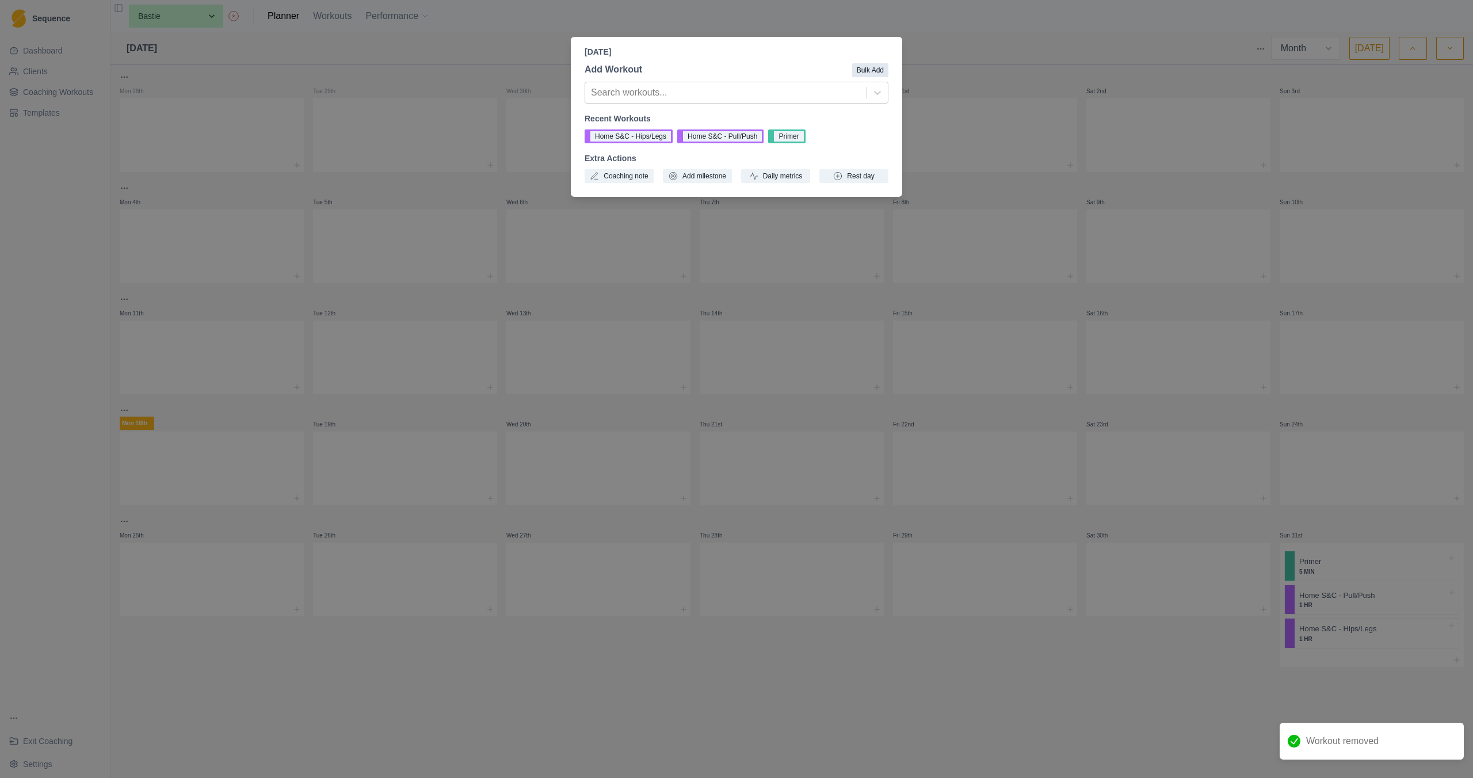
click at [866, 75] on button "Bulk Add" at bounding box center [870, 70] width 36 height 14
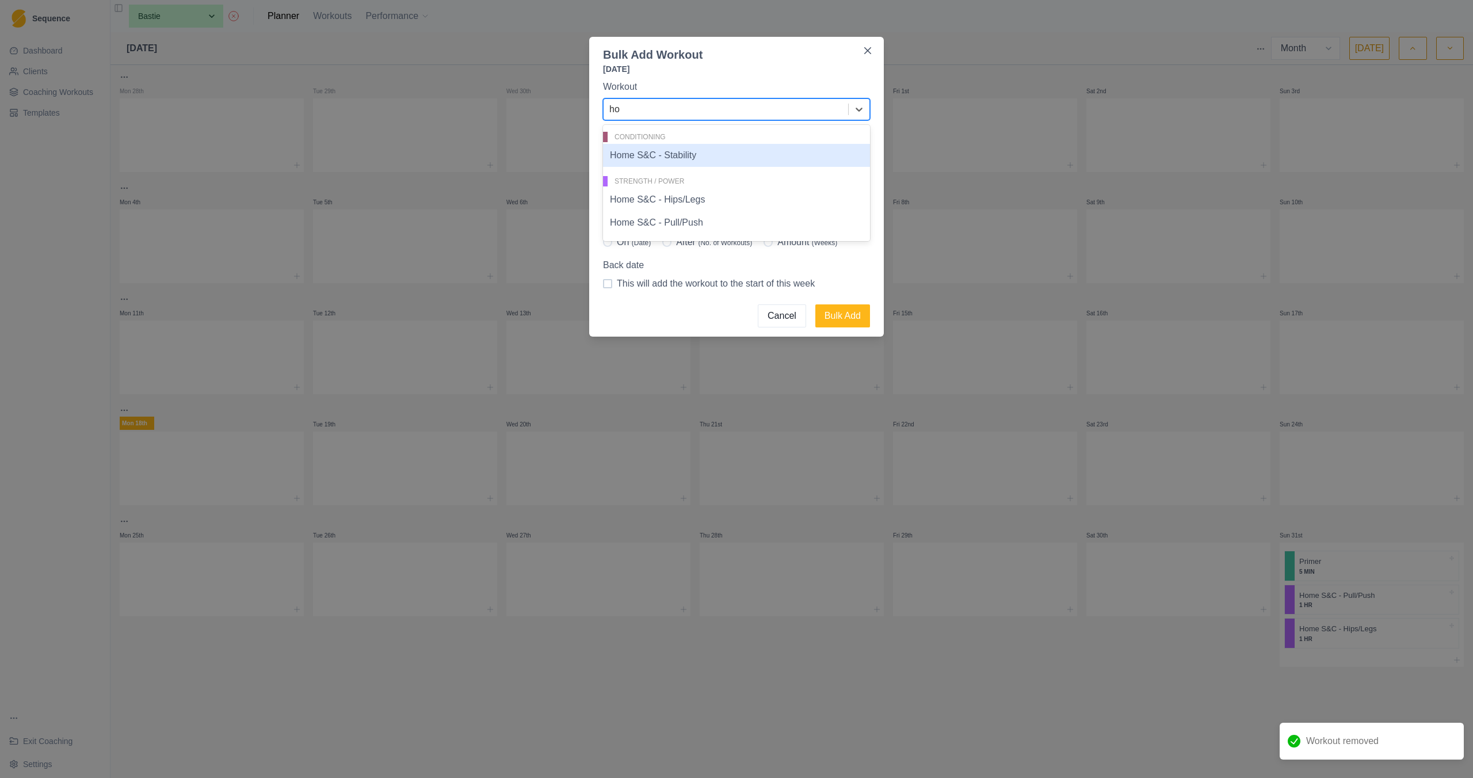
type input "hom"
click at [676, 147] on div "Home S&C - Stability" at bounding box center [736, 155] width 267 height 23
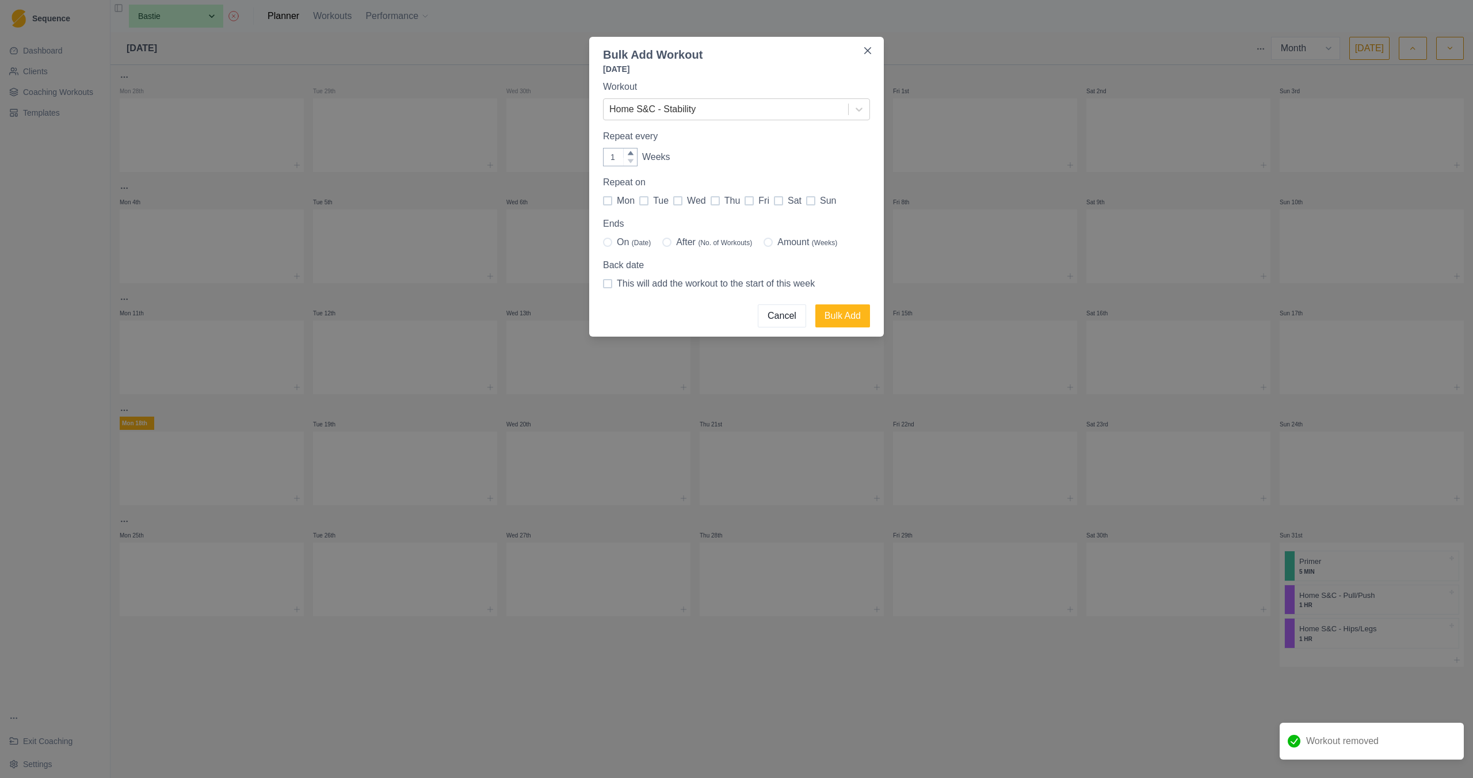
click at [818, 207] on label "sun" at bounding box center [821, 201] width 30 height 14
click at [806, 201] on input "sun" at bounding box center [806, 201] width 1 height 1
checkbox input "true"
click at [785, 242] on span "Amount (Weeks)" at bounding box center [808, 242] width 60 height 14
click at [764, 242] on input "Amount (Weeks)" at bounding box center [763, 242] width 1 height 1
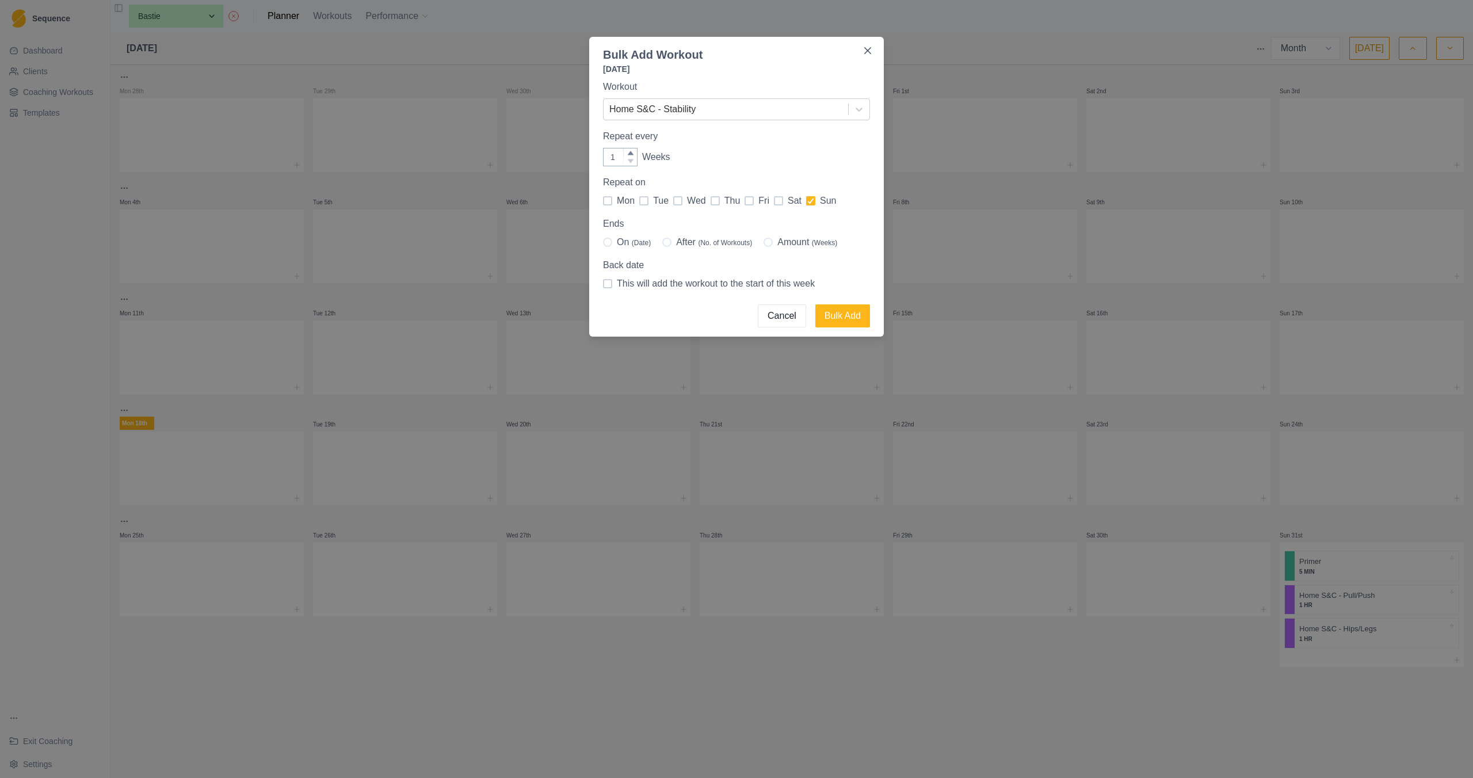
radio input "true"
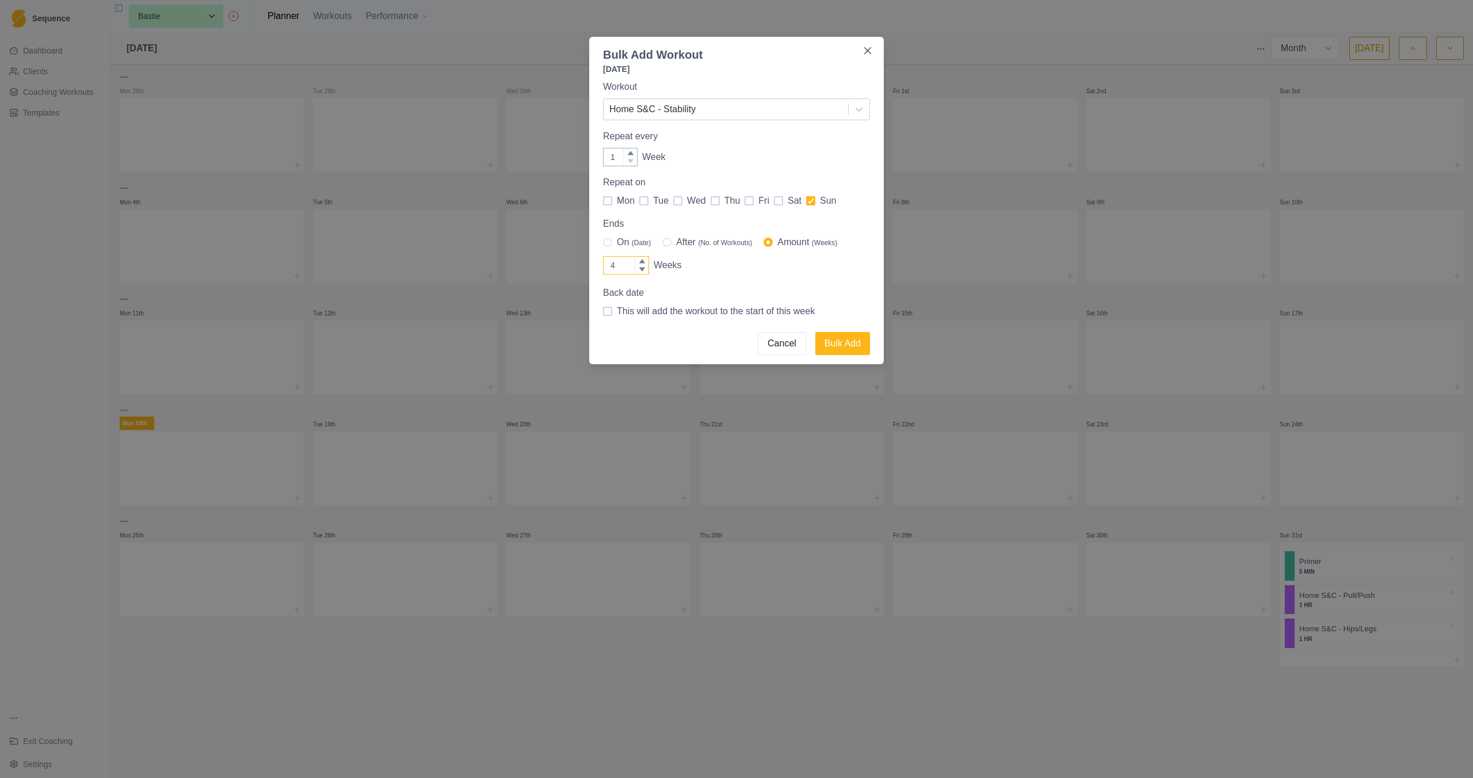
click at [642, 266] on icon at bounding box center [642, 269] width 7 height 7
click at [642, 266] on input "4" at bounding box center [626, 265] width 46 height 18
click at [642, 261] on icon at bounding box center [642, 261] width 6 height 4
click at [642, 261] on input "5" at bounding box center [626, 265] width 46 height 18
click at [642, 261] on icon at bounding box center [642, 261] width 6 height 4
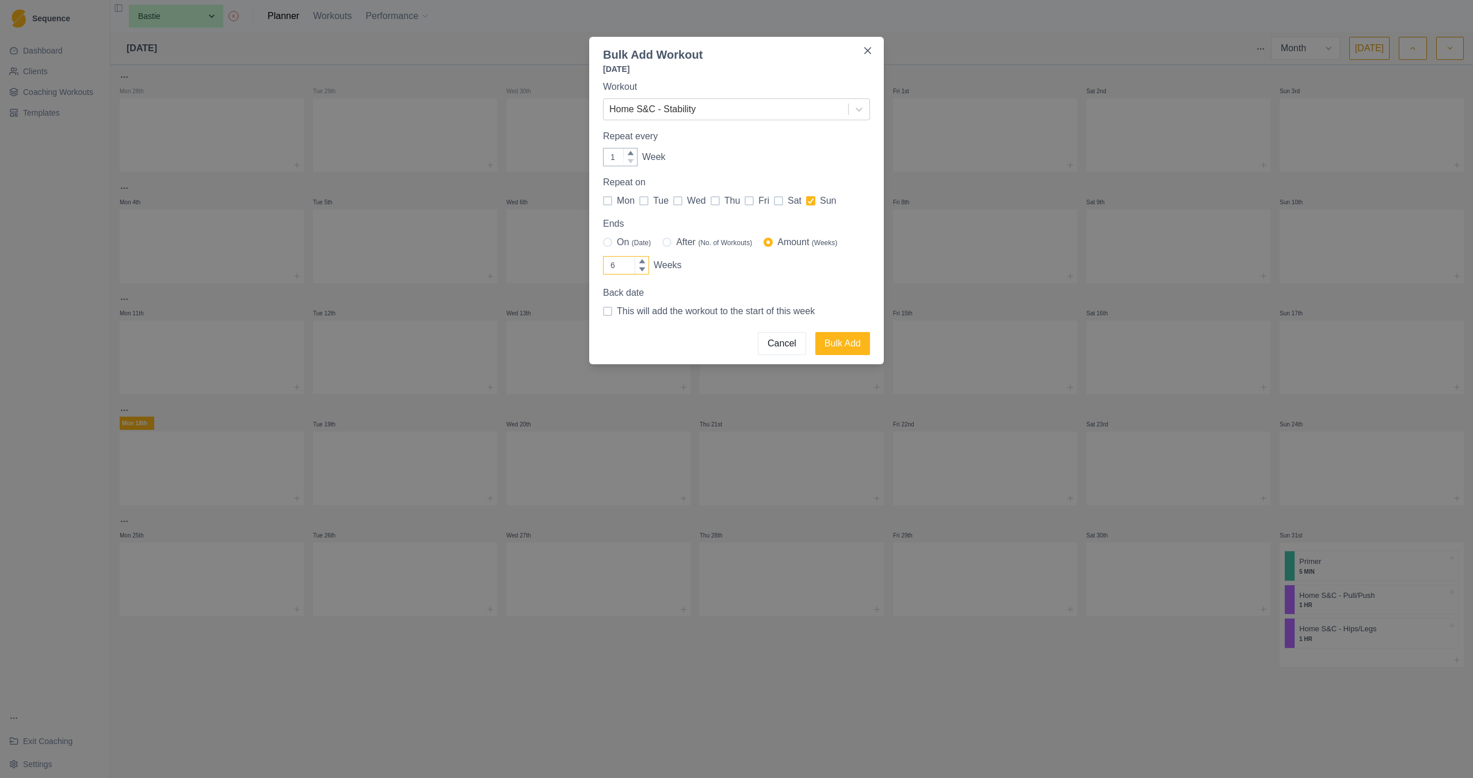
click at [642, 261] on input "6" at bounding box center [626, 265] width 46 height 18
type input "7"
click at [642, 261] on icon at bounding box center [642, 261] width 6 height 4
click at [642, 261] on input "7" at bounding box center [626, 265] width 46 height 18
click at [852, 340] on button "Bulk Add" at bounding box center [843, 343] width 55 height 23
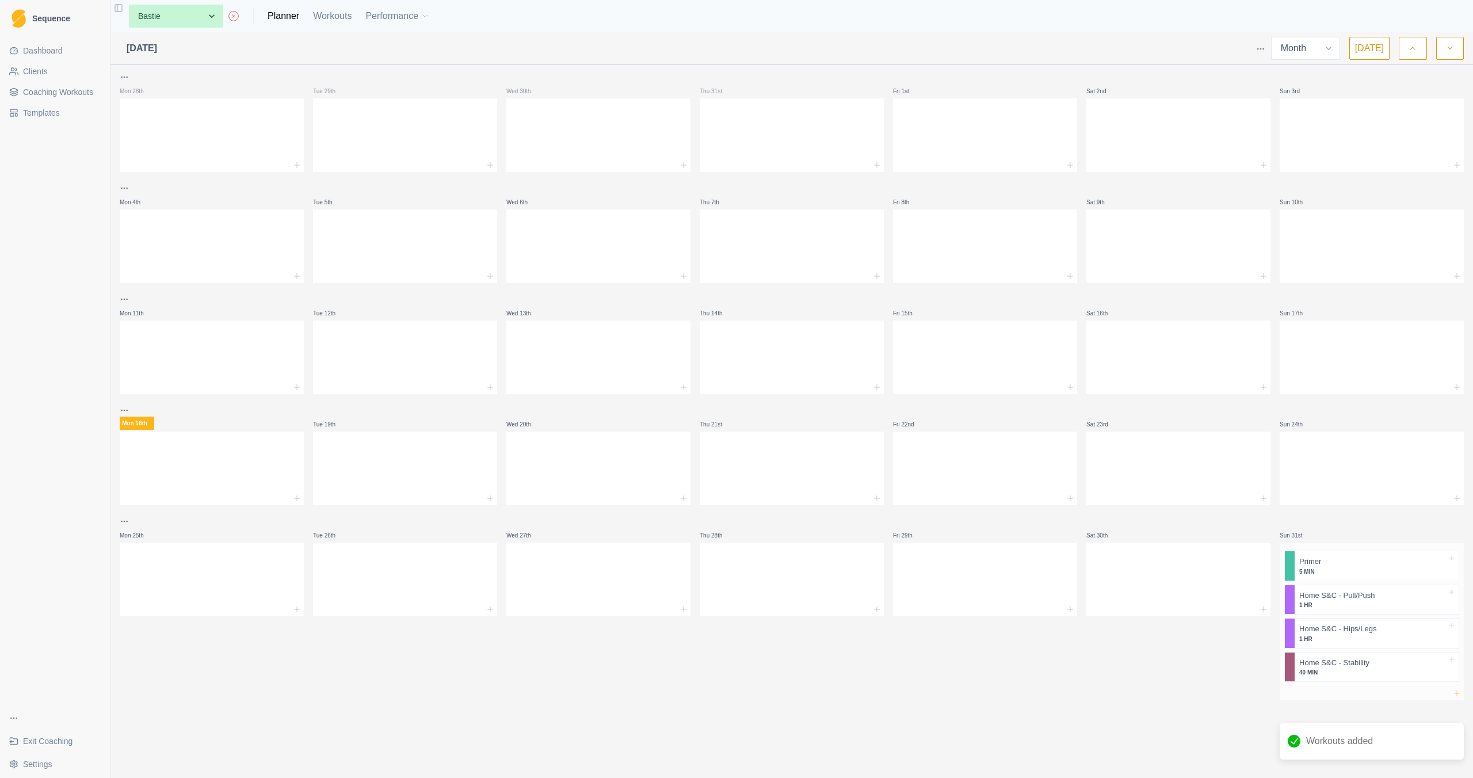
click at [1457, 693] on icon at bounding box center [1457, 693] width 9 height 9
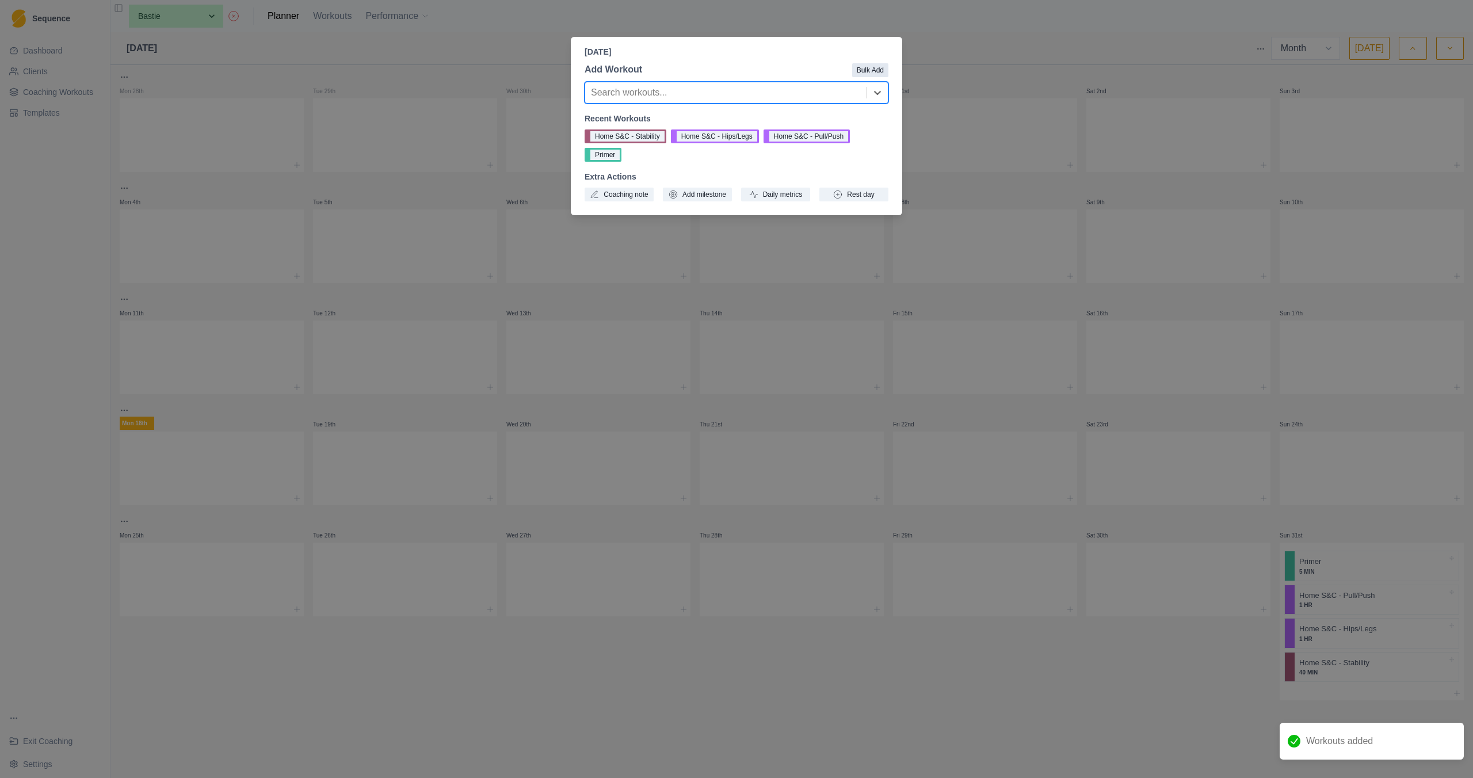
click at [878, 74] on button "Bulk Add" at bounding box center [870, 70] width 36 height 14
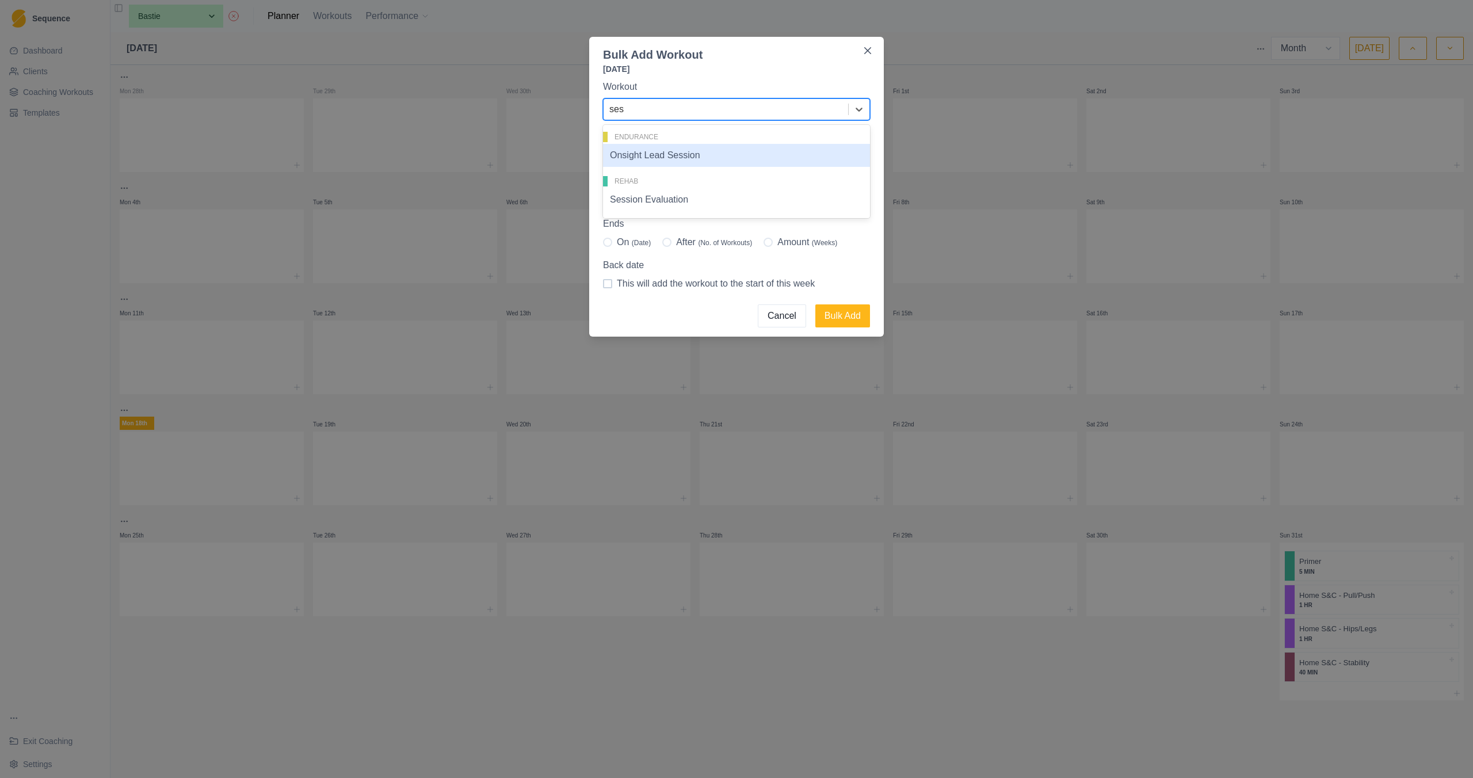
type input "sess"
click at [671, 198] on div "Session Evaluation" at bounding box center [736, 199] width 267 height 23
click at [812, 199] on span at bounding box center [810, 200] width 9 height 9
click at [806, 201] on input "sun" at bounding box center [806, 201] width 1 height 1
checkbox input "true"
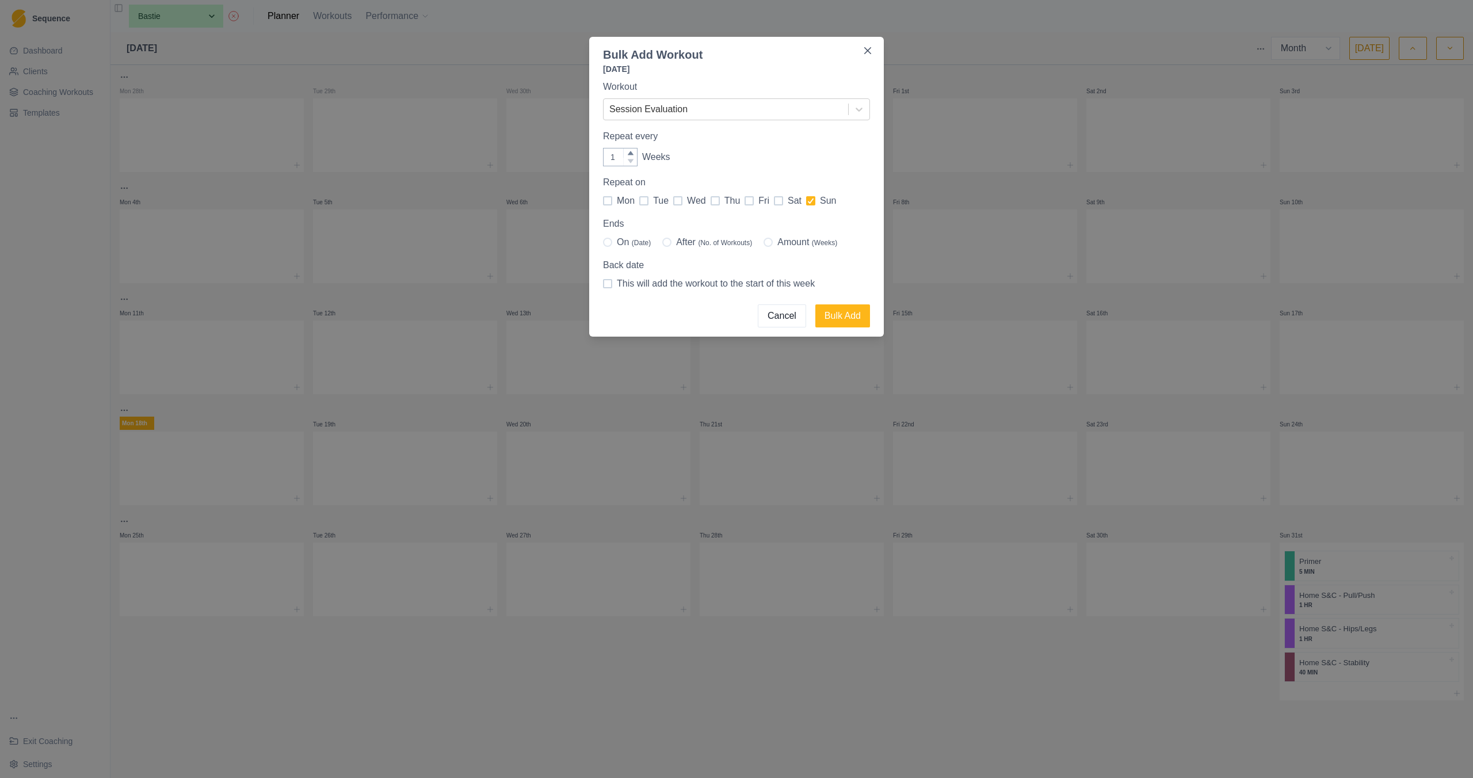
click at [790, 240] on span "Amount (Weeks)" at bounding box center [808, 242] width 60 height 14
click at [764, 242] on input "Amount (Weeks)" at bounding box center [763, 242] width 1 height 1
radio input "true"
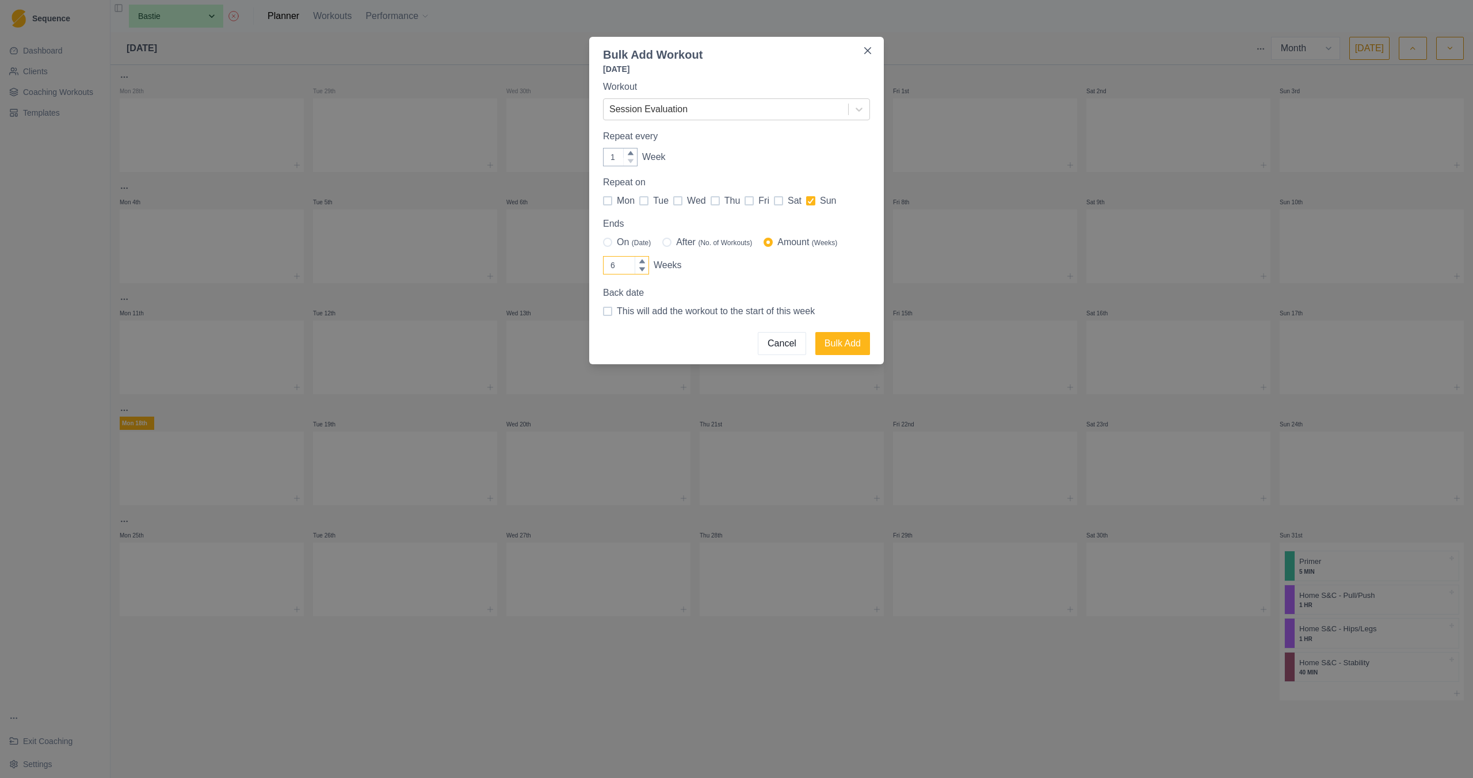
click at [641, 260] on icon at bounding box center [642, 261] width 6 height 4
click at [641, 260] on input "6" at bounding box center [626, 265] width 46 height 18
type input "7"
click at [641, 260] on icon at bounding box center [642, 261] width 6 height 4
click at [641, 260] on input "7" at bounding box center [626, 265] width 46 height 18
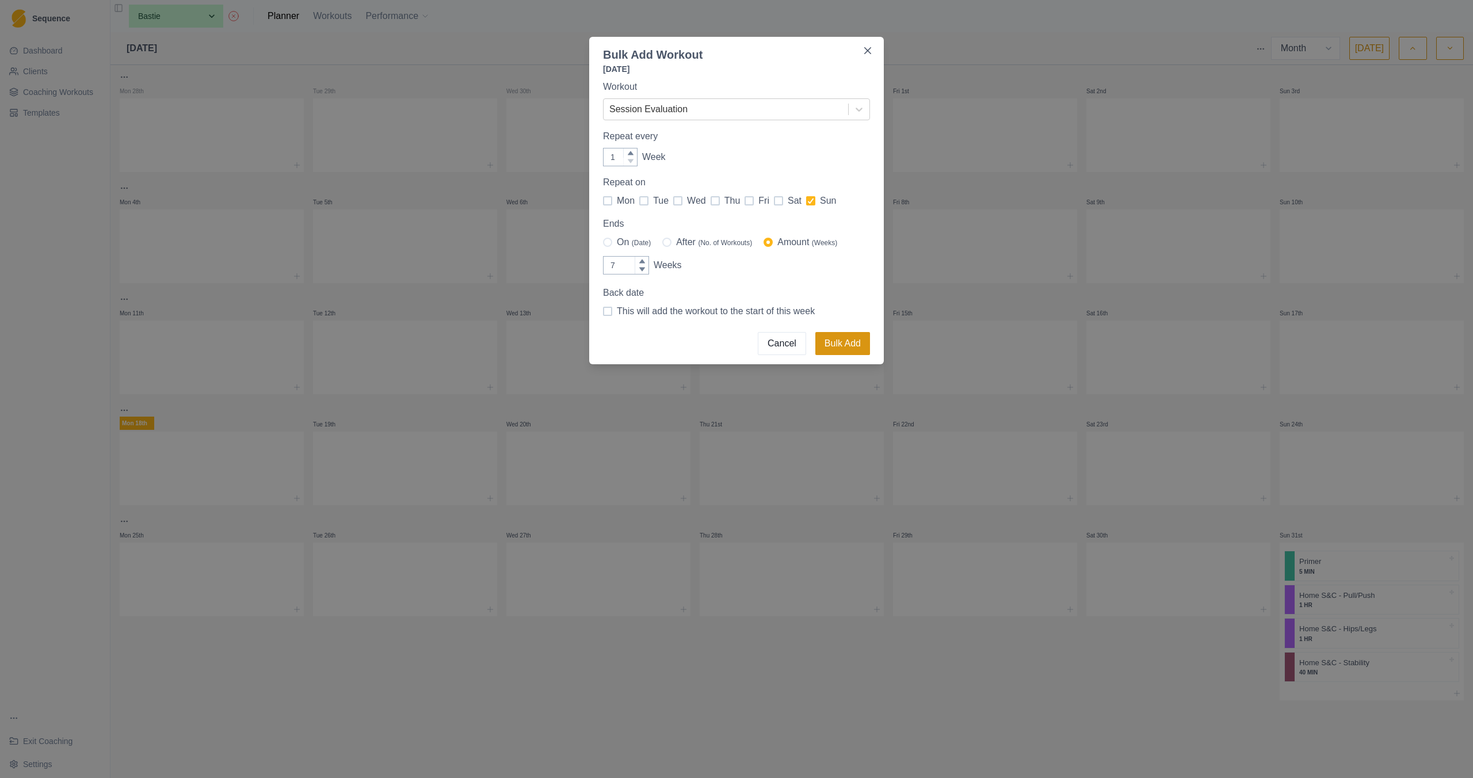
click at [852, 336] on button "Bulk Add" at bounding box center [843, 343] width 55 height 23
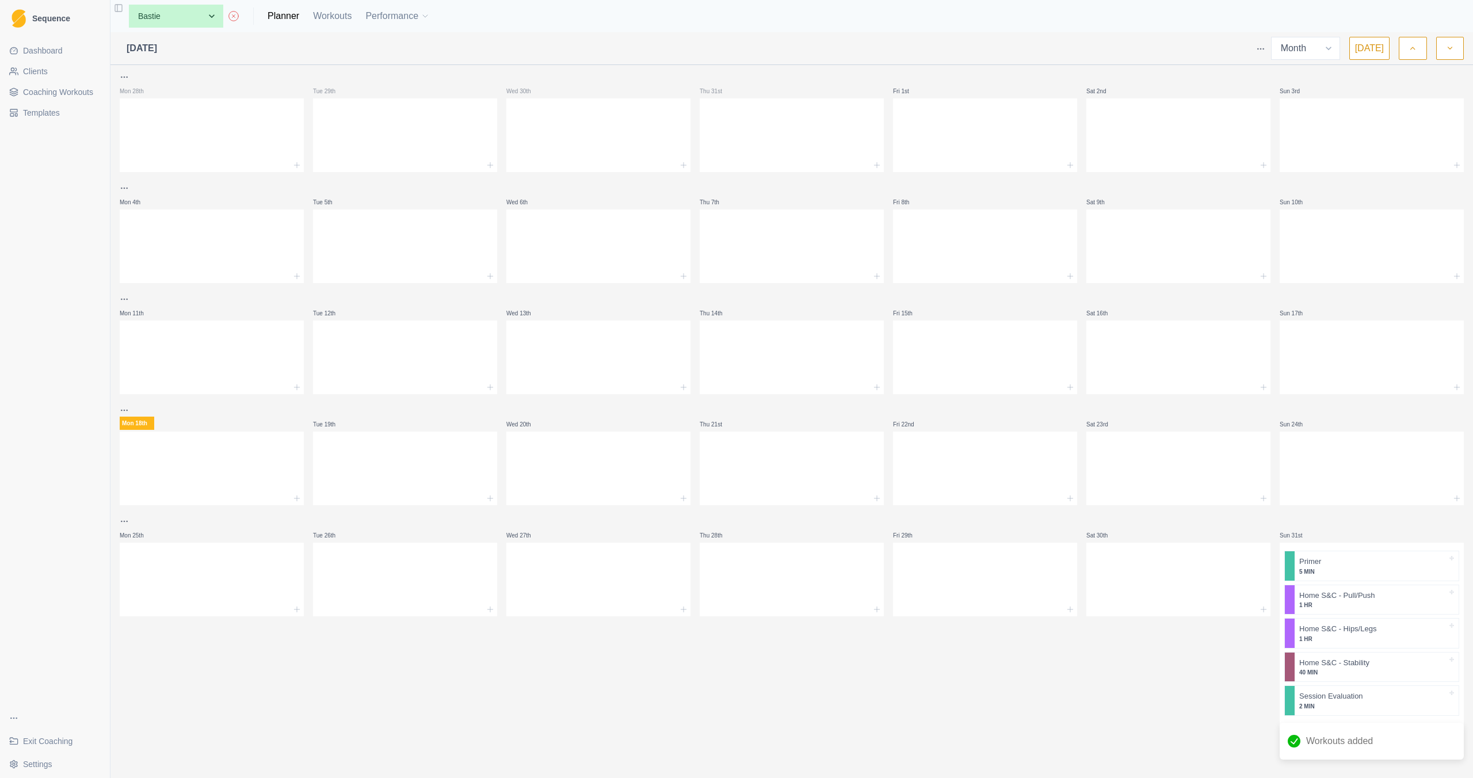
click at [1439, 44] on button "button" at bounding box center [1450, 48] width 28 height 23
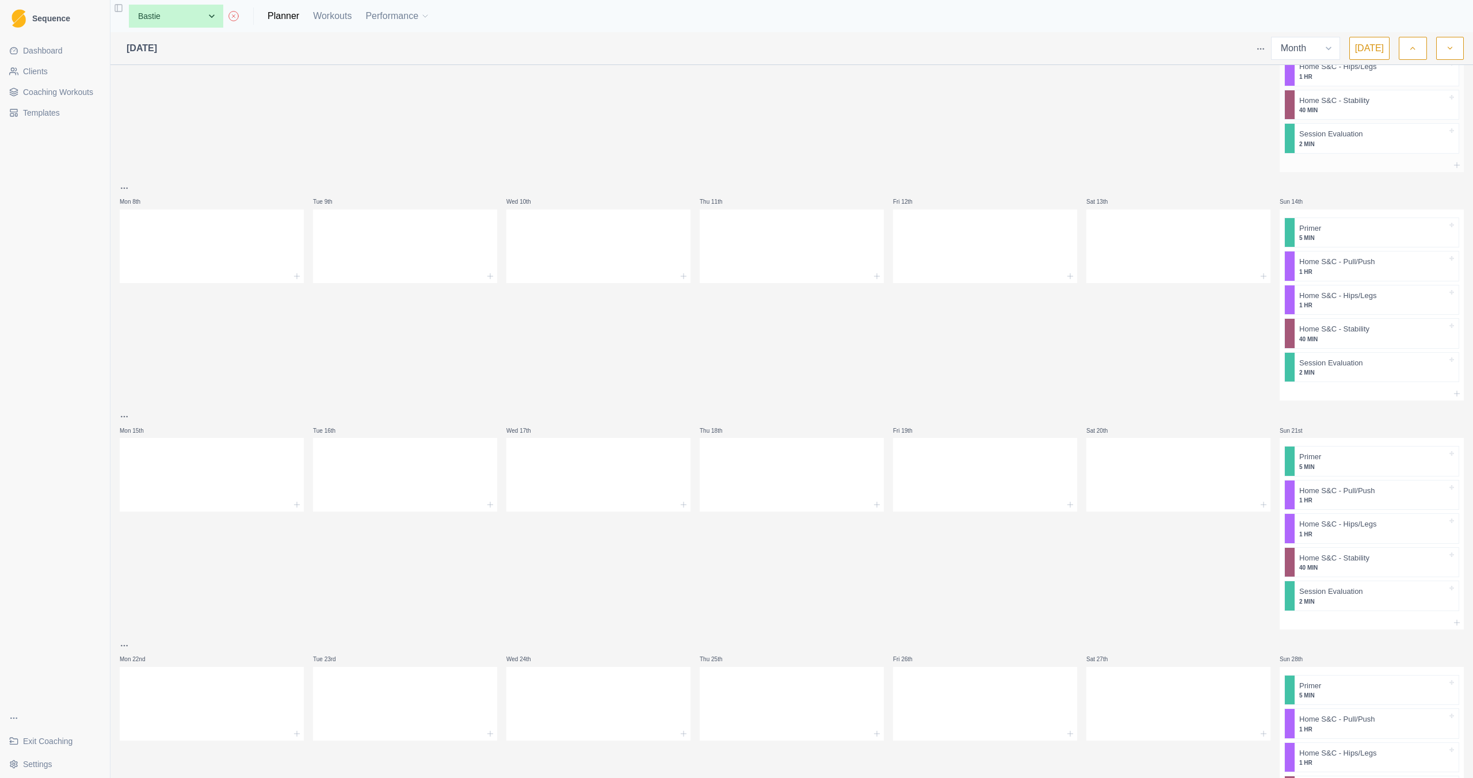
scroll to position [0, 0]
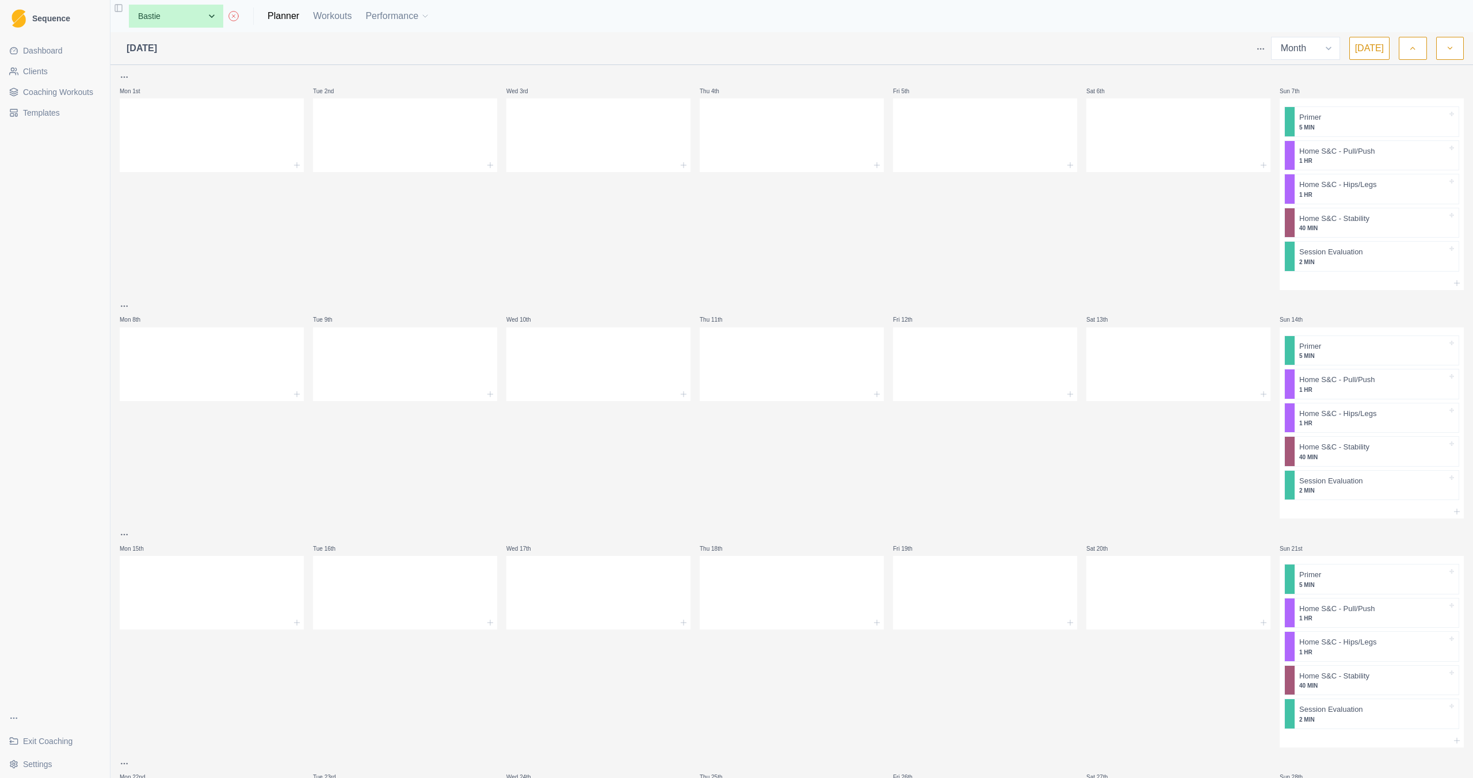
click at [1408, 49] on button "button" at bounding box center [1413, 48] width 28 height 23
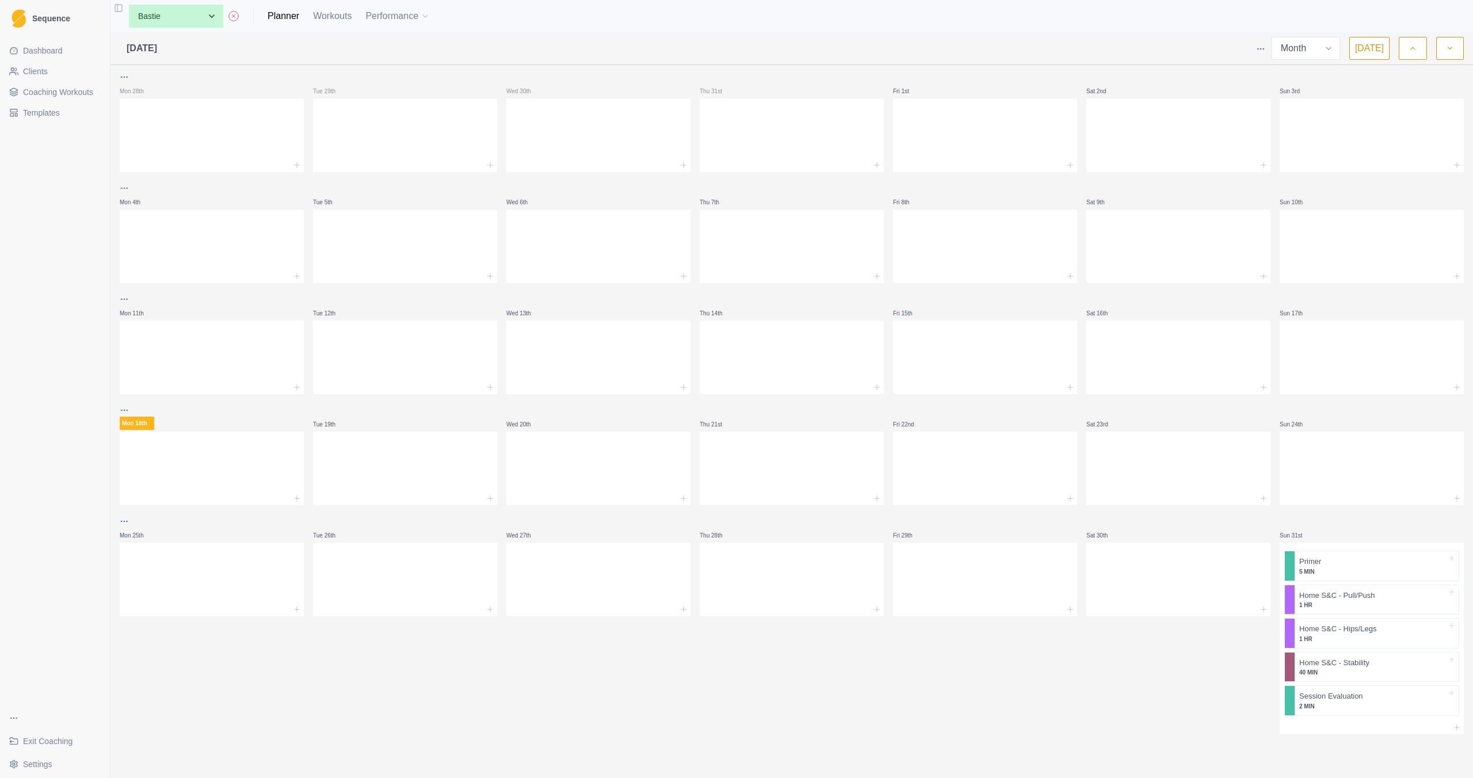
click at [1461, 55] on button "button" at bounding box center [1450, 48] width 28 height 23
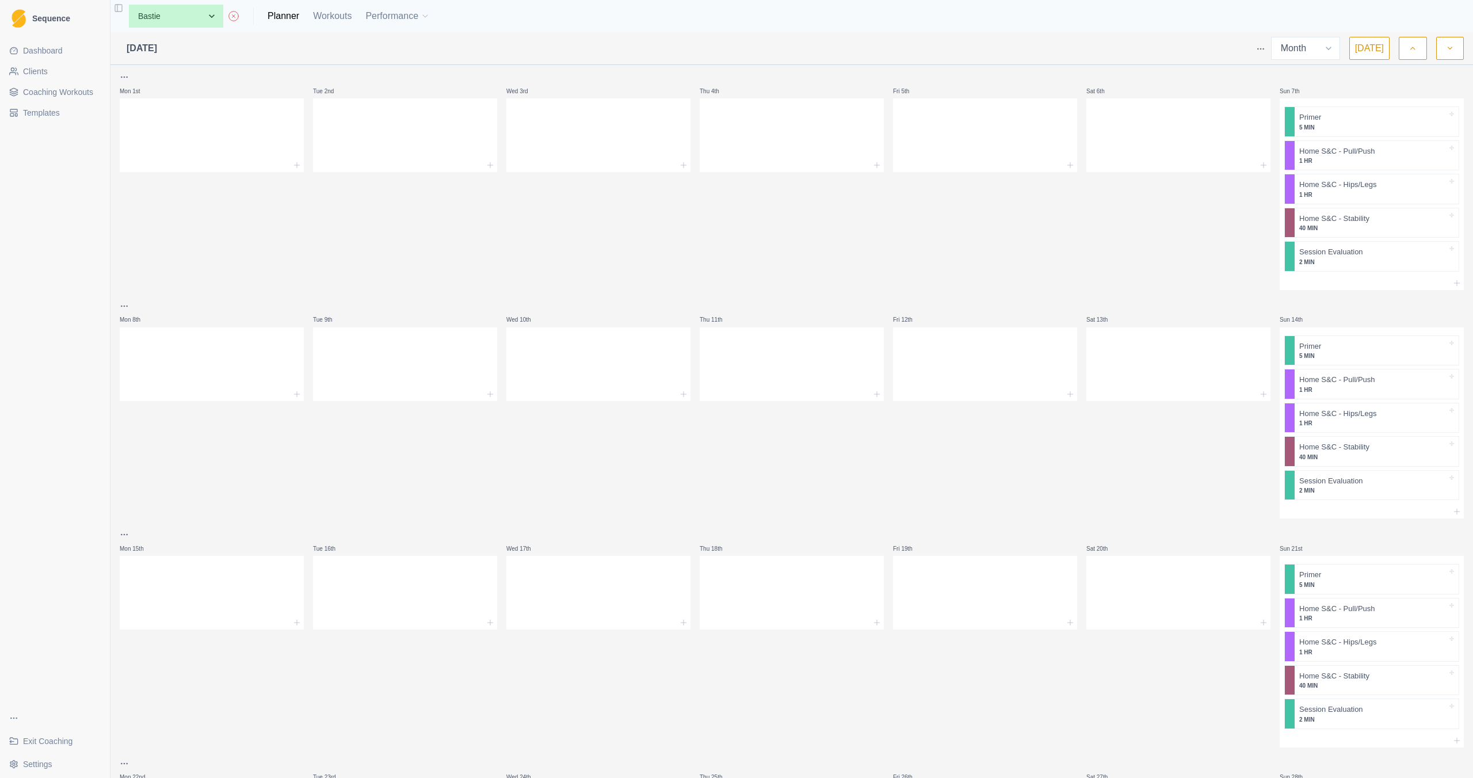
click at [1461, 55] on button "button" at bounding box center [1450, 48] width 28 height 23
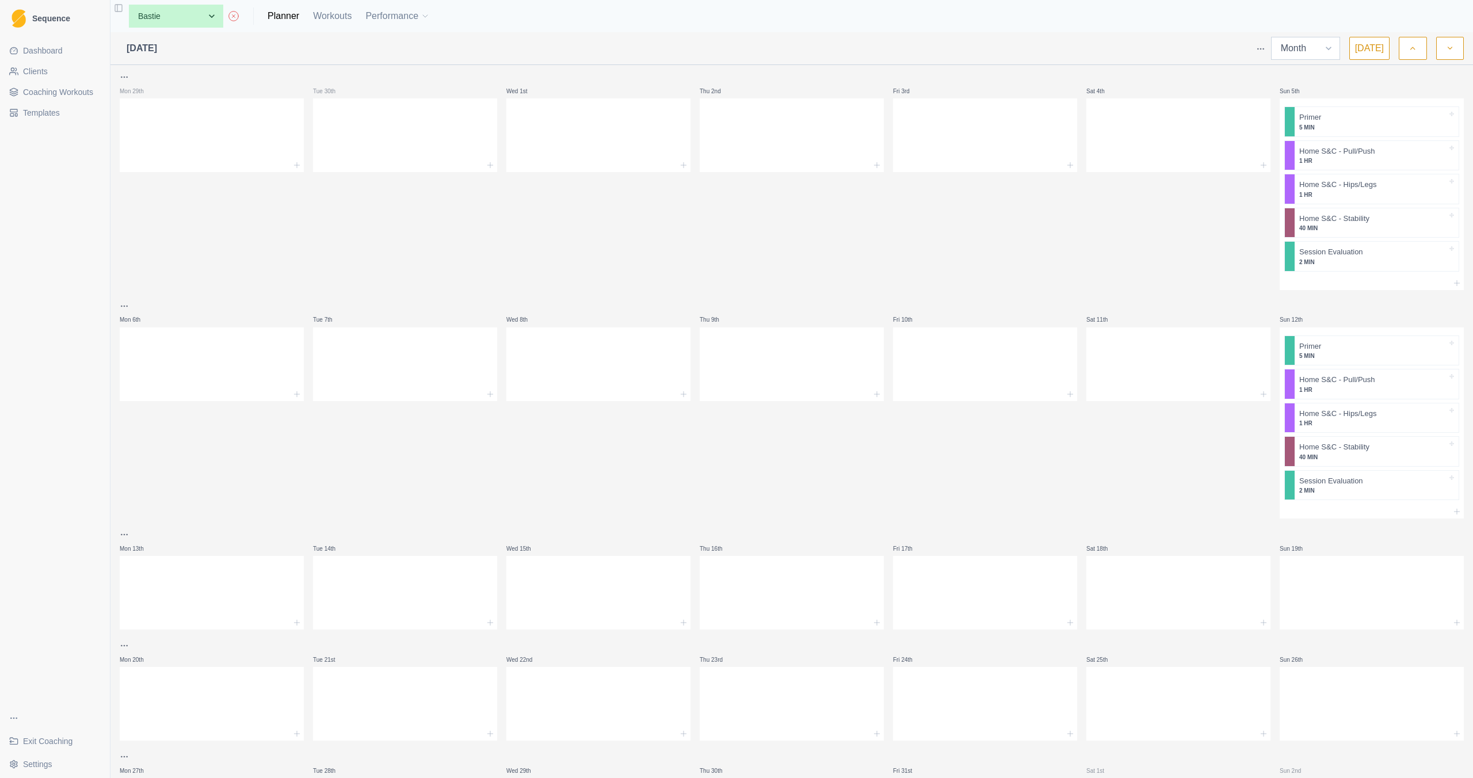
click at [1326, 53] on select "Week Month" at bounding box center [1305, 48] width 69 height 23
click at [1268, 49] on html "Sequence Dashboard Clients Coaching Workouts Templates Exit Coaching Settings T…" at bounding box center [736, 389] width 1473 height 778
click at [1247, 83] on div "Default view" at bounding box center [1216, 88] width 109 height 18
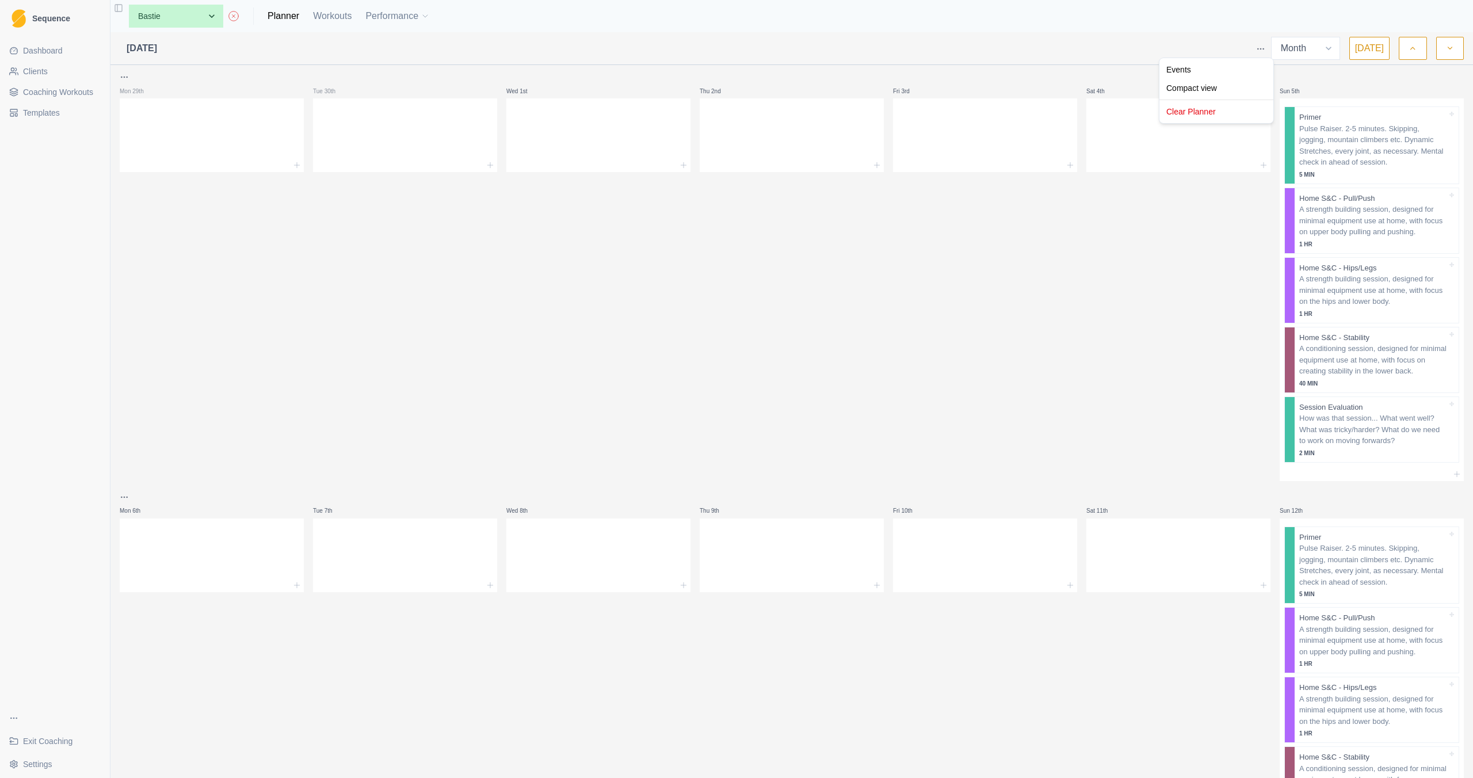
click at [1260, 47] on html "Sequence Dashboard Clients Coaching Workouts Templates Exit Coaching Settings T…" at bounding box center [736, 389] width 1473 height 778
click at [1242, 85] on div "Compact view" at bounding box center [1216, 88] width 109 height 18
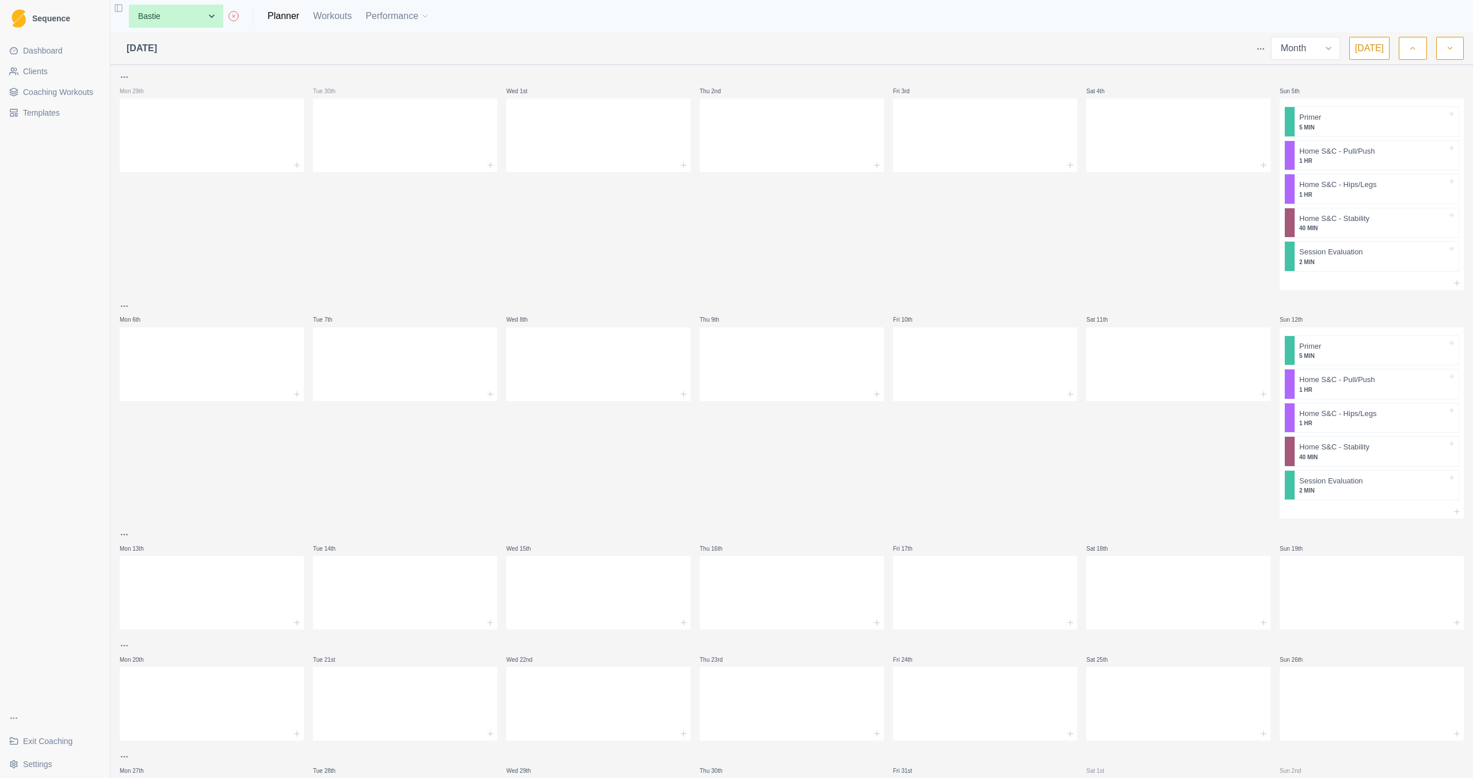
click at [1443, 55] on button "button" at bounding box center [1450, 48] width 28 height 23
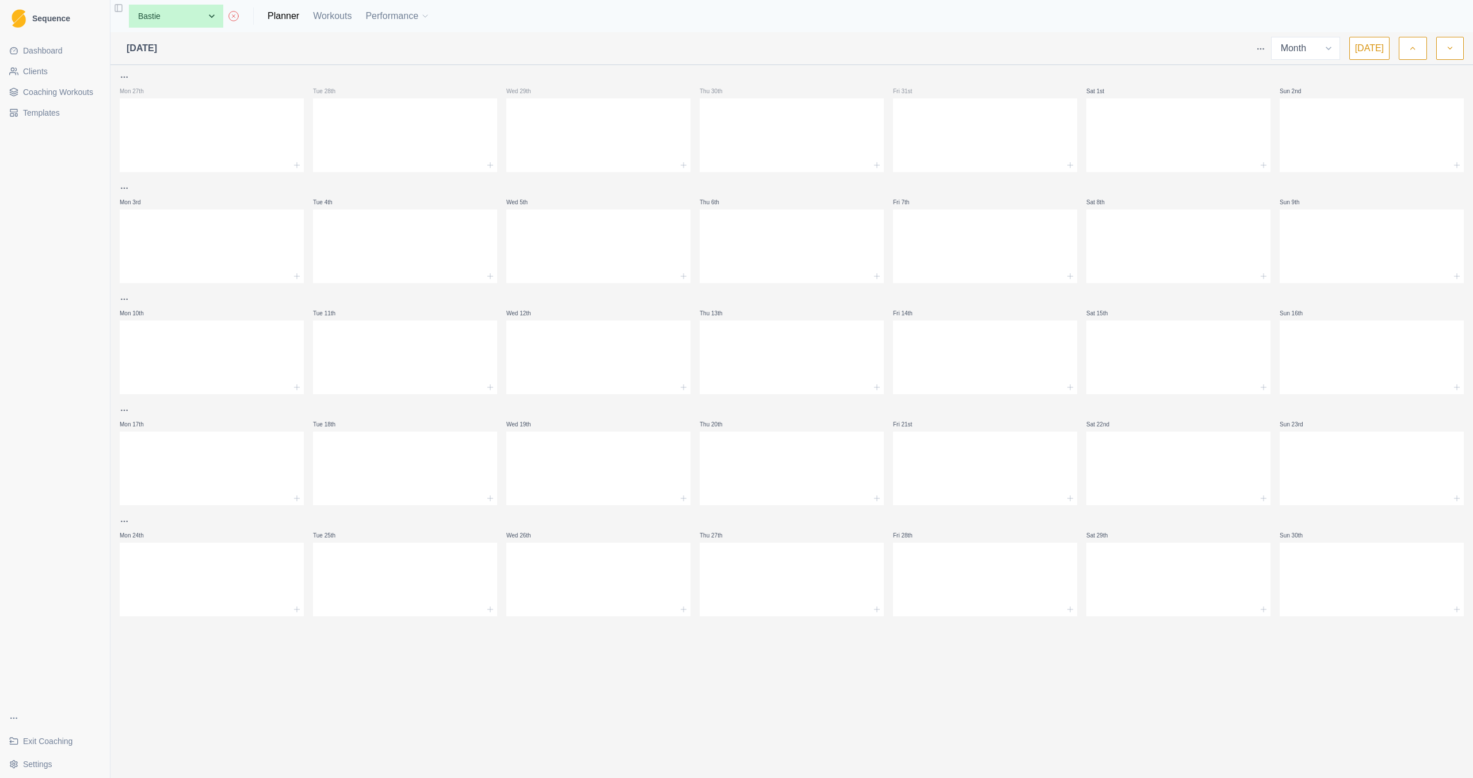
click at [1412, 51] on icon "button" at bounding box center [1413, 49] width 8 height 12
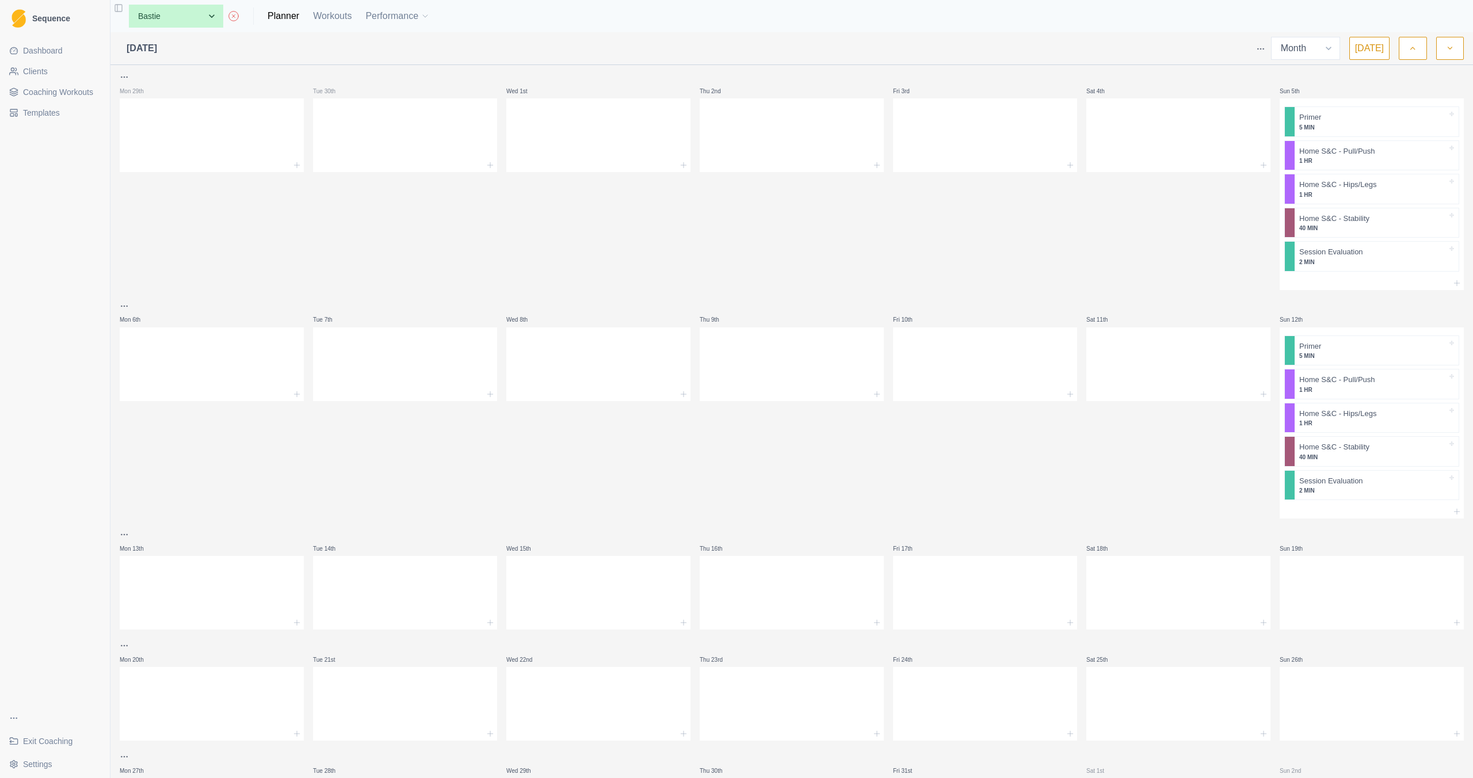
click at [1412, 51] on icon "button" at bounding box center [1413, 49] width 8 height 12
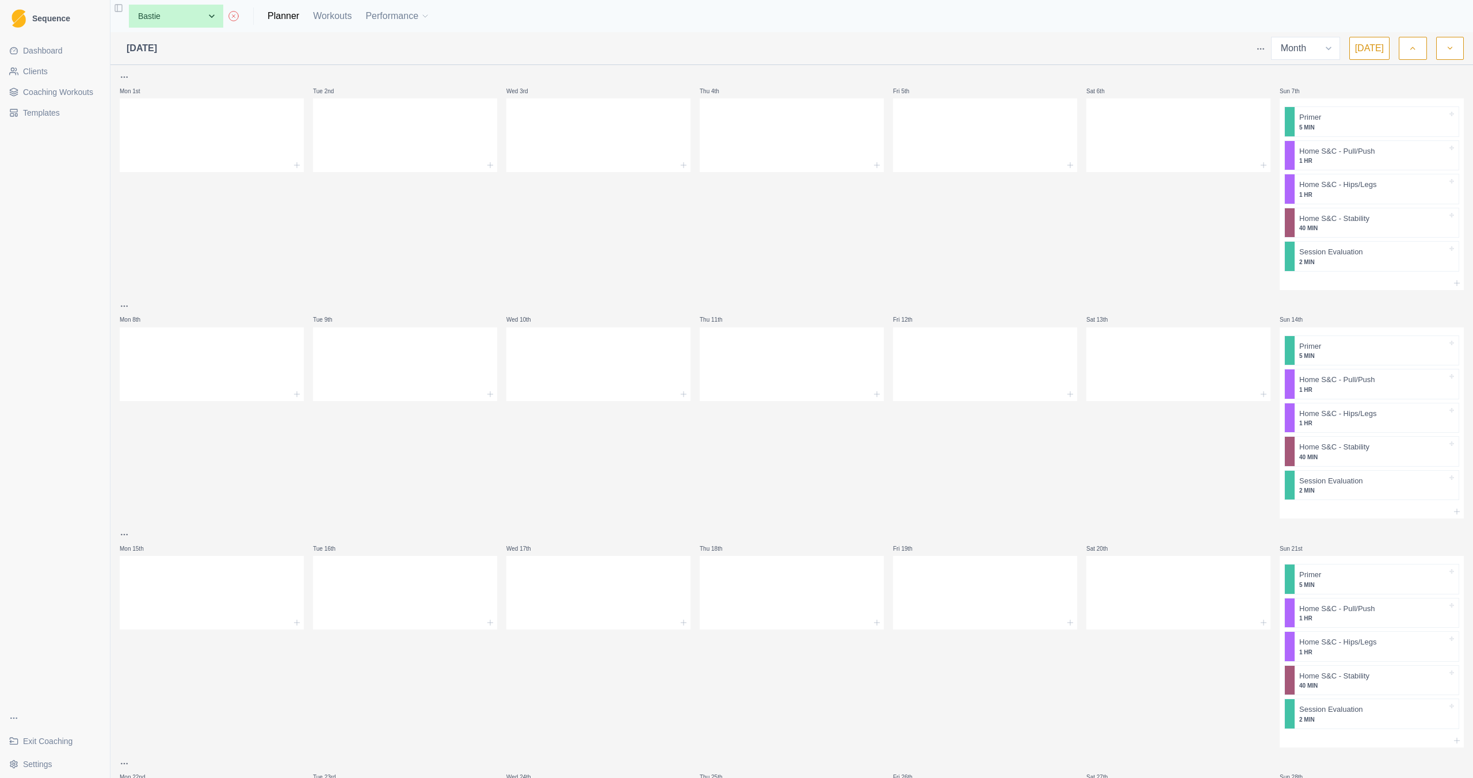
click at [1419, 50] on button "button" at bounding box center [1413, 48] width 28 height 23
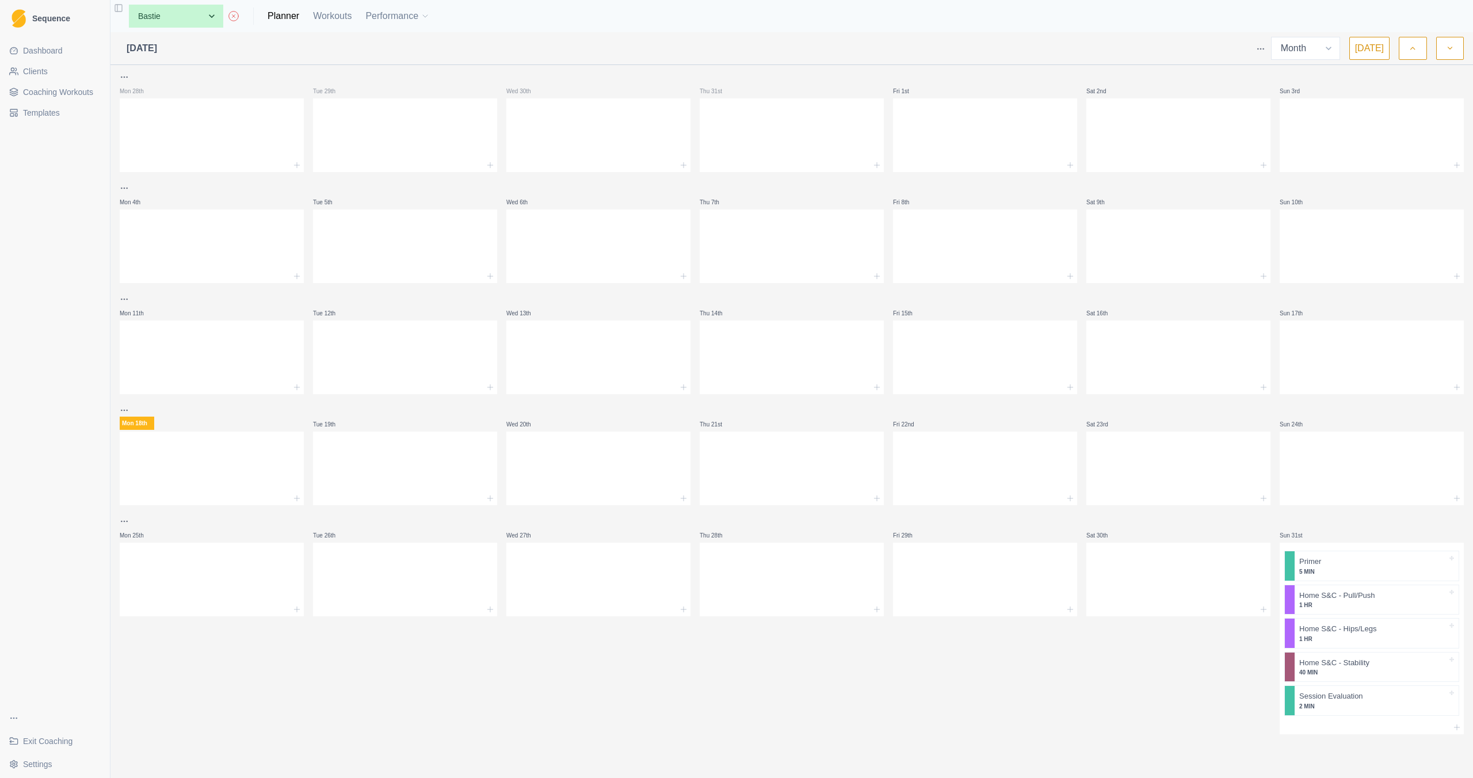
click at [1449, 48] on polyline "button" at bounding box center [1450, 48] width 4 height 2
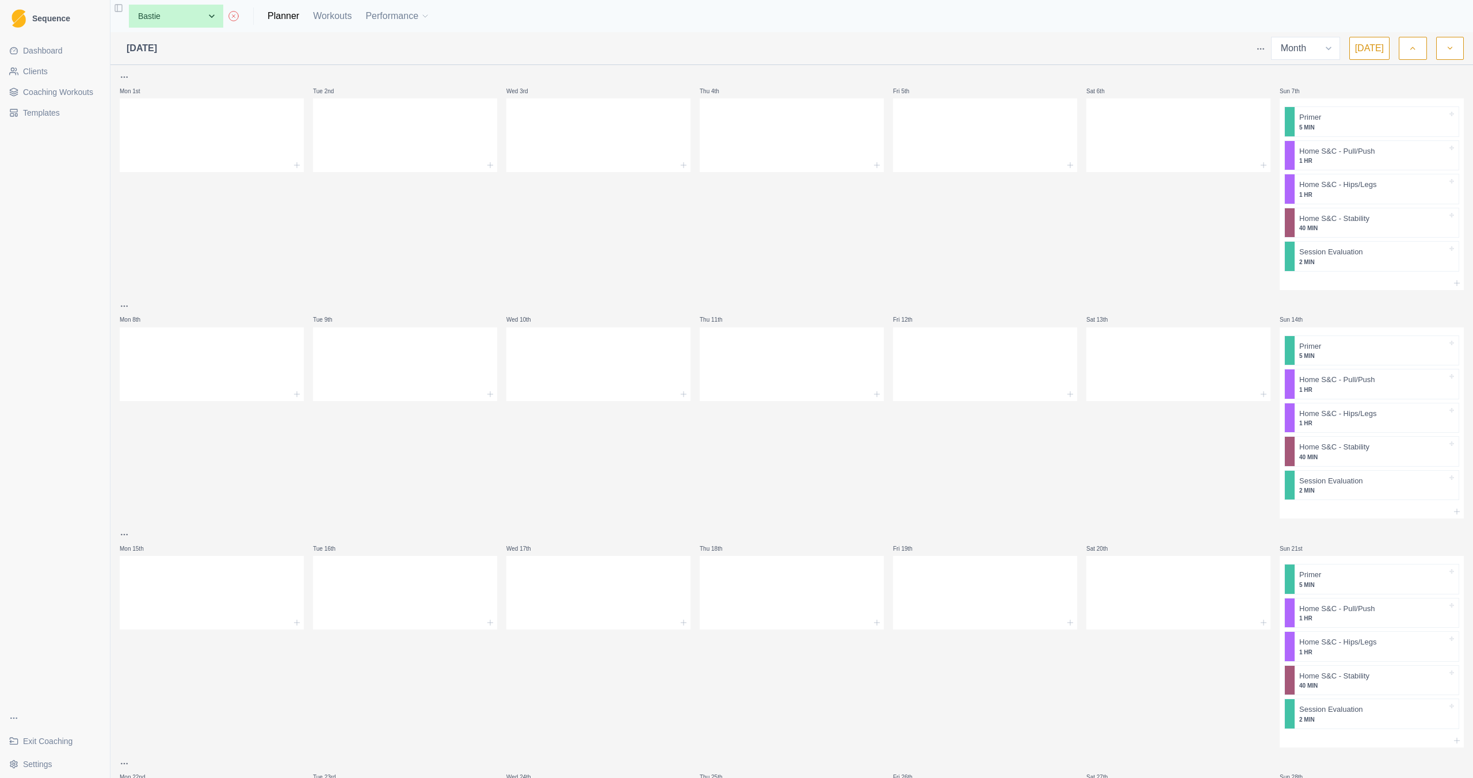
click at [1449, 48] on polyline "button" at bounding box center [1450, 48] width 4 height 2
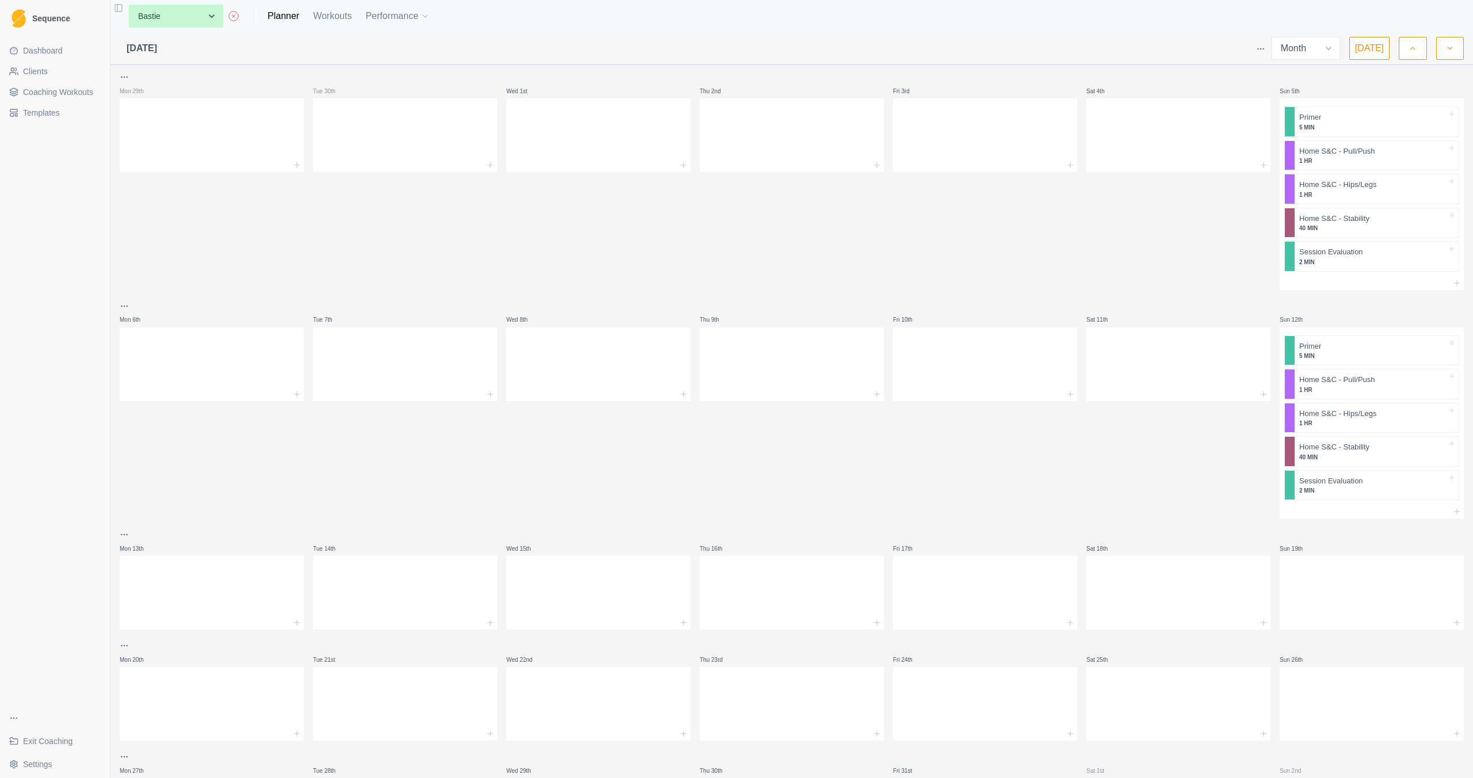
click at [1415, 56] on button "button" at bounding box center [1413, 48] width 28 height 23
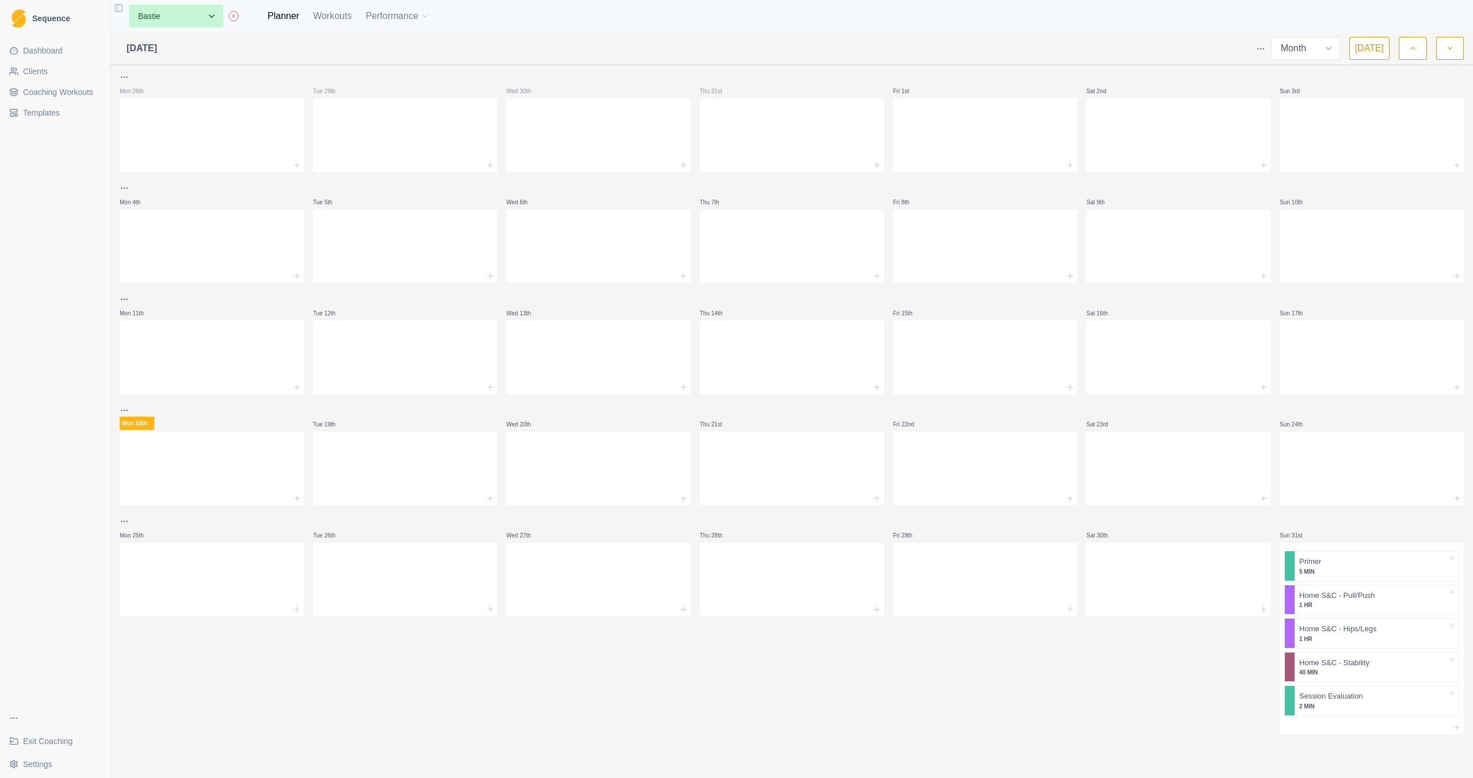
click at [69, 101] on ul "Dashboard Clients Coaching Workouts Templates" at bounding box center [55, 81] width 101 height 81
click at [67, 97] on span "Coaching Workouts" at bounding box center [58, 92] width 70 height 12
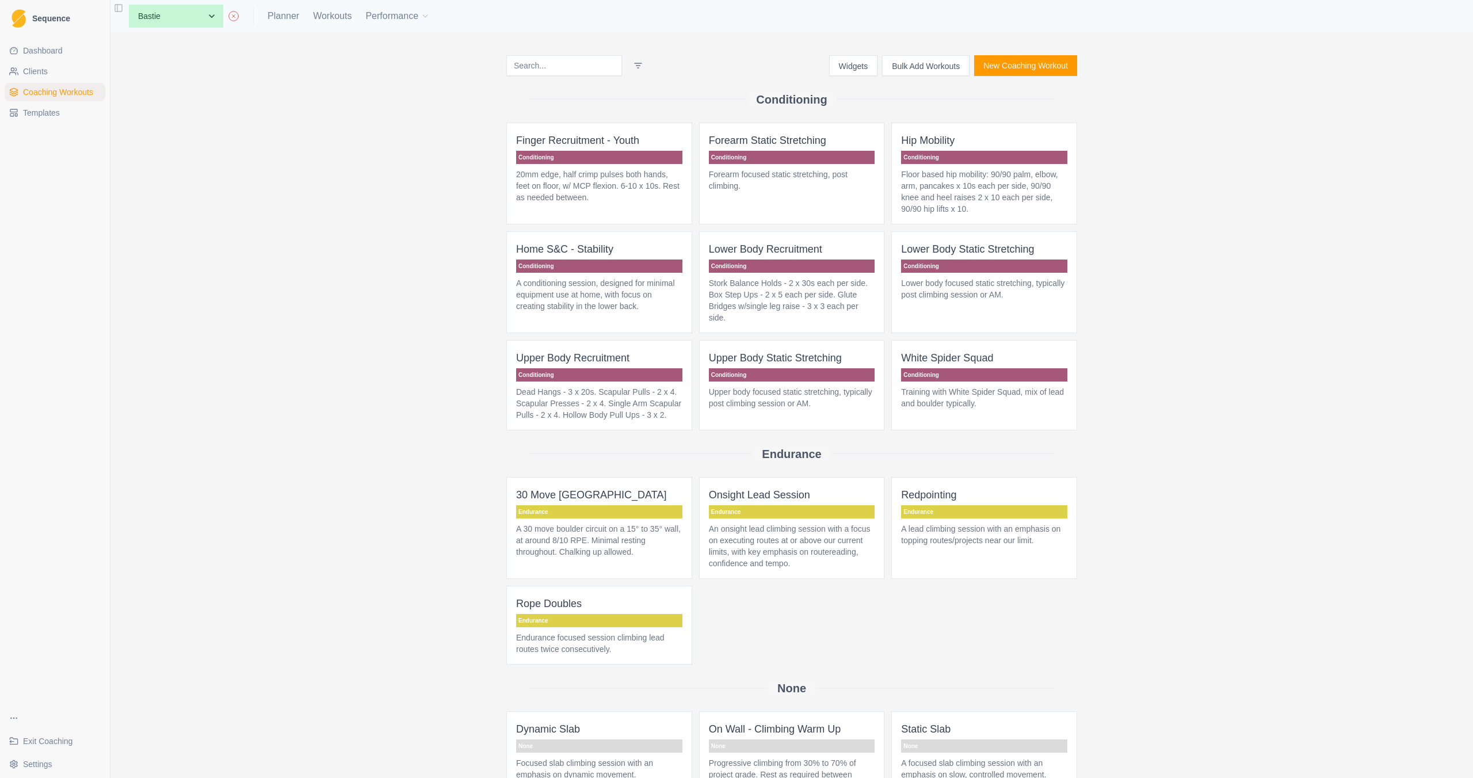
click at [997, 68] on button "New Coaching Workout" at bounding box center [1025, 65] width 103 height 21
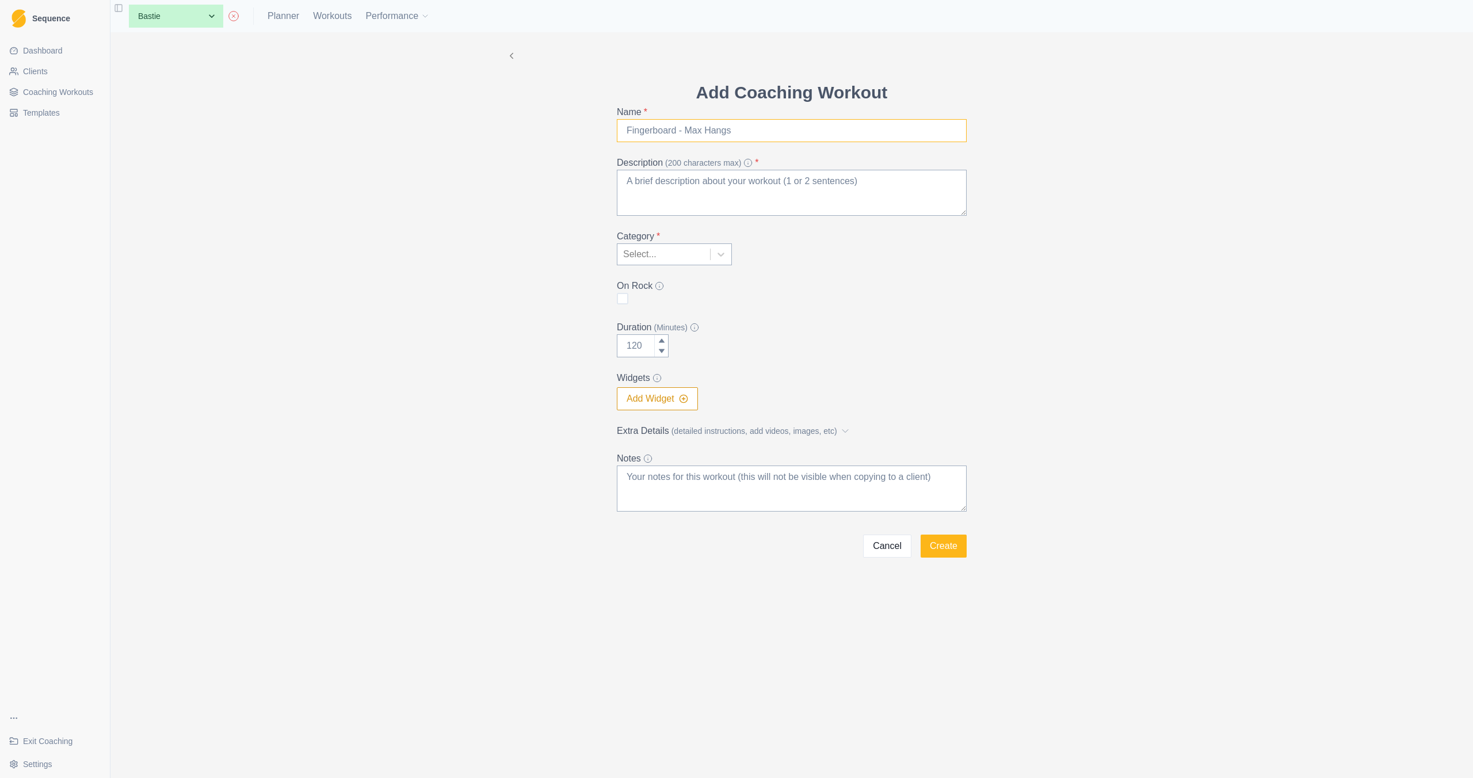
click at [741, 136] on input "Name *" at bounding box center [792, 130] width 350 height 23
click at [631, 130] on input "Warm Up" at bounding box center [792, 130] width 350 height 23
click at [744, 134] on input "Conditioning Warm Up" at bounding box center [792, 130] width 350 height 23
type input "Conditioning Warm Up"
click at [630, 345] on input "Duration (Minutes)" at bounding box center [643, 345] width 52 height 23
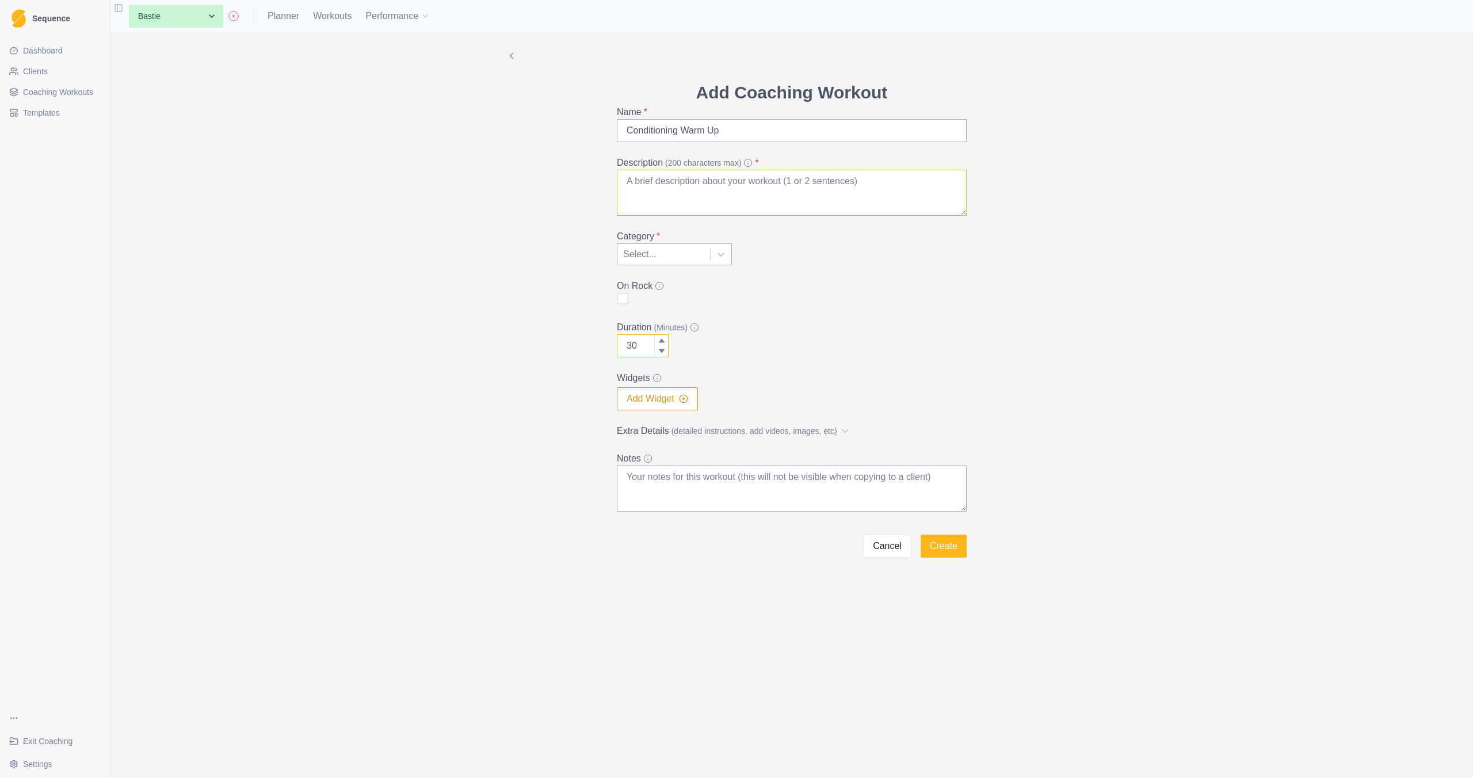
type input "30"
click at [675, 180] on textarea "Description (200 characters max) *" at bounding box center [792, 193] width 350 height 46
type textarea "A climbing session warm up, conditioning key areas."
click at [686, 256] on div at bounding box center [663, 254] width 81 height 16
click at [675, 306] on div "Conditioning" at bounding box center [674, 306] width 115 height 23
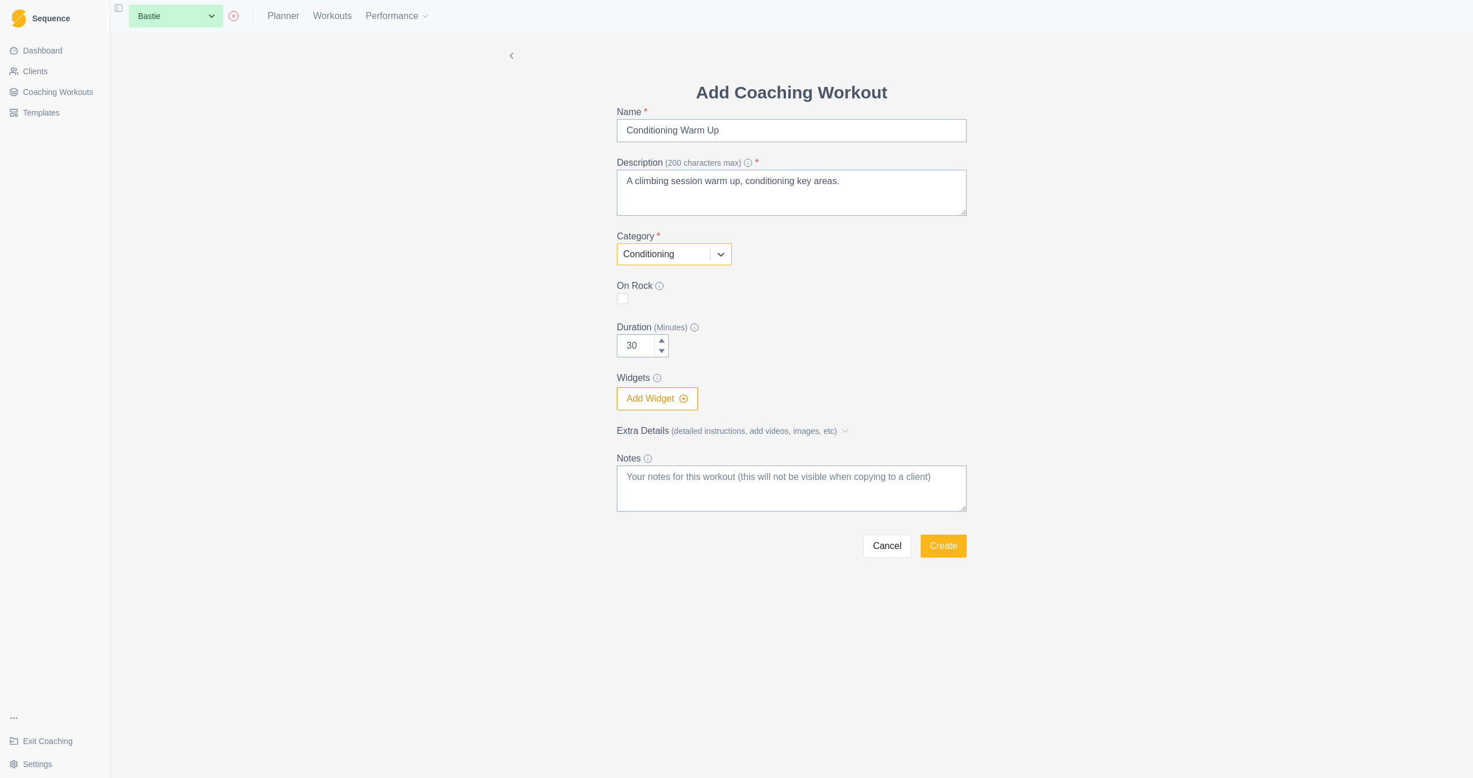
click at [736, 424] on label "Extra Details (detailed instructions, add videos, images, etc)" at bounding box center [788, 431] width 343 height 14
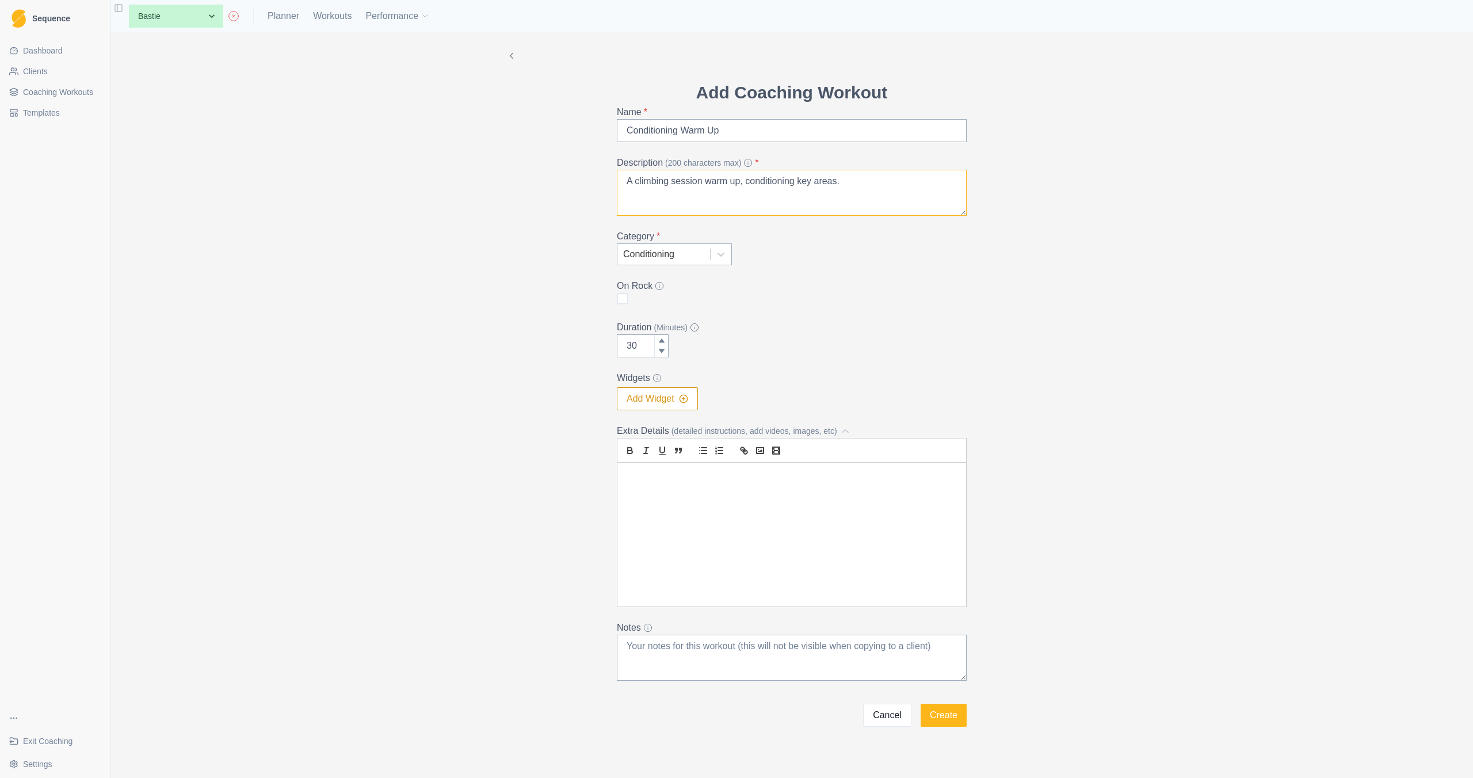
click at [861, 175] on textarea "A climbing session warm up, conditioning key areas." at bounding box center [792, 193] width 350 height 46
click at [687, 482] on p at bounding box center [791, 476] width 331 height 13
drag, startPoint x: 676, startPoint y: 476, endPoint x: 560, endPoint y: 462, distance: 116.6
click at [581, 464] on div "Add Coaching Workout Name * Conditioning Warm Up Description (200 characters ma…" at bounding box center [791, 379] width 589 height 695
drag, startPoint x: 795, startPoint y: 479, endPoint x: 718, endPoint y: 482, distance: 77.2
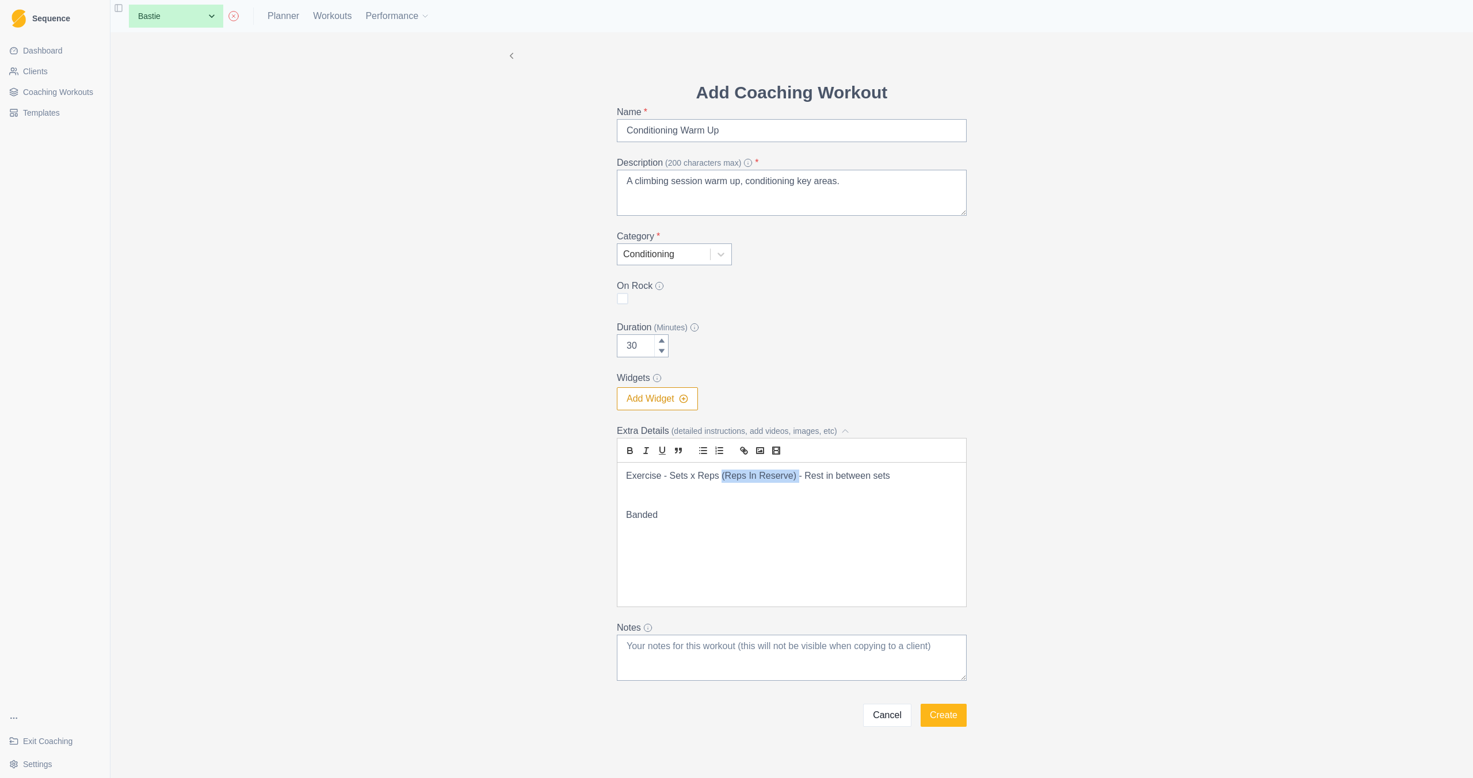
click at [718, 482] on p "Exercise - Sets x Reps (Reps In Reserve) - Rest in between sets" at bounding box center [791, 476] width 331 height 13
drag, startPoint x: 843, startPoint y: 479, endPoint x: 745, endPoint y: 481, distance: 98.4
click at [745, 481] on p "Exercise - Sets x Reps - Rest in between sets" at bounding box center [791, 476] width 331 height 13
click at [732, 509] on p "Banded" at bounding box center [791, 515] width 331 height 13
click at [665, 506] on p at bounding box center [791, 502] width 331 height 13
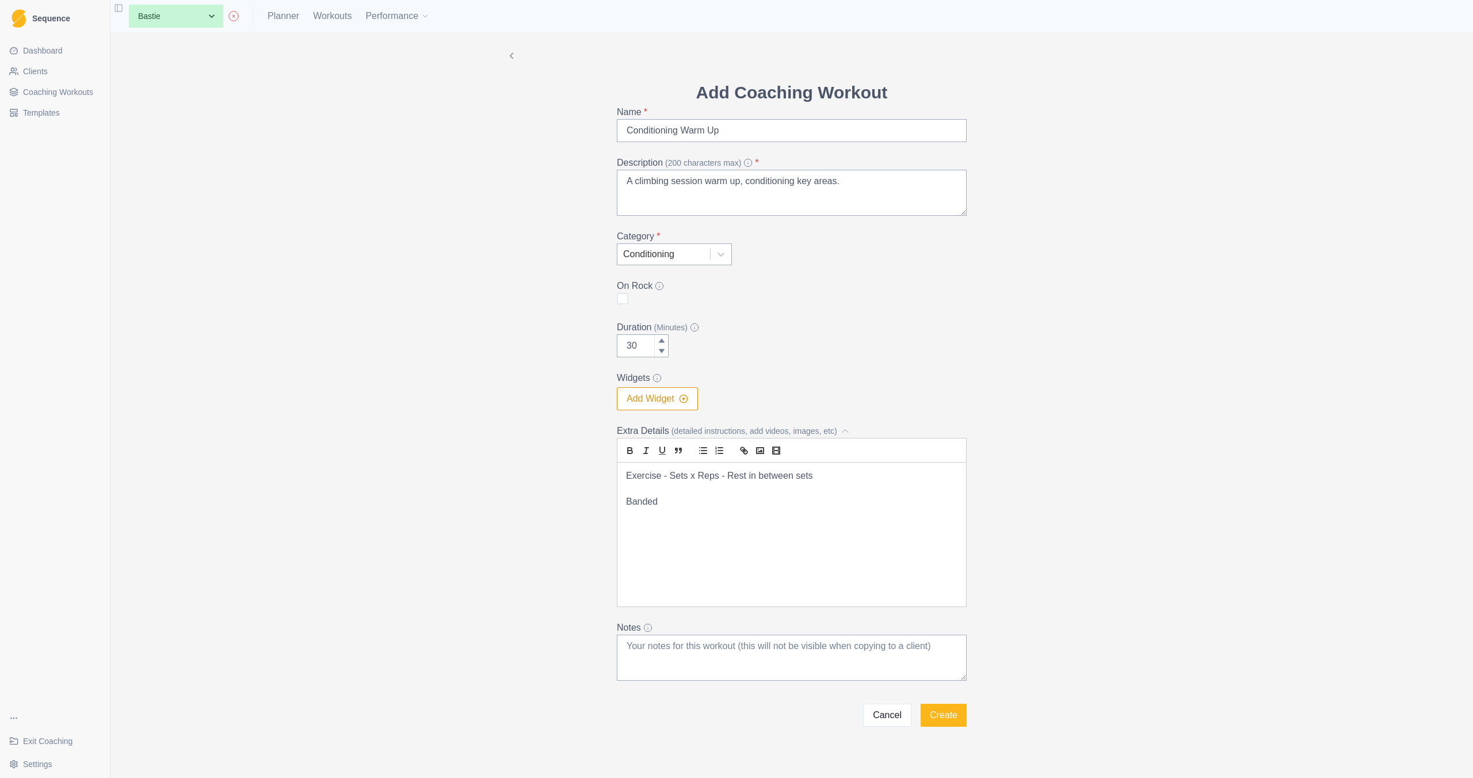
click at [676, 506] on p "Banded" at bounding box center [791, 502] width 331 height 13
click at [622, 130] on input "Conditioning Warm Up" at bounding box center [792, 130] width 350 height 23
drag, startPoint x: 763, startPoint y: 132, endPoint x: 721, endPoint y: 132, distance: 42.0
click at [721, 132] on input "Shoulder Conditioning Warm Up" at bounding box center [792, 130] width 350 height 23
click at [625, 131] on input "Shoulder Conditioning" at bounding box center [792, 130] width 350 height 23
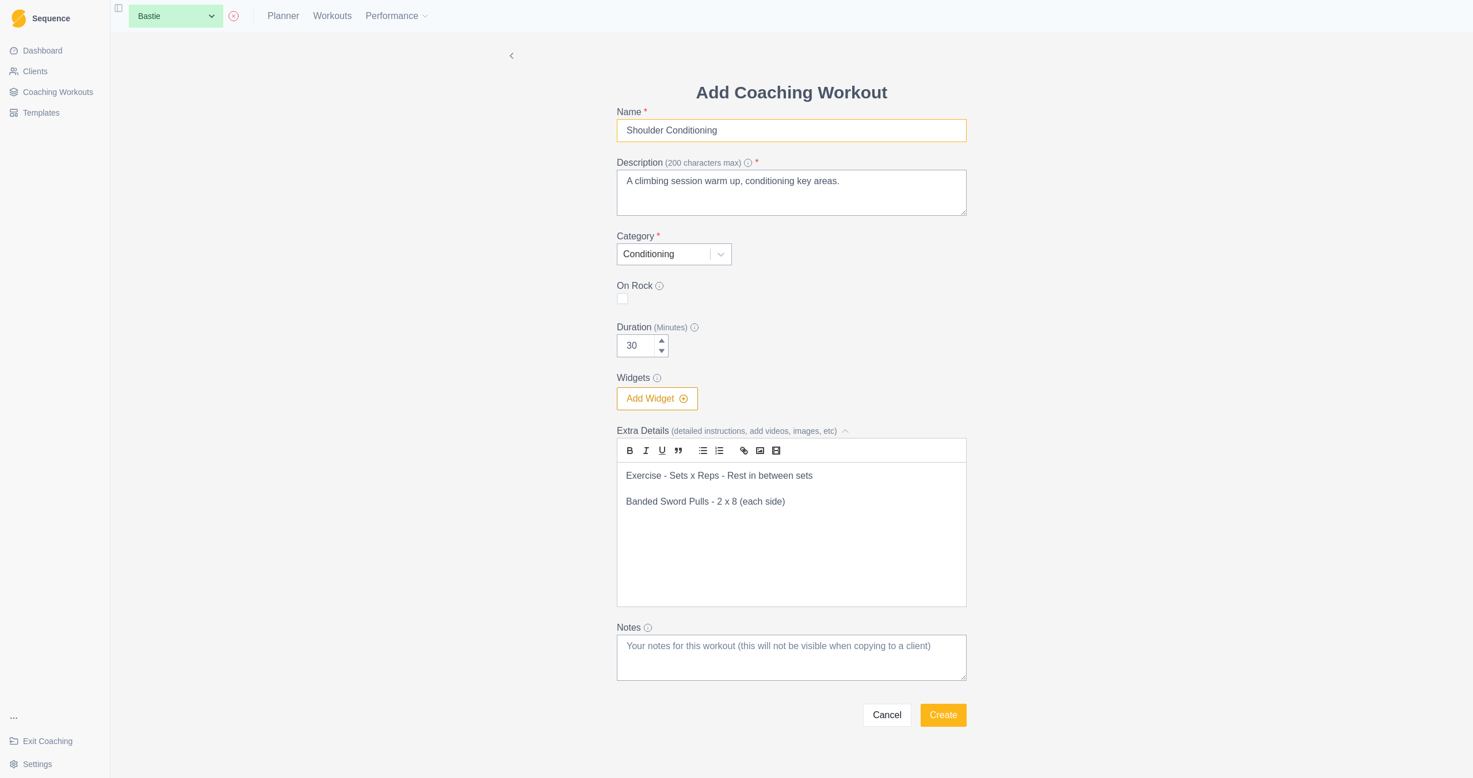
type input "Shoulder Conditioning"
click at [807, 498] on p "Banded Sword Pulls - 2 x 8 (each side)" at bounding box center [791, 502] width 331 height 13
click at [798, 507] on p "Banded Sword Pulls - 2 x 8 (each side)" at bounding box center [791, 502] width 331 height 13
click at [851, 510] on p "Banded Face Pulls w/ External Rotation - 2 x 8 -" at bounding box center [791, 515] width 331 height 13
click at [737, 127] on input "Shoulder Conditioning" at bounding box center [792, 130] width 350 height 23
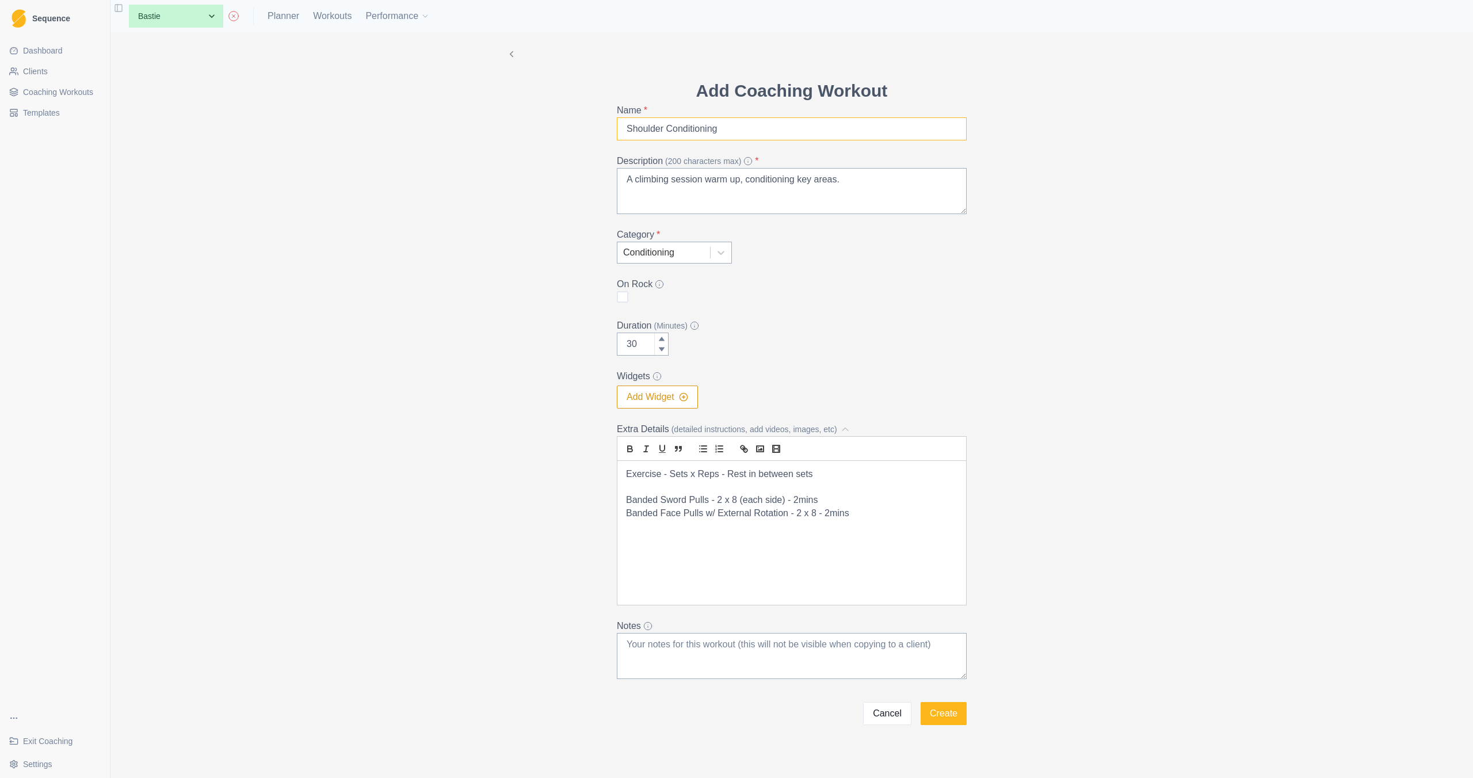
scroll to position [2, 0]
click at [893, 518] on p "Banded Face Pulls w/ External Rotation - 2 x 8 - 2mins" at bounding box center [791, 512] width 331 height 13
click at [717, 525] on p "Scapular Pull Up - 2 x 6 - 2 mins" at bounding box center [791, 526] width 331 height 13
click at [803, 530] on p "Scapular Pull Up - 2 x 8 - 2 mins" at bounding box center [791, 526] width 331 height 13
click at [735, 528] on p "Scapular Pull Up - 2 x 8 - 2 mins" at bounding box center [791, 526] width 331 height 13
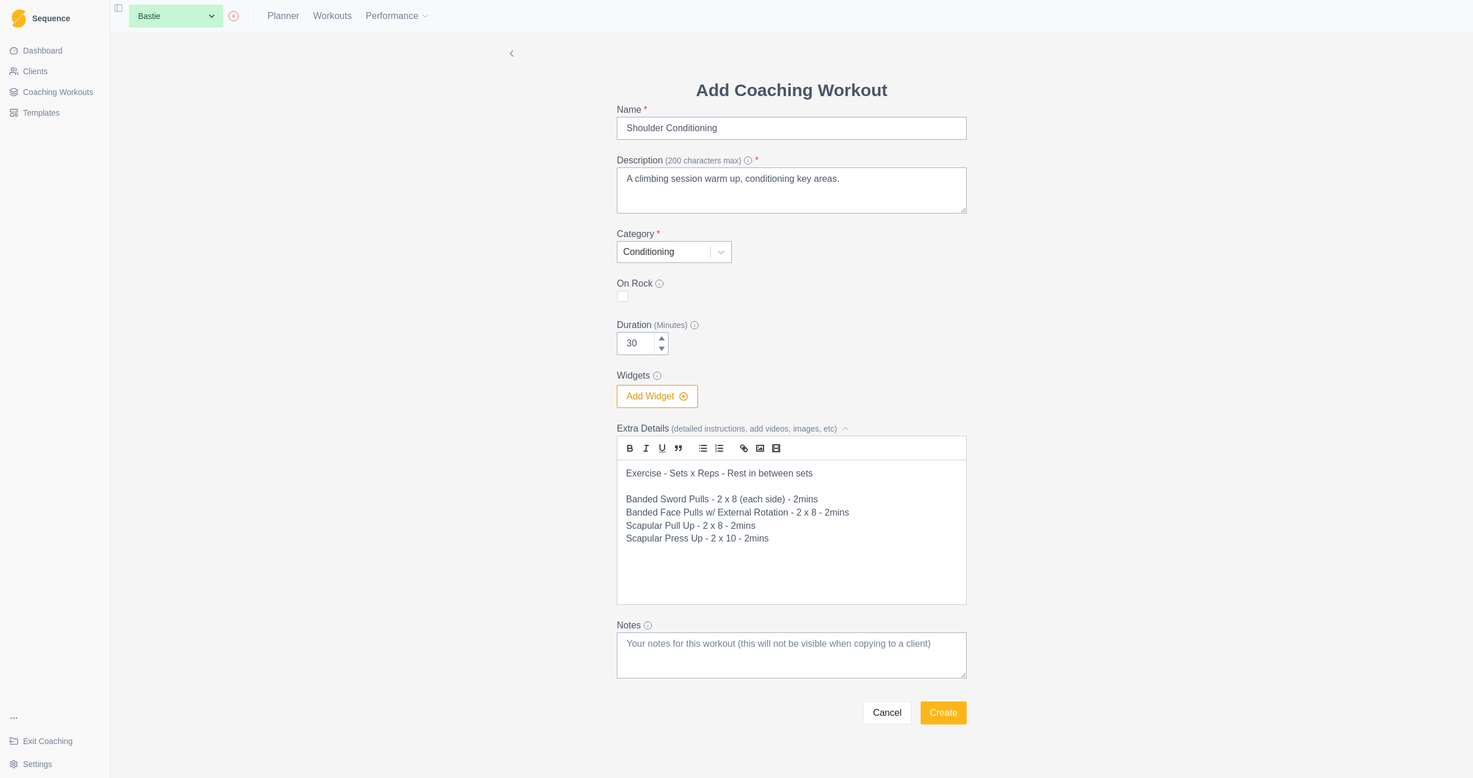
click at [794, 552] on p at bounding box center [791, 552] width 331 height 13
click at [645, 349] on input "30" at bounding box center [643, 343] width 52 height 23
type input "3"
type input "15"
click at [817, 592] on p at bounding box center [791, 591] width 331 height 13
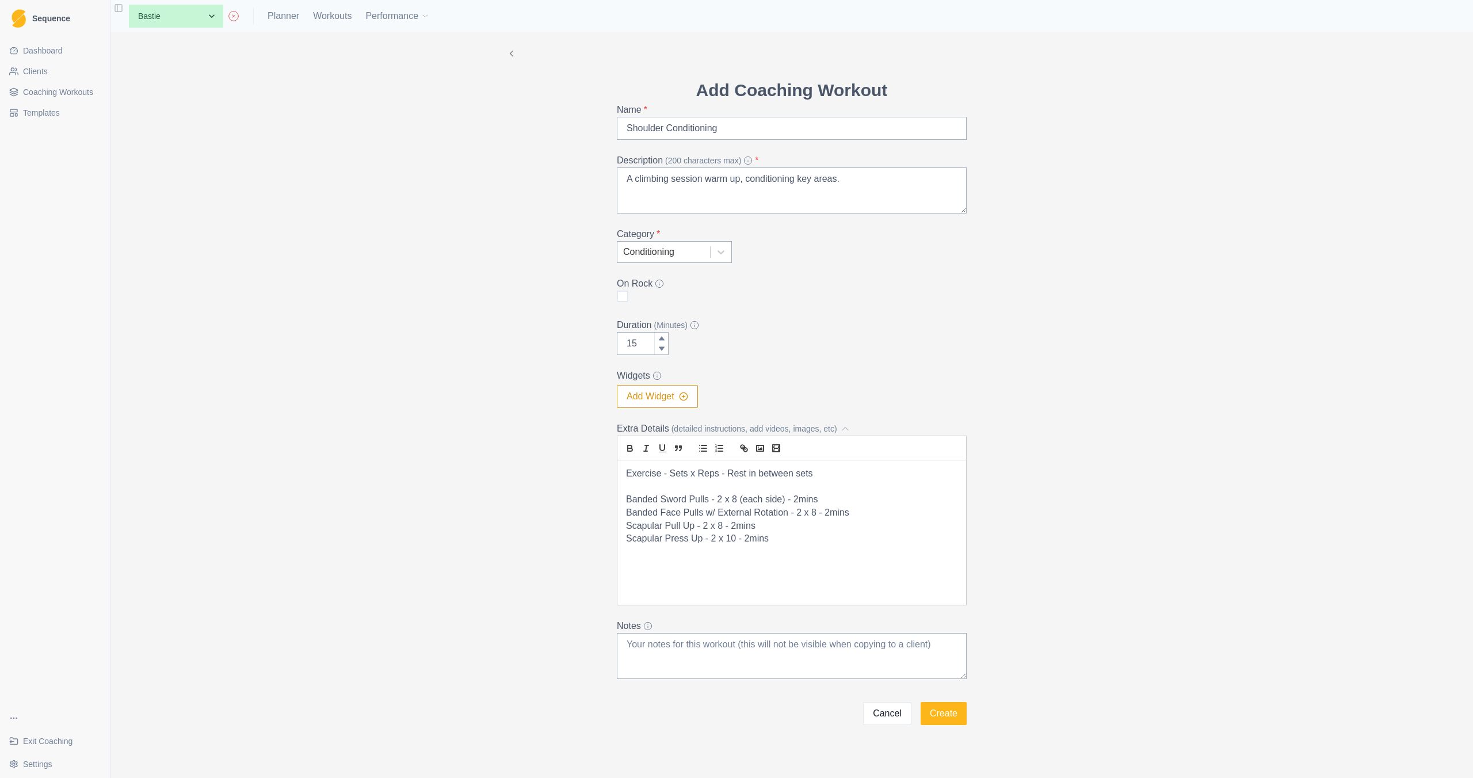
click at [798, 563] on p at bounding box center [791, 565] width 331 height 13
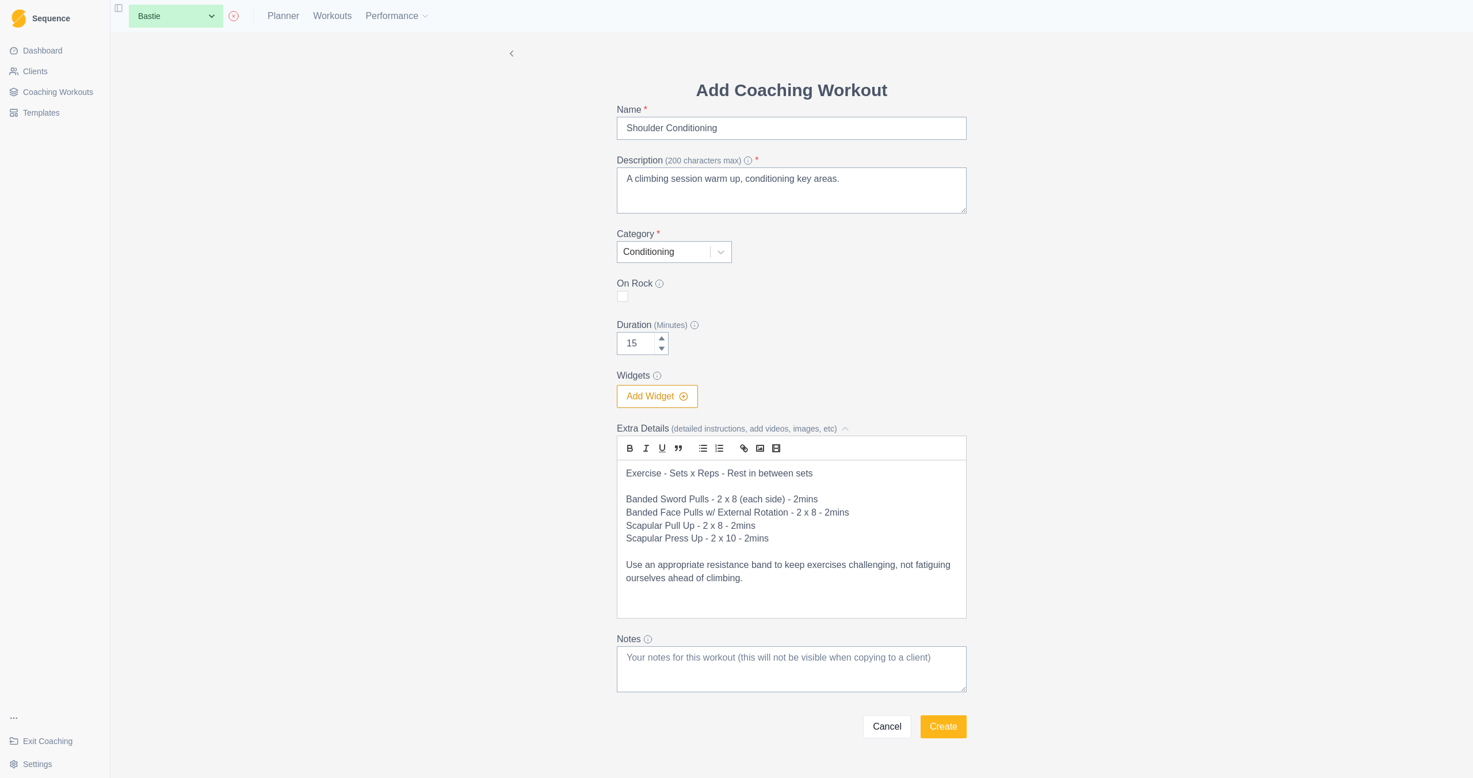
click at [952, 565] on p "Use an appropriate resistance band to keep exercises challenging, not fatiguing…" at bounding box center [791, 572] width 331 height 26
click at [900, 566] on p "Use an appropriate resistance band to keep exercises challenging, not fatiguing…" at bounding box center [791, 572] width 331 height 26
click at [896, 566] on p "Use an appropriate resistance band to keep exercises challenging, not fatiguing…" at bounding box center [791, 572] width 331 height 26
drag, startPoint x: 707, startPoint y: 580, endPoint x: 659, endPoint y: 578, distance: 48.4
click at [659, 578] on p "Use an appropriate resistance band to keep exercises challenging, but not fatig…" at bounding box center [791, 572] width 331 height 26
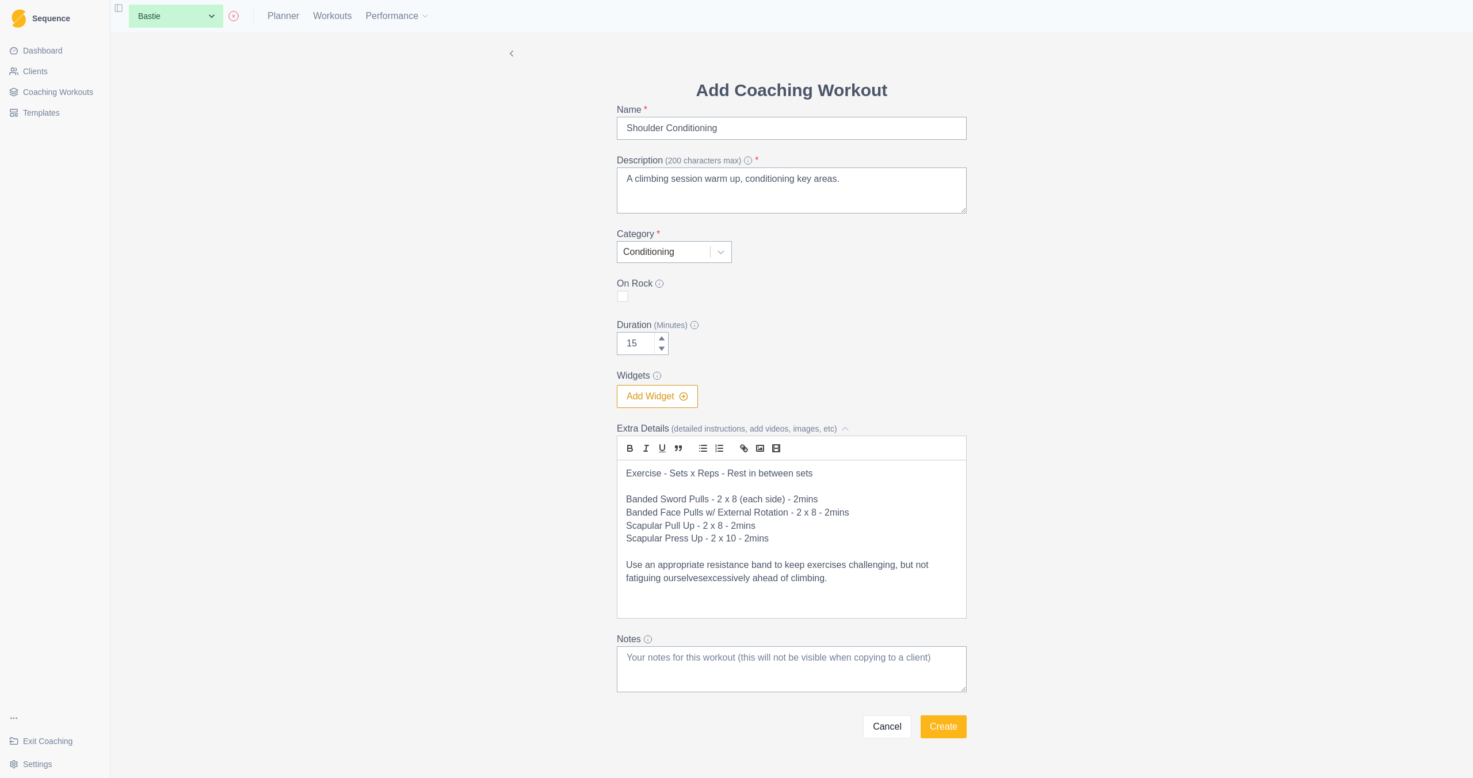
click at [700, 580] on p "Use an appropriate resistance band to keep exercises challenging, but not fatig…" at bounding box center [791, 572] width 331 height 26
click at [838, 580] on p "Use an appropriate resistance band to keep exercises challenging, but not fatig…" at bounding box center [791, 572] width 331 height 26
click at [938, 736] on button "Create" at bounding box center [944, 726] width 46 height 23
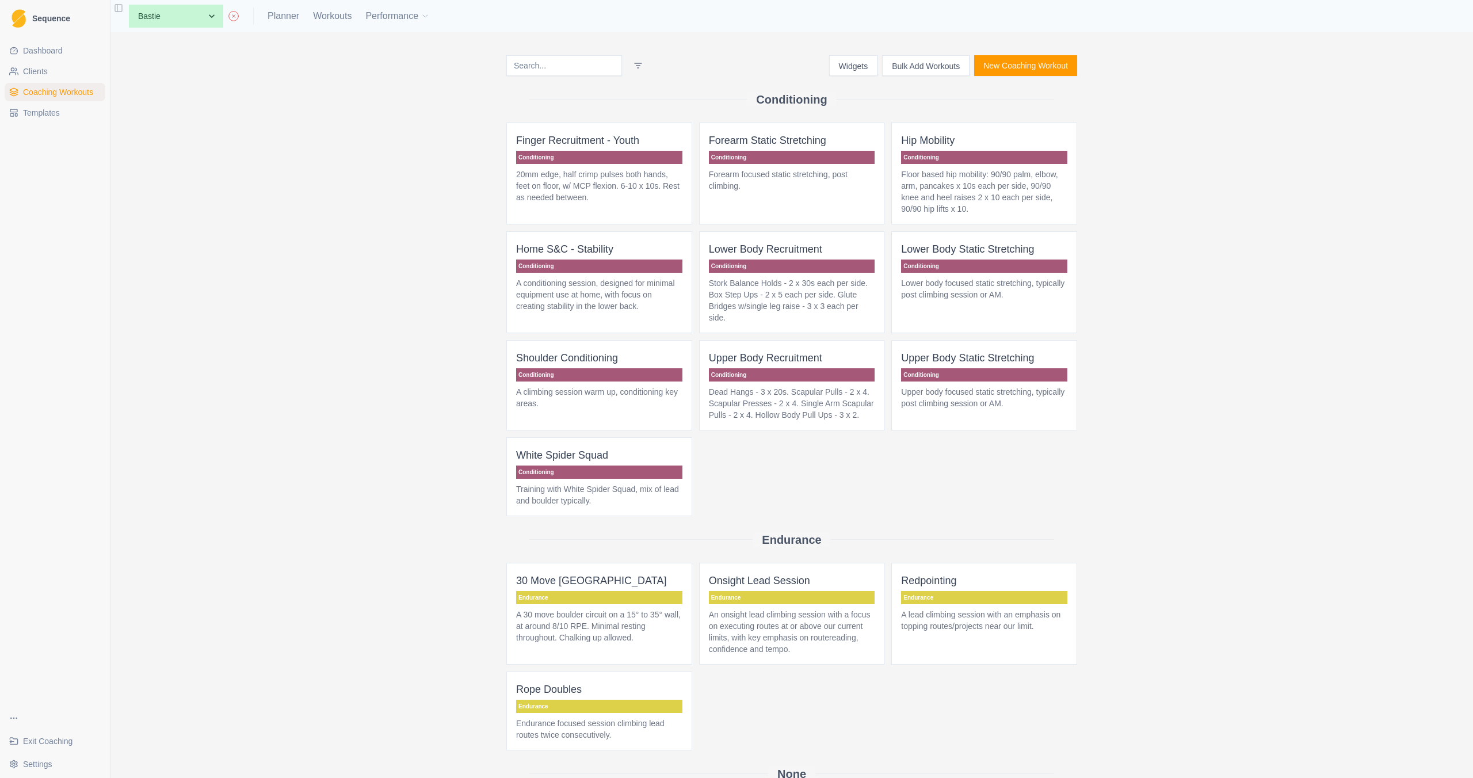
click at [1018, 60] on button "New Coaching Workout" at bounding box center [1025, 65] width 103 height 21
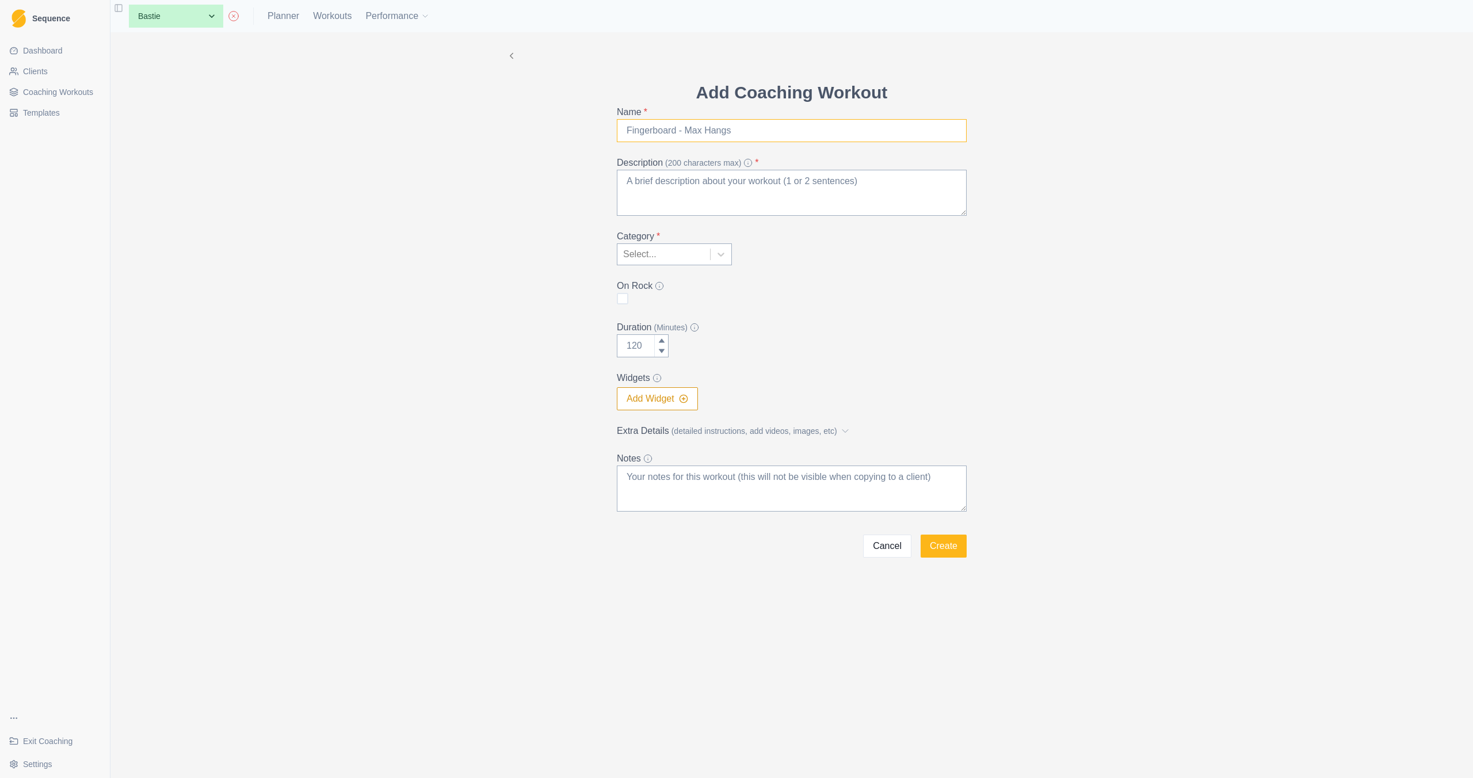
click at [791, 139] on input "Name *" at bounding box center [792, 130] width 350 height 23
type input "Hip Mobility / Conditioning"
click at [759, 181] on textarea "Description (200 characters max) *" at bounding box center [792, 193] width 350 height 46
paste textarea "Part of our climbing session warm up, with a focus on the [MEDICAL_DATA]."
drag, startPoint x: 947, startPoint y: 186, endPoint x: 868, endPoint y: 181, distance: 79.6
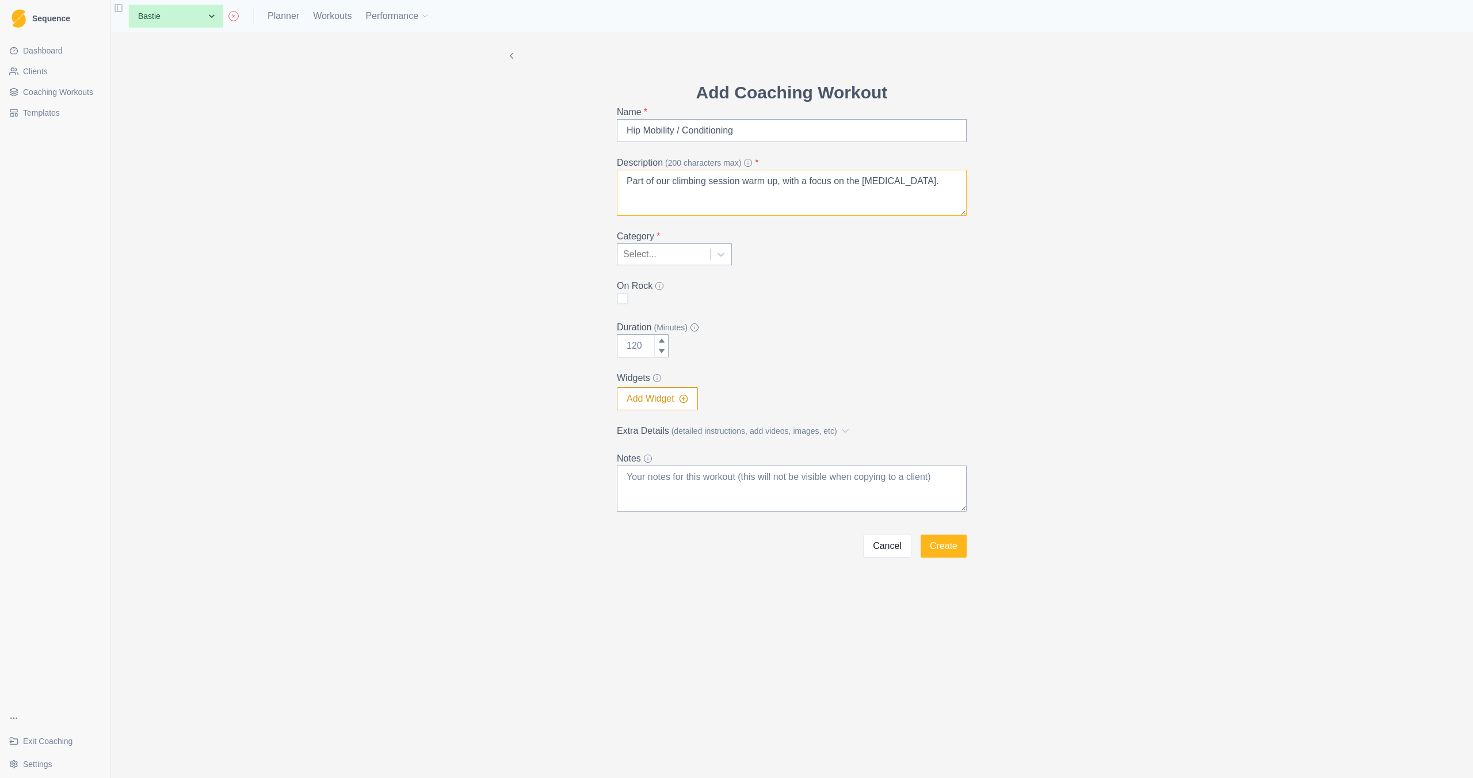
click at [868, 181] on textarea "Part of our climbing session warm up, with a focus on the [MEDICAL_DATA]." at bounding box center [792, 193] width 350 height 46
type textarea "Part of our climbing session warm up, with a focus on the hips, both recruitmen…"
click at [719, 254] on icon at bounding box center [721, 255] width 7 height 4
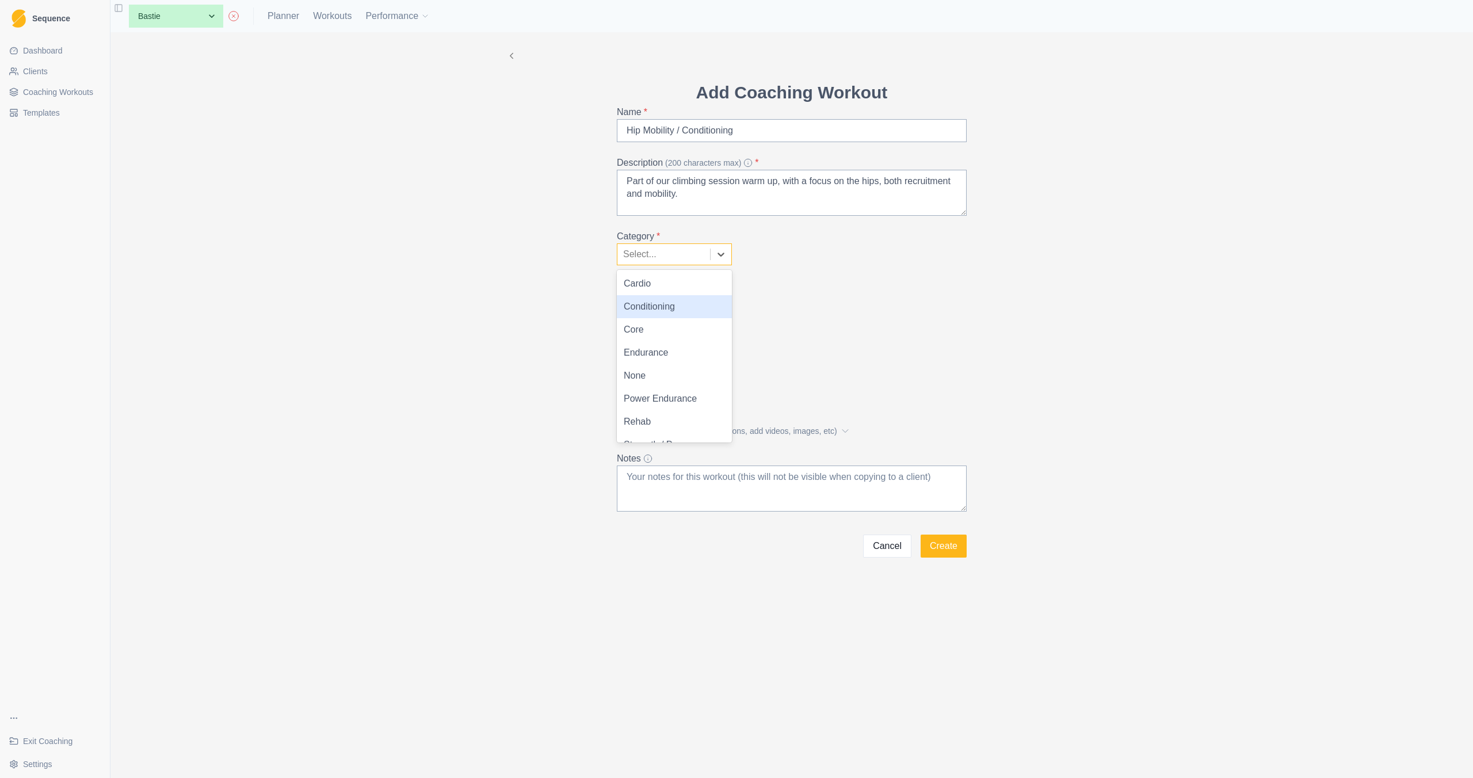
click at [672, 313] on div "Conditioning" at bounding box center [674, 306] width 115 height 23
click at [653, 340] on input "Duration (Minutes)" at bounding box center [643, 345] width 52 height 23
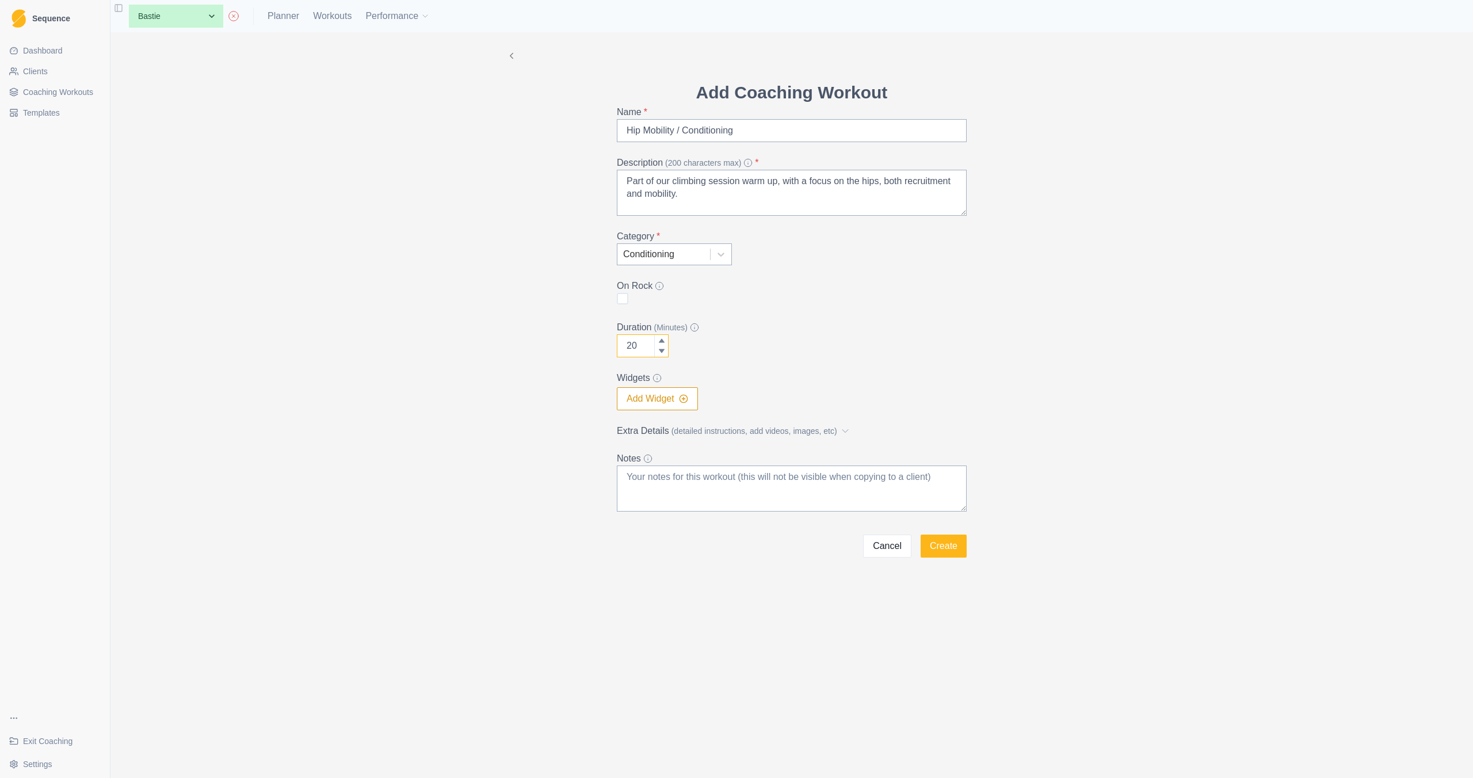
type input "20"
click at [719, 433] on span "(detailed instructions, add videos, images, etc)" at bounding box center [755, 431] width 166 height 12
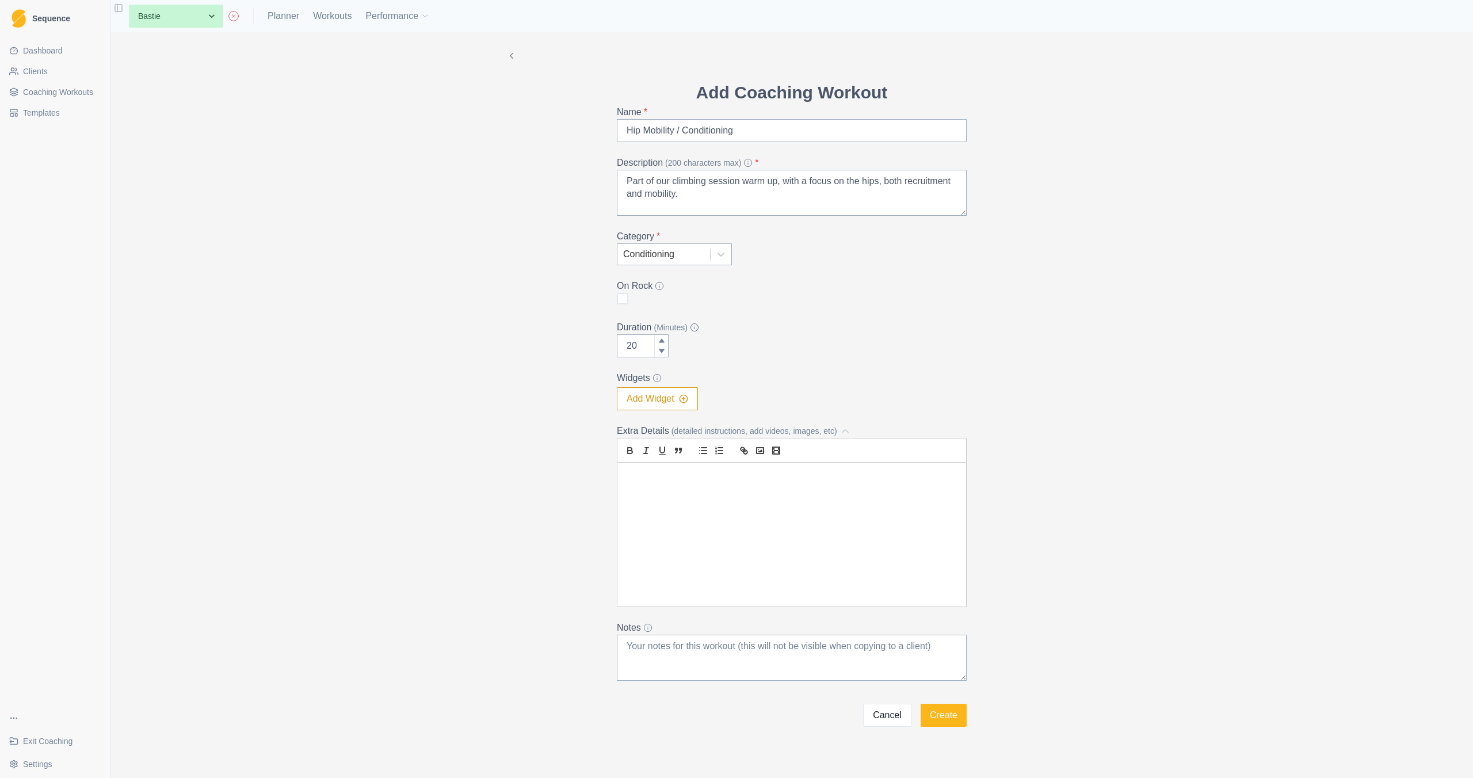
click at [749, 501] on div at bounding box center [792, 535] width 349 height 144
click at [752, 500] on p "Single Leg Glute Bridge - 2 x 10 - 2mins" at bounding box center [791, 502] width 331 height 13
click at [795, 506] on p "Single Leg Glute Bridge - 2 x 8 - 2mins" at bounding box center [791, 502] width 331 height 13
click at [750, 504] on p "Single Leg Glute Bridge - 2 x 8 - 2mins" at bounding box center [791, 502] width 331 height 13
click at [847, 504] on p "Single Leg Glute Bridge - 2 x 8 (each side) - 2mins" at bounding box center [791, 502] width 331 height 13
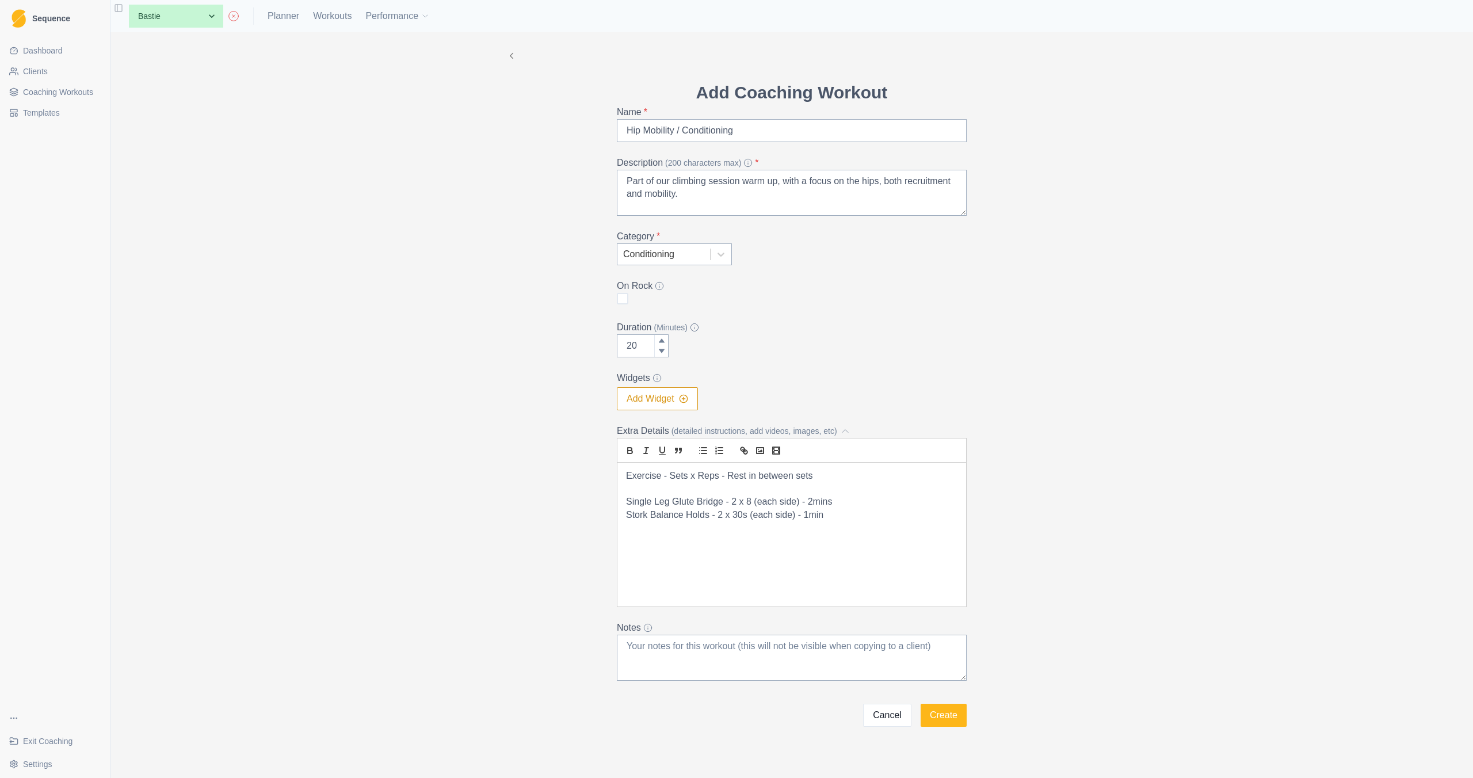
click at [861, 520] on p "Stork Balance Holds - 2 x 30s (each side) - 1min" at bounding box center [791, 515] width 331 height 13
click at [706, 528] on p "Copenhagen Plank 2 x 8(each side) - 2mins" at bounding box center [791, 528] width 331 height 13
click at [704, 538] on p "Clamshells -" at bounding box center [791, 541] width 331 height 13
click at [800, 596] on p at bounding box center [791, 593] width 331 height 13
click at [772, 555] on p at bounding box center [791, 554] width 331 height 13
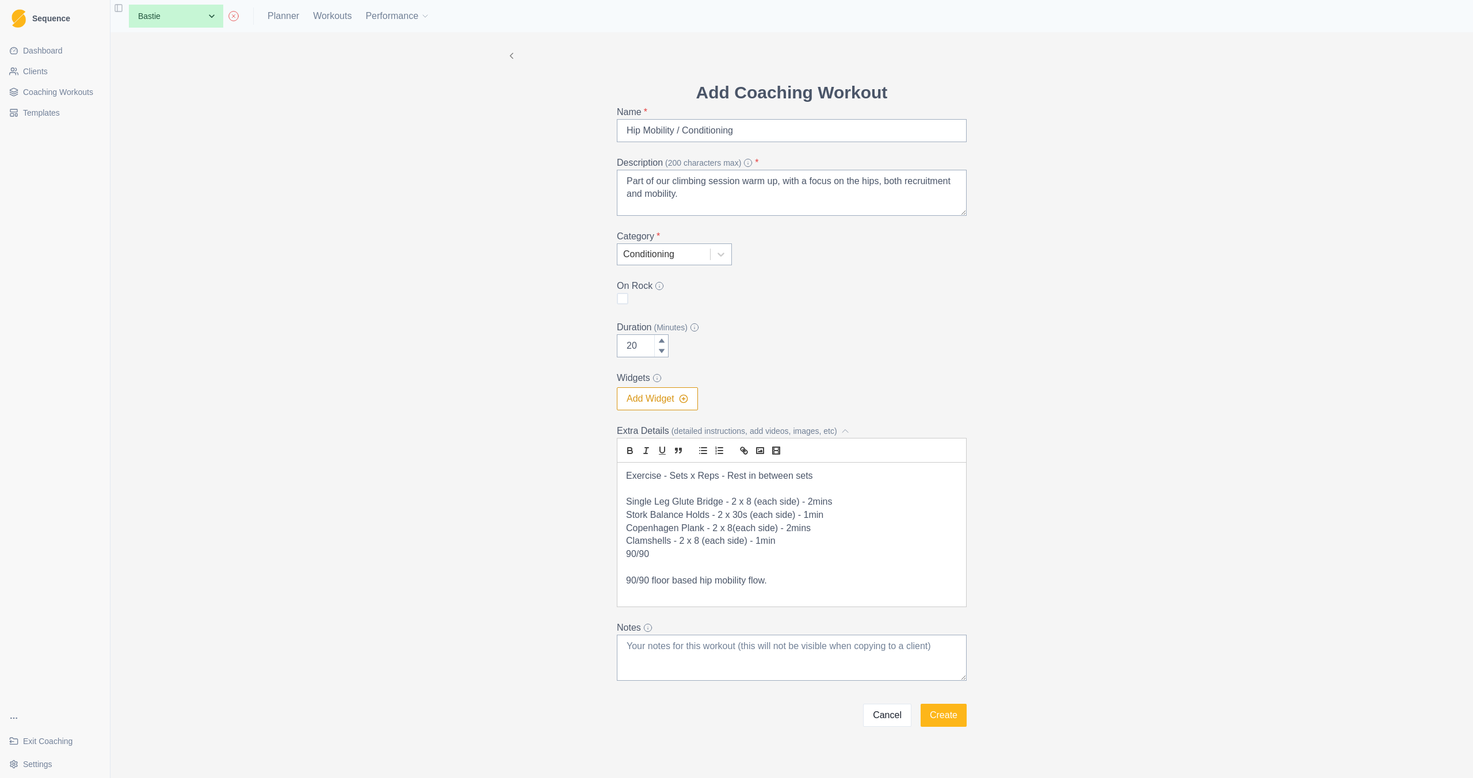
click at [710, 558] on p "90/90" at bounding box center [791, 554] width 331 height 13
click at [783, 582] on p "90/90 floor based hip mobility flow." at bounding box center [791, 580] width 331 height 13
drag, startPoint x: 646, startPoint y: 555, endPoint x: 610, endPoint y: 557, distance: 35.7
click at [610, 557] on div "Add Coaching Workout Name * Hip Mobility / Conditioning Description (200 charac…" at bounding box center [792, 402] width 368 height 647
click at [927, 721] on button "Create" at bounding box center [944, 715] width 46 height 23
